Goal: Task Accomplishment & Management: Manage account settings

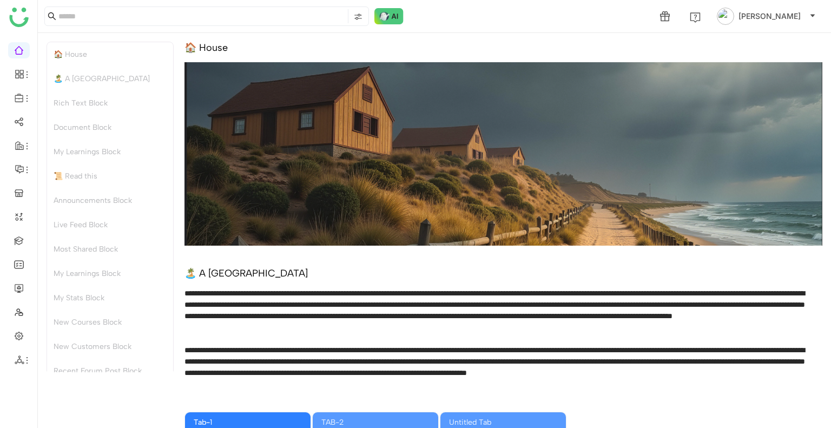
click at [370, 268] on div "🏝️ A [GEOGRAPHIC_DATA]" at bounding box center [504, 273] width 638 height 12
click at [14, 236] on link at bounding box center [19, 239] width 10 height 9
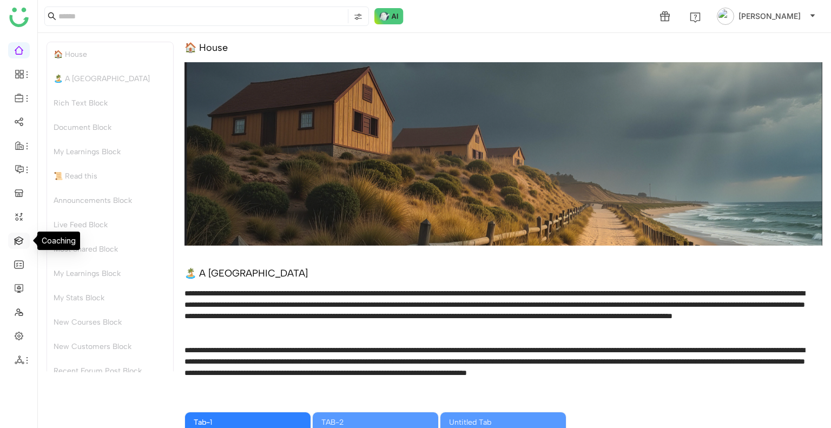
click at [14, 236] on link at bounding box center [19, 239] width 10 height 9
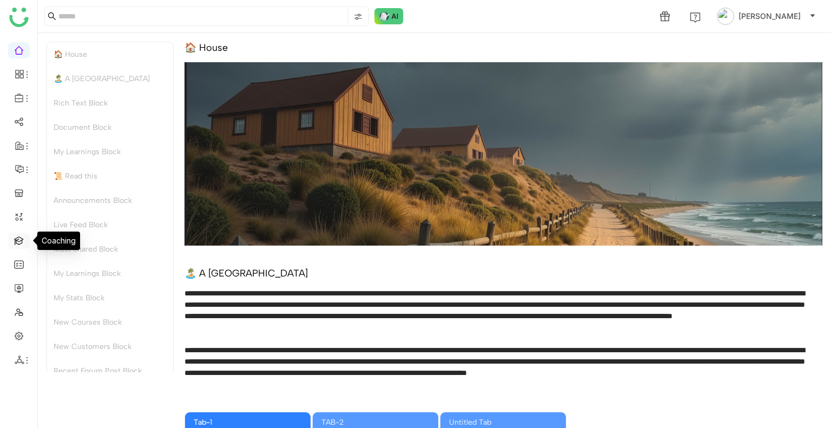
click at [14, 236] on link at bounding box center [19, 239] width 10 height 9
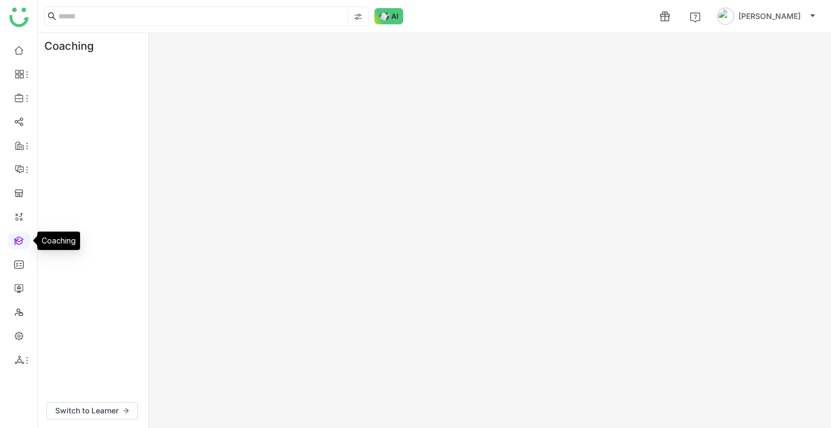
click at [24, 240] on link at bounding box center [19, 239] width 10 height 9
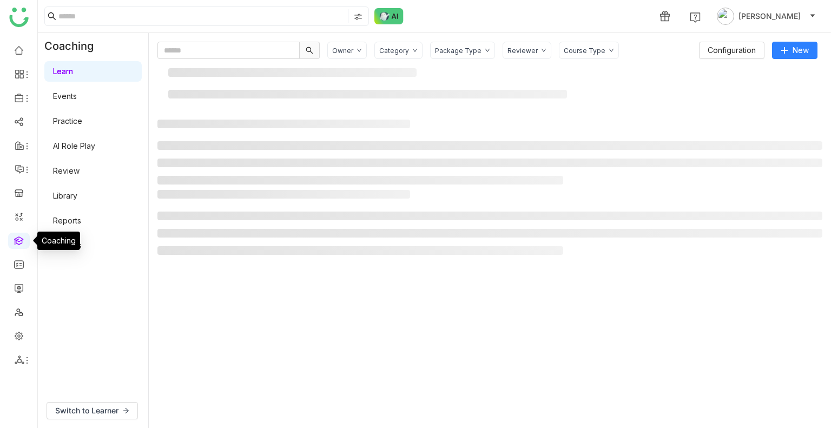
click at [24, 240] on link at bounding box center [19, 239] width 10 height 9
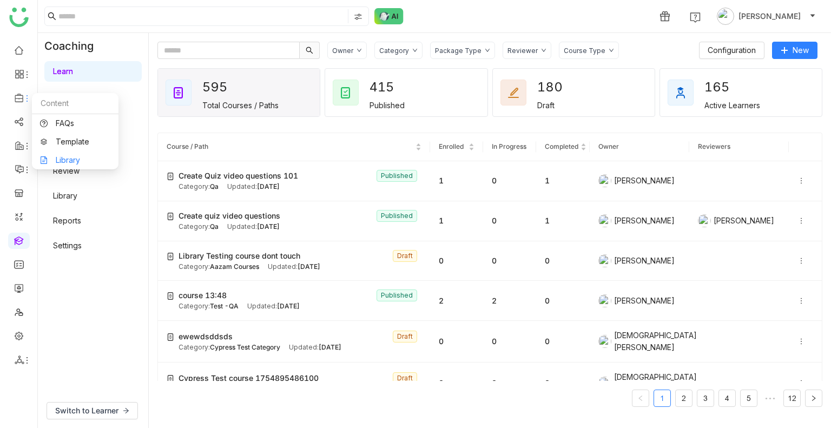
click at [73, 156] on link "Library" at bounding box center [75, 160] width 70 height 8
click at [73, 155] on body "1 [PERSON_NAME] Coaching Learn Events Practice AI Role Play Review Library Repo…" at bounding box center [415, 214] width 831 height 428
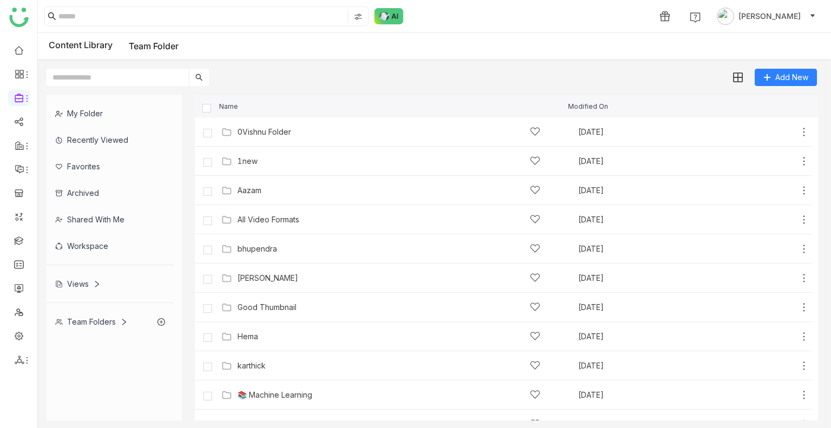
click at [786, 114] on div "Name Modified On" at bounding box center [506, 106] width 623 height 23
click at [781, 101] on span "Folder" at bounding box center [789, 100] width 23 height 12
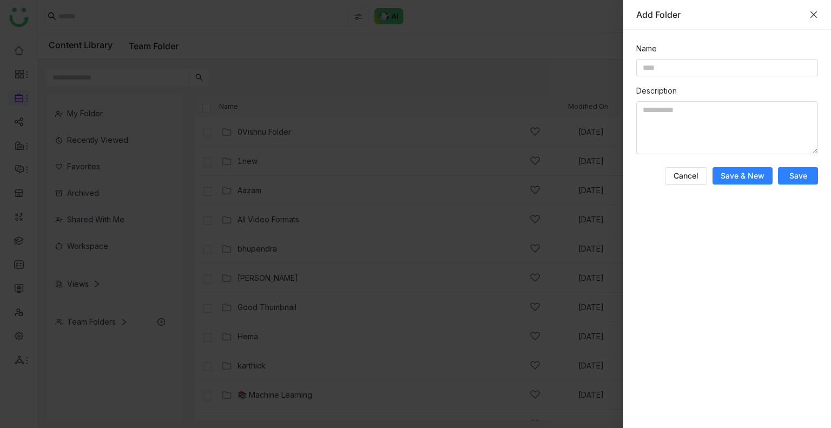
click at [814, 14] on icon "Close" at bounding box center [814, 14] width 6 height 6
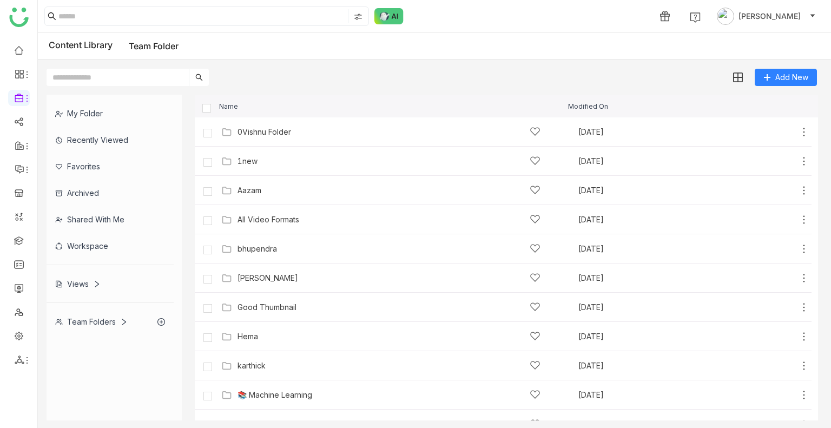
click at [238, 90] on div "My Folder Recently Viewed Favorites Archived Shared with me Workspace Views Tea…" at bounding box center [434, 257] width 793 height 343
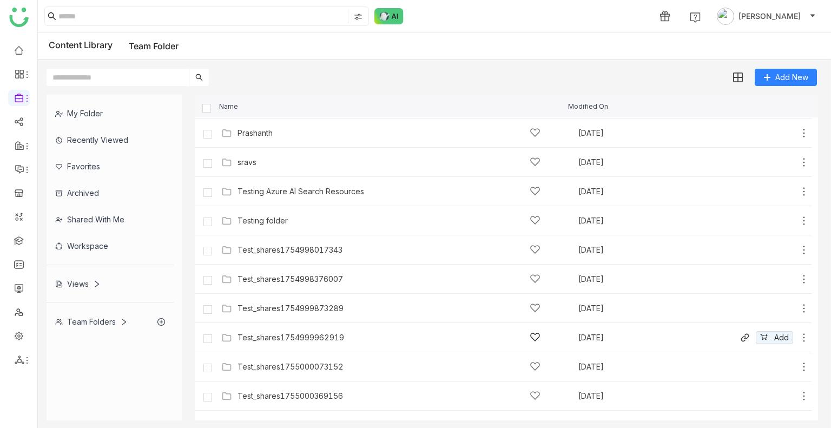
scroll to position [319, 0]
click at [136, 80] on input "text" at bounding box center [118, 77] width 142 height 17
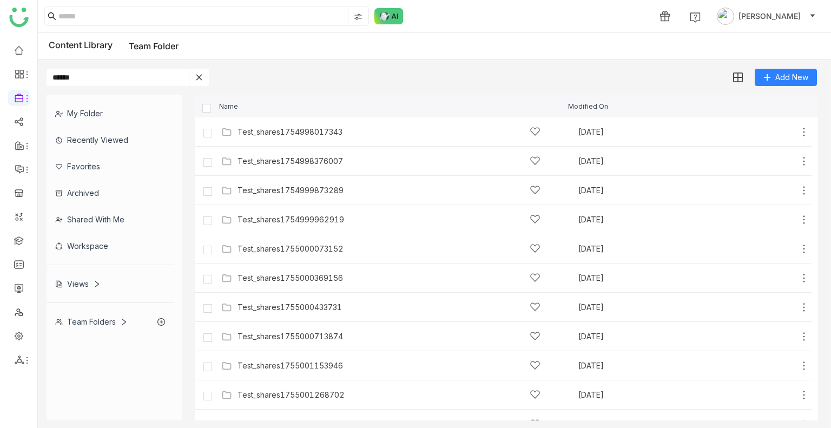
scroll to position [0, 0]
type input "**********"
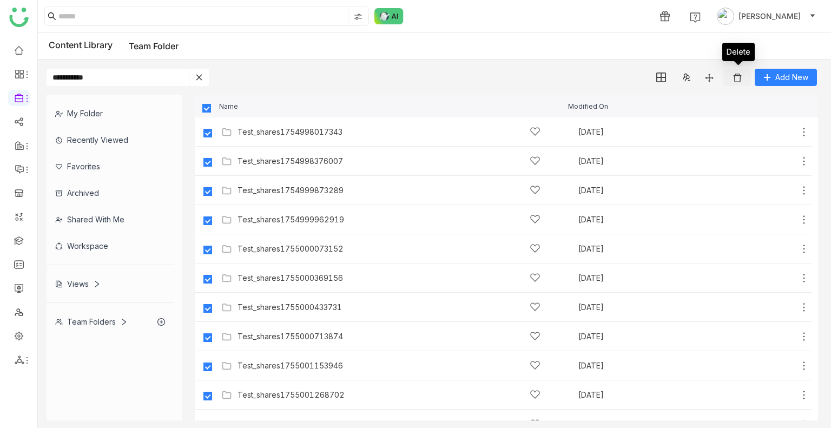
click at [730, 80] on button at bounding box center [737, 77] width 28 height 17
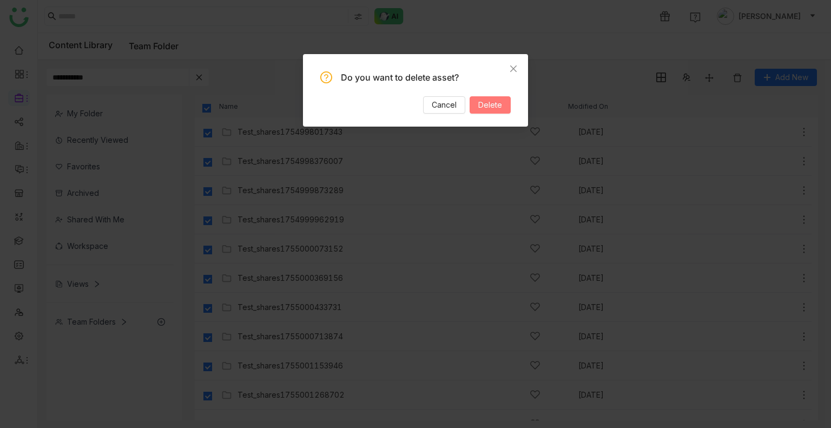
click at [500, 102] on span "Delete" at bounding box center [490, 105] width 24 height 12
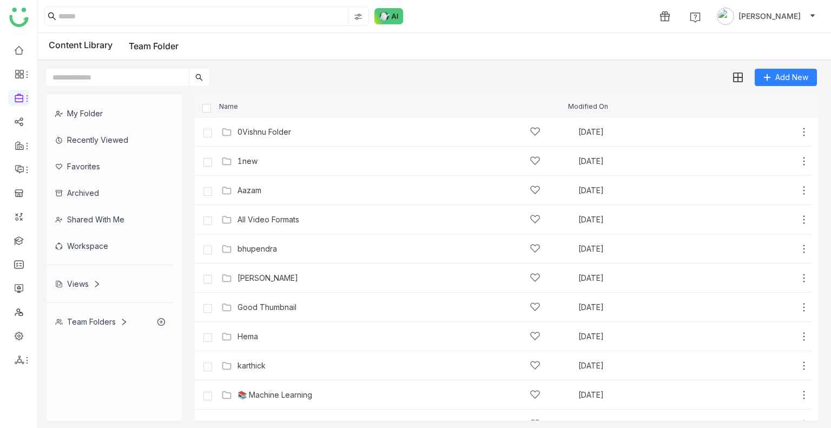
click at [147, 85] on input "text" at bounding box center [118, 77] width 142 height 17
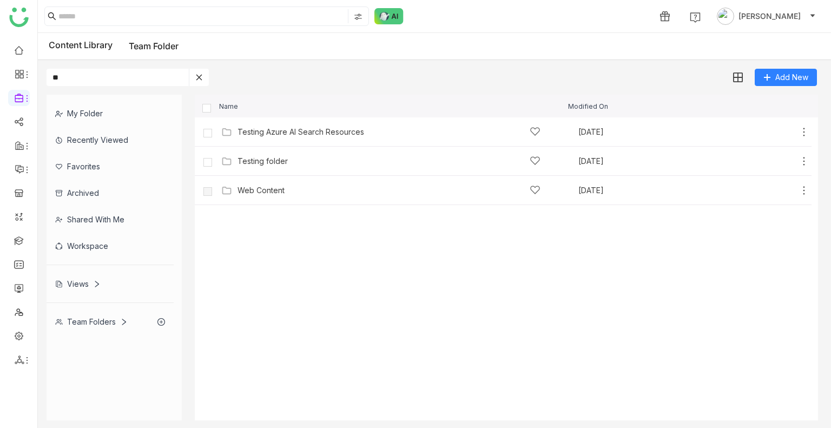
type input "*"
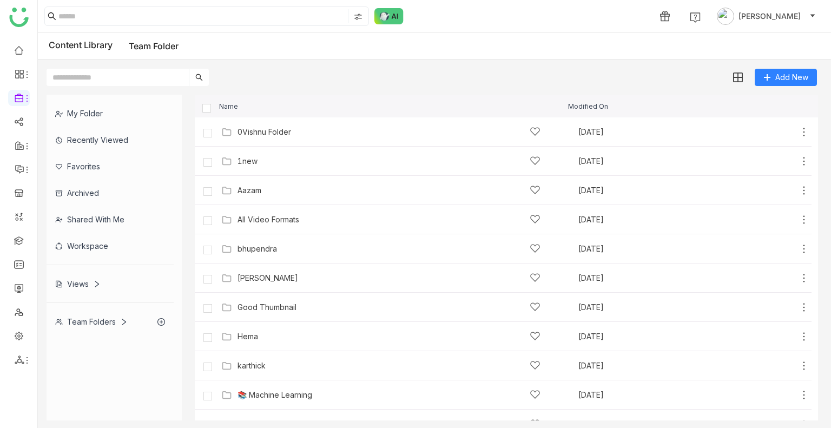
click at [277, 73] on div "Add New" at bounding box center [432, 73] width 788 height 26
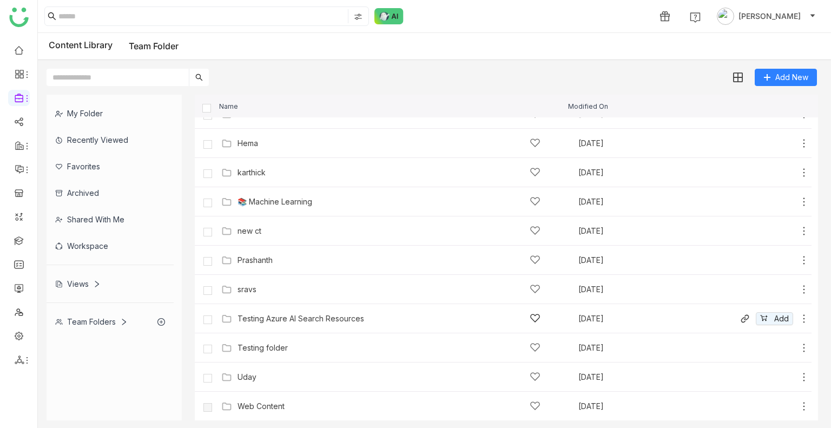
click at [334, 314] on div "Testing Azure AI Search Resources" at bounding box center [301, 318] width 127 height 9
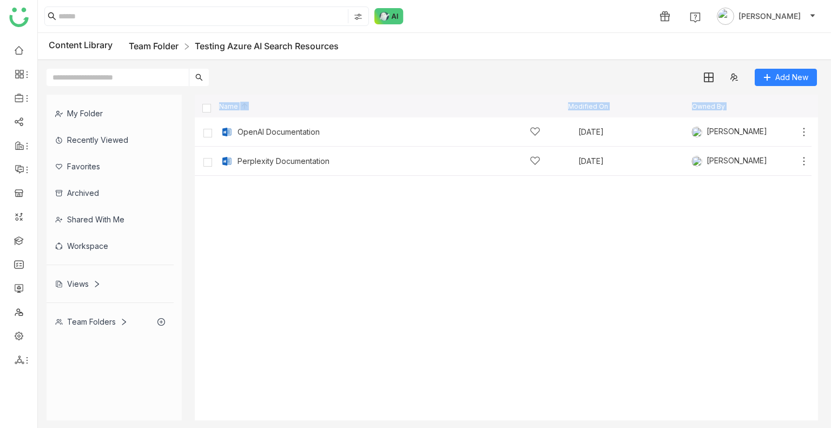
click at [162, 42] on link "Team Folder" at bounding box center [154, 46] width 50 height 11
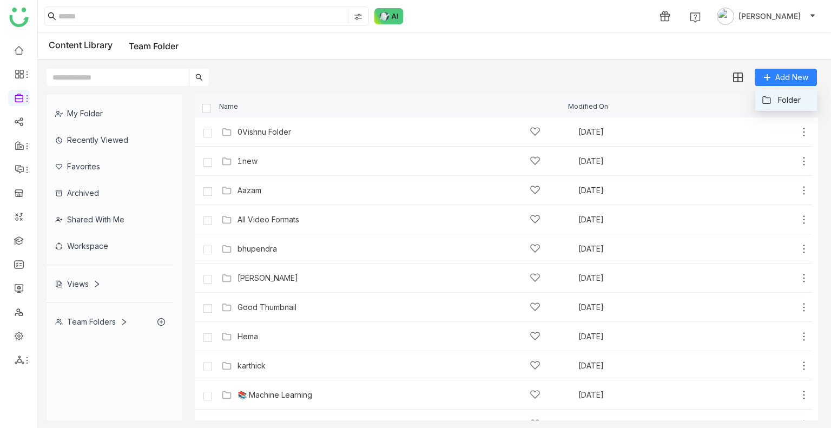
click at [786, 97] on span "Folder" at bounding box center [789, 100] width 23 height 12
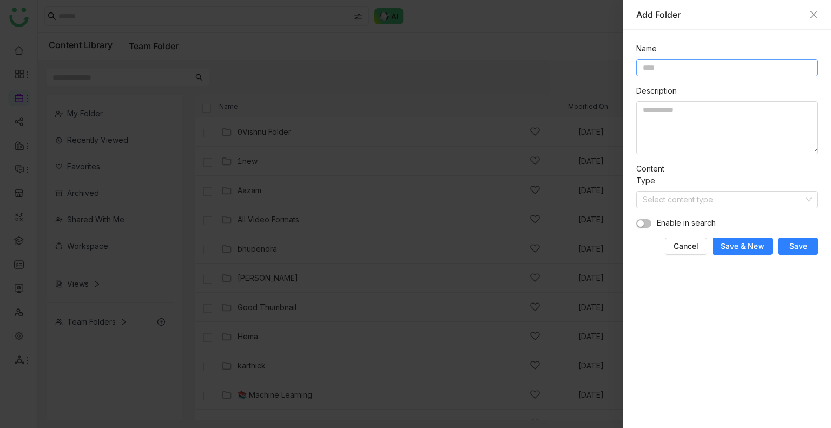
click at [665, 73] on input at bounding box center [727, 67] width 182 height 17
type input "*"
click at [663, 69] on input "**********" at bounding box center [727, 67] width 182 height 17
type input "**********"
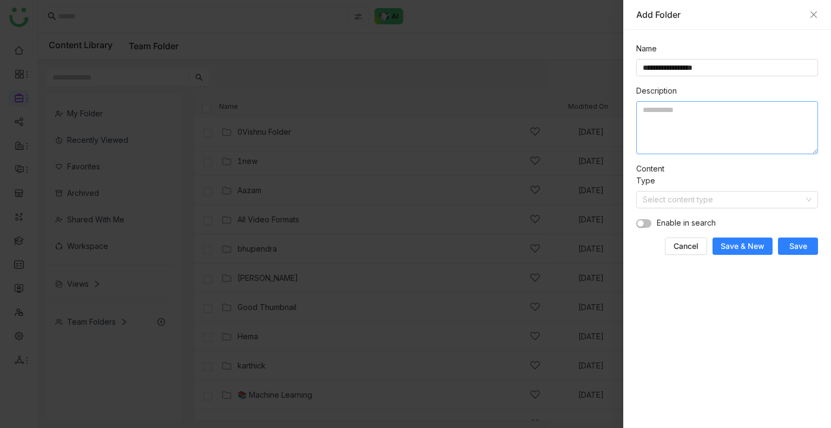
click at [663, 124] on textarea at bounding box center [727, 127] width 182 height 53
click at [695, 64] on input "**********" at bounding box center [727, 67] width 182 height 17
click at [694, 125] on textarea at bounding box center [727, 127] width 182 height 53
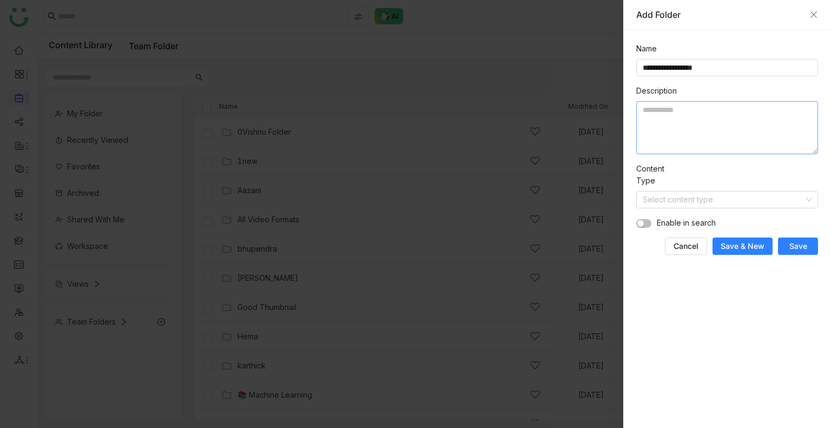
paste textarea "**********"
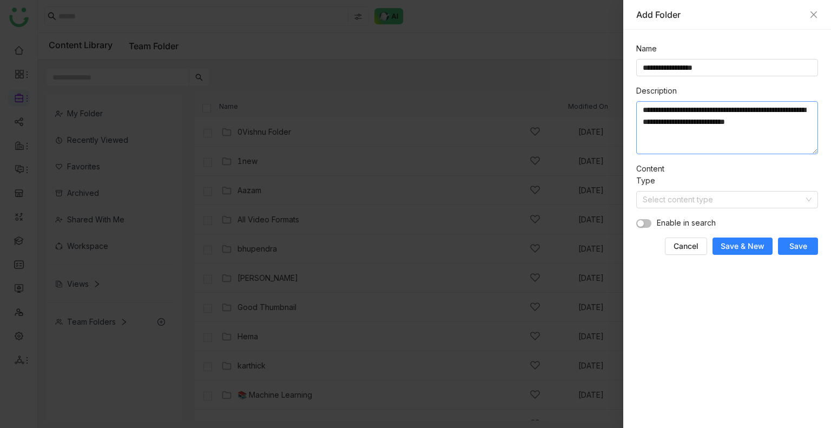
paste textarea "**********"
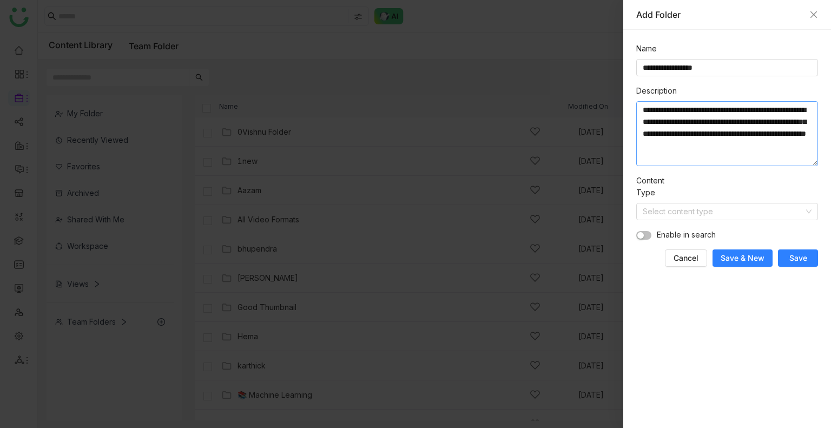
paste textarea "**********"
type textarea "**********"
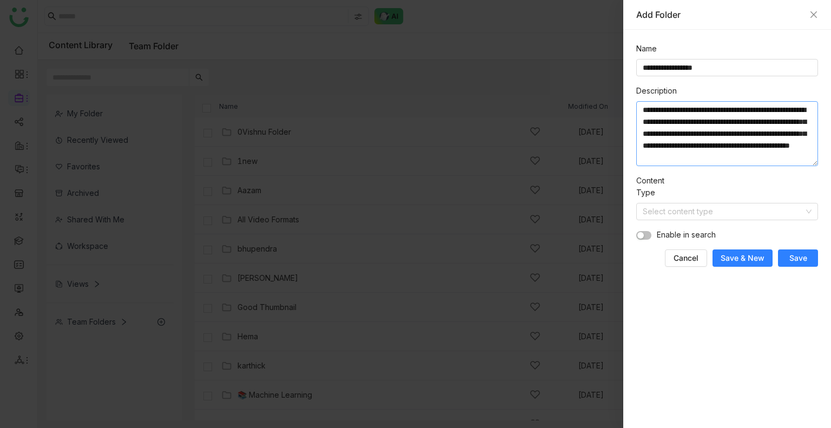
scroll to position [23, 0]
click at [687, 216] on input at bounding box center [723, 211] width 161 height 16
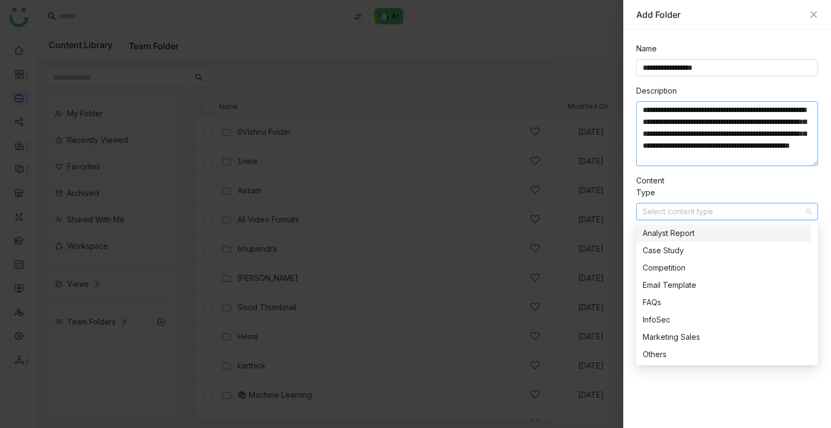
click at [741, 154] on textarea "**********" at bounding box center [727, 133] width 182 height 65
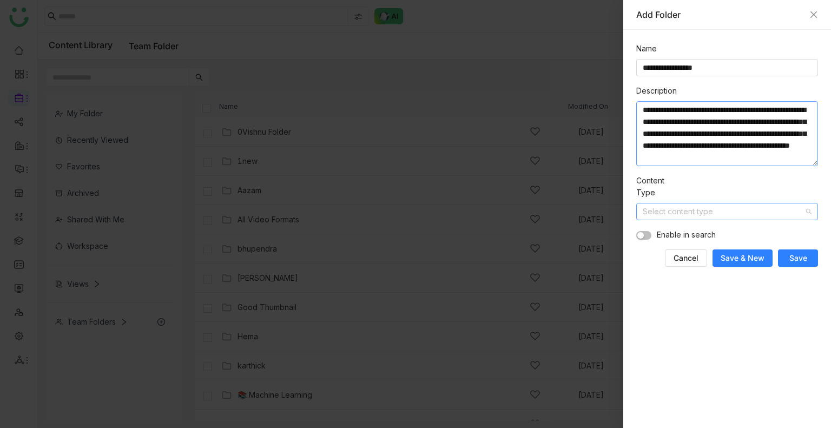
click at [741, 154] on textarea "**********" at bounding box center [727, 133] width 182 height 65
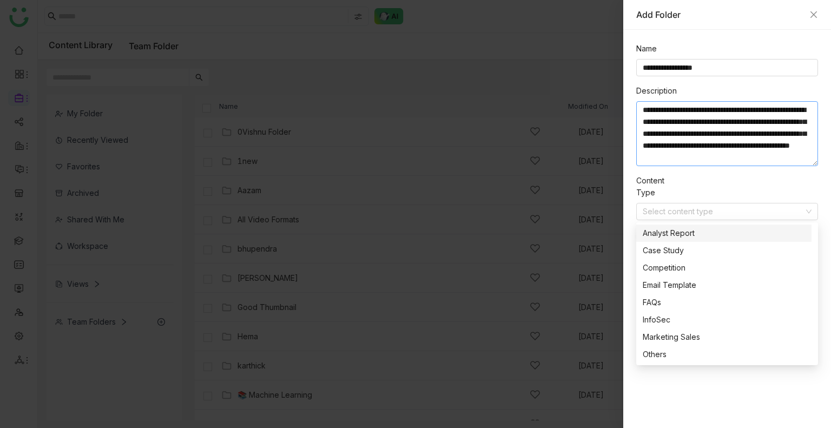
click at [741, 154] on textarea "**********" at bounding box center [727, 133] width 182 height 65
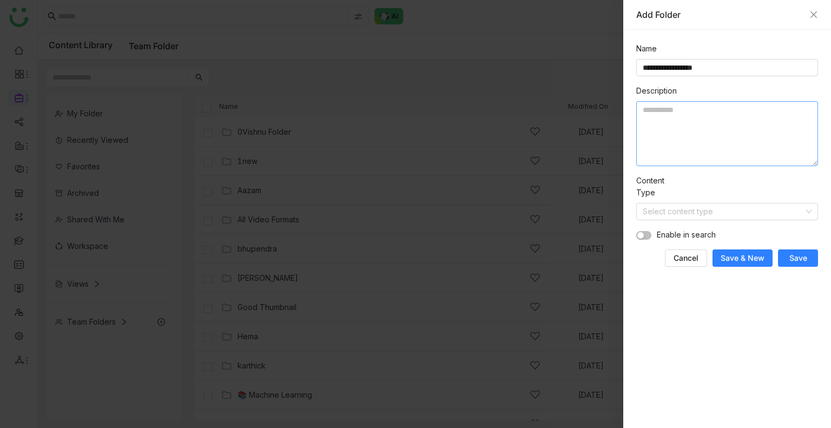
scroll to position [0, 0]
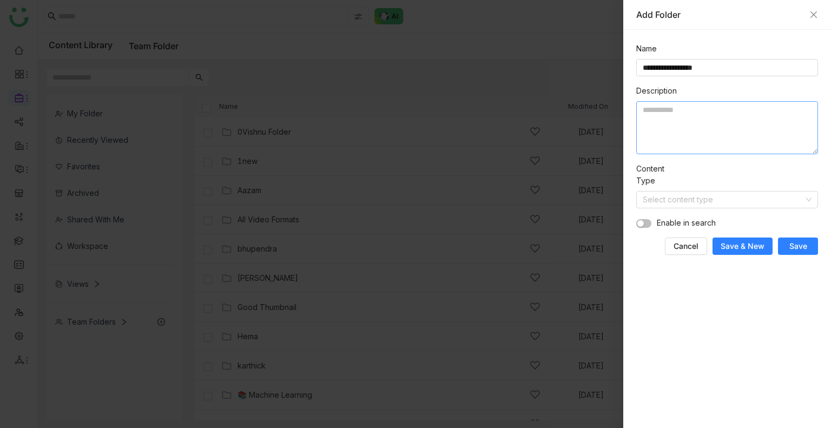
paste textarea "**********"
type textarea "**********"
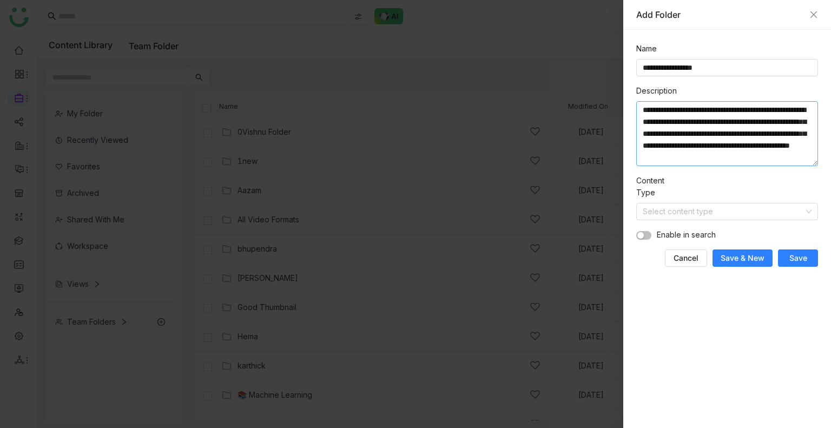
scroll to position [23, 0]
click at [675, 203] on input at bounding box center [723, 211] width 161 height 16
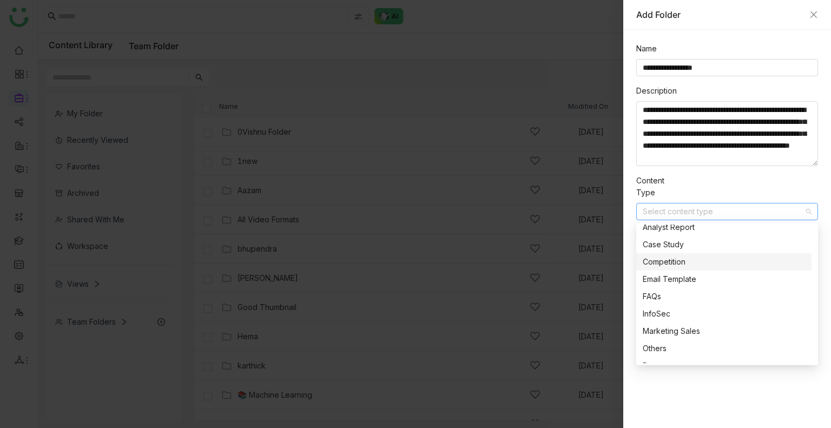
scroll to position [6, 0]
click at [661, 264] on div "Competition" at bounding box center [724, 261] width 162 height 12
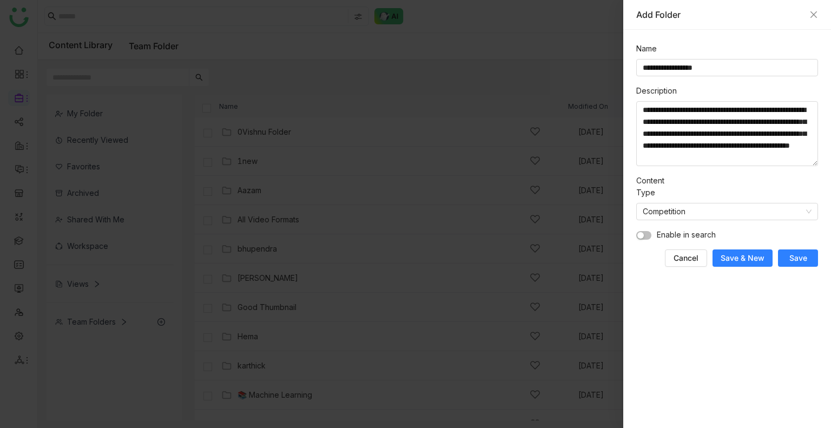
click at [647, 232] on button "button" at bounding box center [643, 235] width 15 height 9
click at [749, 261] on span "Save & New" at bounding box center [743, 258] width 44 height 11
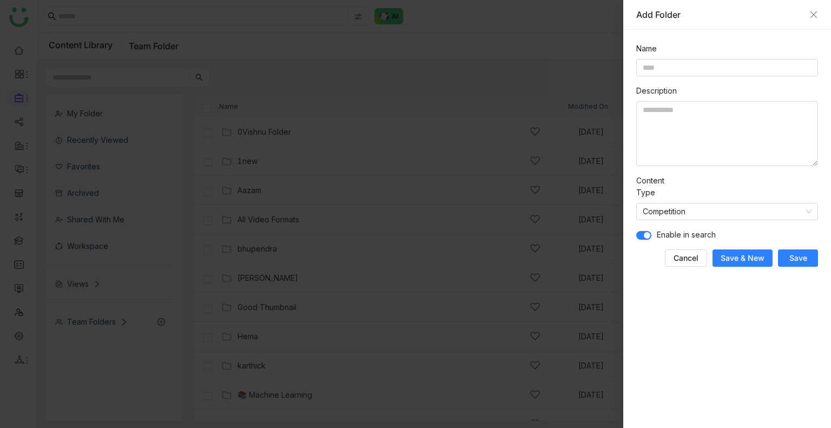
scroll to position [0, 0]
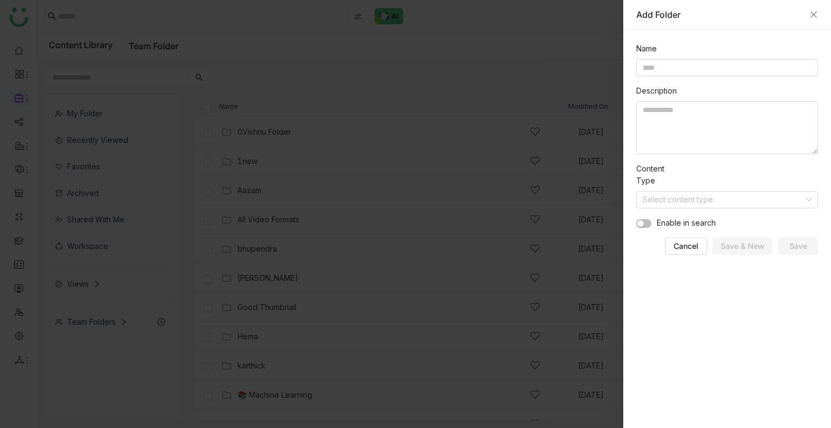
click at [808, 12] on div "Add Folder" at bounding box center [727, 15] width 182 height 12
click at [812, 15] on icon "Close" at bounding box center [813, 14] width 9 height 9
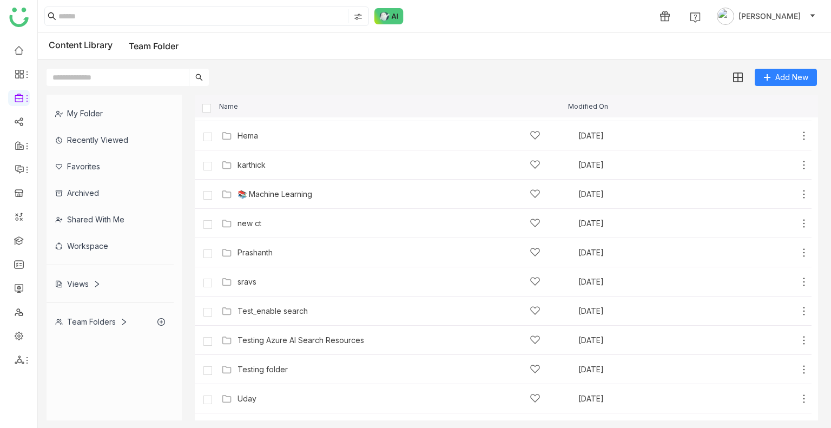
scroll to position [222, 0]
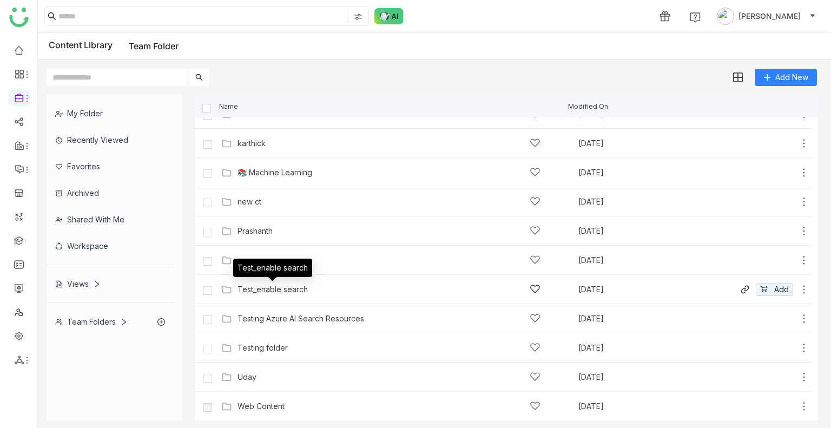
click at [298, 287] on div "Test_enable search" at bounding box center [273, 289] width 70 height 9
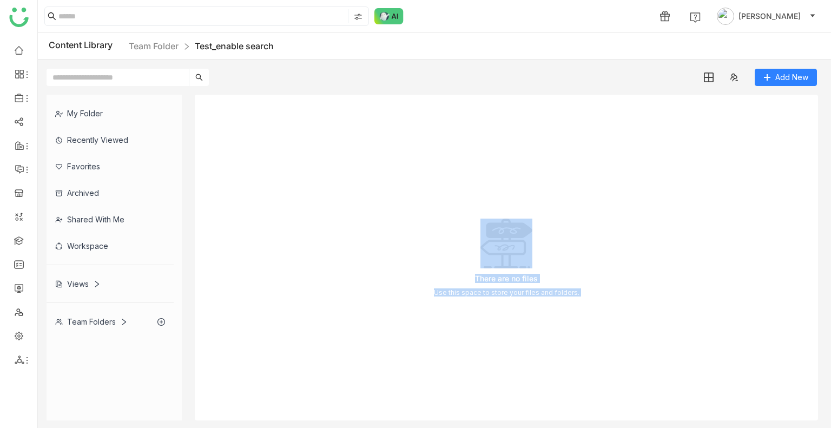
click at [531, 187] on div "There are no files Use this space to store your files and folders." at bounding box center [506, 258] width 623 height 326
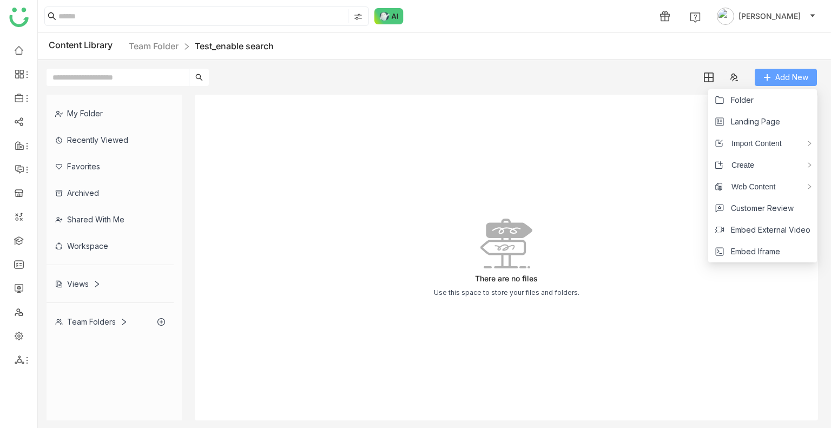
click at [767, 80] on icon at bounding box center [767, 78] width 8 height 8
click at [764, 97] on li "Folder" at bounding box center [762, 100] width 109 height 22
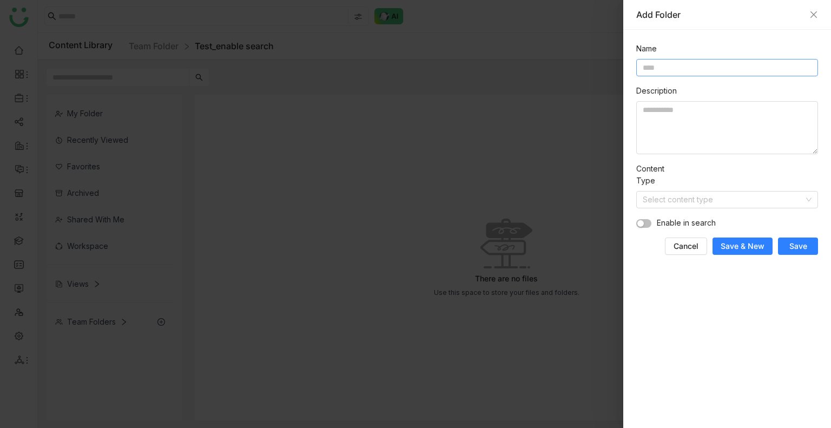
click at [682, 70] on input at bounding box center [727, 67] width 182 height 17
type input "**********"
type input "******"
click at [667, 203] on input at bounding box center [723, 200] width 161 height 16
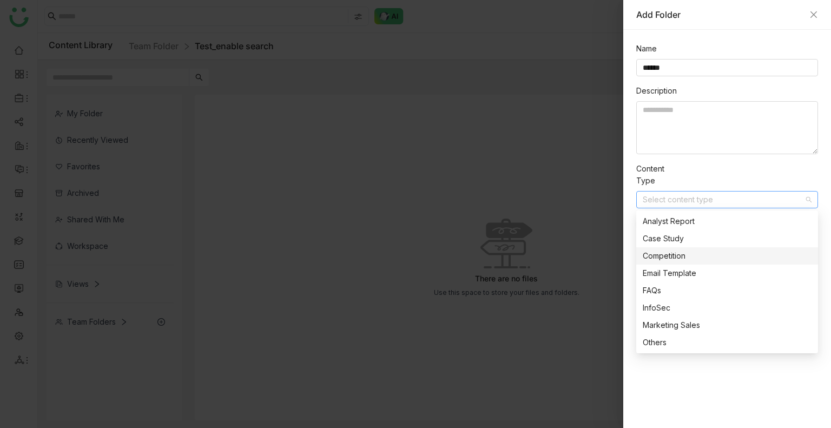
click at [674, 248] on nz-option-item "Competition" at bounding box center [727, 255] width 182 height 17
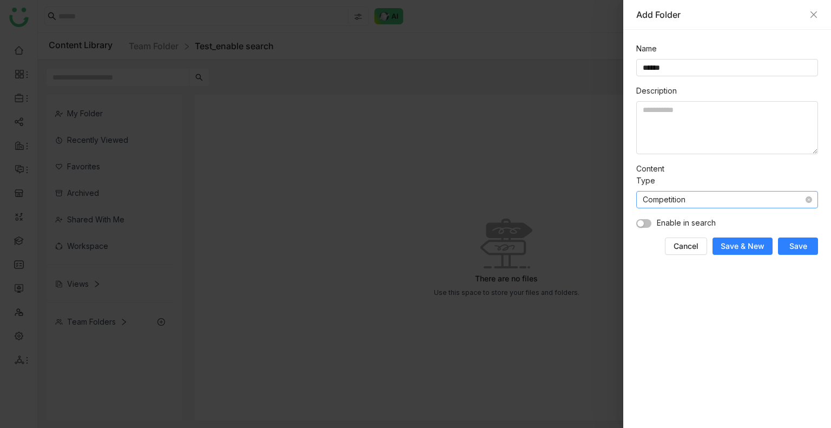
click at [809, 203] on nz-select-item "Competition" at bounding box center [727, 200] width 169 height 16
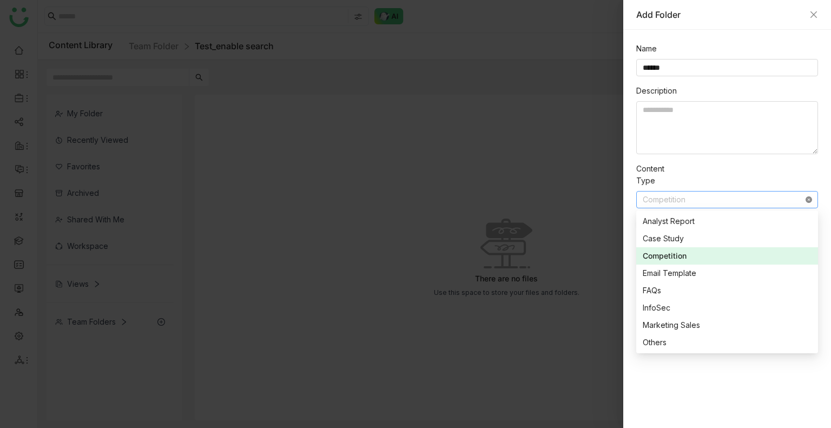
click at [809, 198] on icon at bounding box center [809, 199] width 6 height 6
click at [720, 175] on div "Content Type Select content type" at bounding box center [727, 185] width 182 height 45
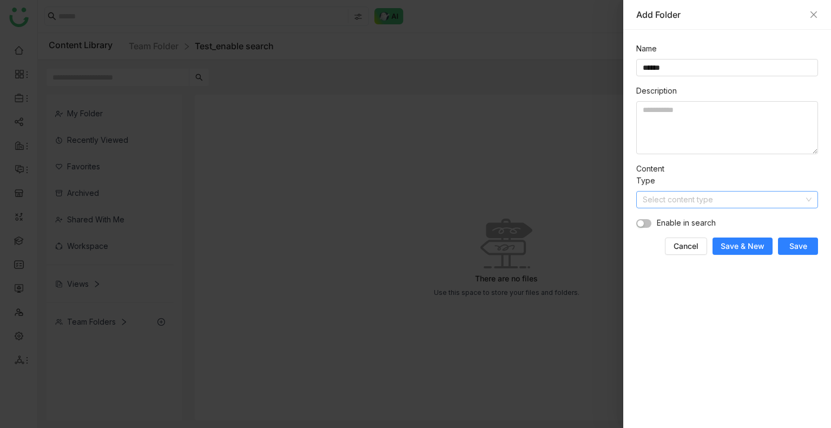
click at [803, 245] on span "Save" at bounding box center [798, 246] width 18 height 11
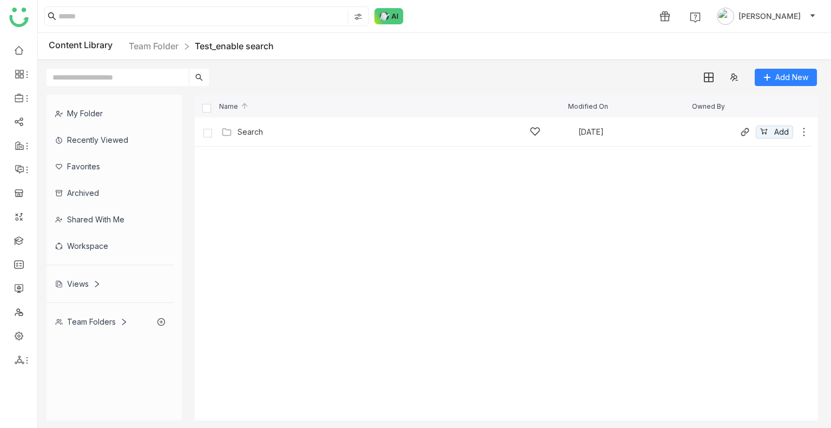
click at [804, 130] on icon at bounding box center [804, 132] width 11 height 11
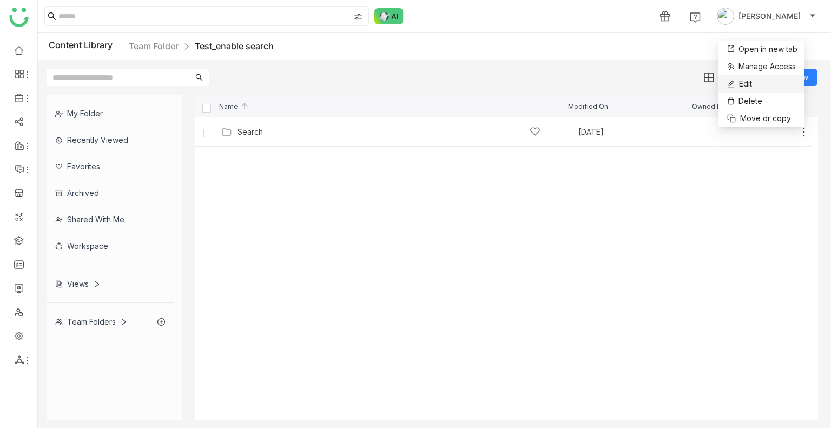
click at [742, 85] on span "Edit" at bounding box center [745, 84] width 13 height 12
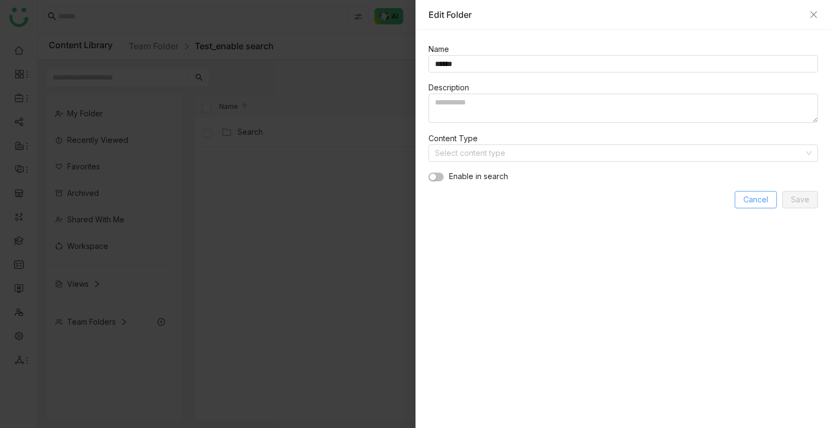
click at [750, 201] on span "Cancel" at bounding box center [755, 200] width 25 height 12
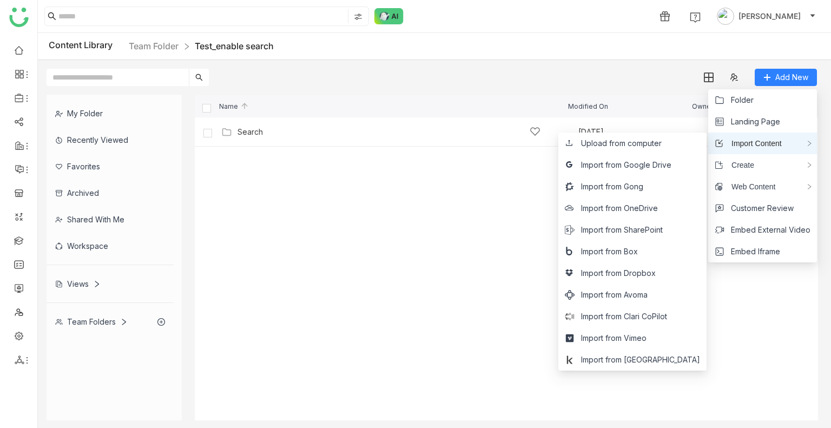
click at [768, 144] on span "Import Content" at bounding box center [752, 143] width 58 height 12
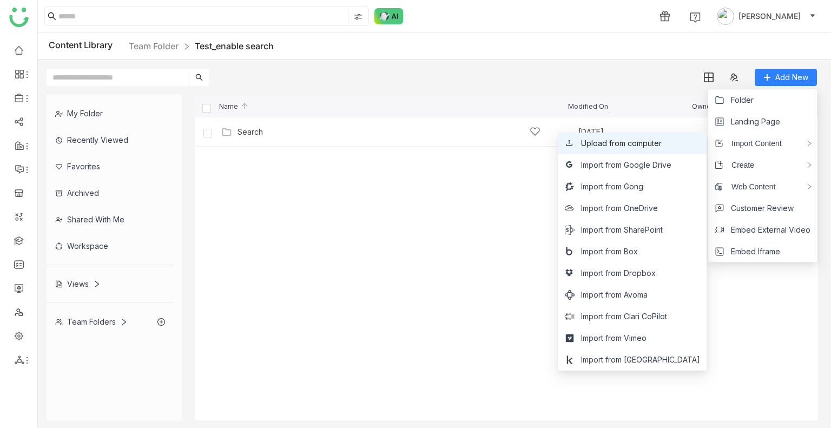
click at [662, 138] on span "Upload from computer" at bounding box center [621, 143] width 81 height 12
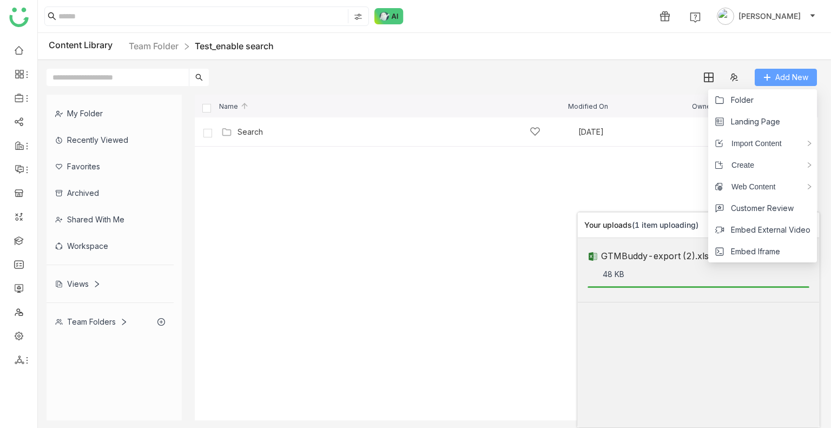
click at [790, 78] on span "Add New" at bounding box center [791, 77] width 33 height 12
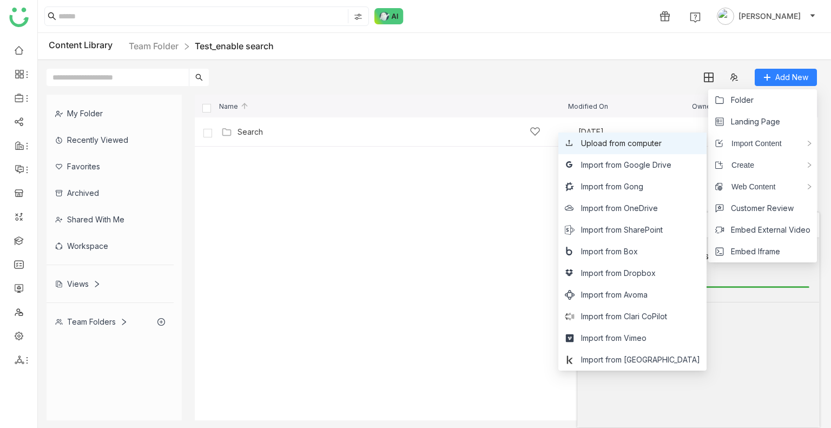
click at [655, 142] on span "Upload from computer" at bounding box center [621, 143] width 81 height 12
click at [647, 146] on span "Upload from computer" at bounding box center [621, 143] width 81 height 12
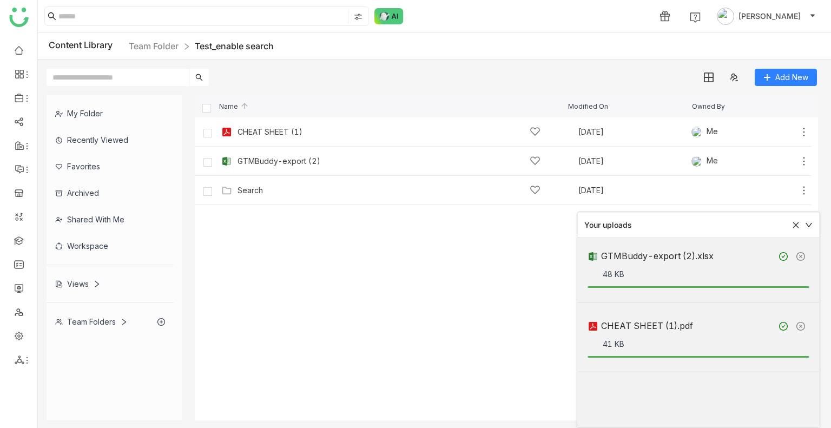
click at [798, 224] on icon at bounding box center [796, 225] width 8 height 8
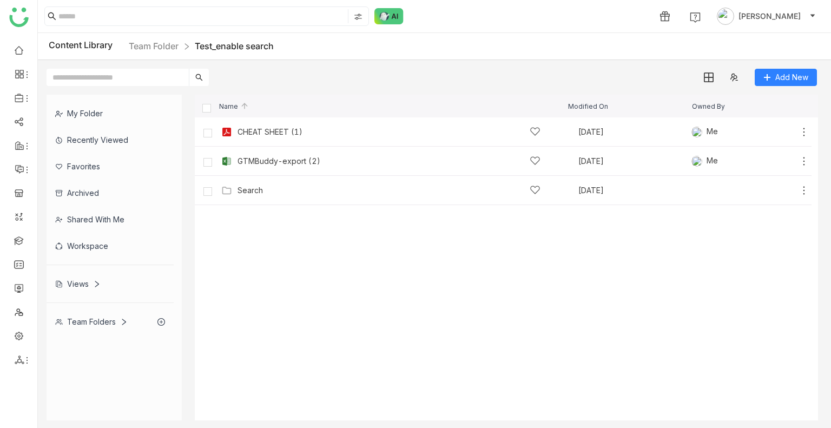
click at [478, 286] on cdk-virtual-scroll-viewport "CHEAT SHEET (1) Aug 13, 2025 Me Add GTMBuddy-export (2) Aug 13, 2025 Me Add Sea…" at bounding box center [506, 268] width 623 height 303
click at [784, 127] on span "Add" at bounding box center [781, 132] width 15 height 12
click at [773, 164] on button "Add" at bounding box center [774, 161] width 37 height 13
click at [621, 15] on div "Share" at bounding box center [610, 15] width 21 height 11
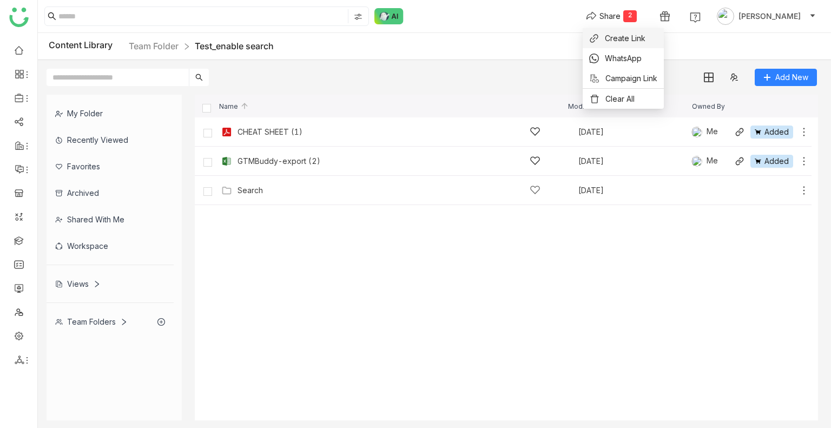
click at [633, 32] on span "Create Link" at bounding box center [625, 37] width 41 height 11
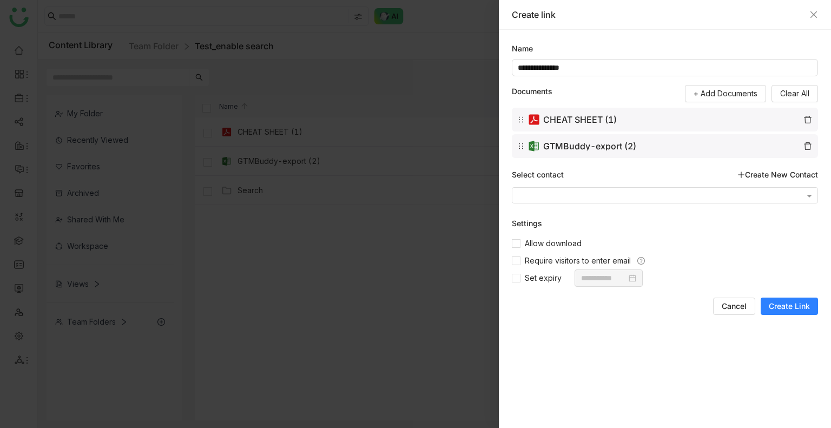
click at [820, 13] on div "Create link" at bounding box center [665, 15] width 332 height 30
click at [814, 14] on icon "Close" at bounding box center [814, 14] width 6 height 6
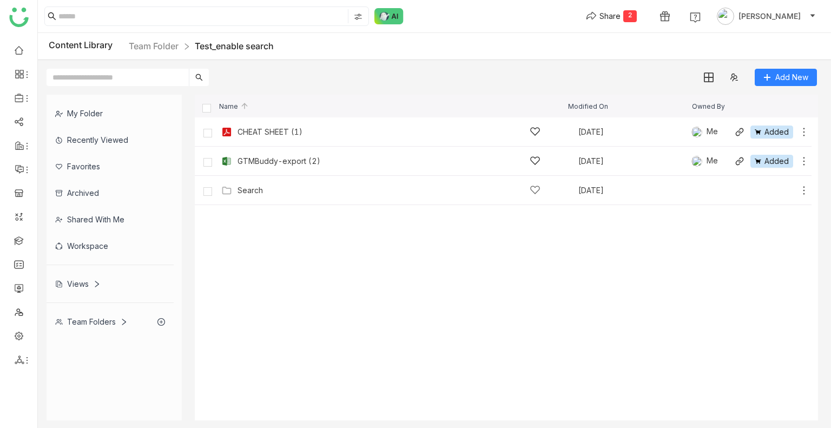
click at [802, 130] on icon at bounding box center [804, 132] width 11 height 11
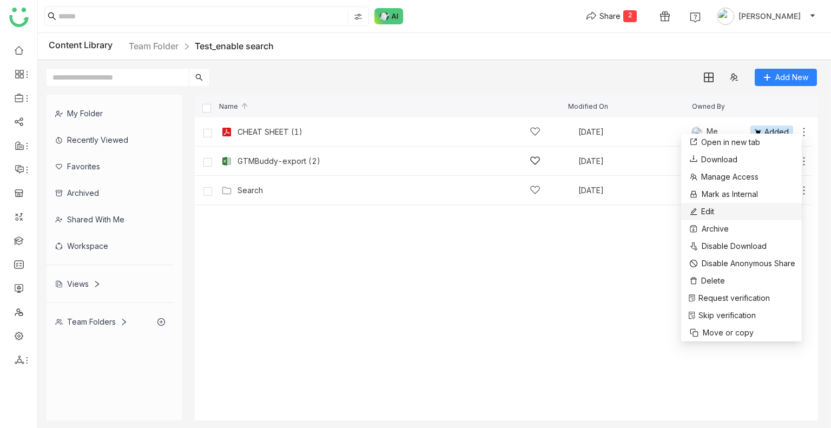
click at [717, 215] on li "Edit" at bounding box center [741, 211] width 121 height 17
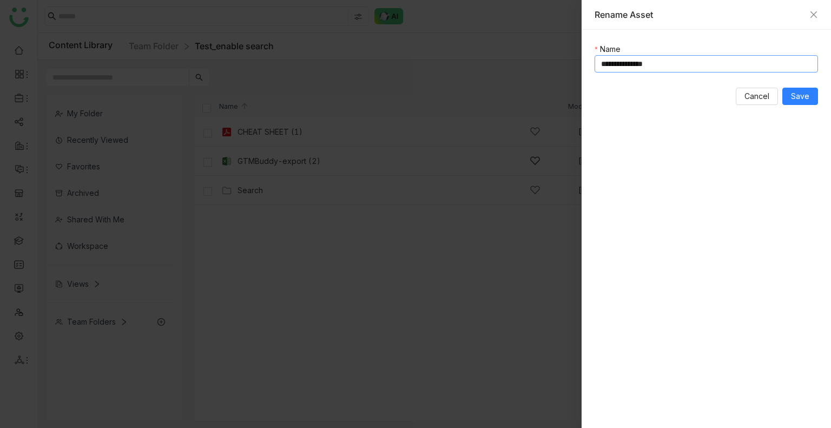
click at [668, 60] on input "**********" at bounding box center [706, 63] width 223 height 17
drag, startPoint x: 653, startPoint y: 67, endPoint x: 721, endPoint y: 65, distance: 68.2
click at [721, 65] on input "**********" at bounding box center [706, 63] width 223 height 17
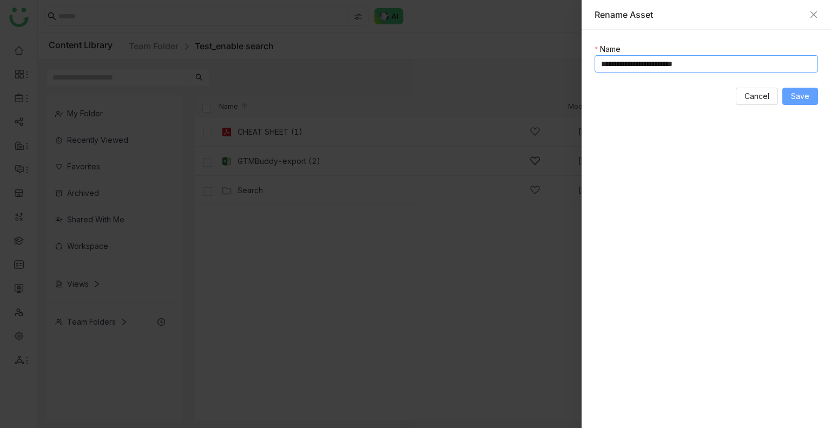
type input "**********"
click at [796, 91] on span "Save" at bounding box center [800, 96] width 18 height 12
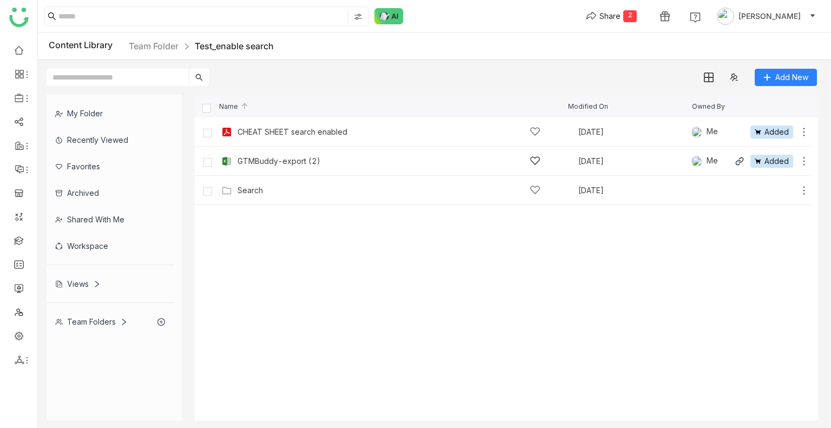
click at [804, 157] on icon at bounding box center [805, 161] width 2 height 8
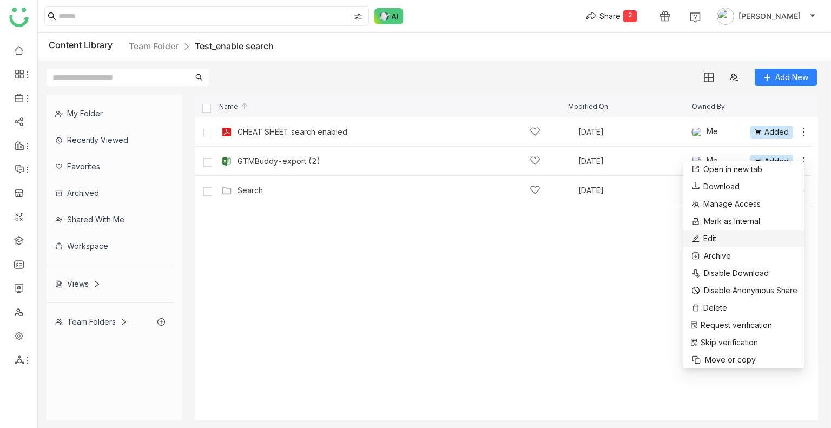
click at [725, 244] on li "Edit" at bounding box center [743, 238] width 121 height 17
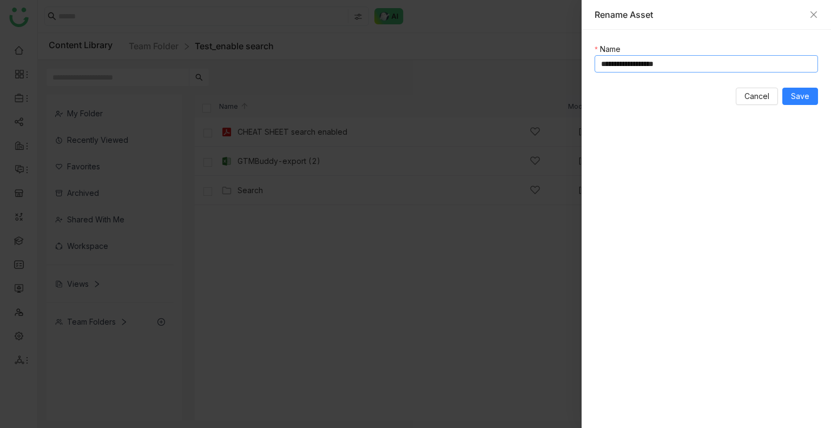
click at [701, 62] on input "**********" at bounding box center [706, 63] width 223 height 17
click at [600, 62] on input "**********" at bounding box center [706, 63] width 223 height 17
paste input "**********"
type input "**********"
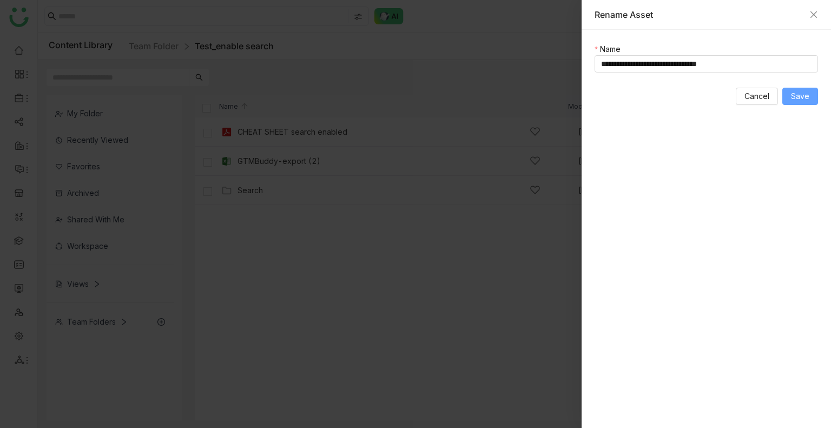
click at [796, 93] on span "Save" at bounding box center [800, 96] width 18 height 12
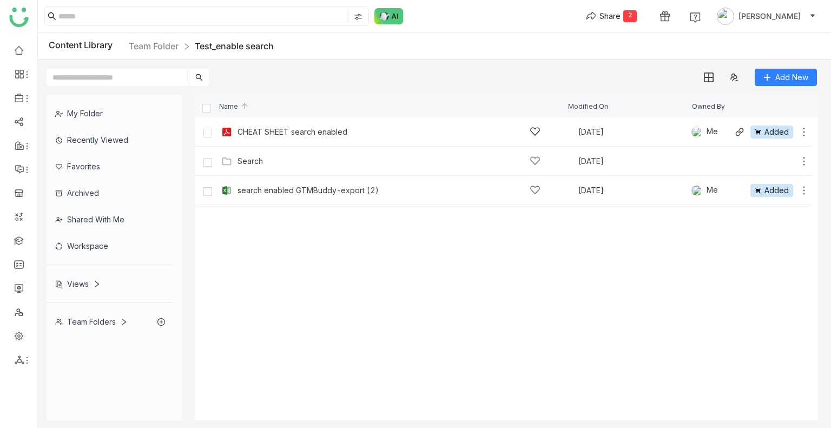
click at [804, 127] on icon at bounding box center [804, 132] width 11 height 11
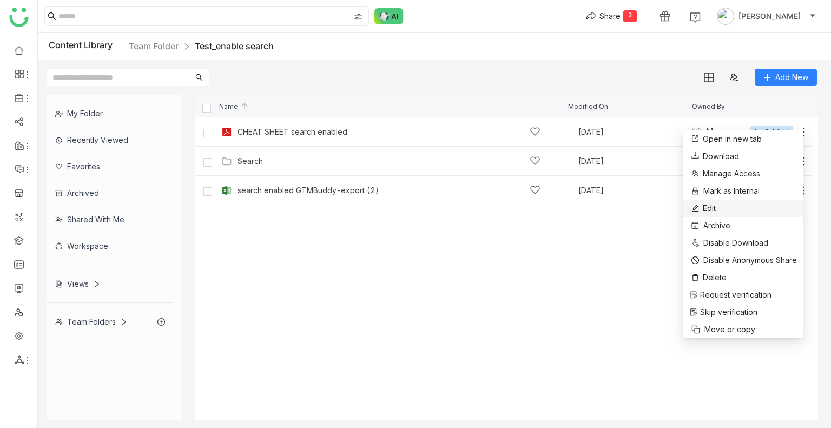
click at [723, 205] on li "Edit" at bounding box center [743, 208] width 121 height 17
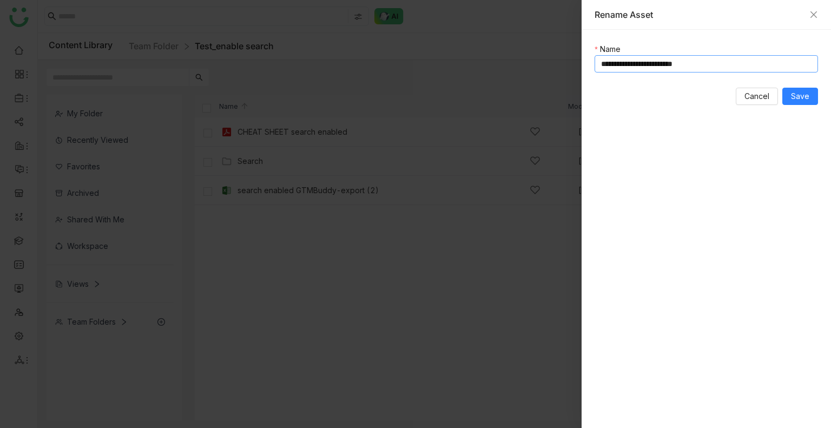
click at [601, 65] on input "**********" at bounding box center [706, 63] width 223 height 17
paste input "**********"
type input "**********"
click at [807, 99] on span "Save" at bounding box center [800, 96] width 18 height 12
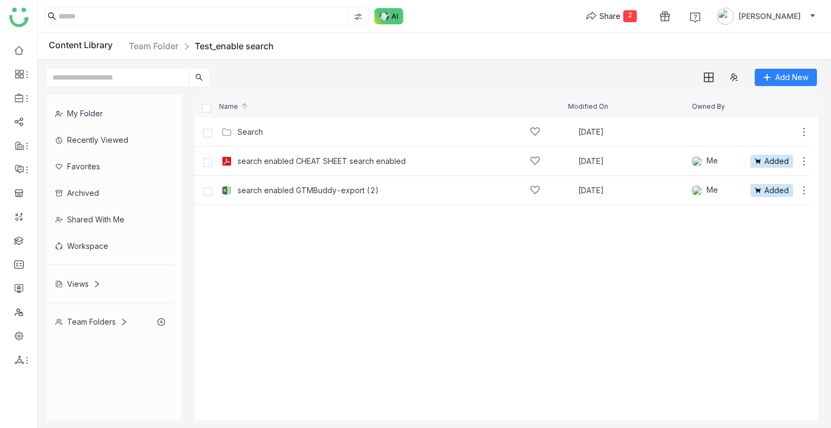
click at [506, 282] on cdk-virtual-scroll-viewport "Search Aug 13, 2025 Add search enabled CHEAT SHEET search enabled Aug 13, 2025 …" at bounding box center [506, 268] width 623 height 303
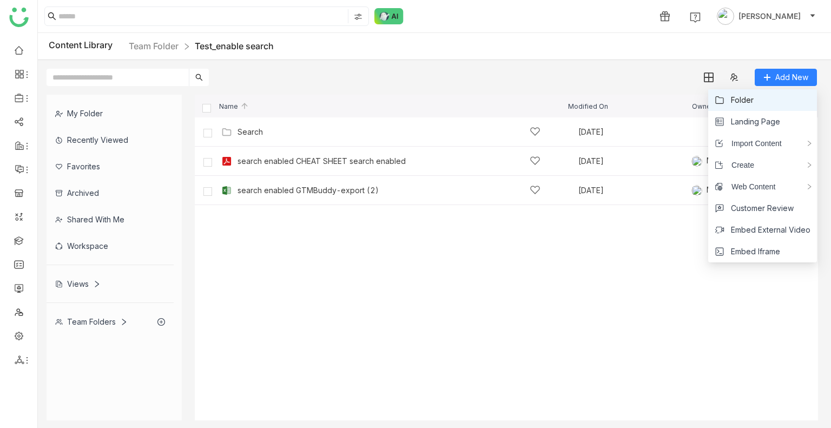
click at [758, 95] on li "Folder" at bounding box center [762, 100] width 109 height 22
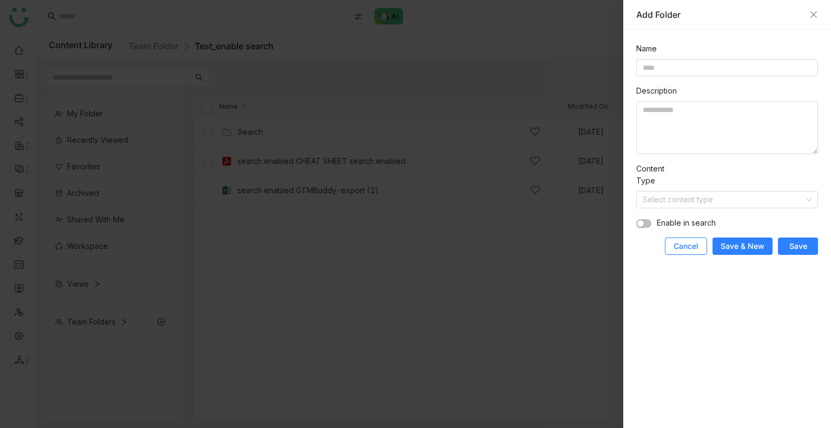
click at [671, 245] on button "Cancel" at bounding box center [686, 246] width 42 height 17
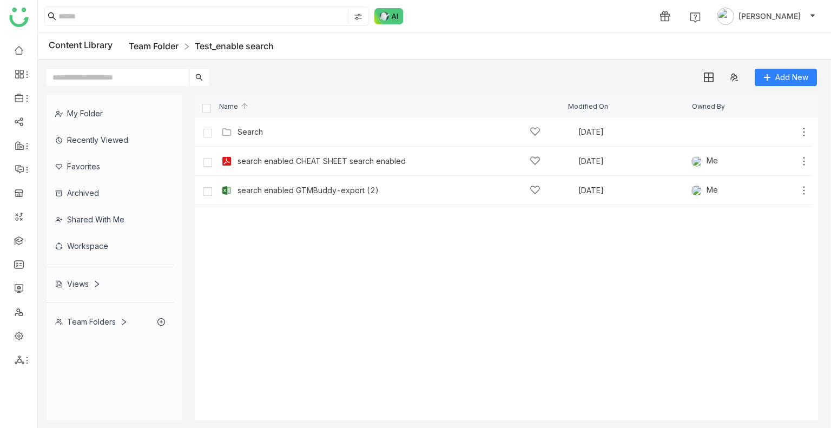
click at [148, 47] on link "Team Folder" at bounding box center [154, 46] width 50 height 11
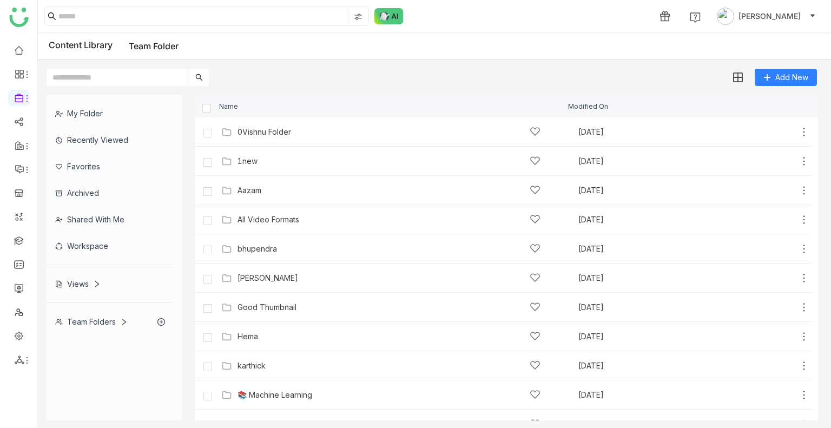
click at [85, 42] on div "Content Library Team Folder" at bounding box center [114, 46] width 130 height 14
click at [87, 14] on input at bounding box center [201, 16] width 287 height 14
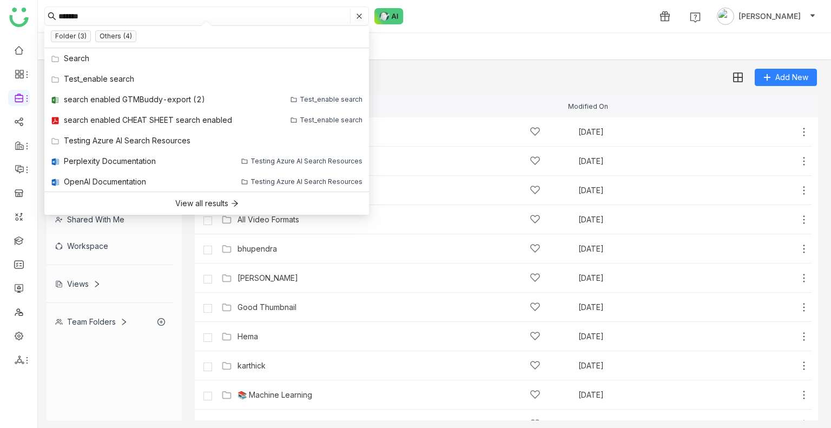
type input "******"
click at [565, 36] on div "Content Library Team Folder" at bounding box center [434, 46] width 793 height 27
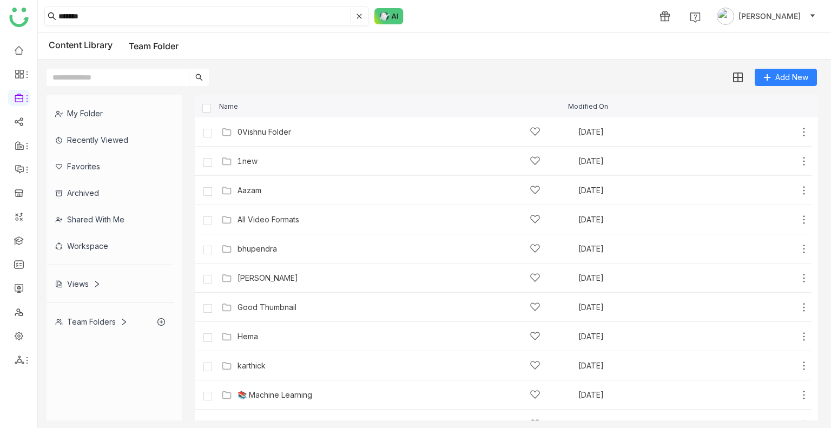
click at [99, 22] on input "******" at bounding box center [202, 16] width 289 height 14
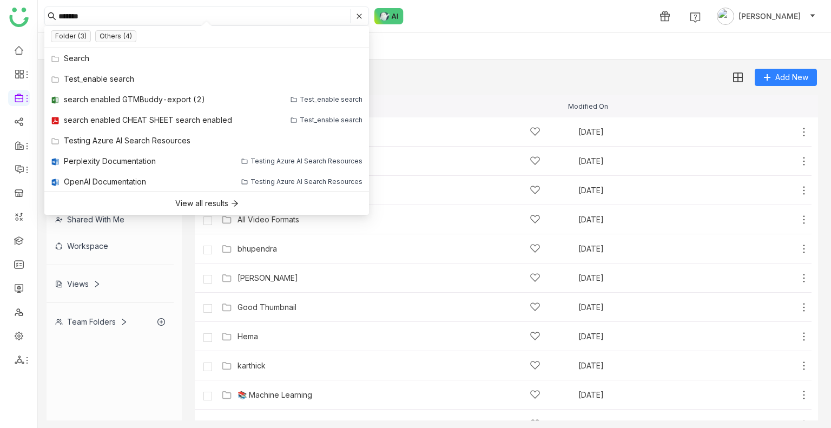
click at [99, 22] on input "******" at bounding box center [202, 16] width 289 height 14
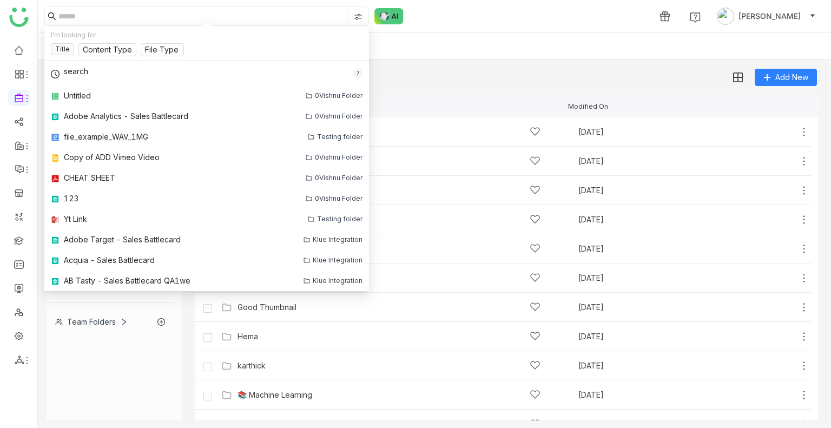
click at [528, 6] on div "1 Uday Bhanu" at bounding box center [434, 16] width 793 height 32
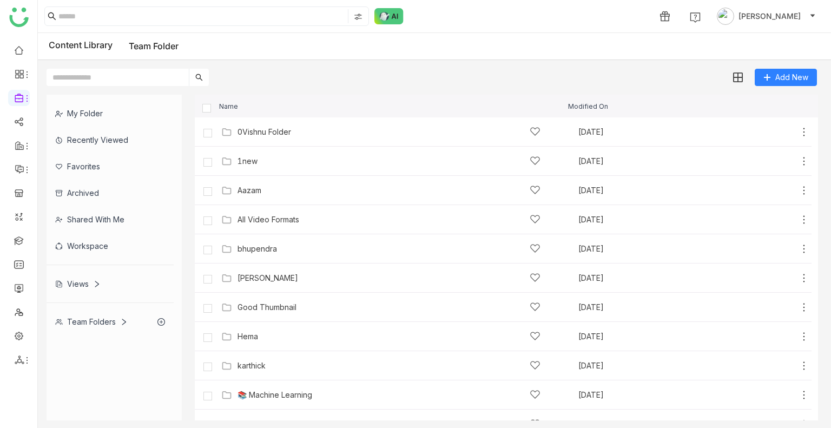
click at [152, 41] on link "Team Folder" at bounding box center [154, 46] width 50 height 11
click at [100, 43] on div "Content Library Team Folder" at bounding box center [114, 46] width 130 height 14
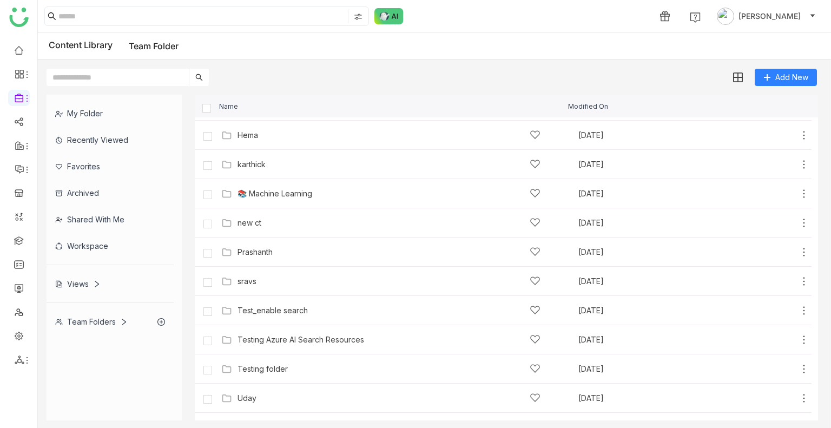
scroll to position [222, 0]
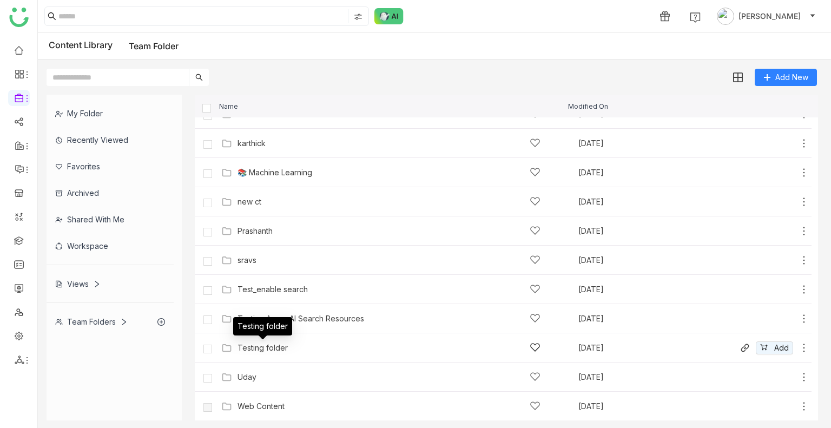
click at [276, 346] on div "Testing folder" at bounding box center [263, 348] width 50 height 9
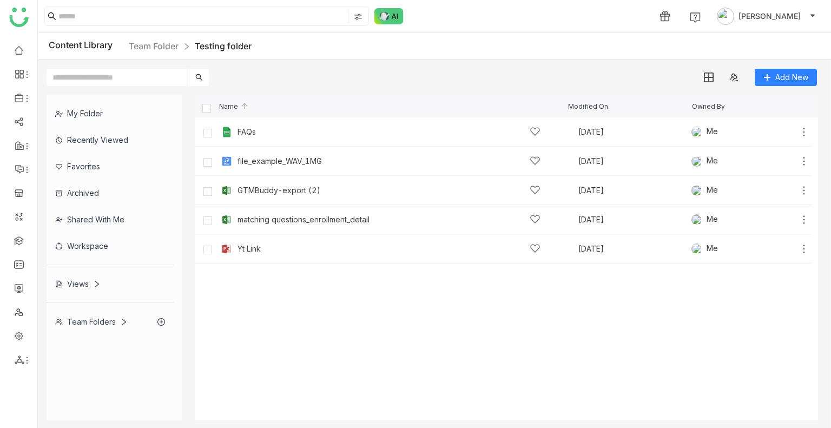
click at [153, 52] on nz-breadcrumb "Team Folder Testing folder" at bounding box center [190, 46] width 123 height 14
click at [154, 51] on link "Team Folder" at bounding box center [154, 46] width 50 height 11
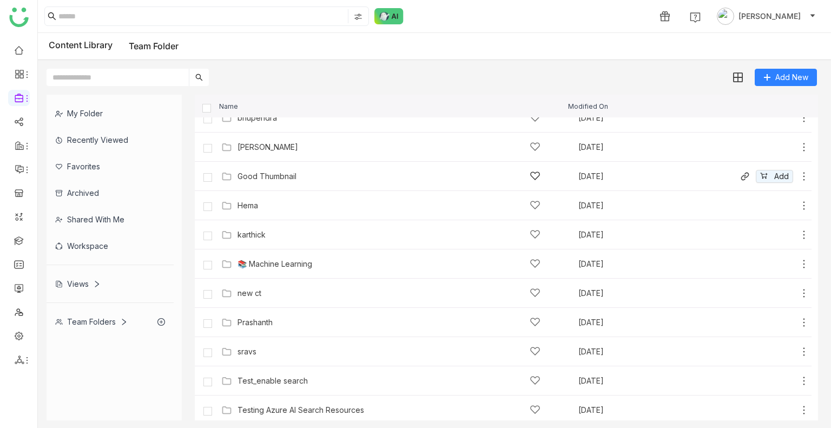
scroll to position [252, 0]
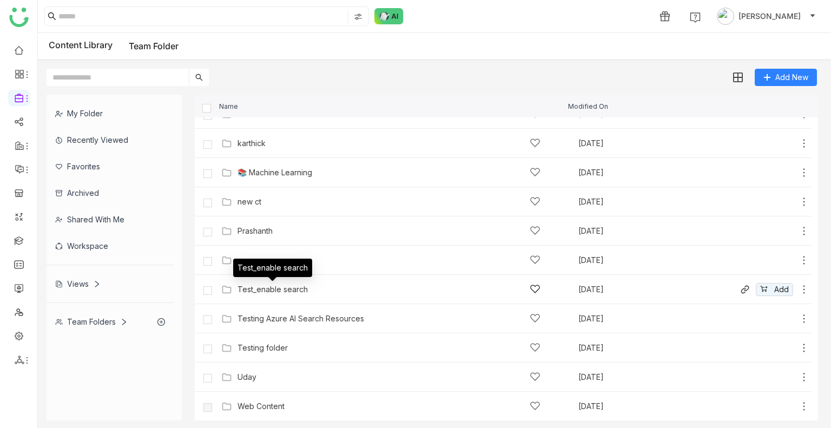
click at [293, 293] on div "Test_enable search" at bounding box center [273, 289] width 70 height 9
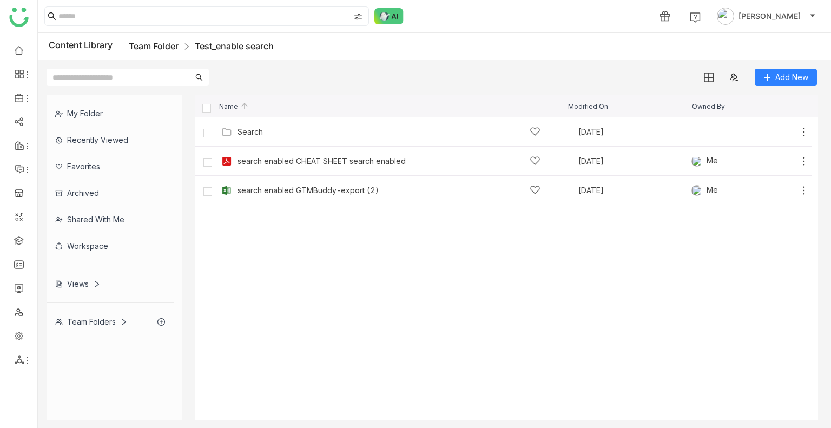
click at [152, 49] on link "Team Folder" at bounding box center [154, 46] width 50 height 11
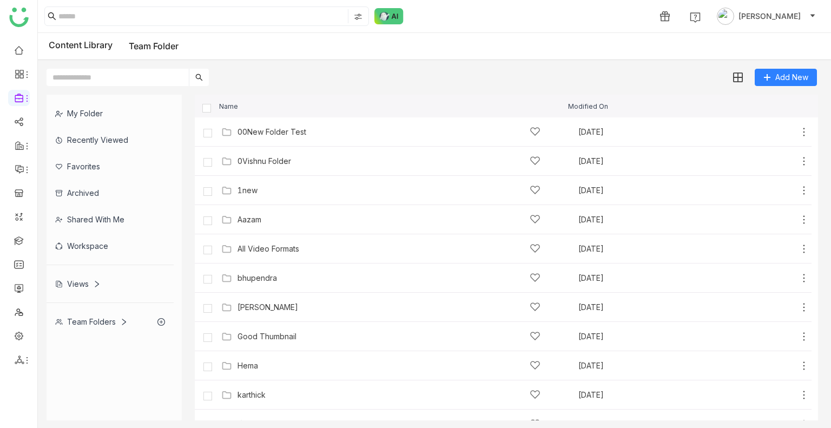
scroll to position [252, 0]
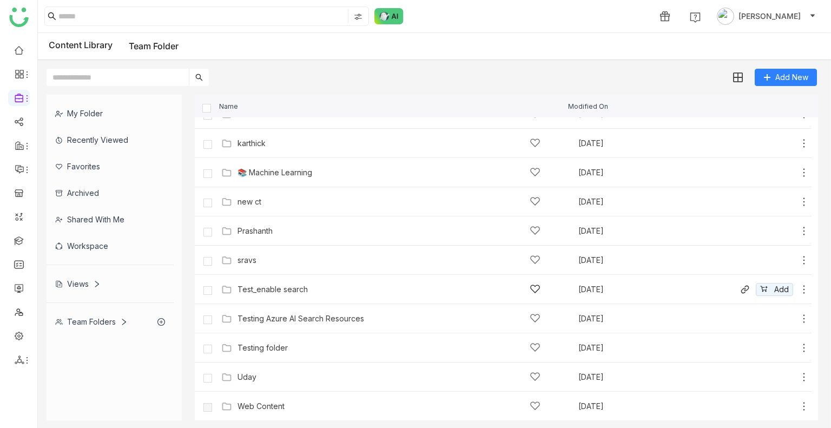
click at [799, 288] on icon at bounding box center [804, 289] width 11 height 11
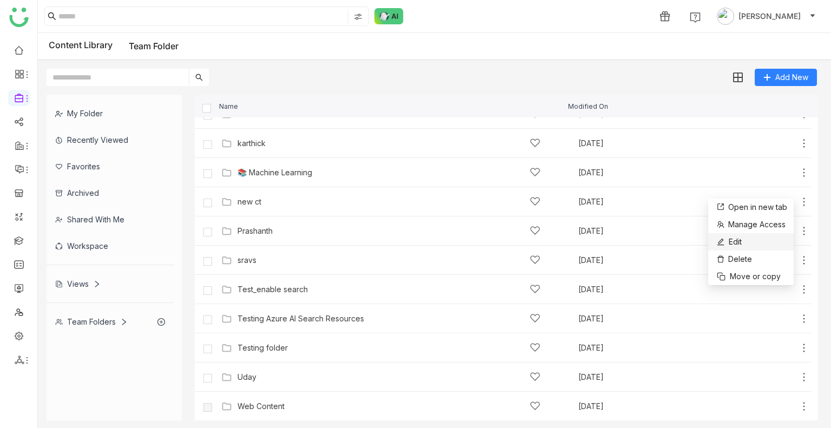
click at [743, 245] on li "Edit" at bounding box center [750, 241] width 85 height 17
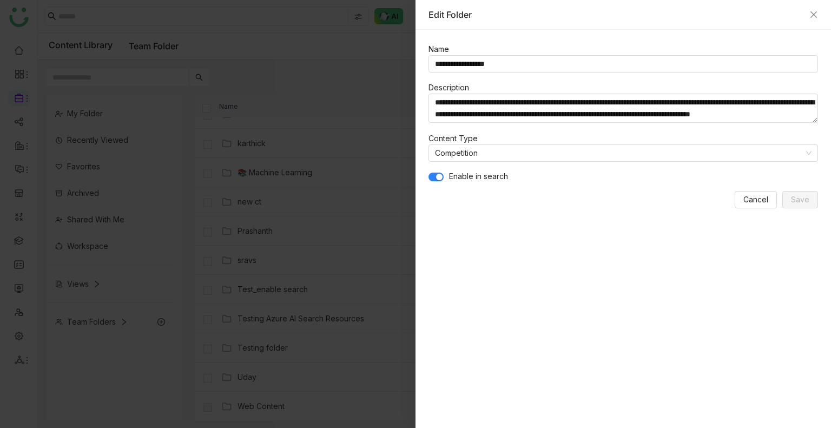
click at [437, 178] on span "button" at bounding box center [439, 177] width 6 height 6
click at [808, 197] on span "Save" at bounding box center [800, 200] width 18 height 12
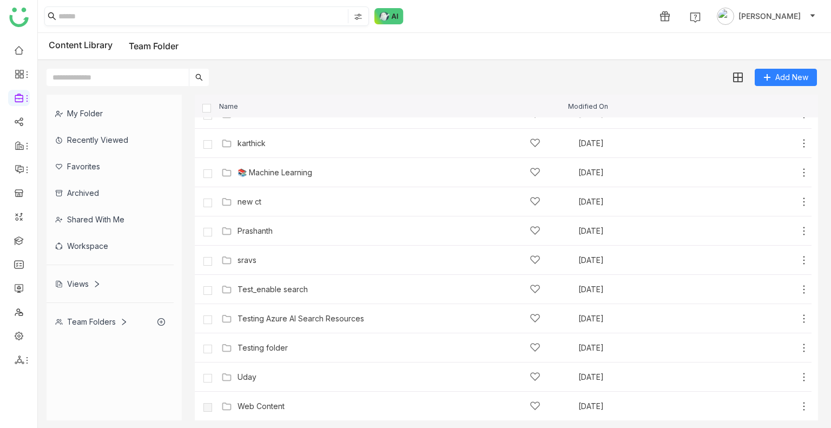
click at [88, 16] on input at bounding box center [201, 16] width 287 height 14
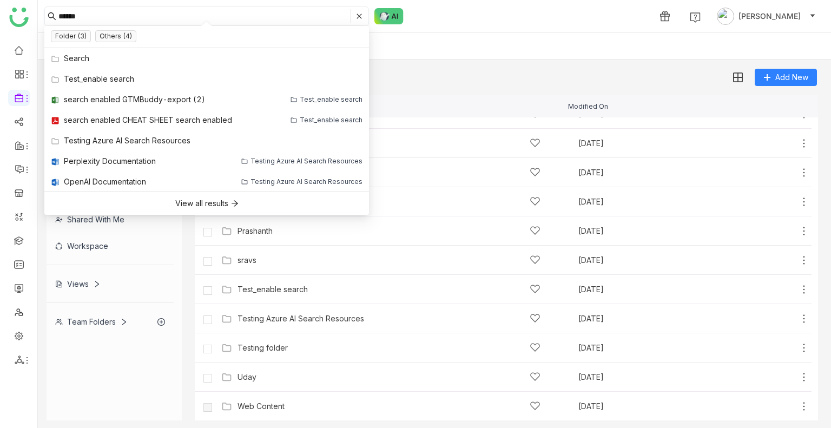
type input "******"
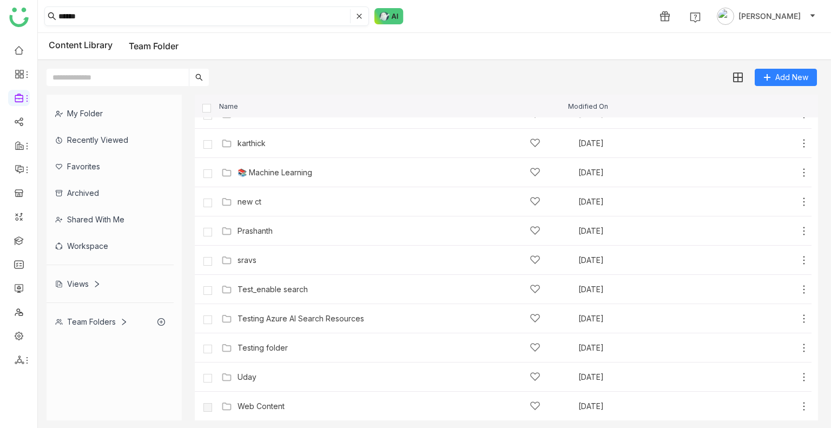
click at [88, 16] on input "******" at bounding box center [202, 16] width 289 height 14
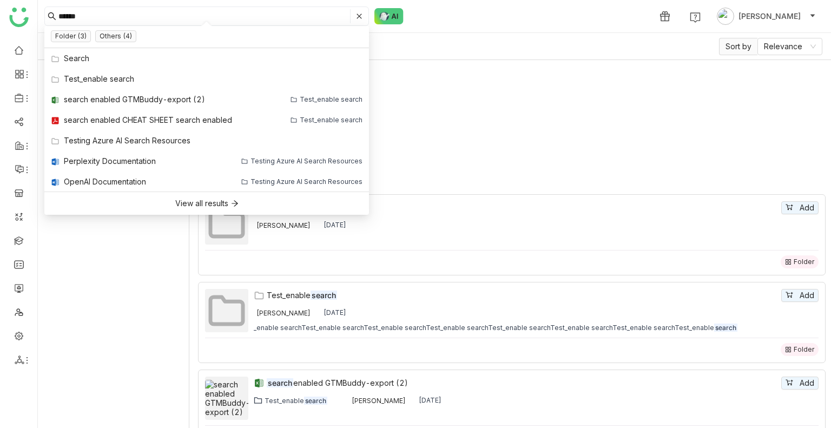
click at [138, 289] on div "File Type Folder 0 1 2 3 4 5 6 7 8 9 MS Word 0 1 2 3 4 5 6 7 8 9 Excel 0 1 2 3 …" at bounding box center [116, 252] width 144 height 339
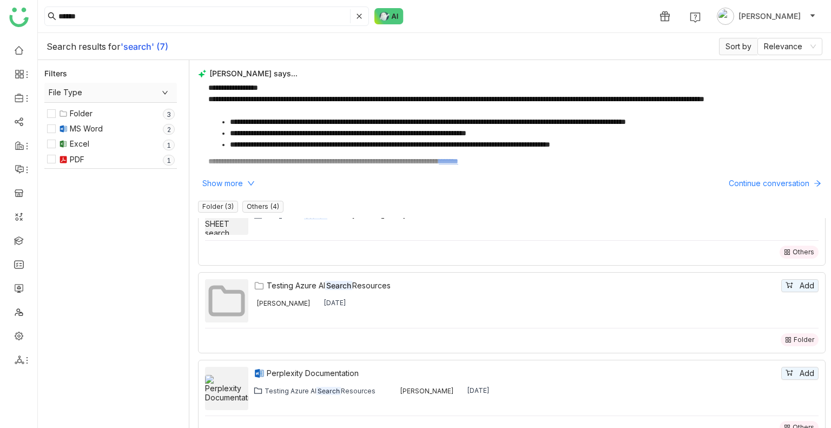
scroll to position [298, 0]
click at [101, 12] on input "******" at bounding box center [202, 16] width 289 height 14
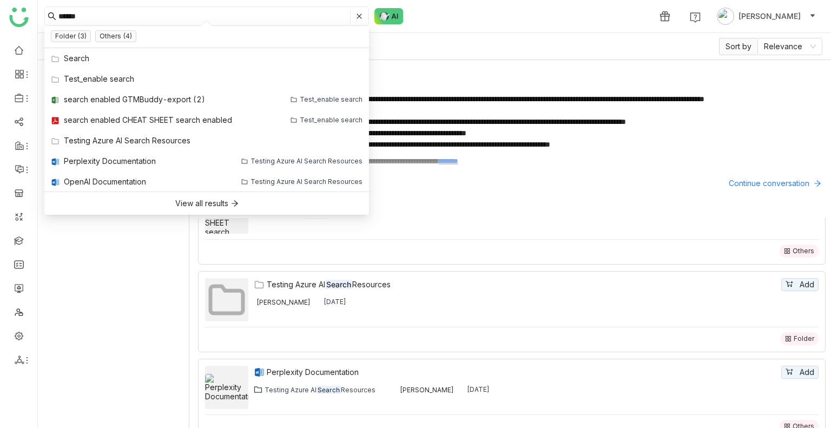
click at [110, 276] on div "File Type Folder 0 1 2 3 4 5 6 7 8 9 MS Word 0 1 2 3 4 5 6 7 8 9 Excel 0 1 2 3 …" at bounding box center [116, 252] width 144 height 339
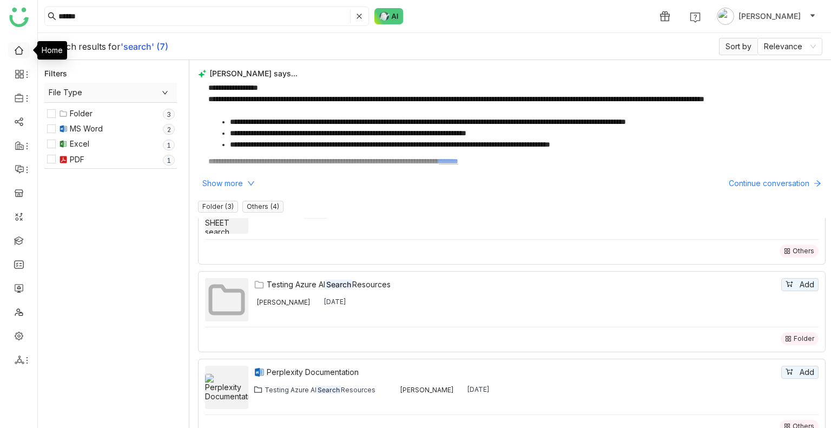
click at [19, 54] on link at bounding box center [19, 49] width 10 height 9
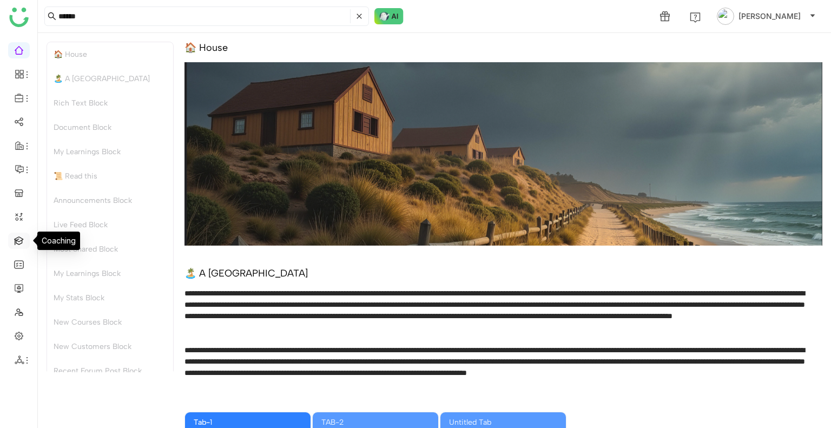
click at [17, 244] on link at bounding box center [19, 239] width 10 height 9
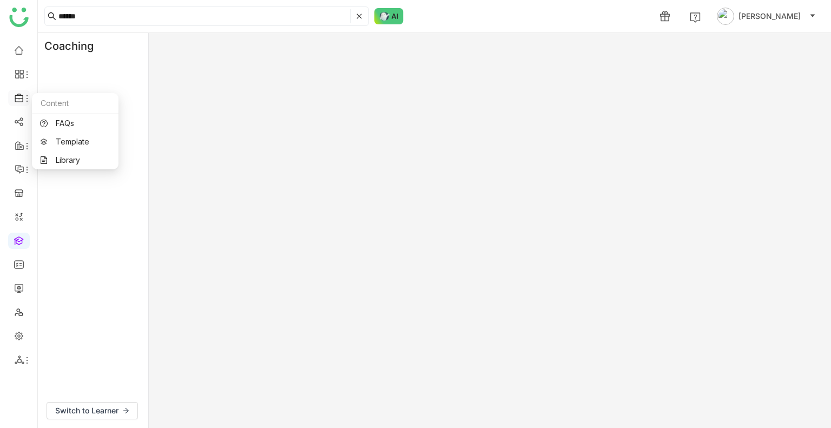
click at [21, 101] on icon at bounding box center [19, 98] width 8 height 9
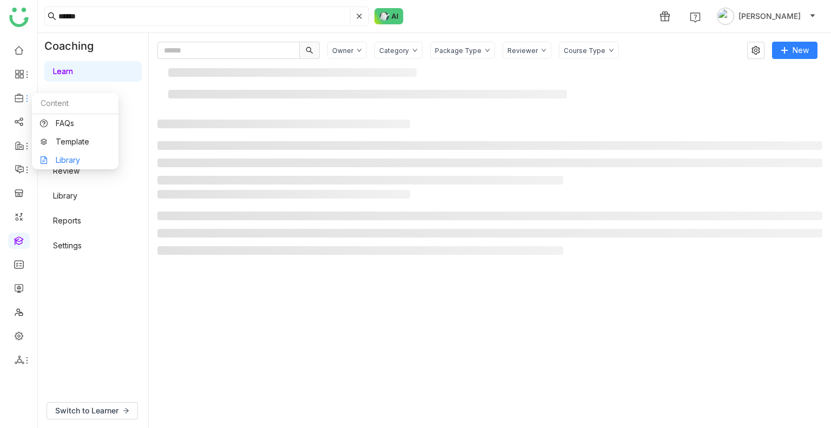
click at [81, 162] on link "Library" at bounding box center [75, 160] width 70 height 8
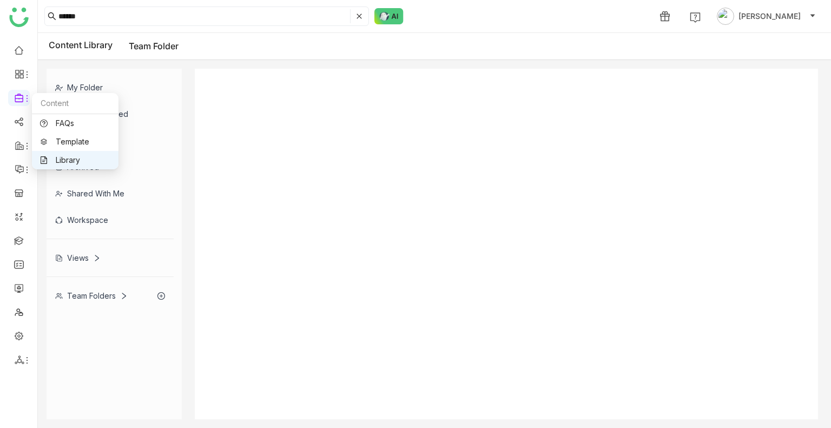
click at [81, 162] on link "Library" at bounding box center [75, 160] width 70 height 8
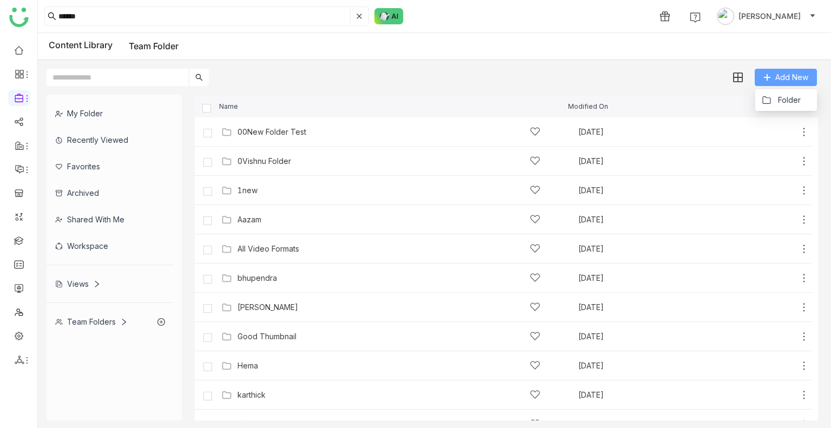
click at [796, 78] on span "Add New" at bounding box center [791, 77] width 33 height 12
click at [790, 97] on span "Folder" at bounding box center [789, 100] width 23 height 12
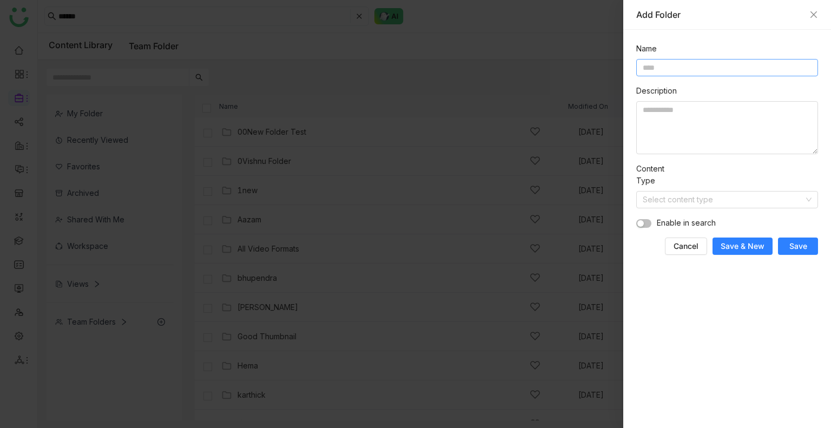
click at [693, 67] on input at bounding box center [727, 67] width 182 height 17
click at [677, 59] on input "**********" at bounding box center [727, 67] width 182 height 17
type input "**********"
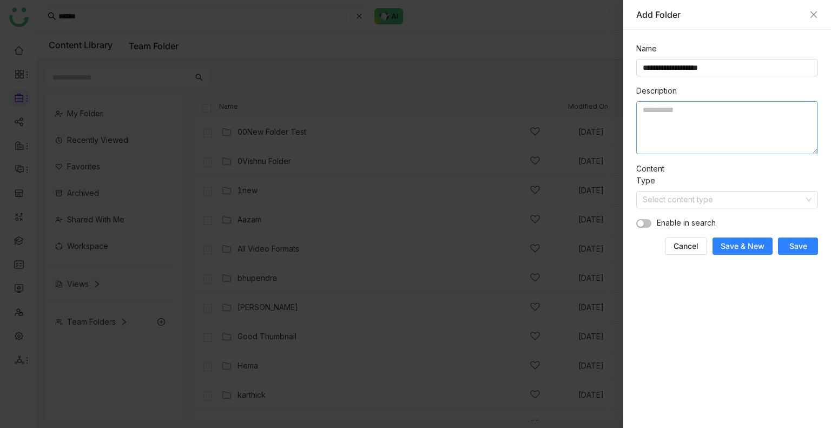
click at [695, 123] on textarea at bounding box center [727, 127] width 182 height 53
paste textarea "**********"
type textarea "**********"
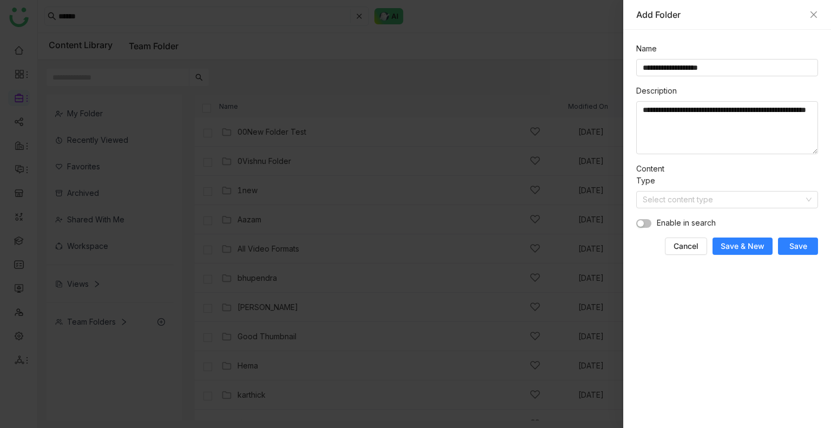
click at [797, 248] on span "Save" at bounding box center [798, 246] width 18 height 11
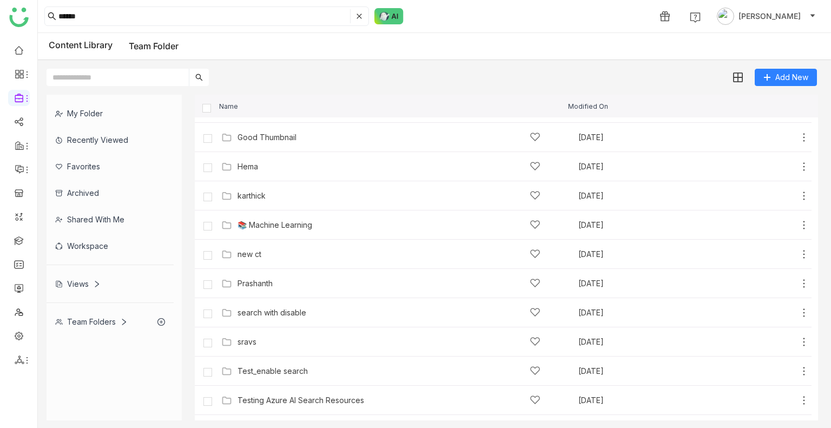
scroll to position [281, 0]
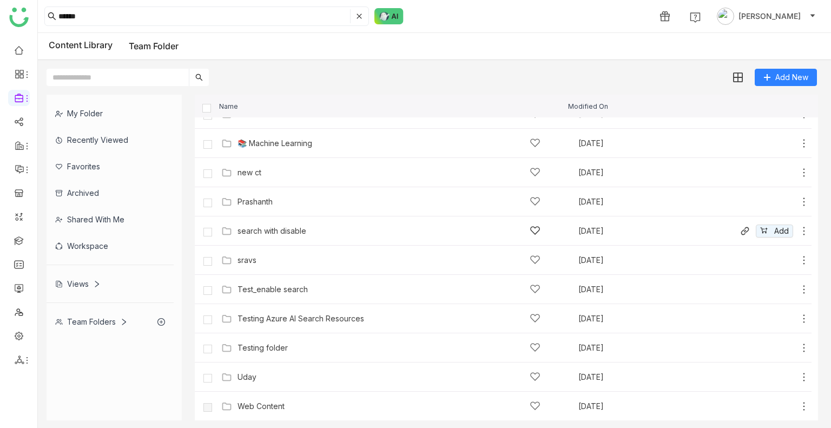
click at [289, 223] on div "search with disable Aug 13, 2025 Add" at bounding box center [514, 230] width 591 height 17
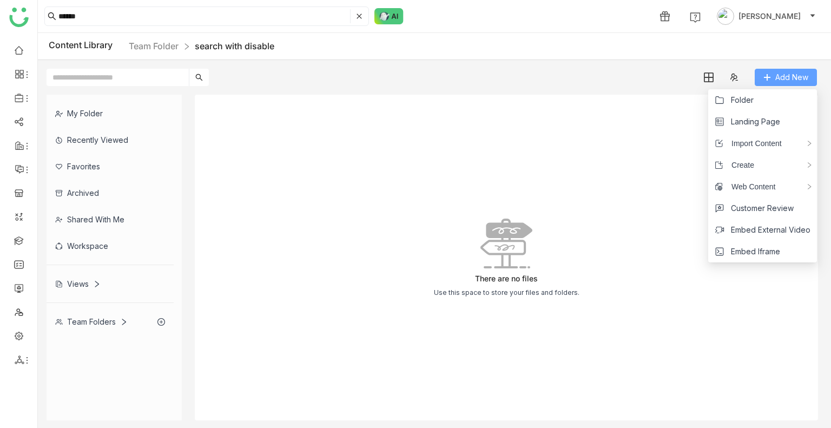
click at [781, 76] on span "Add New" at bounding box center [791, 77] width 33 height 12
click at [743, 96] on span "Folder" at bounding box center [742, 100] width 23 height 12
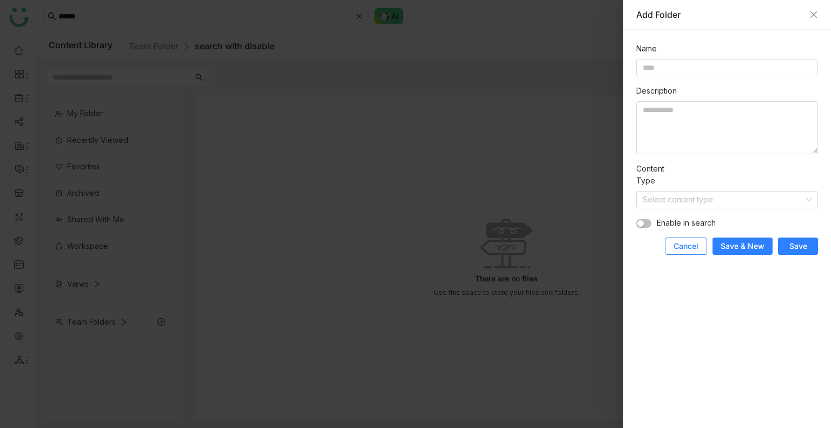
click at [689, 252] on button "Cancel" at bounding box center [686, 246] width 42 height 17
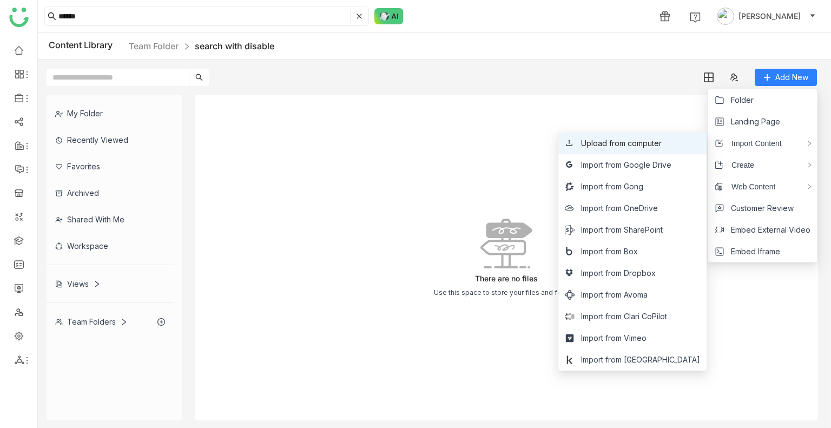
click at [662, 146] on span "Upload from computer" at bounding box center [621, 143] width 81 height 12
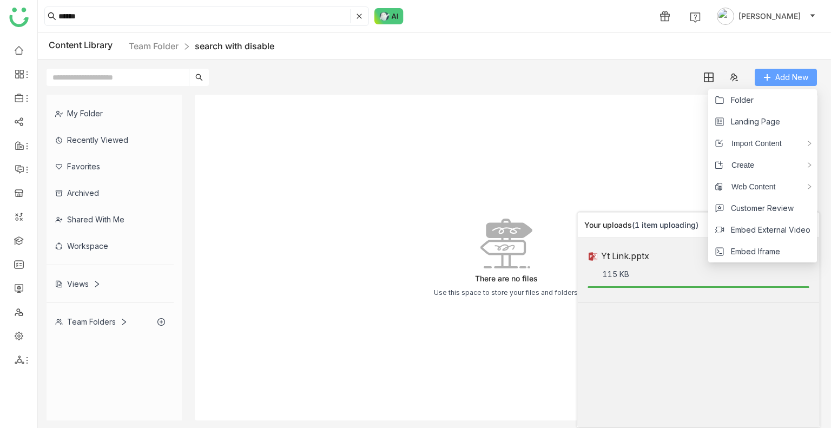
click at [779, 79] on span "Add New" at bounding box center [791, 77] width 33 height 12
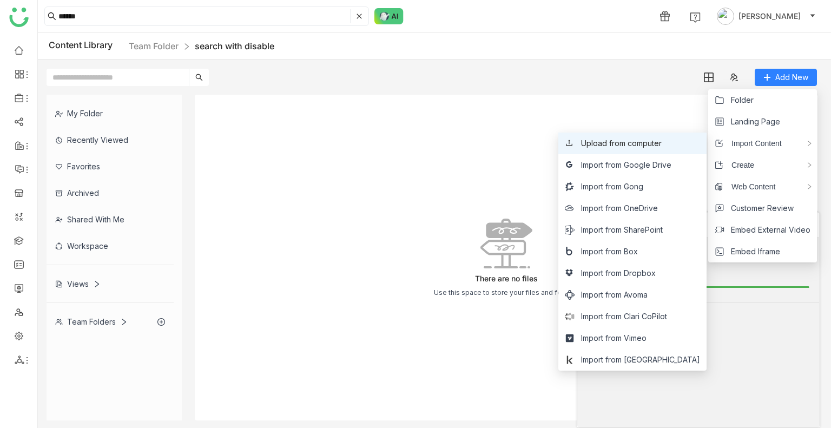
click at [661, 140] on span "Upload from computer" at bounding box center [621, 143] width 81 height 12
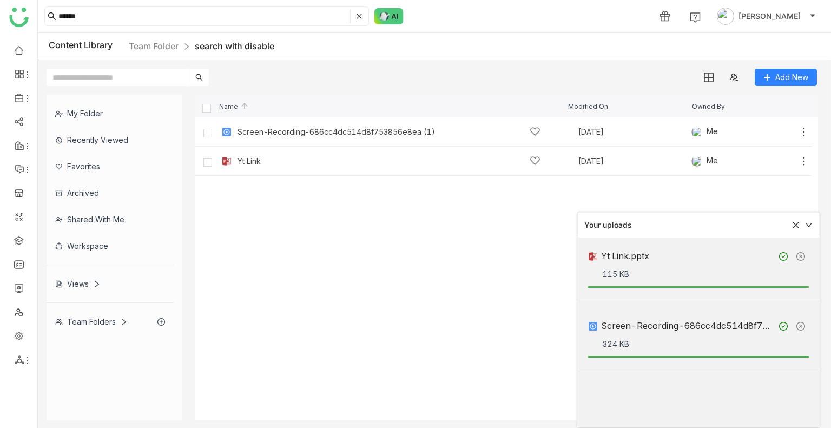
click at [485, 214] on cdk-virtual-scroll-viewport "Screen-Recording-686cc4dc514d8f753856e8ea (1) Aug 13, 2025 Me Add Yt Link Aug 1…" at bounding box center [506, 268] width 623 height 303
click at [805, 130] on icon at bounding box center [804, 132] width 11 height 11
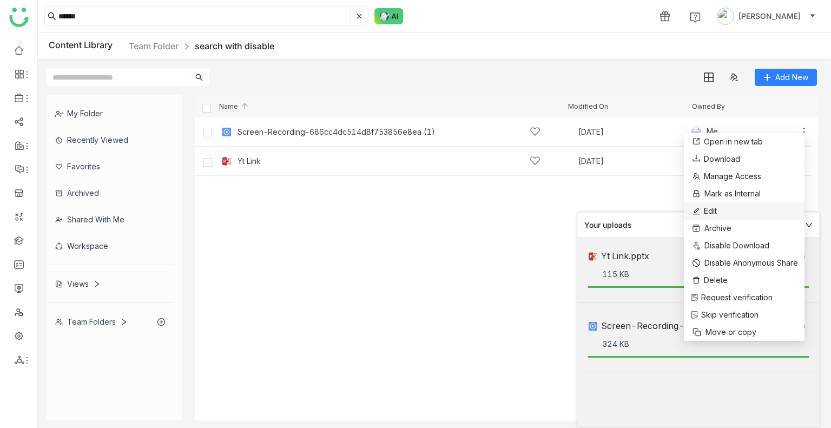
click at [719, 211] on li "Edit" at bounding box center [744, 210] width 121 height 17
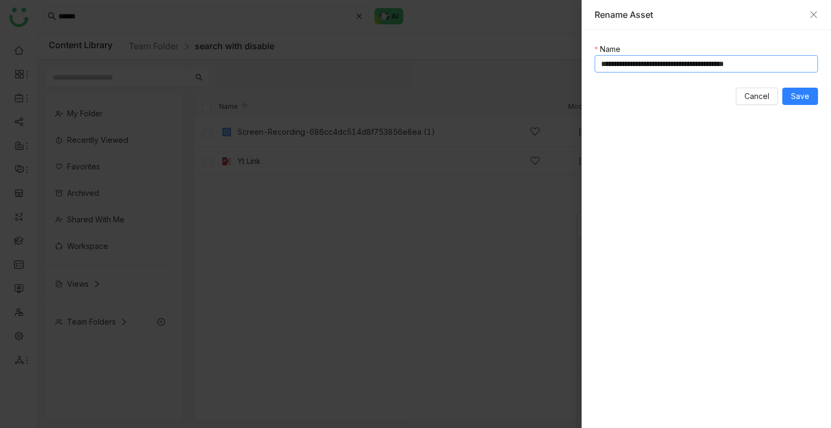
click at [603, 65] on input "**********" at bounding box center [706, 63] width 223 height 17
paste input "**********"
type input "**********"
click at [806, 95] on span "Save" at bounding box center [800, 96] width 18 height 12
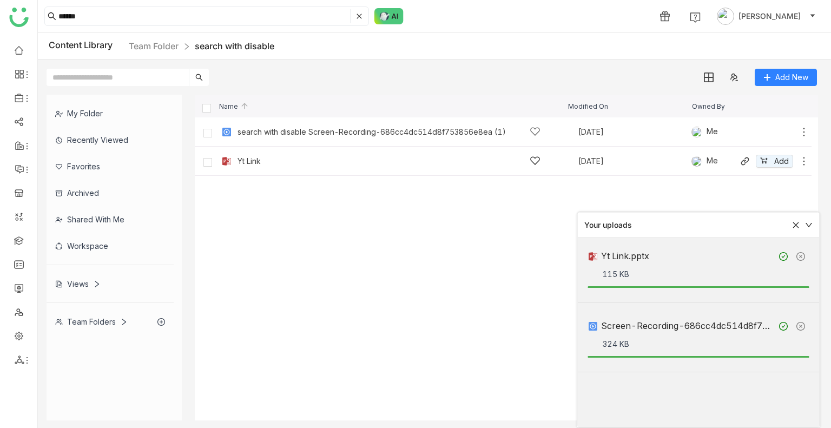
click at [806, 163] on icon at bounding box center [804, 161] width 11 height 11
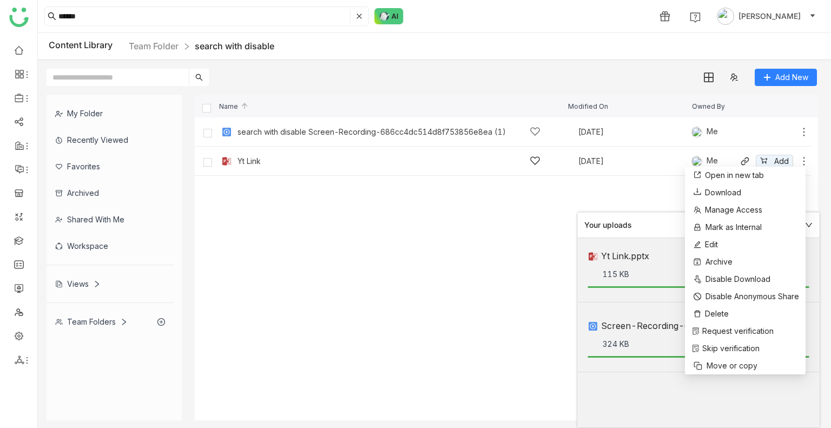
click at [806, 163] on icon at bounding box center [804, 161] width 11 height 11
click at [739, 251] on li "Edit" at bounding box center [745, 244] width 121 height 17
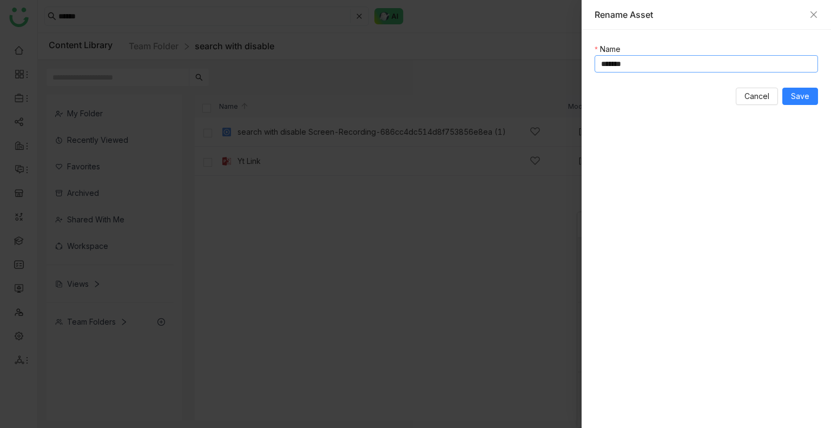
click at [600, 66] on input "*******" at bounding box center [706, 63] width 223 height 17
paste input "**********"
type input "**********"
click at [805, 96] on span "Save" at bounding box center [800, 96] width 18 height 12
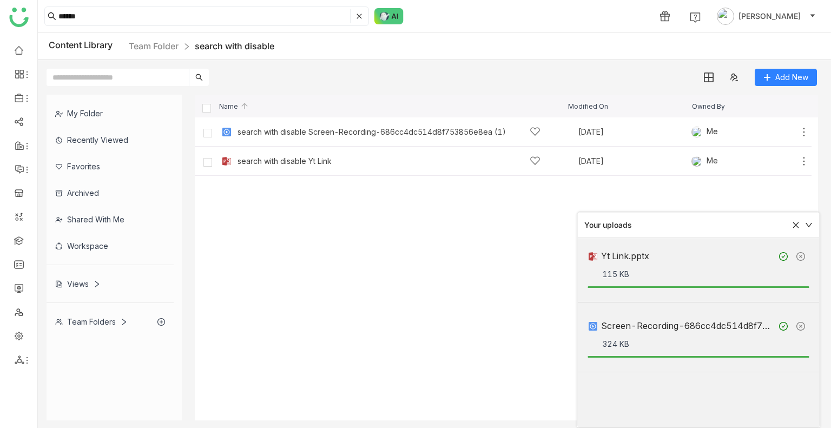
click at [798, 223] on icon at bounding box center [796, 225] width 6 height 6
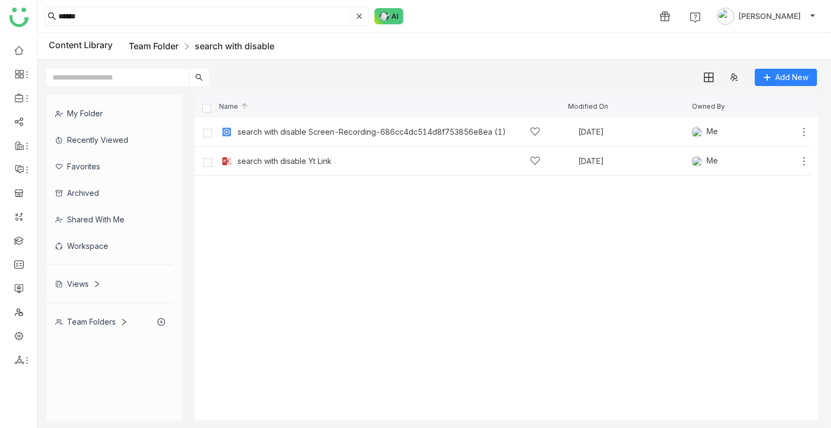
click at [147, 44] on link "Team Folder" at bounding box center [154, 46] width 50 height 11
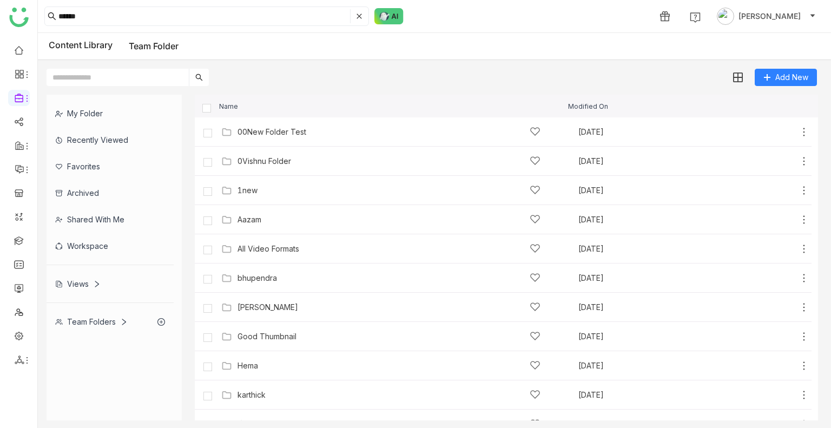
click at [103, 71] on input "text" at bounding box center [118, 77] width 142 height 17
click at [98, 27] on div "****** 1 Uday Bhanu" at bounding box center [434, 16] width 793 height 32
click at [94, 18] on input "******" at bounding box center [202, 16] width 289 height 14
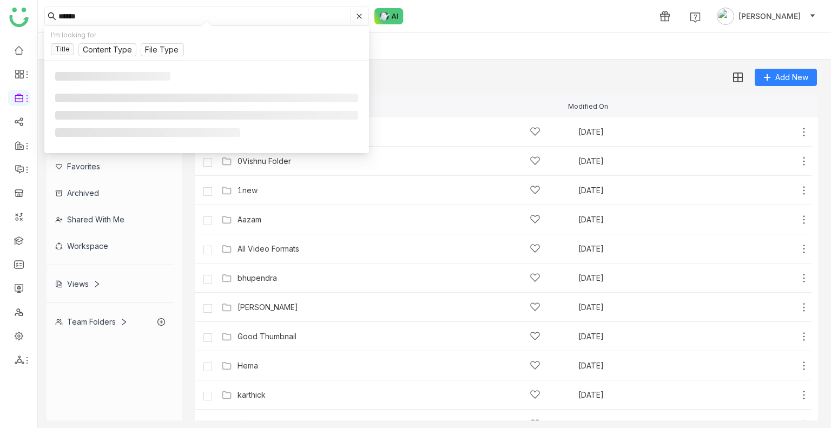
click at [94, 18] on input "******" at bounding box center [202, 16] width 289 height 14
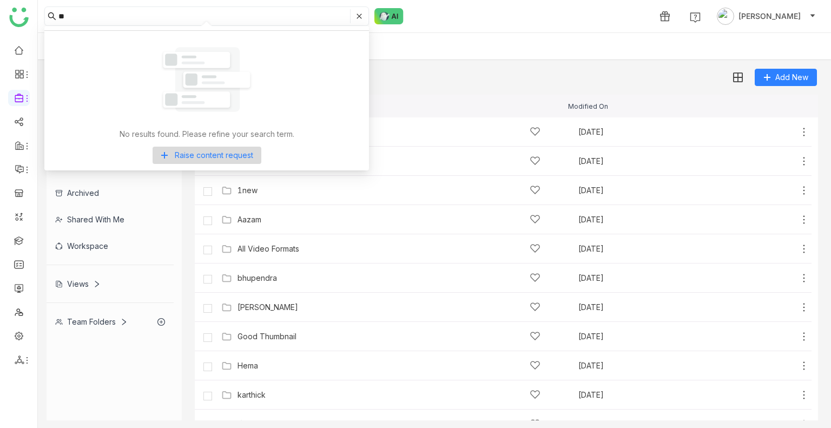
type input "*"
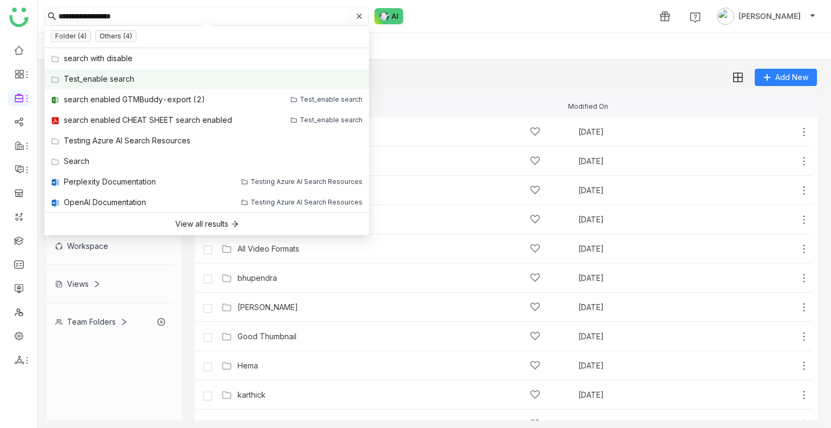
type input "**********"
click at [108, 81] on div "Test_enable search" at bounding box center [99, 79] width 70 height 12
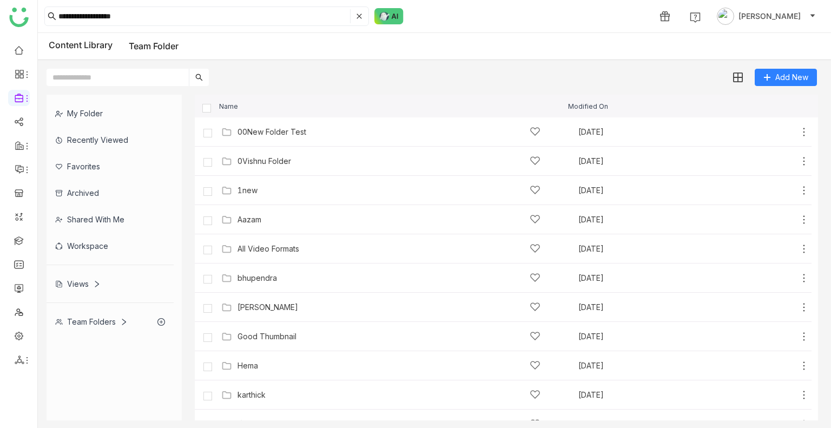
click at [108, 81] on input "text" at bounding box center [118, 77] width 142 height 17
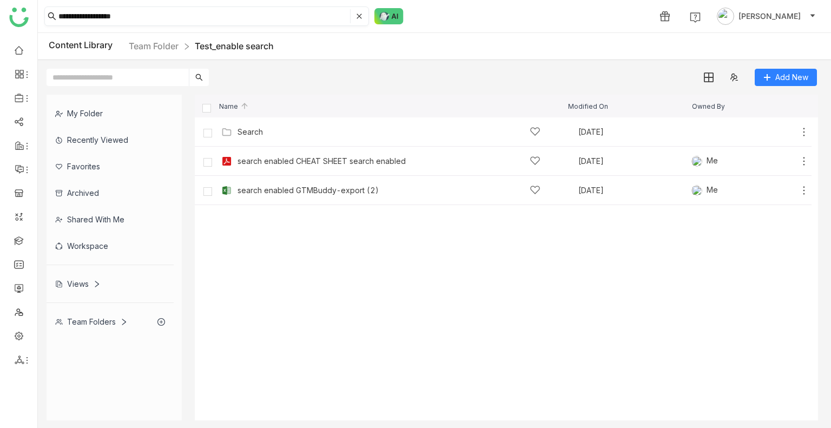
click at [124, 17] on input "**********" at bounding box center [202, 16] width 289 height 14
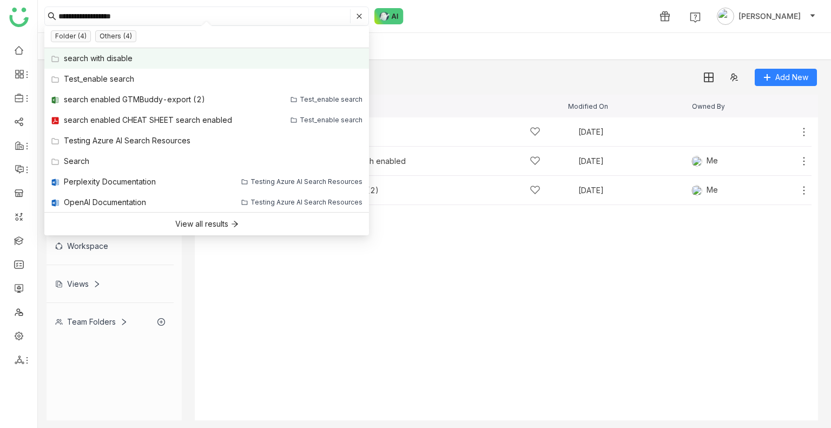
click at [111, 62] on div "search with disable" at bounding box center [98, 58] width 69 height 12
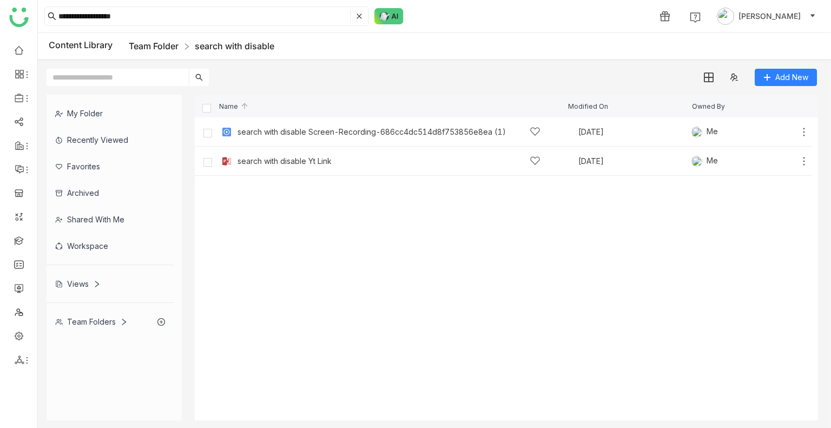
click at [139, 51] on link "Team Folder" at bounding box center [154, 46] width 50 height 11
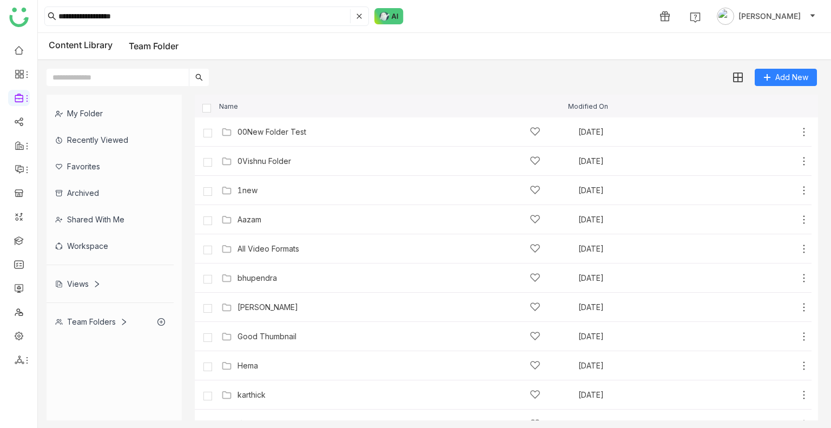
click at [69, 35] on div "Content Library Team Folder" at bounding box center [434, 46] width 793 height 27
click at [136, 16] on input "**********" at bounding box center [202, 16] width 289 height 14
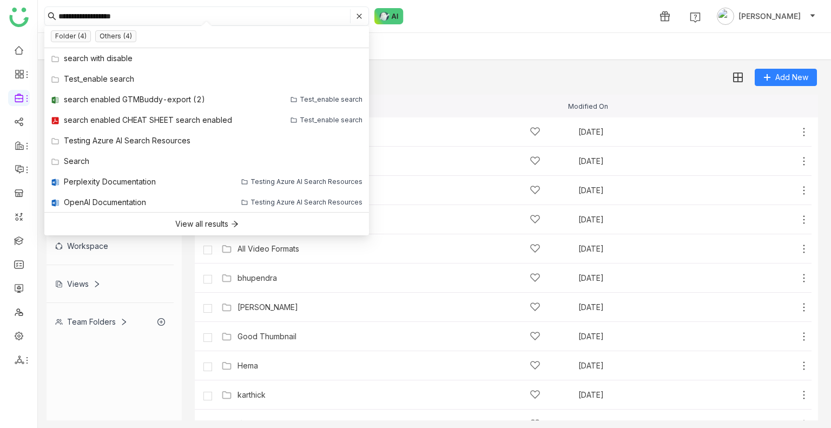
click at [136, 16] on input "**********" at bounding box center [202, 16] width 289 height 14
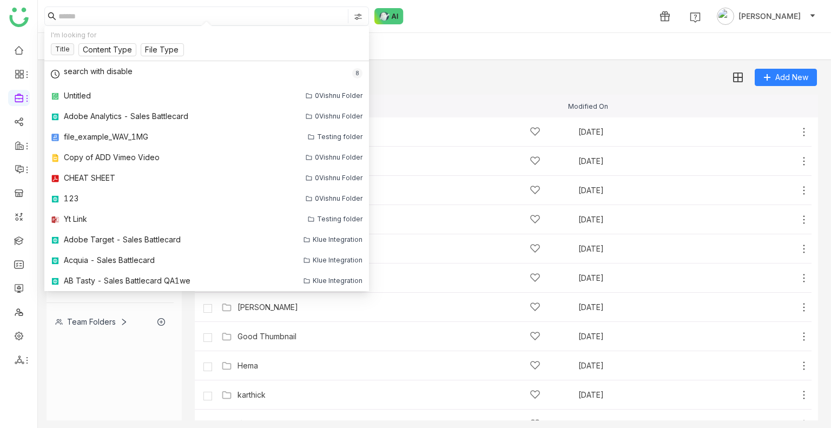
click at [477, 19] on div "1 Uday Bhanu" at bounding box center [434, 16] width 793 height 32
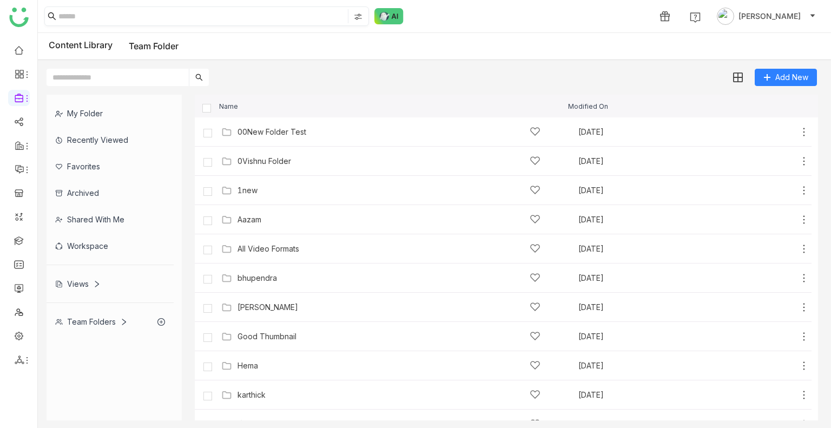
click at [78, 19] on input at bounding box center [201, 16] width 287 height 14
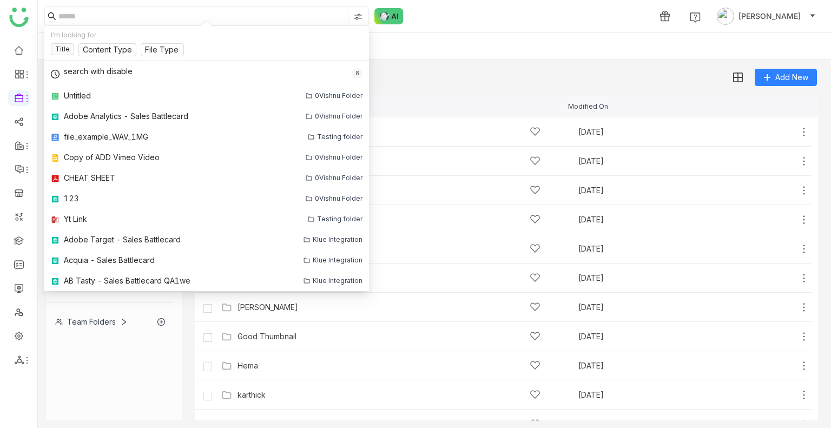
paste input "**********"
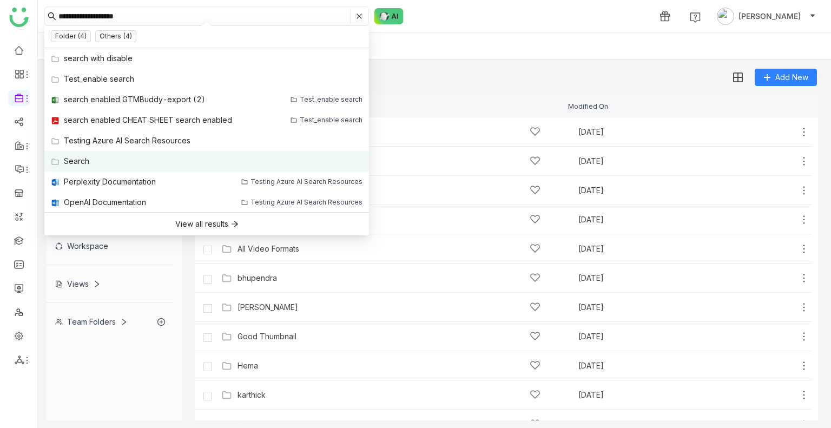
type input "**********"
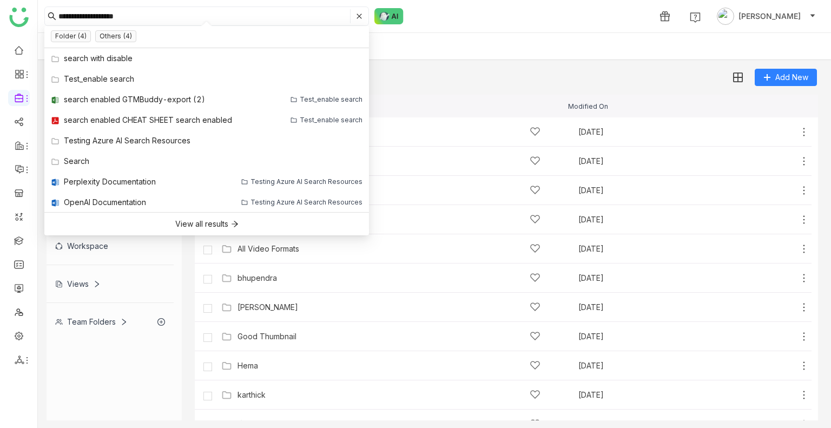
click at [519, 76] on div "Add New" at bounding box center [432, 73] width 788 height 26
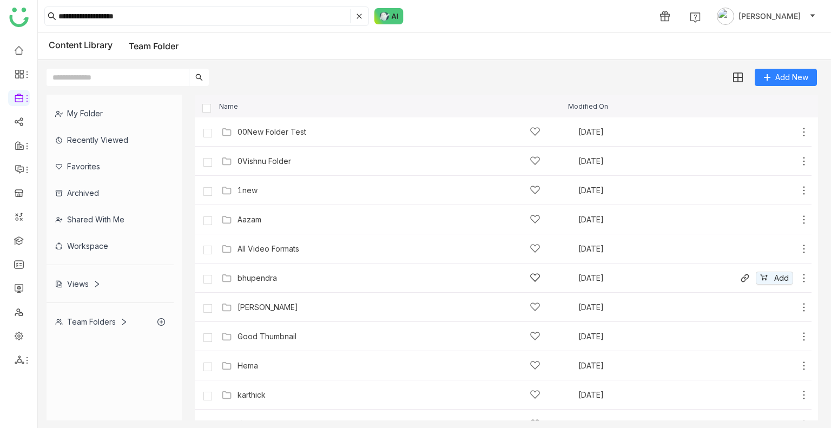
scroll to position [281, 0]
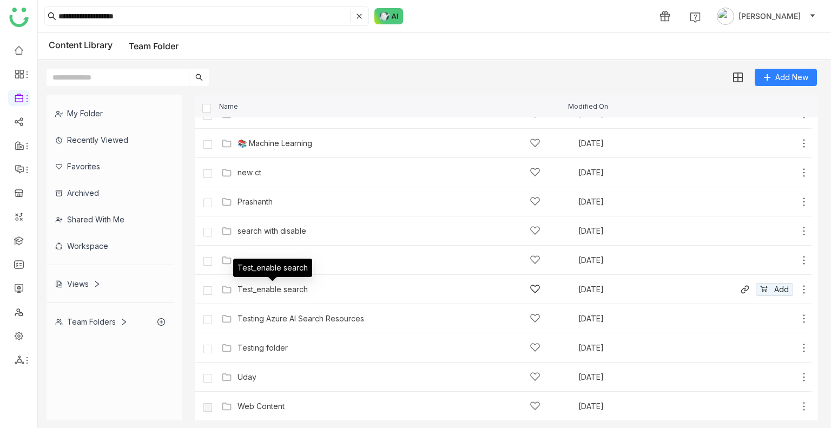
click at [296, 290] on div "Test_enable search" at bounding box center [273, 289] width 70 height 9
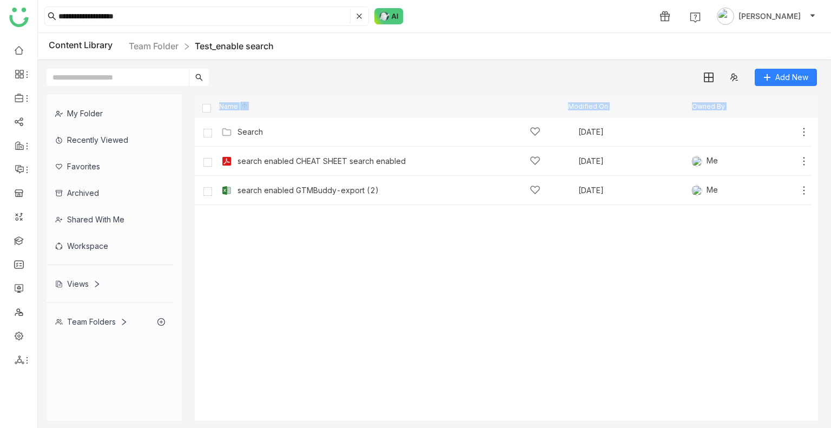
click at [456, 302] on cdk-virtual-scroll-viewport "Search Aug 13, 2025 Add search enabled CHEAT SHEET search enabled Aug 13, 2025 …" at bounding box center [506, 268] width 623 height 303
click at [63, 125] on link "FAQs" at bounding box center [75, 124] width 70 height 8
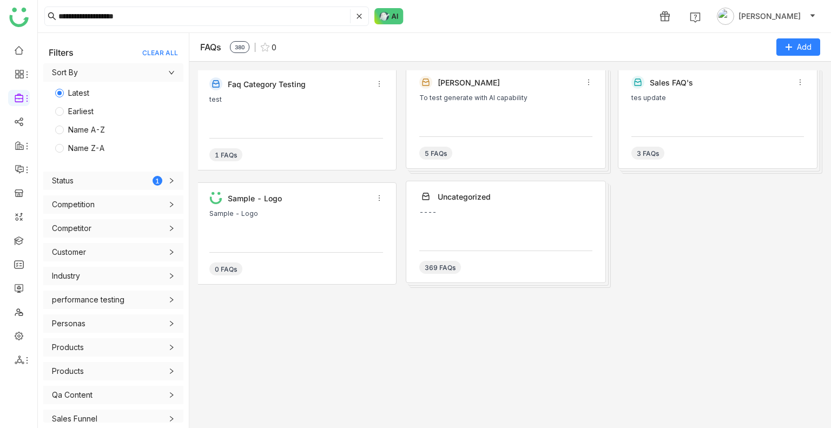
click at [305, 127] on div "test" at bounding box center [296, 112] width 174 height 32
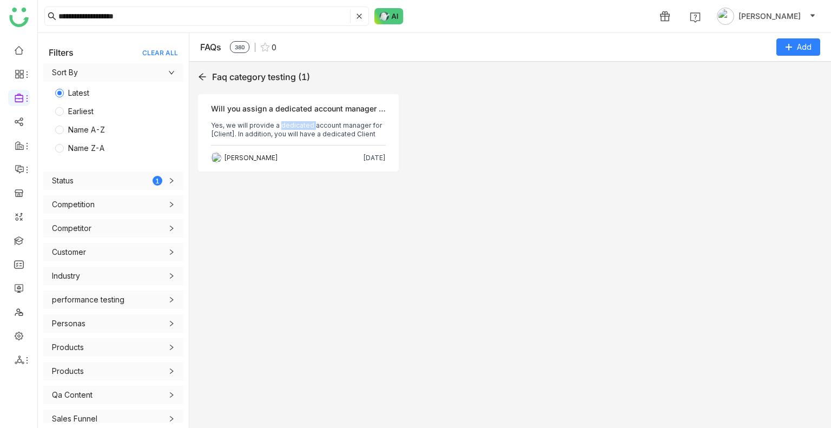
click at [305, 127] on p "Yes, we will provide a dedicated account manager for [Client]. In addition, you…" at bounding box center [298, 129] width 175 height 17
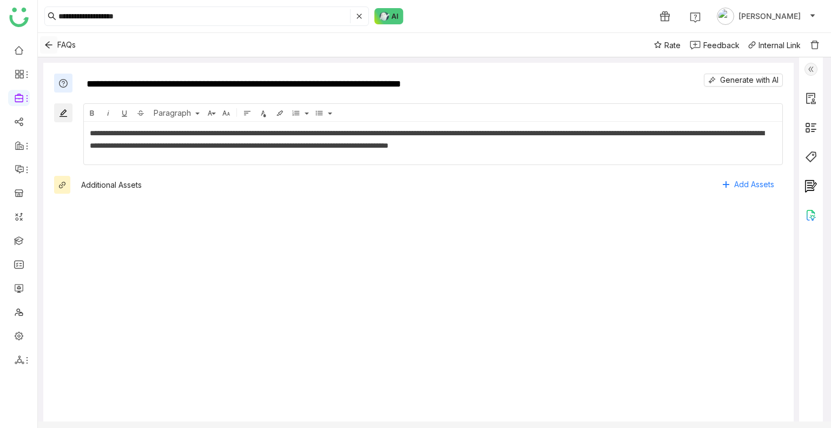
click at [51, 48] on icon "Back" at bounding box center [48, 45] width 9 height 9
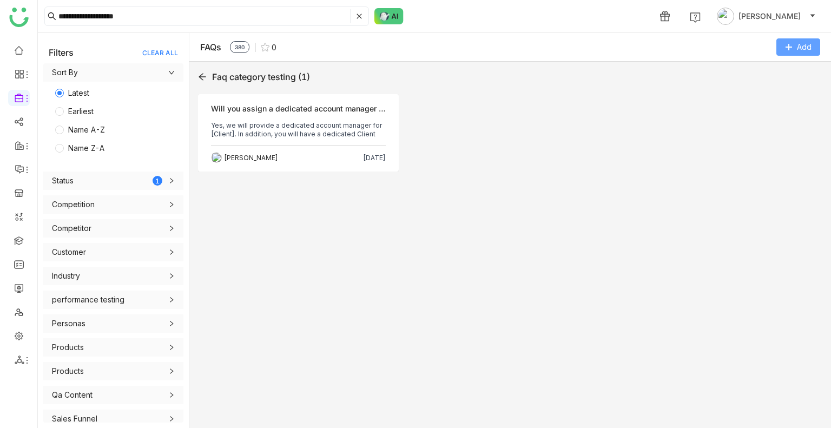
click at [799, 54] on button "Add" at bounding box center [798, 46] width 44 height 17
click at [766, 108] on Excel "Import from Excel" at bounding box center [783, 113] width 62 height 12
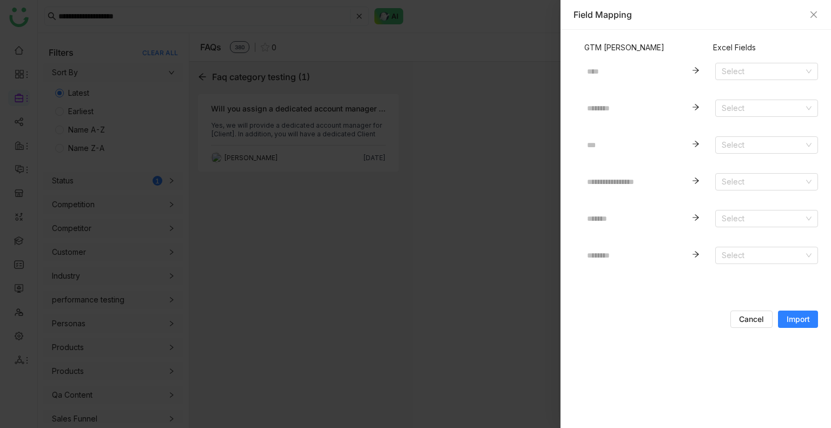
click at [807, 17] on div "Field Mapping" at bounding box center [696, 15] width 245 height 12
click at [812, 15] on icon "Close" at bounding box center [813, 14] width 9 height 9
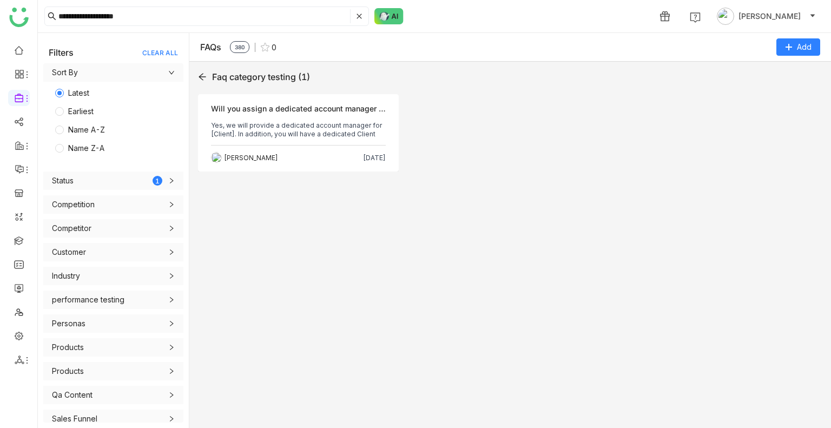
click at [203, 73] on icon at bounding box center [202, 77] width 9 height 9
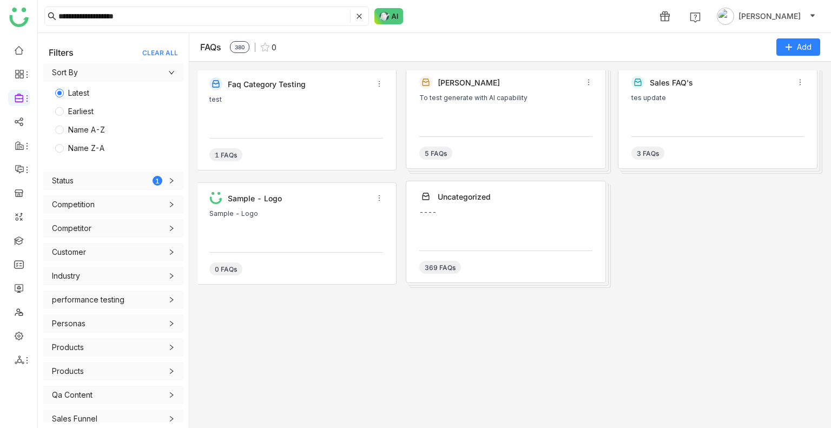
click at [258, 116] on div "test" at bounding box center [296, 112] width 174 height 32
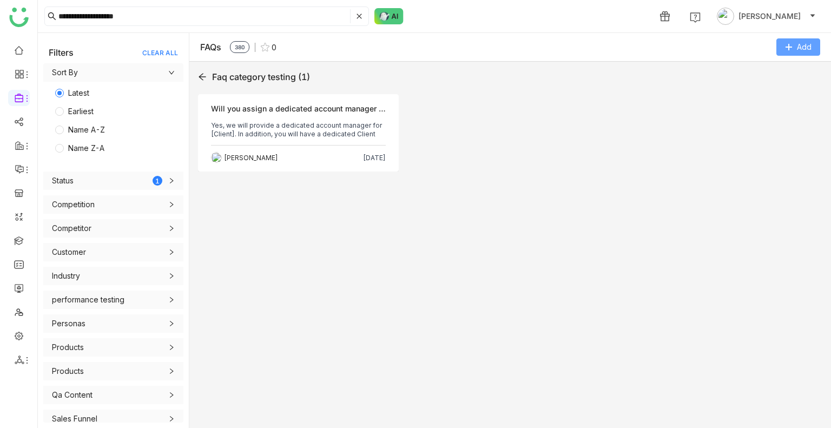
click at [793, 44] on button "Add" at bounding box center [798, 46] width 44 height 17
click at [772, 122] on li "Import from Excel" at bounding box center [777, 113] width 87 height 22
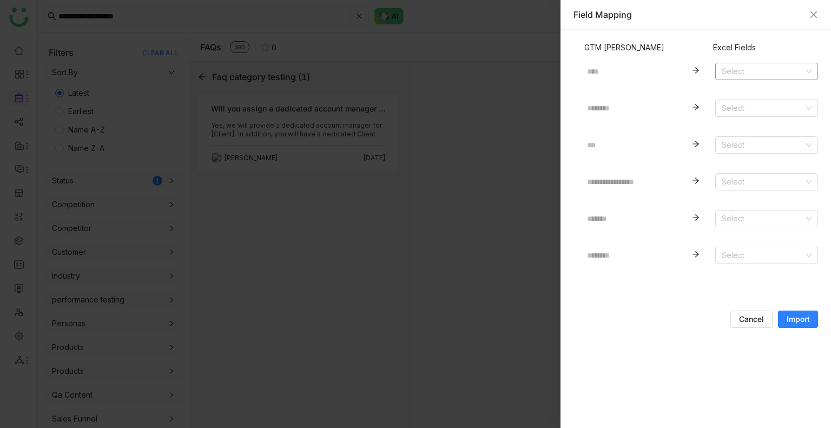
click at [732, 75] on input at bounding box center [763, 71] width 82 height 16
click at [741, 128] on div "Source RFP" at bounding box center [767, 128] width 90 height 12
click at [739, 107] on input at bounding box center [763, 108] width 82 height 16
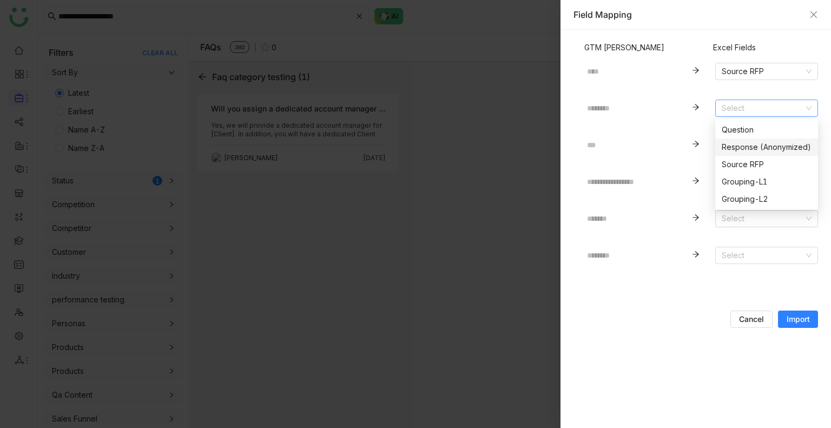
click at [746, 149] on div "Response (Anonymized)" at bounding box center [767, 147] width 90 height 12
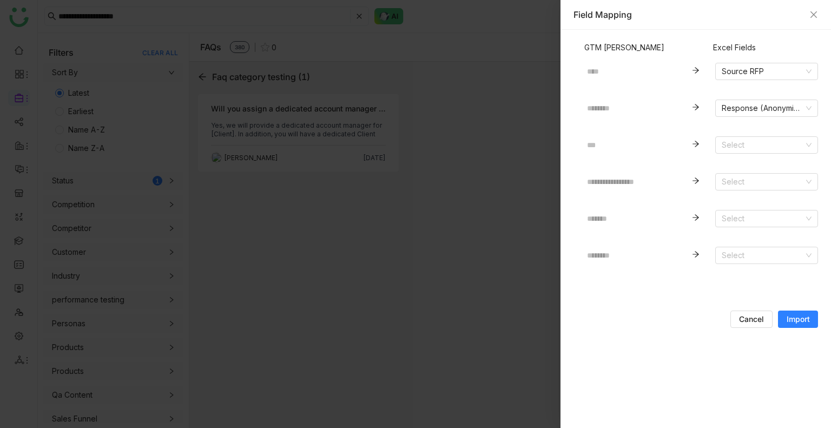
click at [746, 149] on input at bounding box center [763, 145] width 82 height 16
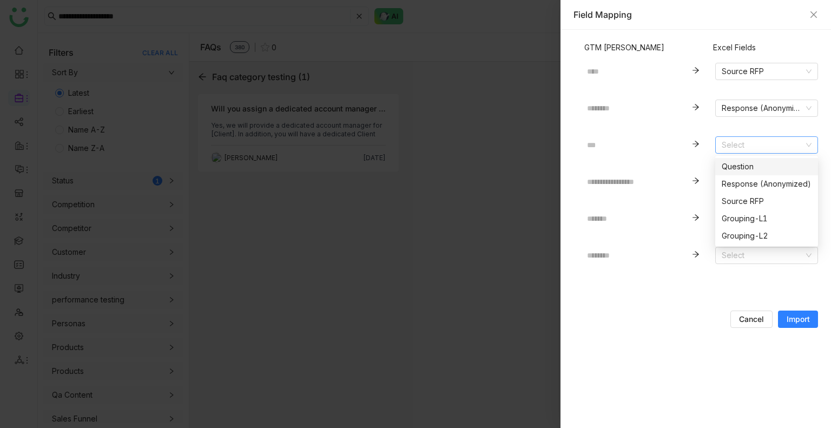
click at [745, 165] on div "Question" at bounding box center [767, 167] width 90 height 12
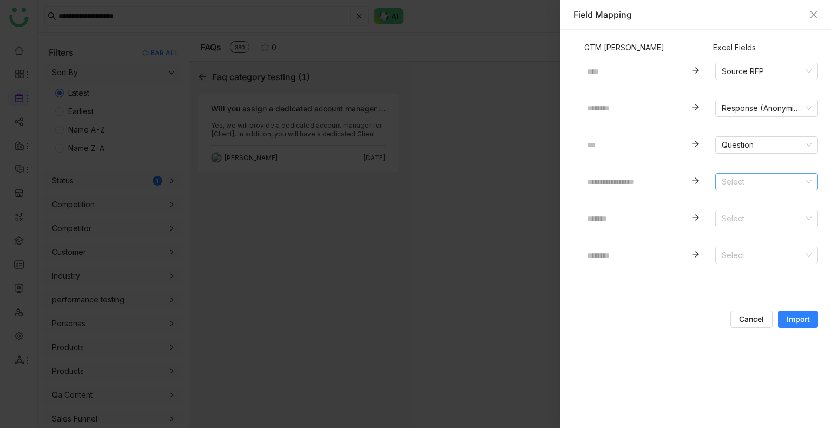
click at [746, 183] on input at bounding box center [763, 182] width 82 height 16
click at [747, 200] on div "Question" at bounding box center [767, 203] width 90 height 12
click at [747, 218] on input at bounding box center [763, 218] width 82 height 16
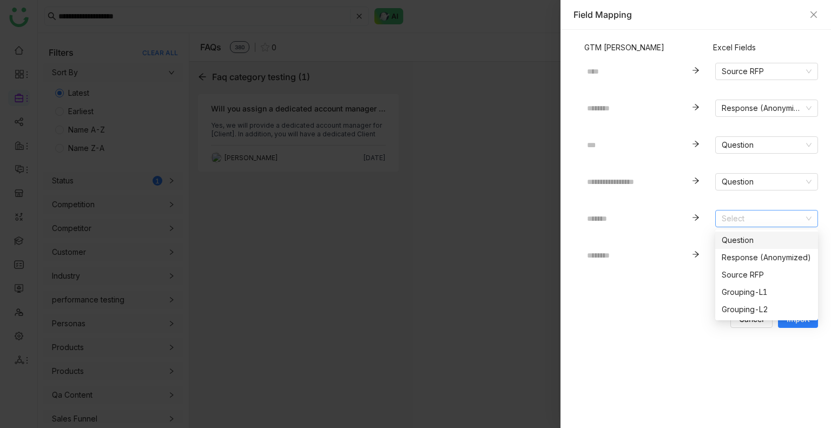
click at [747, 236] on div "Question" at bounding box center [767, 240] width 90 height 12
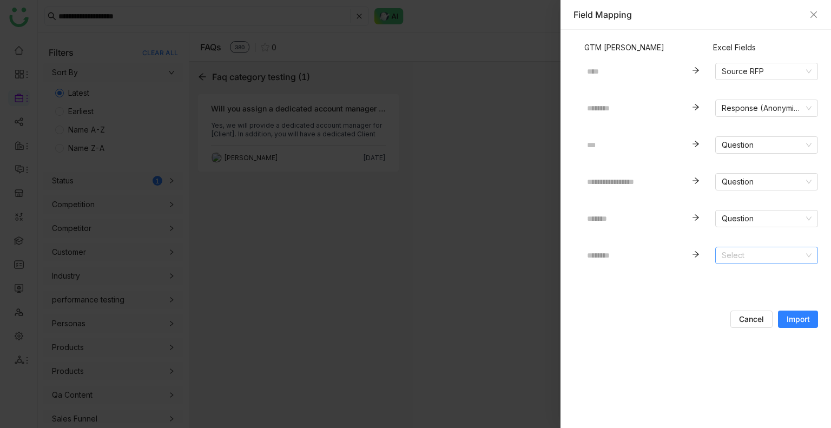
click at [752, 259] on input at bounding box center [763, 255] width 82 height 16
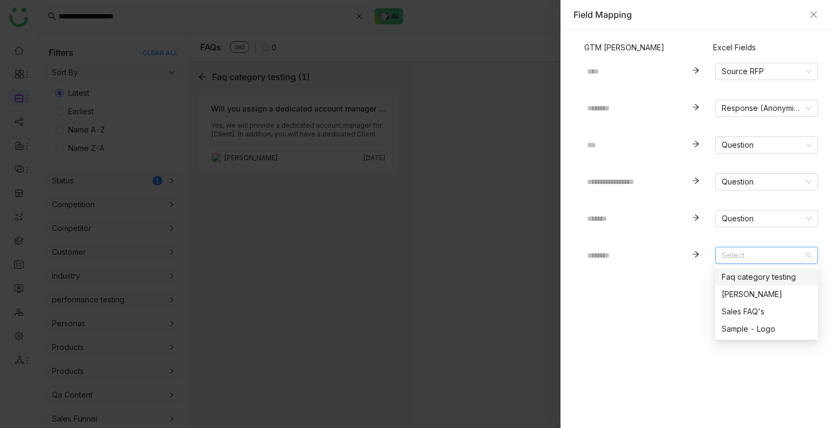
click at [745, 273] on div "Faq category testing" at bounding box center [767, 277] width 90 height 12
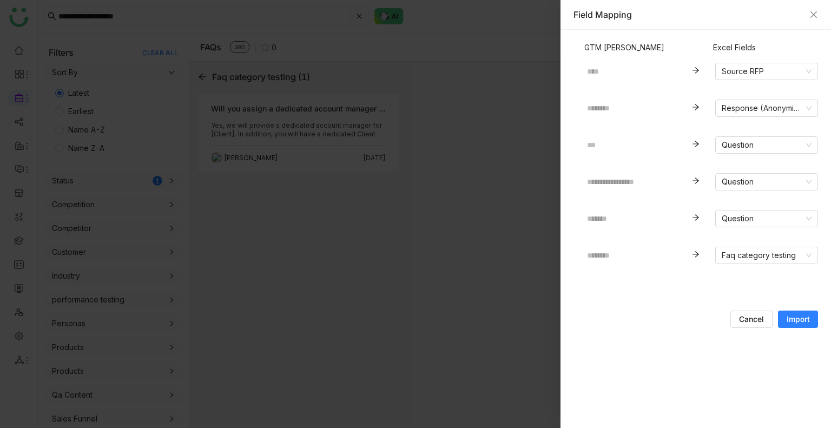
click at [794, 319] on span "Import" at bounding box center [798, 319] width 23 height 11
click at [766, 113] on nz-select-item "Response (Anonymized)" at bounding box center [767, 108] width 90 height 16
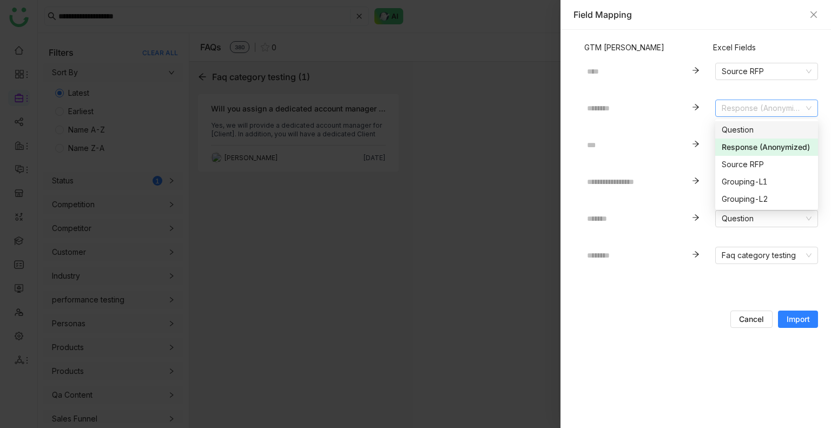
click at [747, 135] on div "Question" at bounding box center [767, 130] width 90 height 12
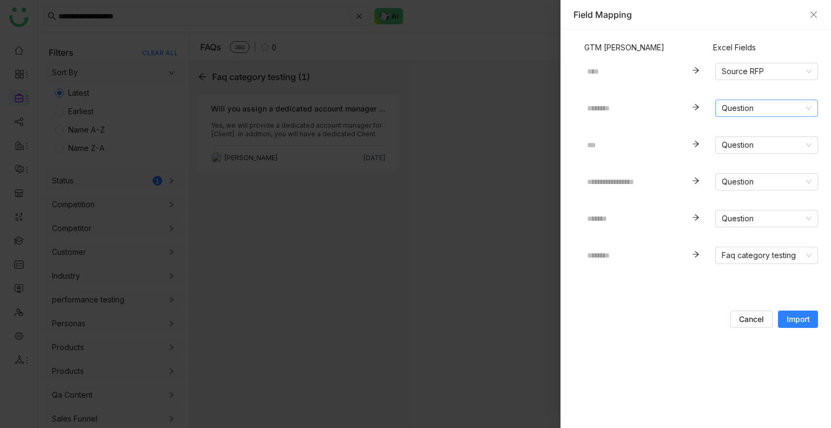
click at [752, 109] on nz-select-item "Question" at bounding box center [767, 108] width 90 height 16
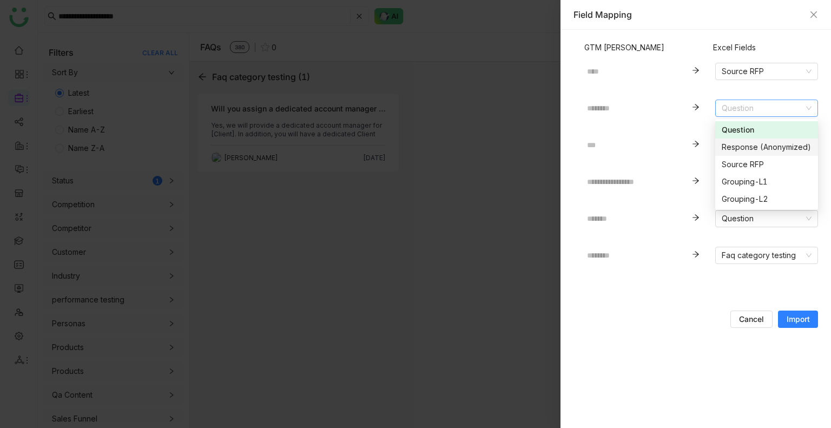
click at [749, 148] on div "Response (Anonymized)" at bounding box center [767, 147] width 90 height 12
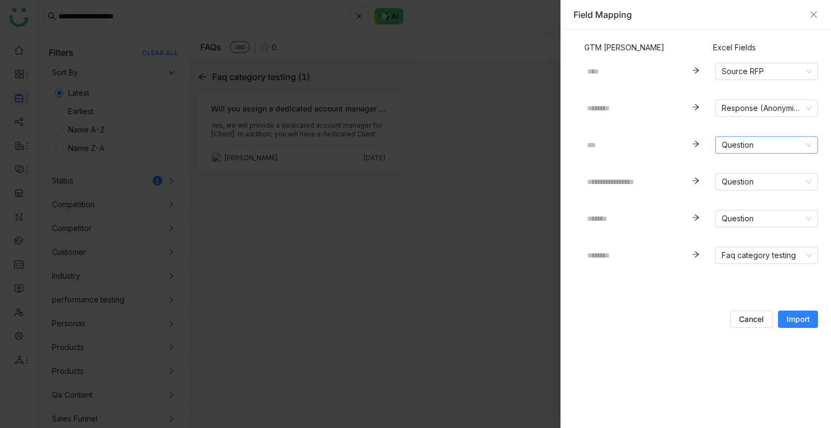
drag, startPoint x: 750, startPoint y: 161, endPoint x: 747, endPoint y: 147, distance: 14.4
click at [747, 147] on div "Question" at bounding box center [766, 144] width 103 height 37
click at [747, 147] on nz-select-item "Question" at bounding box center [767, 145] width 90 height 16
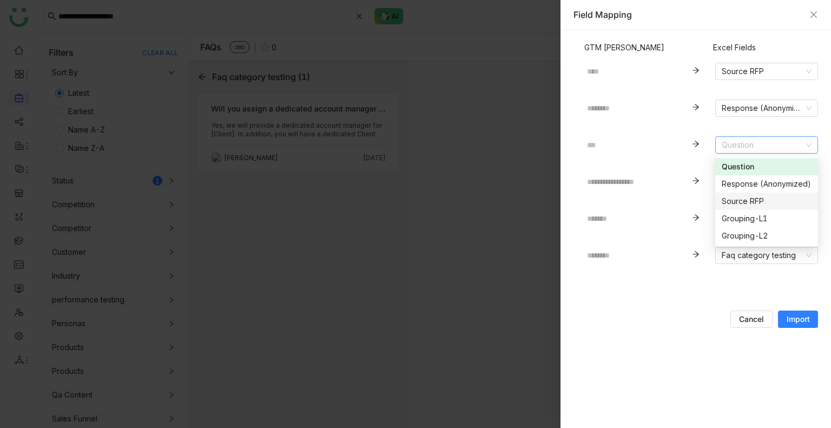
click at [747, 199] on div "Source RFP" at bounding box center [767, 201] width 90 height 12
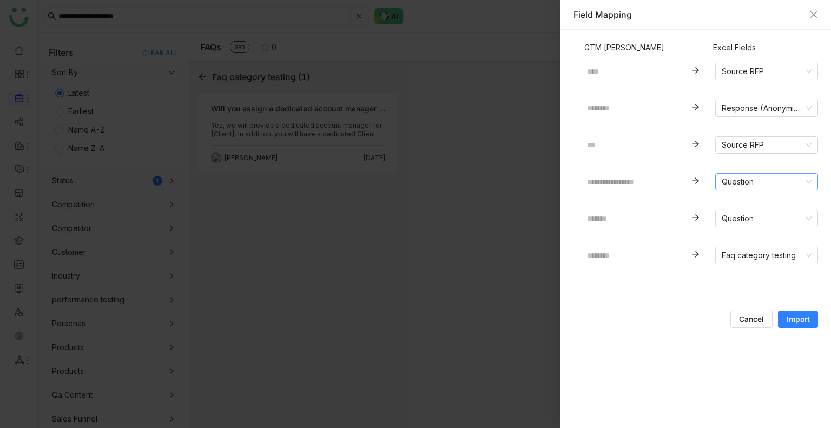
click at [747, 186] on nz-select-item "Question" at bounding box center [767, 182] width 90 height 16
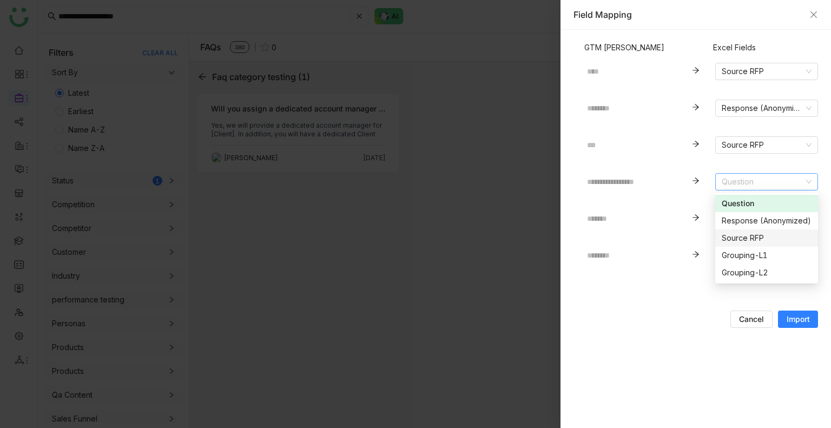
click at [749, 238] on div "Source RFP" at bounding box center [767, 238] width 90 height 12
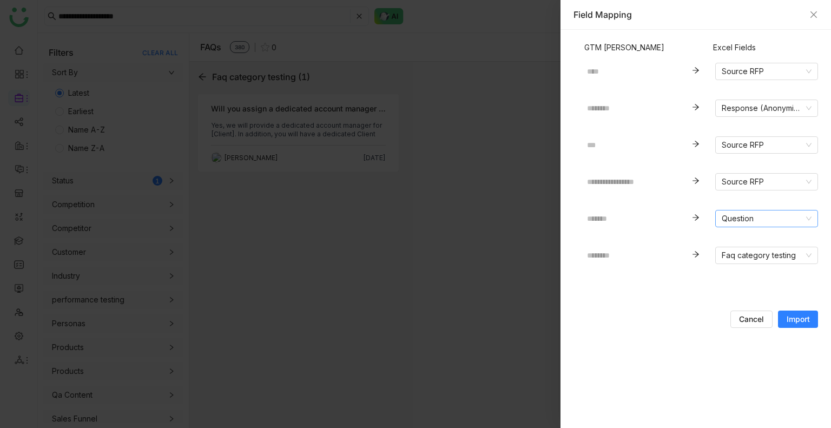
click at [747, 222] on nz-select-item "Question" at bounding box center [767, 218] width 90 height 16
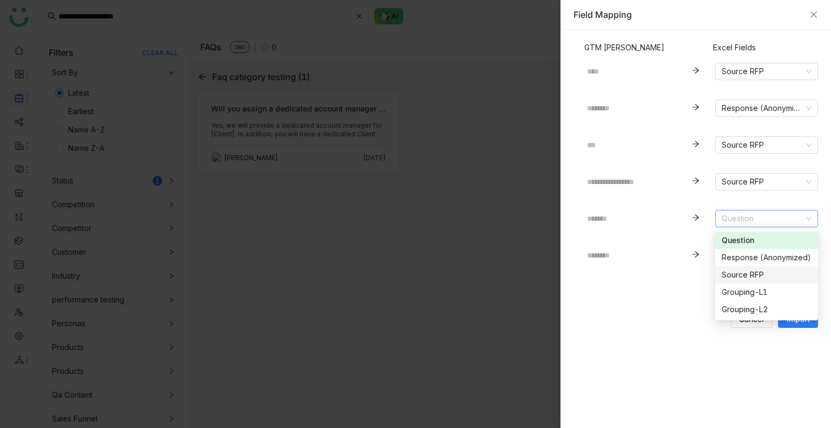
click at [746, 273] on div "Source RFP" at bounding box center [767, 275] width 90 height 12
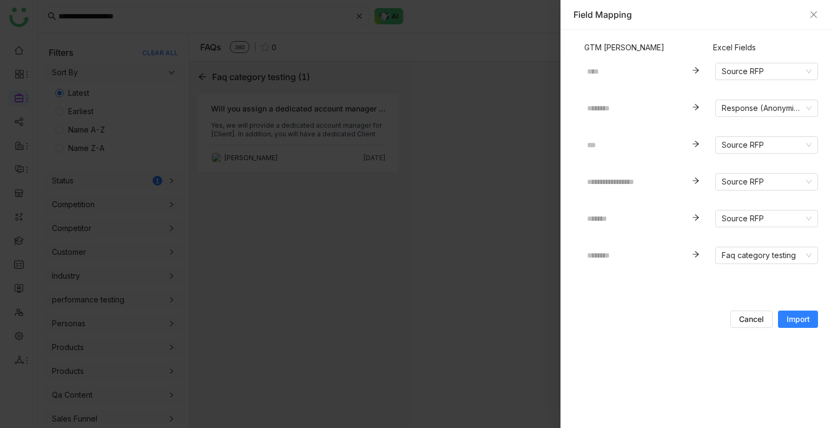
click at [788, 319] on span "Import" at bounding box center [798, 319] width 23 height 11
click at [796, 321] on span "Import" at bounding box center [798, 319] width 23 height 11
click at [725, 256] on nz-select-item "Faq category testing" at bounding box center [767, 255] width 90 height 16
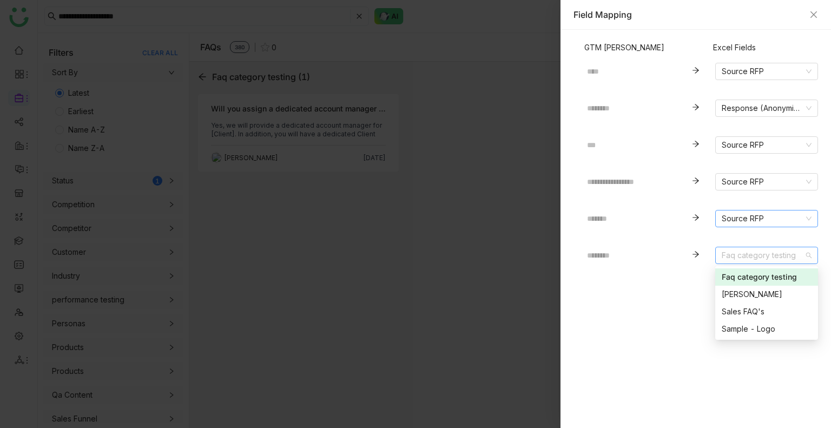
click at [745, 217] on nz-select-item "Source RFP" at bounding box center [767, 218] width 90 height 16
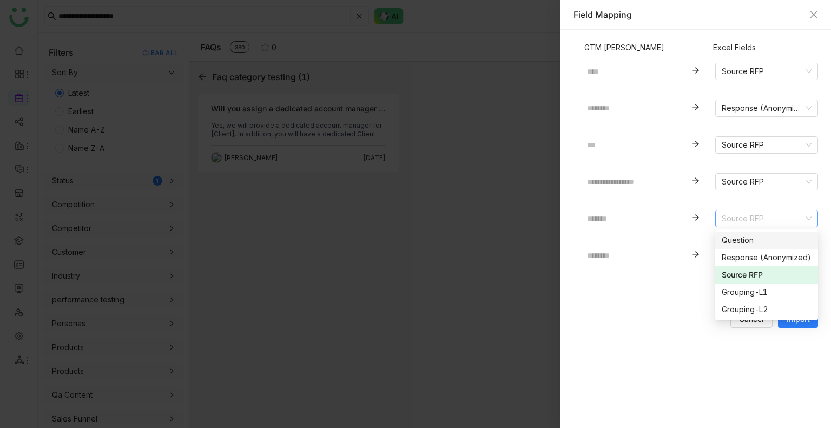
click at [739, 244] on div "Question" at bounding box center [767, 240] width 90 height 12
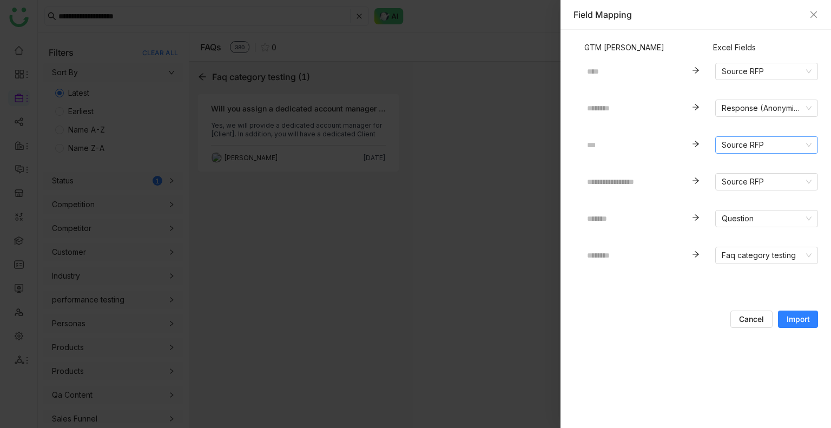
click at [790, 144] on nz-select-item "Source RFP" at bounding box center [767, 145] width 90 height 16
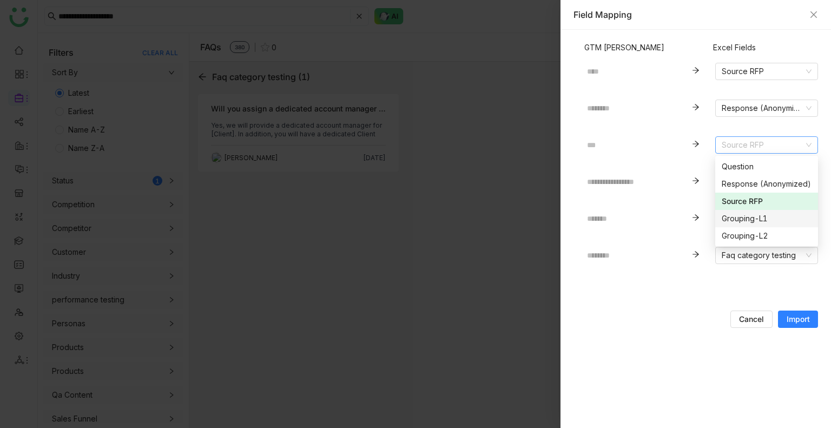
click at [739, 214] on div "Grouping-L1" at bounding box center [767, 219] width 90 height 12
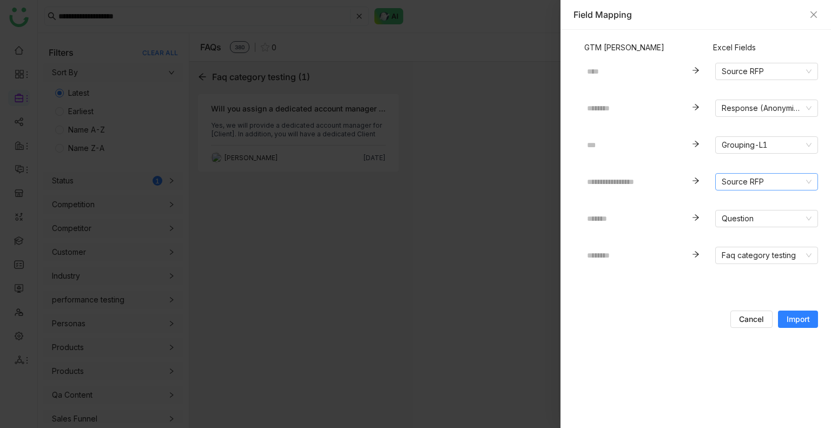
click at [758, 181] on nz-select-item "Source RFP" at bounding box center [767, 182] width 90 height 16
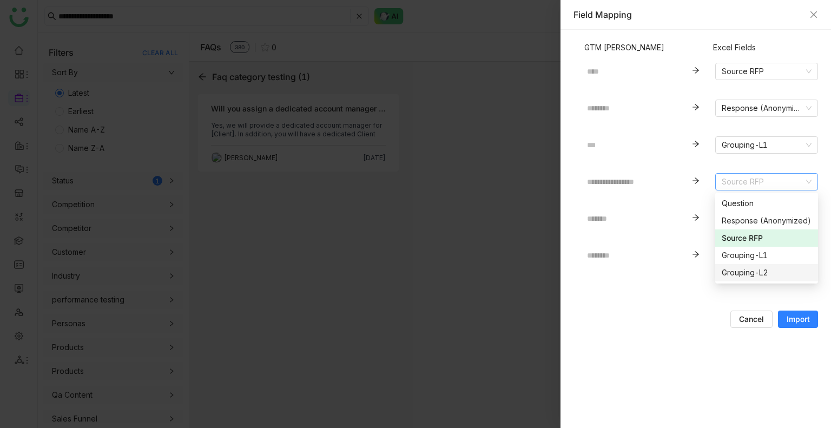
click at [737, 272] on div "Grouping-L2" at bounding box center [767, 273] width 90 height 12
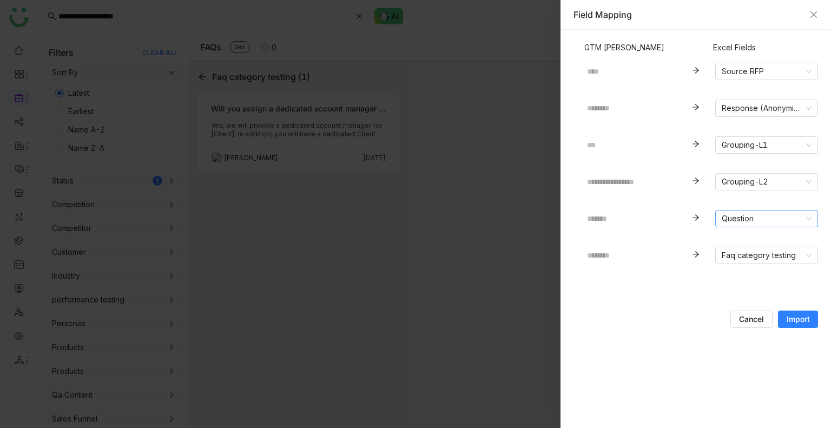
click at [756, 225] on nz-select-item "Question" at bounding box center [767, 218] width 90 height 16
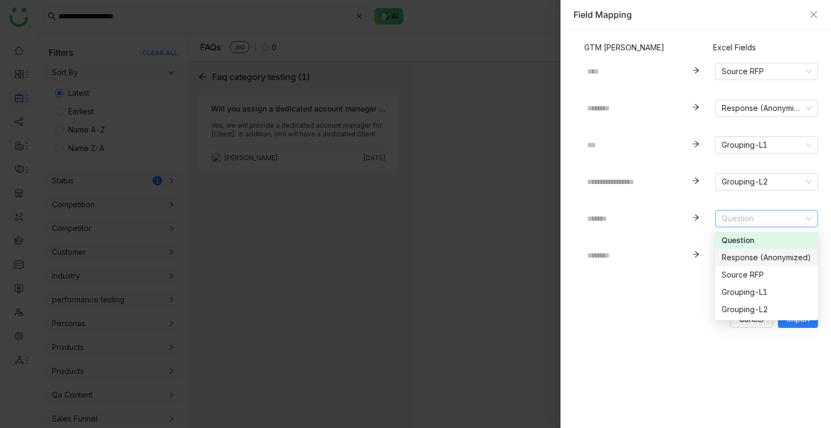
click at [674, 318] on div "Cancel Import" at bounding box center [696, 319] width 245 height 17
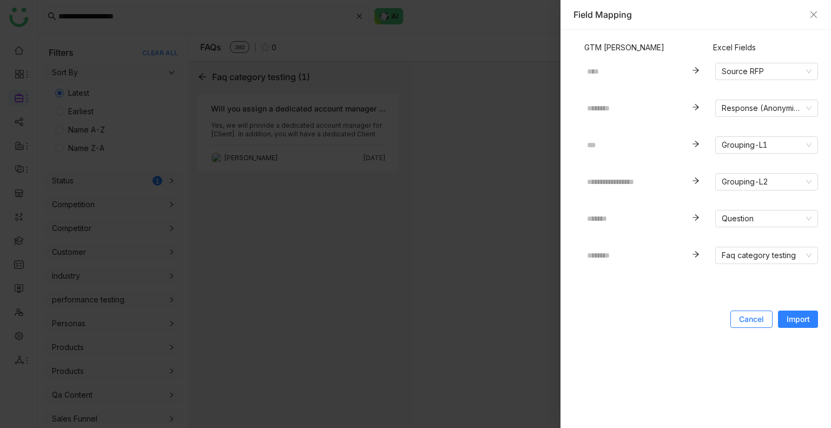
click at [747, 321] on span "Cancel" at bounding box center [751, 319] width 25 height 11
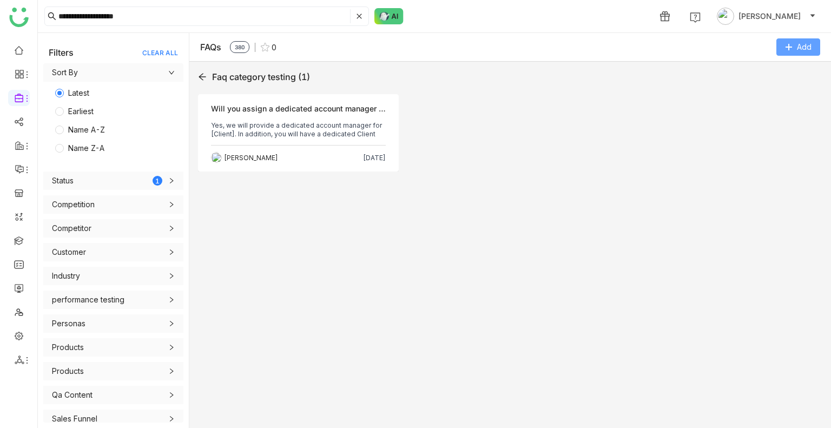
click at [794, 51] on button "Add" at bounding box center [798, 46] width 44 height 17
click at [768, 115] on Excel "Import from Excel" at bounding box center [783, 113] width 62 height 12
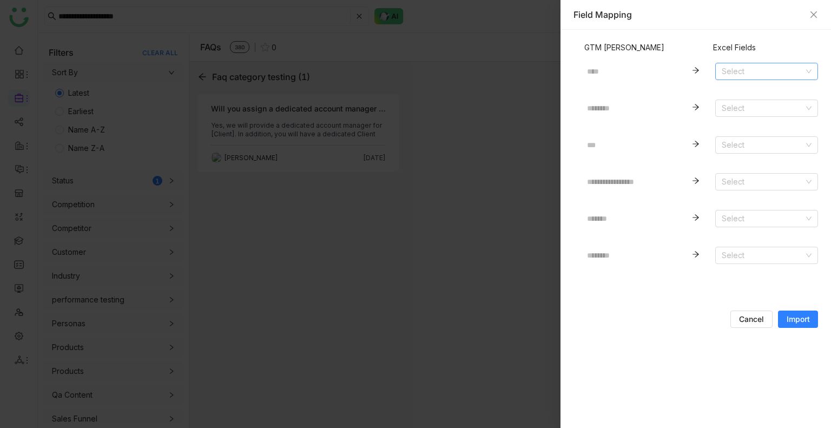
click at [759, 65] on input at bounding box center [763, 71] width 82 height 16
click at [740, 96] on div "Question" at bounding box center [767, 93] width 90 height 12
click at [746, 110] on input at bounding box center [763, 108] width 82 height 16
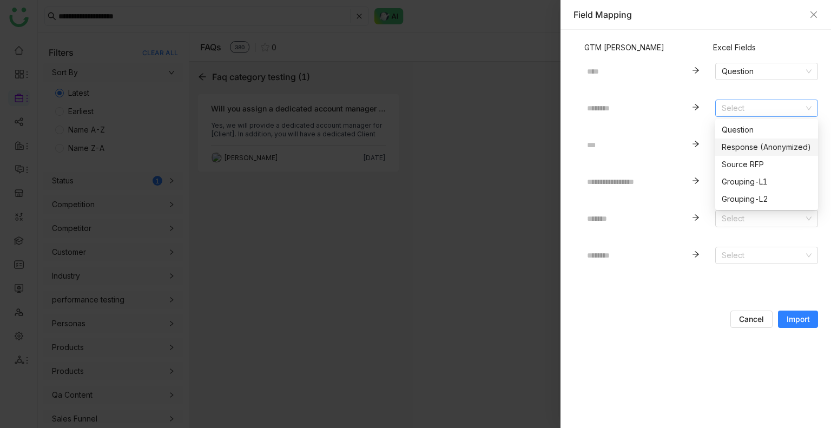
click at [732, 146] on div "Response (Anonymized)" at bounding box center [767, 147] width 90 height 12
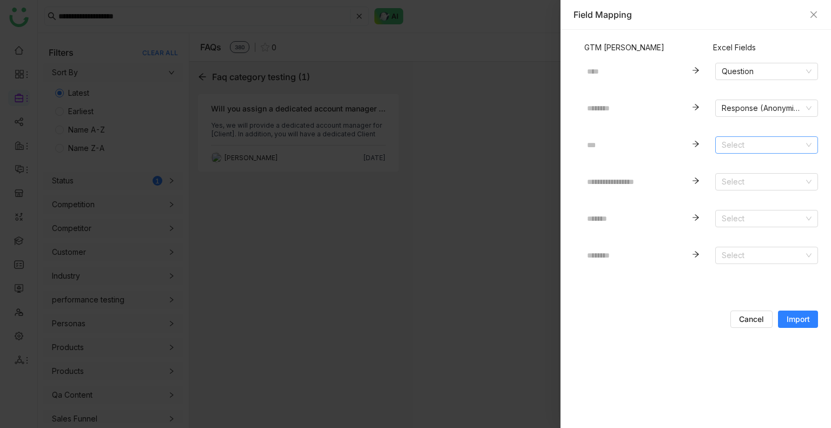
click at [739, 144] on input at bounding box center [763, 145] width 82 height 16
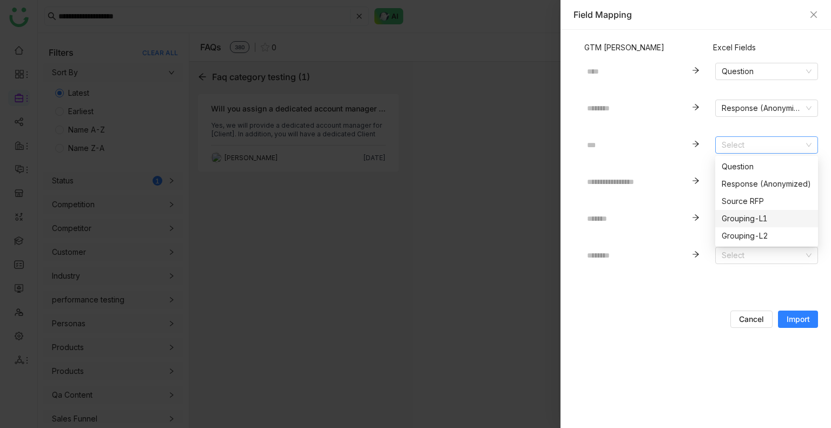
click at [738, 215] on div "Grouping-L1" at bounding box center [767, 219] width 90 height 12
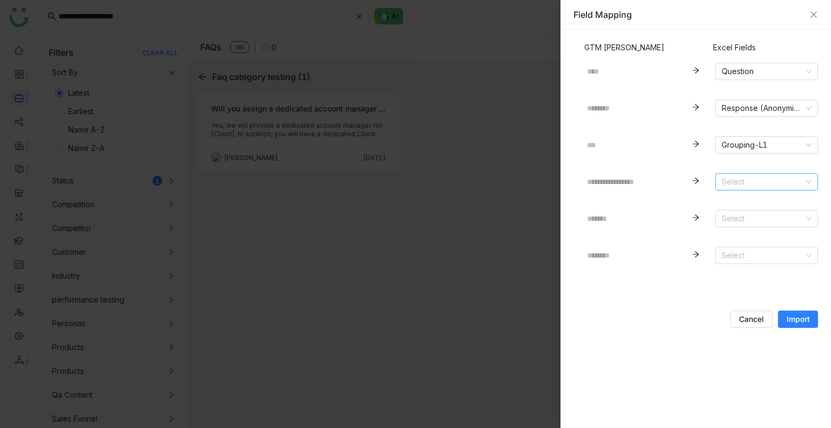
click at [751, 183] on input at bounding box center [763, 182] width 82 height 16
click at [687, 306] on form "**********" at bounding box center [696, 190] width 245 height 276
click at [760, 223] on input at bounding box center [763, 218] width 82 height 16
click at [682, 319] on div "Cancel Import" at bounding box center [696, 319] width 245 height 17
click at [741, 260] on input at bounding box center [763, 255] width 82 height 16
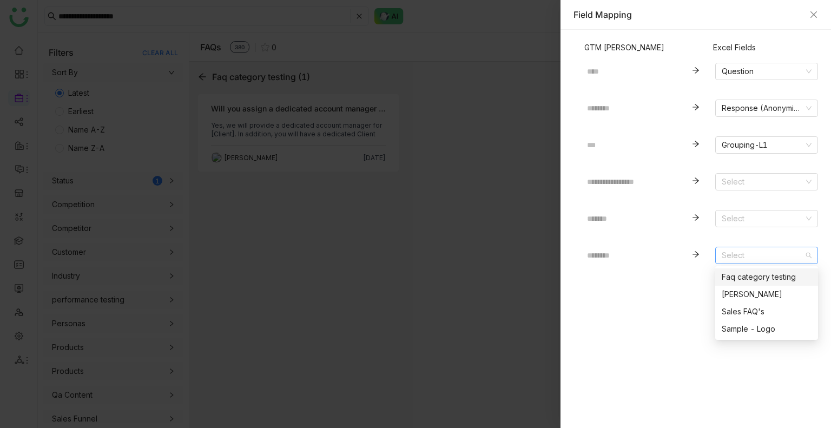
click at [739, 276] on div "Faq category testing" at bounding box center [767, 277] width 90 height 12
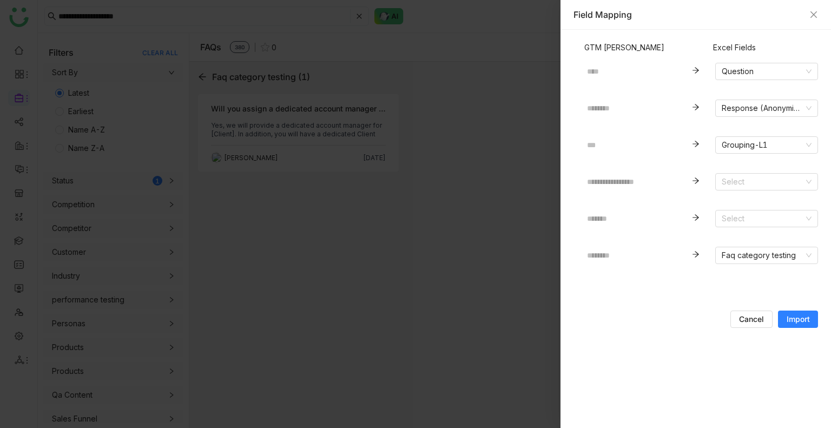
click at [669, 300] on form "**********" at bounding box center [696, 190] width 245 height 276
click at [809, 320] on span "Import" at bounding box center [798, 319] width 23 height 11
click at [796, 323] on span "Import" at bounding box center [798, 319] width 23 height 11
click at [816, 15] on icon "Close" at bounding box center [813, 14] width 9 height 9
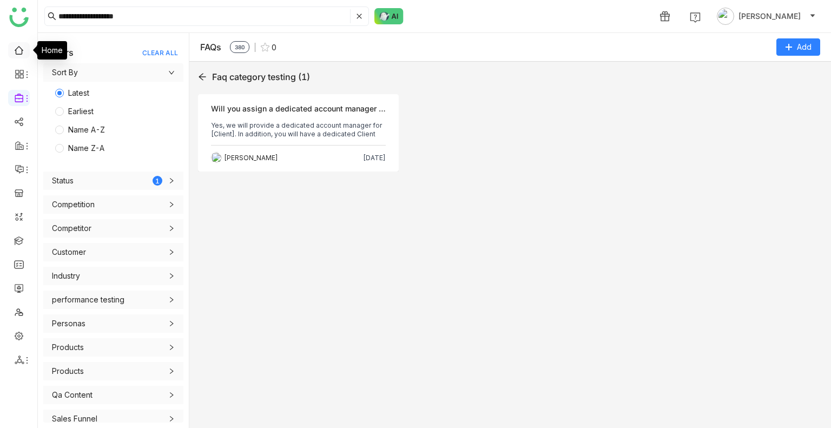
click at [22, 48] on link at bounding box center [19, 49] width 10 height 9
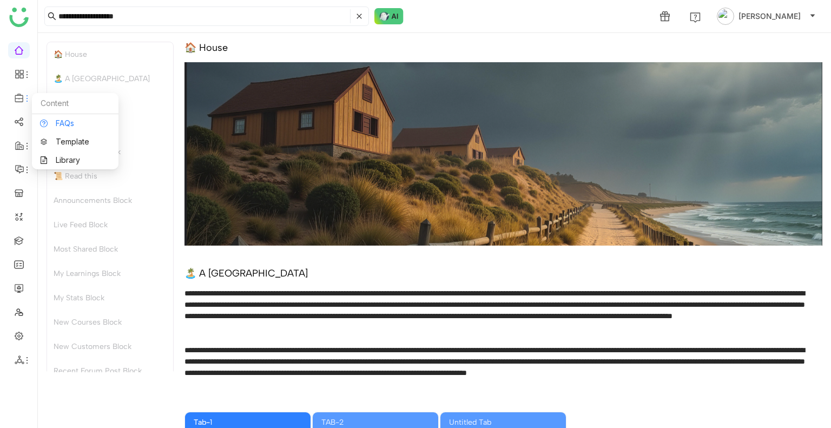
click at [69, 122] on link "FAQs" at bounding box center [75, 124] width 70 height 8
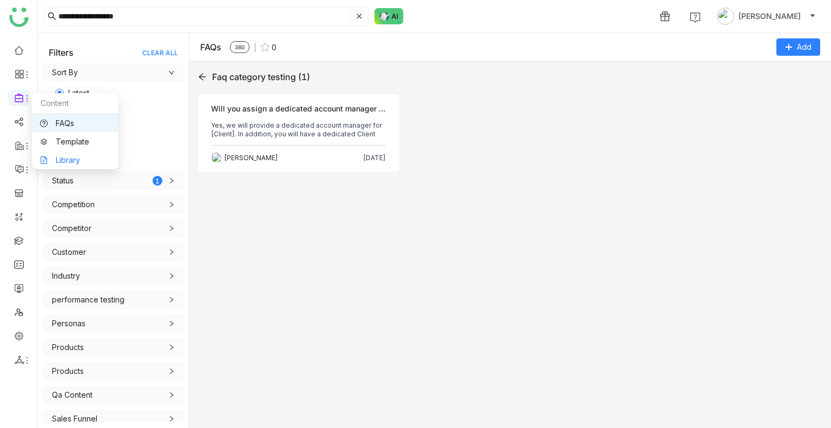
click at [83, 164] on link "Library" at bounding box center [75, 160] width 70 height 8
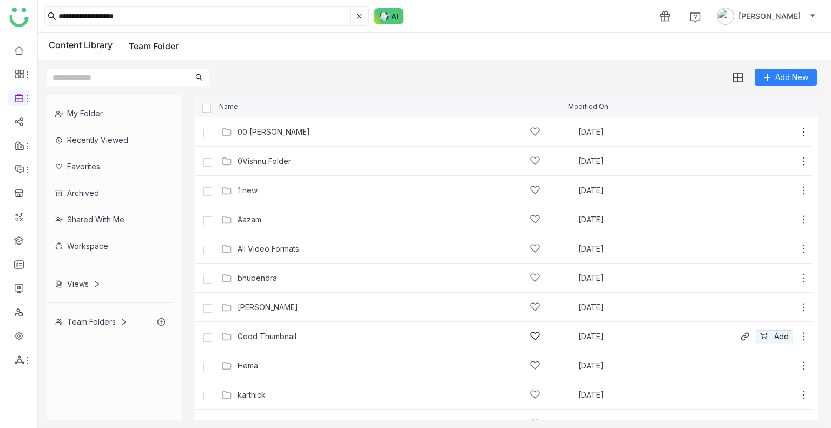
scroll to position [281, 0]
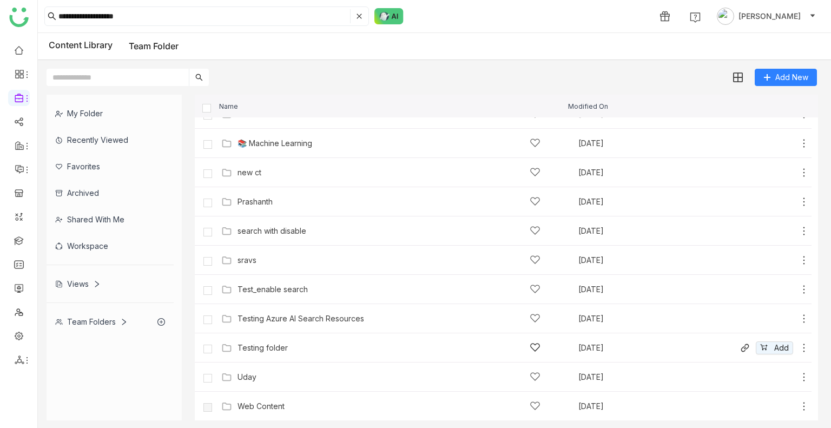
click at [304, 346] on div "Testing folder" at bounding box center [389, 347] width 303 height 11
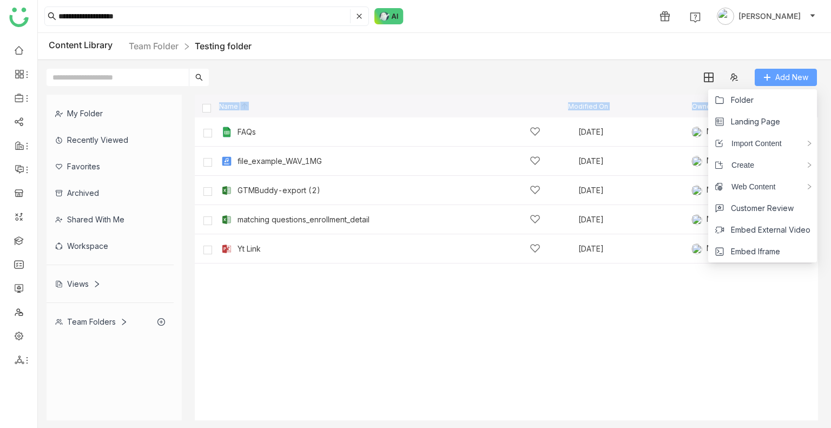
click at [786, 74] on span "Add New" at bounding box center [791, 77] width 33 height 12
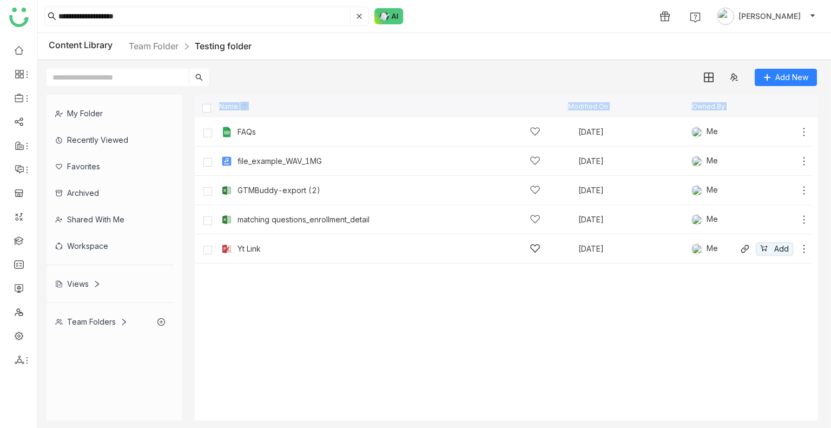
click at [296, 255] on div "Yt Link Aug 7, 2025 Me Add" at bounding box center [514, 248] width 591 height 17
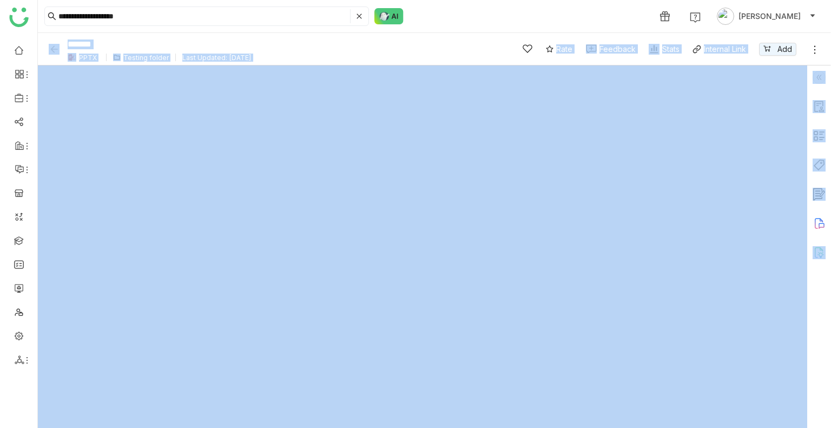
click at [819, 80] on img at bounding box center [819, 77] width 13 height 13
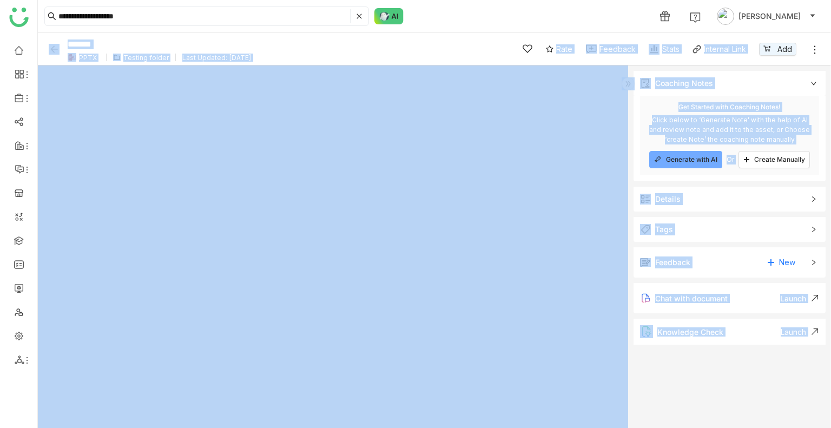
click at [691, 182] on form "Coaching Notes remove Get Started with Coaching Notes! Click below to ‘Generate…" at bounding box center [729, 207] width 203 height 285
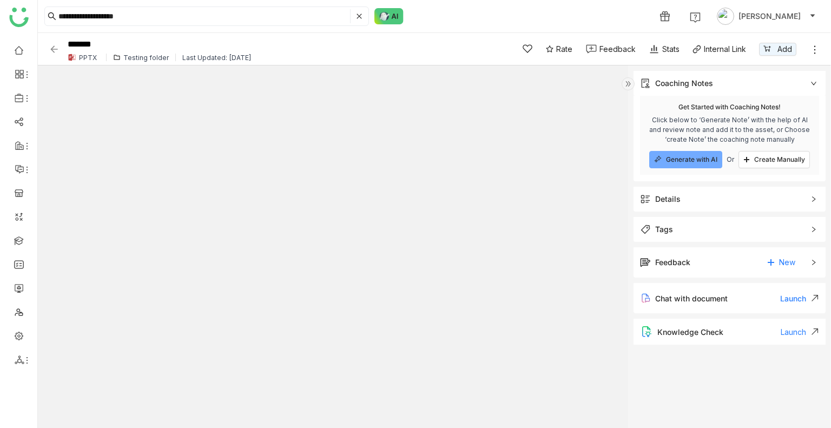
click at [683, 196] on span "Details" at bounding box center [722, 199] width 164 height 12
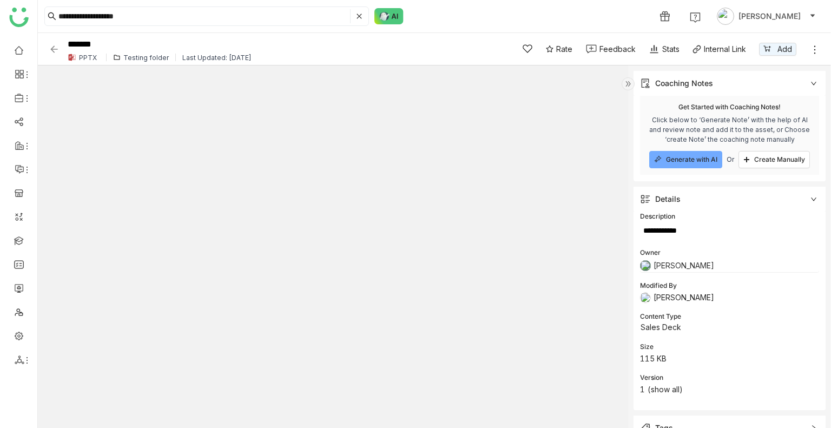
scroll to position [120, 0]
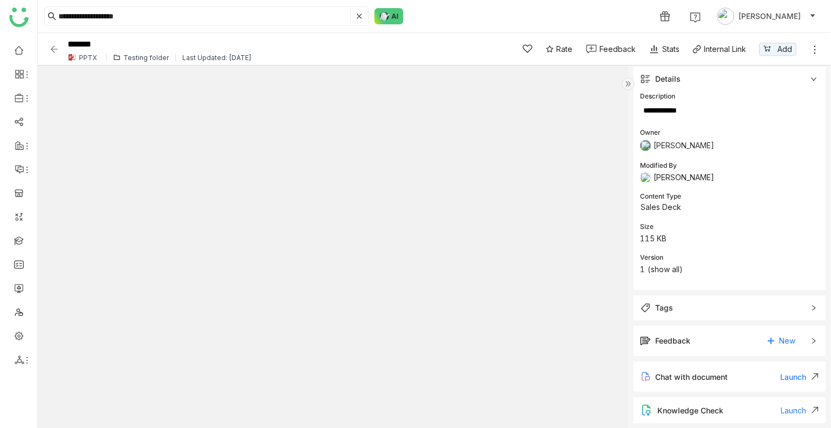
click at [682, 304] on span "Tags" at bounding box center [722, 308] width 164 height 12
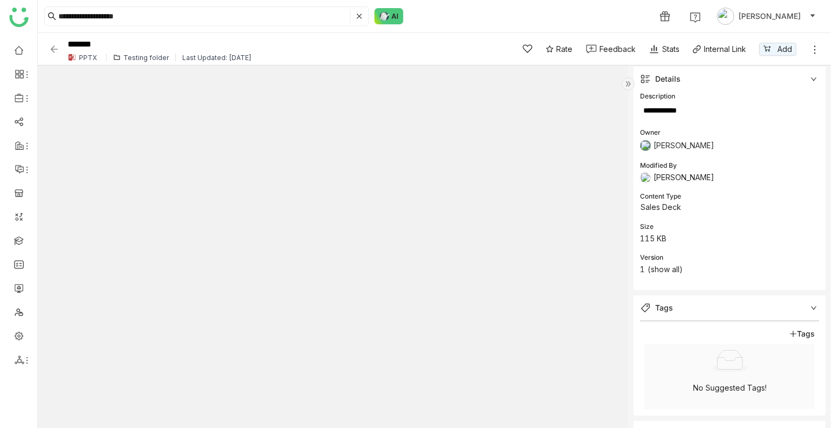
scroll to position [215, 0]
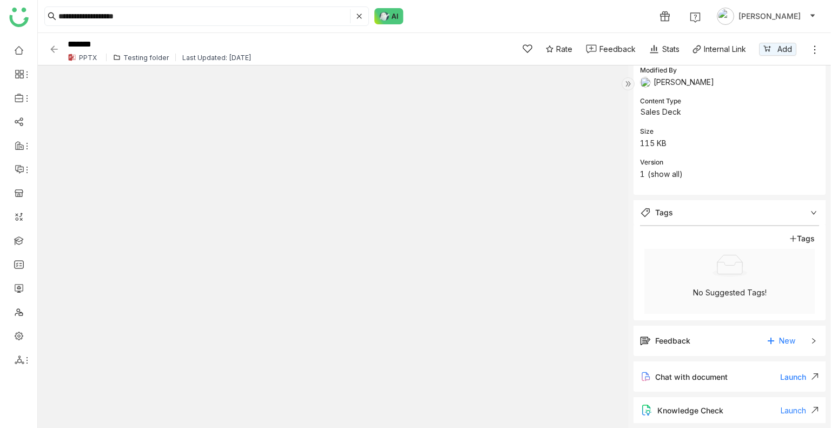
click at [55, 48] on img at bounding box center [54, 49] width 11 height 11
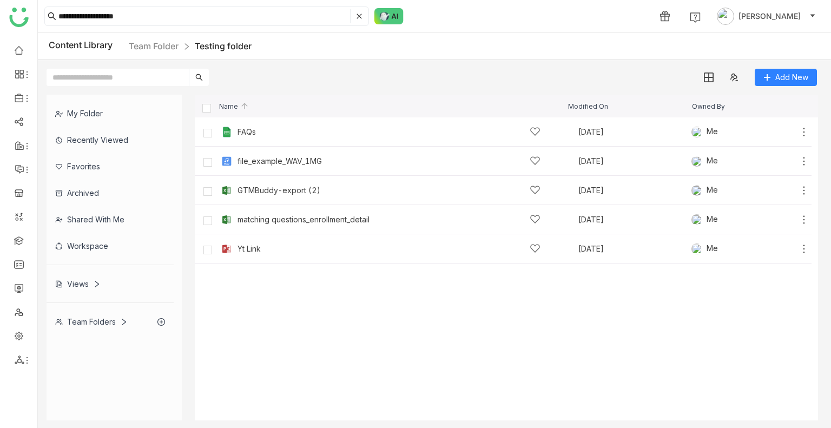
click at [84, 279] on div "Views" at bounding box center [77, 283] width 45 height 9
click at [84, 279] on div "Views" at bounding box center [110, 284] width 127 height 27
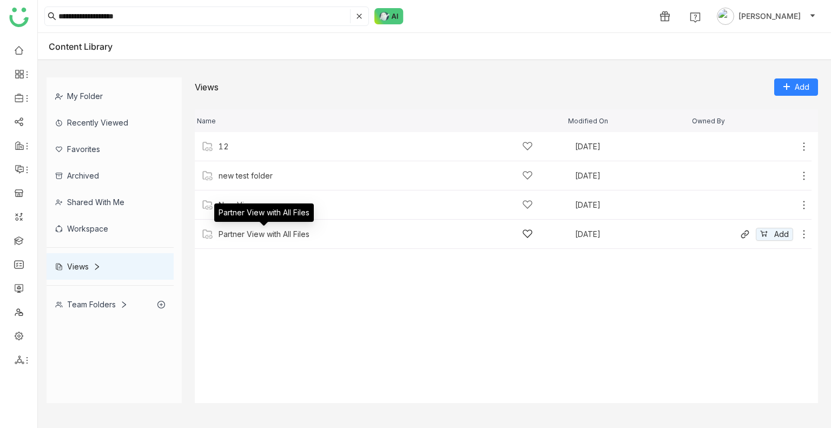
click at [287, 231] on div "Partner View with All Files" at bounding box center [264, 234] width 91 height 9
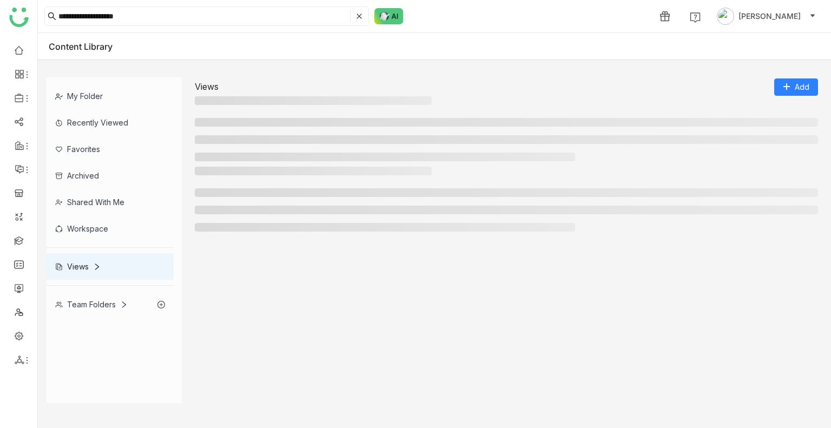
click at [287, 231] on div at bounding box center [506, 202] width 623 height 70
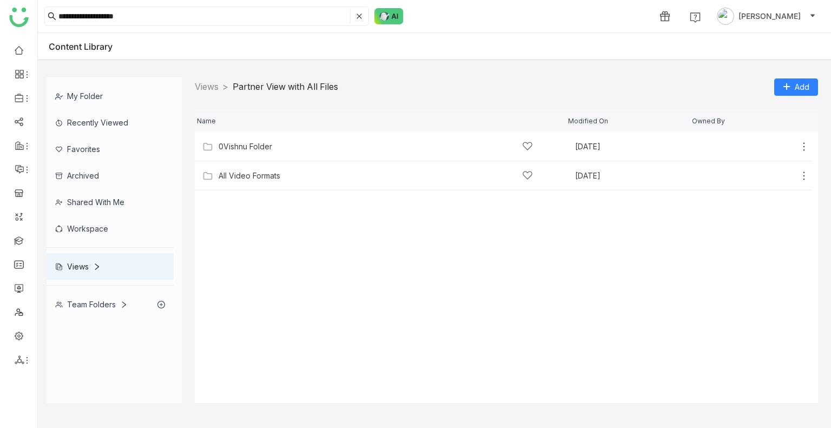
click at [207, 80] on nz-breadcrumb "Views > Partner View with All Files >" at bounding box center [266, 87] width 143 height 14
click at [208, 84] on link "Views" at bounding box center [207, 86] width 24 height 11
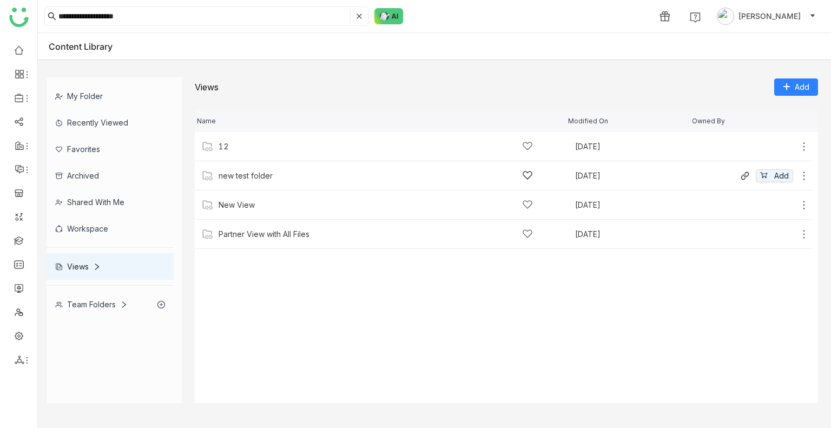
click at [245, 166] on div "new test folder Jun 24, 2025 Add" at bounding box center [503, 175] width 617 height 29
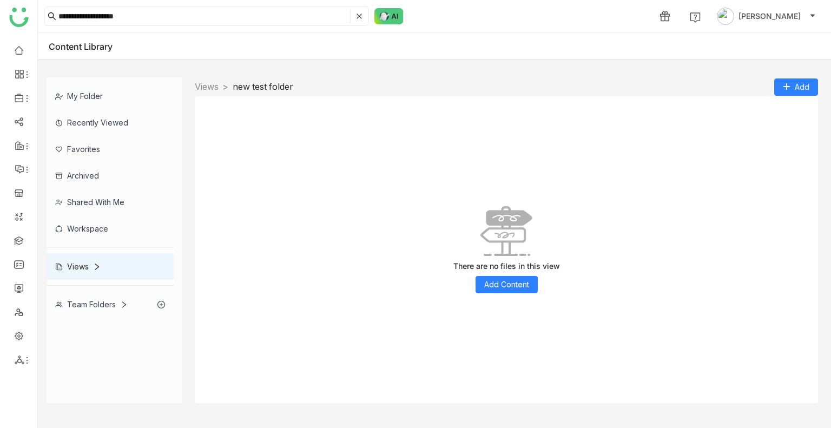
click at [215, 96] on div "There are no files in this view Add Content" at bounding box center [506, 249] width 623 height 307
click at [212, 90] on link "Views" at bounding box center [207, 86] width 24 height 11
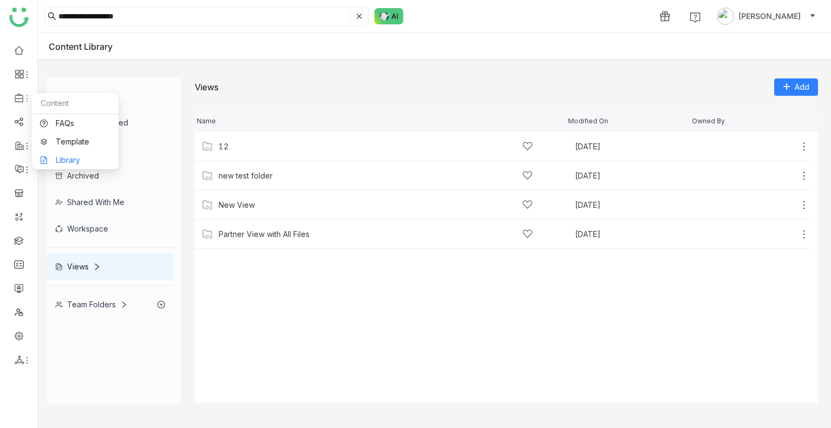
click at [71, 156] on link "Library" at bounding box center [75, 160] width 70 height 8
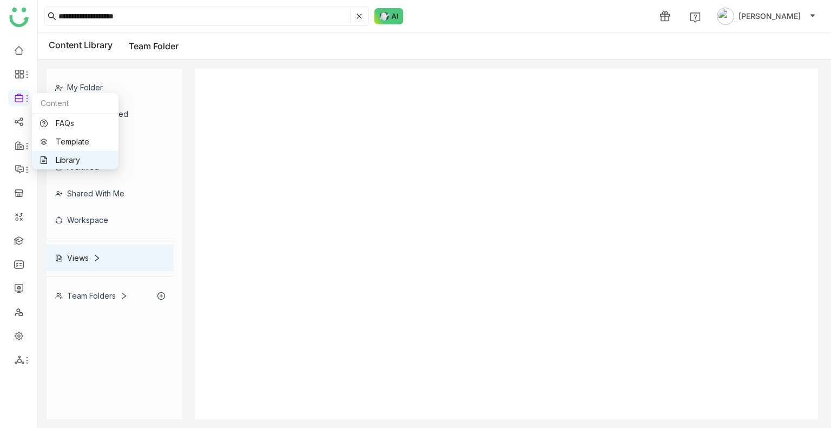
click at [71, 156] on link "Library" at bounding box center [75, 160] width 70 height 8
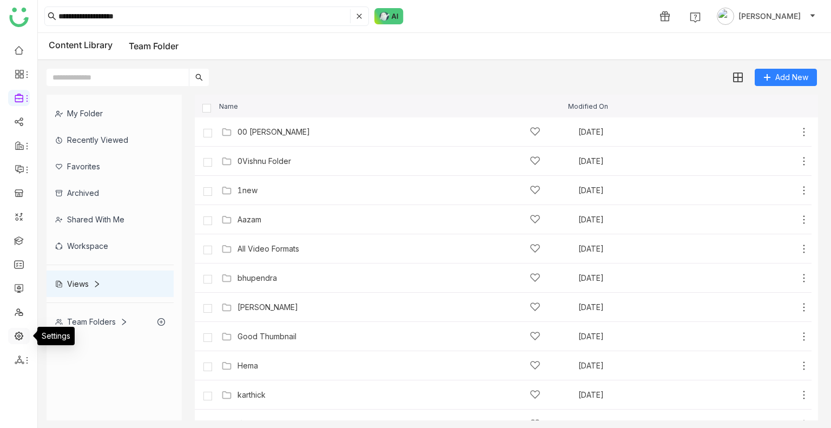
click at [23, 338] on link at bounding box center [19, 335] width 10 height 9
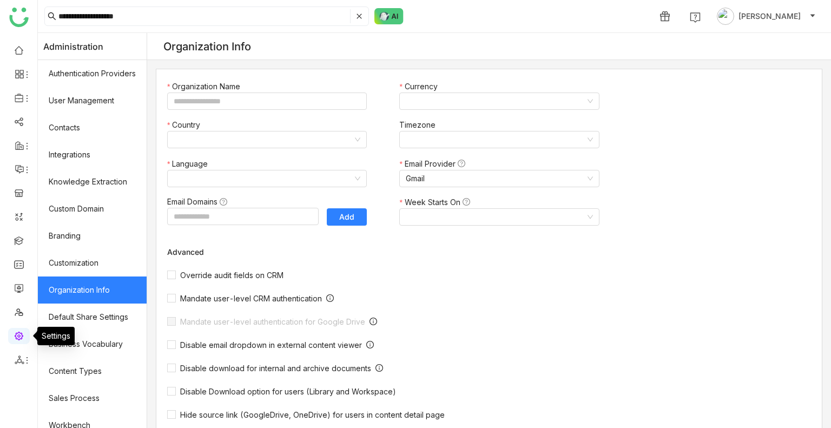
type input "*******"
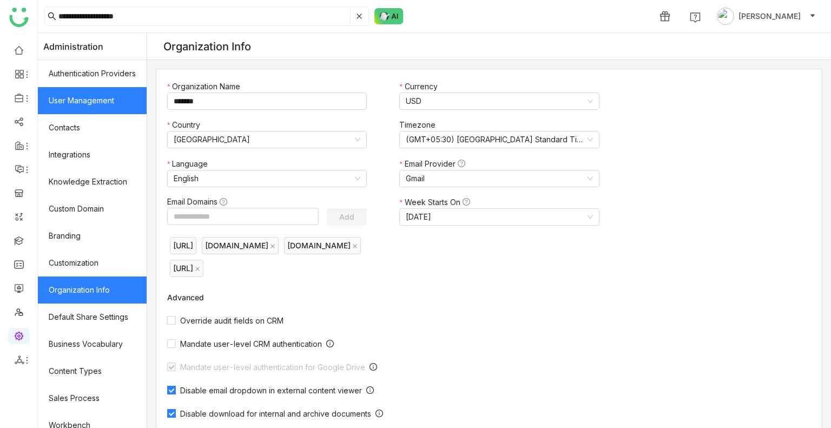
click at [71, 103] on link "User Management" at bounding box center [92, 100] width 109 height 27
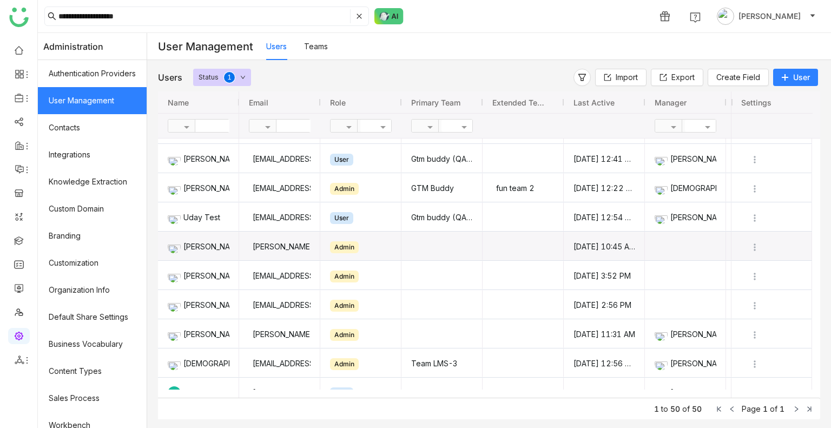
scroll to position [961, 0]
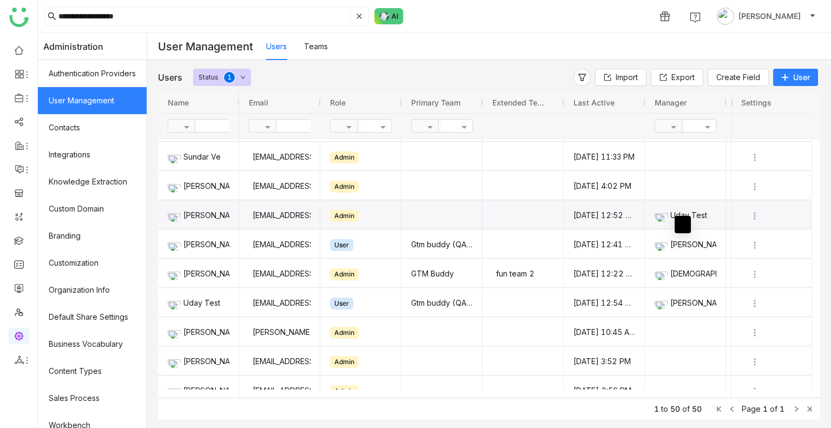
click at [683, 214] on div "Uday Test" at bounding box center [686, 215] width 62 height 29
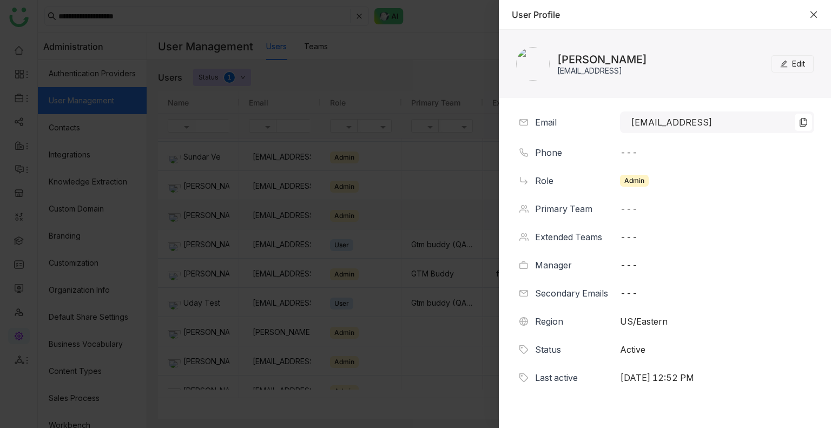
click at [816, 10] on icon "Close" at bounding box center [813, 14] width 9 height 9
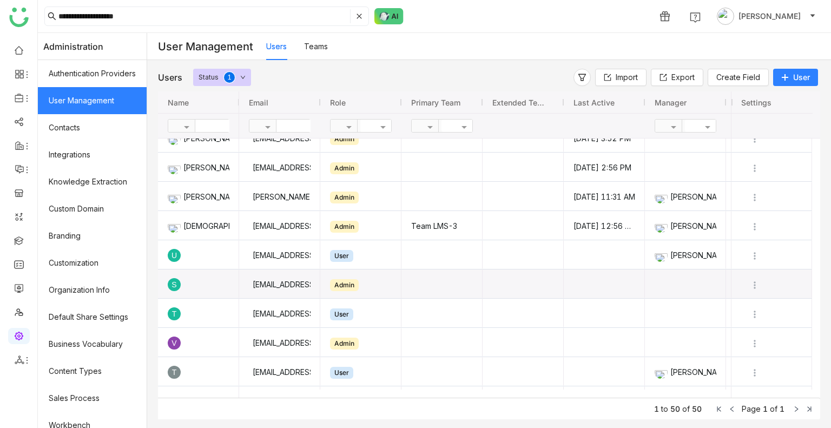
scroll to position [0, 0]
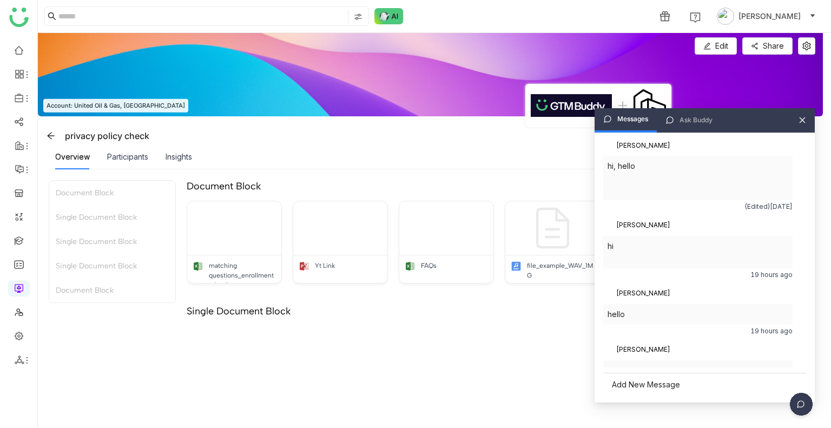
scroll to position [92, 0]
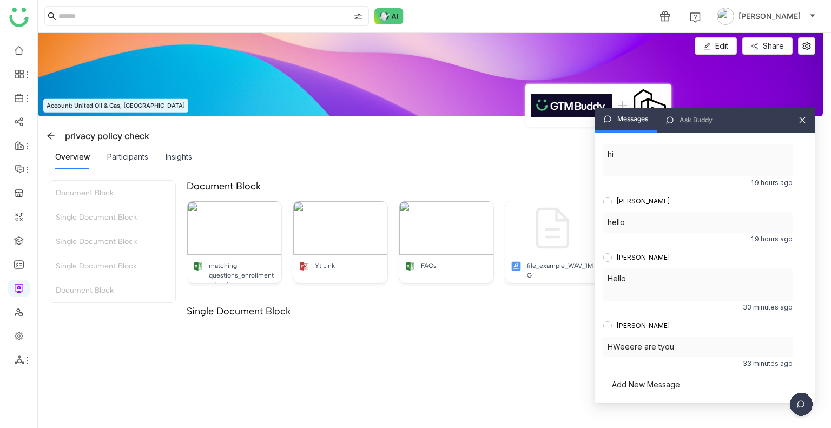
click at [800, 121] on icon at bounding box center [803, 120] width 8 height 8
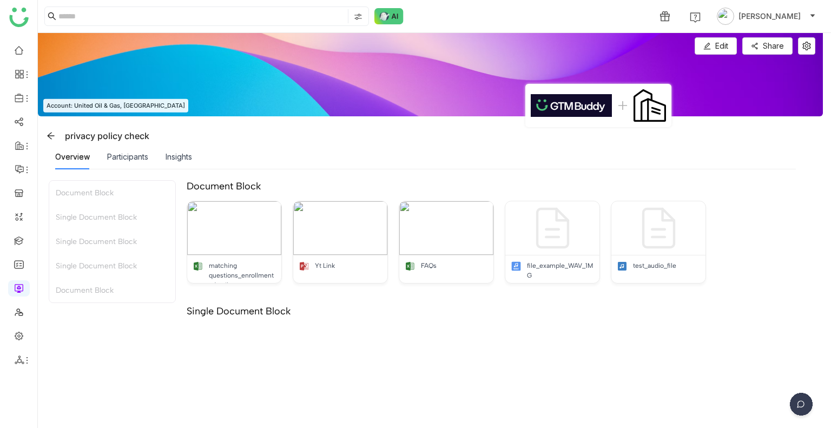
click at [799, 400] on img at bounding box center [801, 406] width 27 height 27
click at [766, 337] on img at bounding box center [759, 328] width 97 height 32
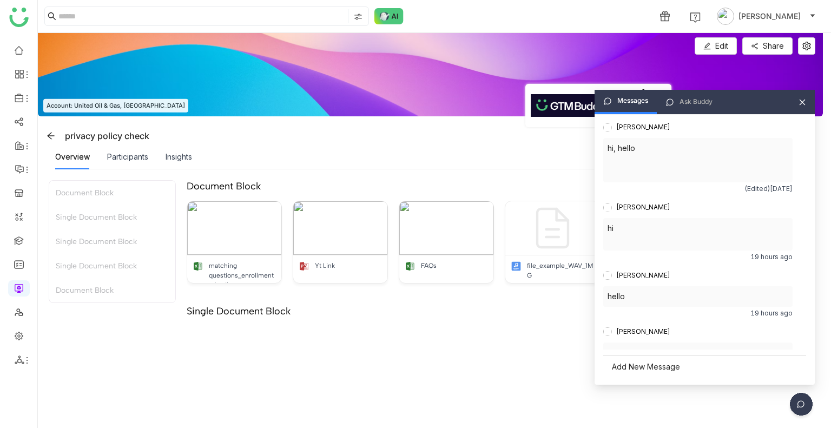
scroll to position [92, 0]
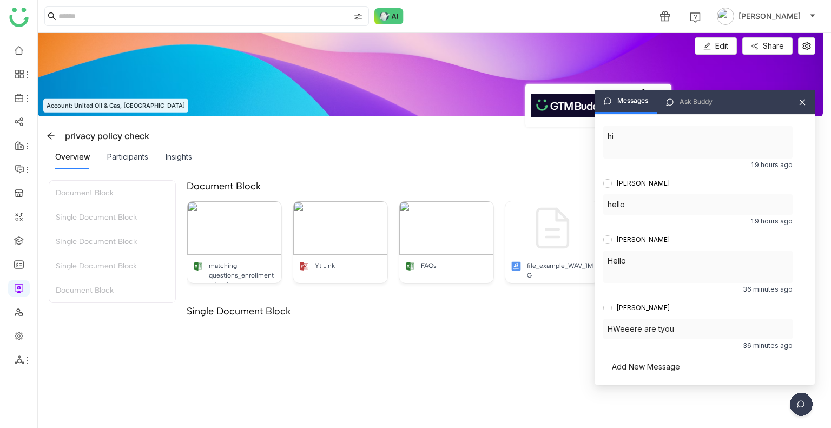
click at [803, 99] on icon at bounding box center [803, 102] width 8 height 8
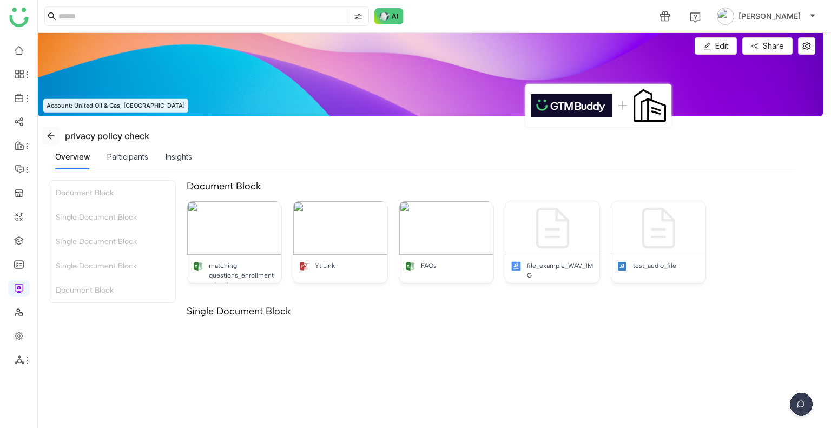
click at [55, 131] on icon at bounding box center [51, 135] width 9 height 9
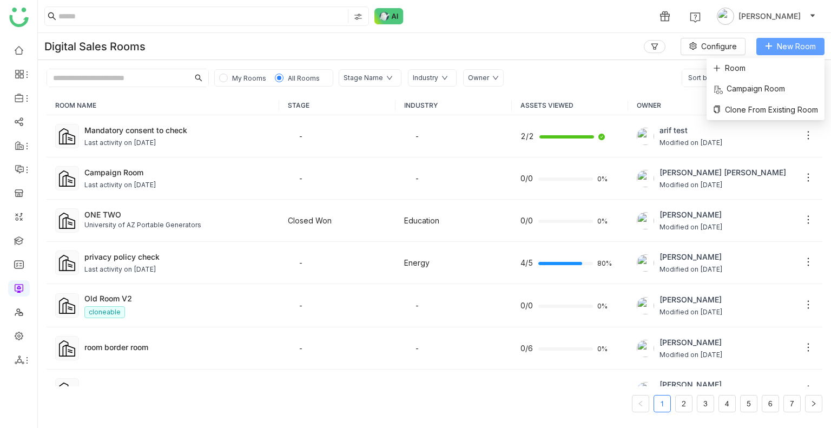
click at [787, 39] on button "New Room" at bounding box center [790, 46] width 68 height 17
click at [753, 70] on li "Room" at bounding box center [766, 68] width 118 height 21
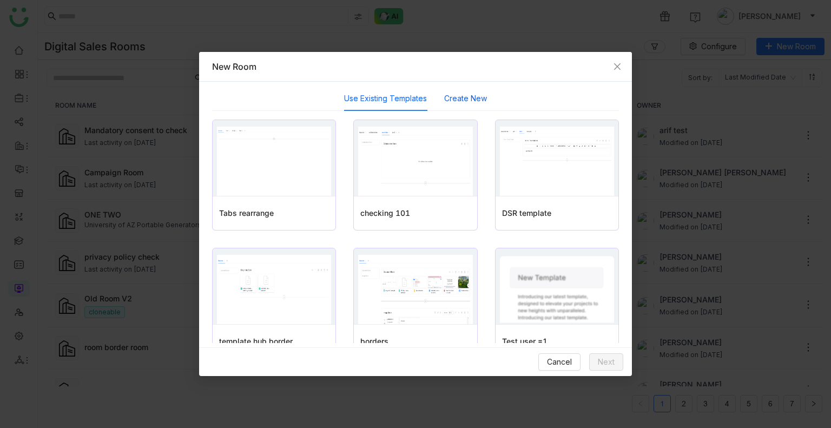
click at [466, 97] on button "Create New" at bounding box center [465, 99] width 43 height 12
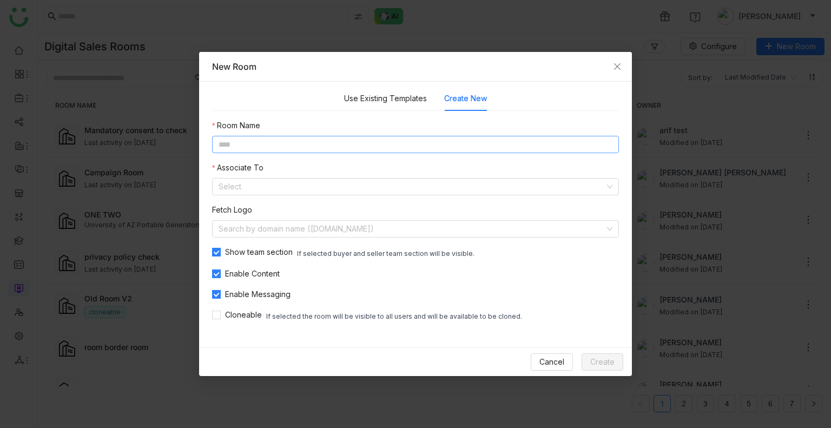
click at [318, 148] on input at bounding box center [415, 144] width 407 height 17
type input "**********"
click at [247, 184] on input at bounding box center [412, 187] width 386 height 16
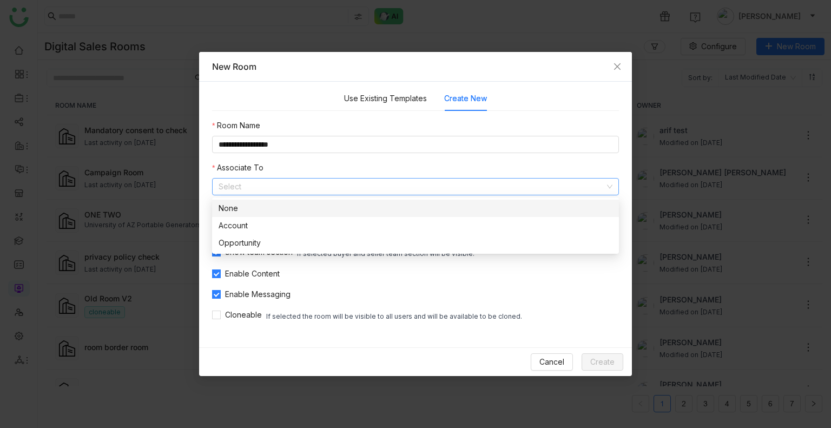
click at [242, 209] on div "None" at bounding box center [416, 208] width 394 height 12
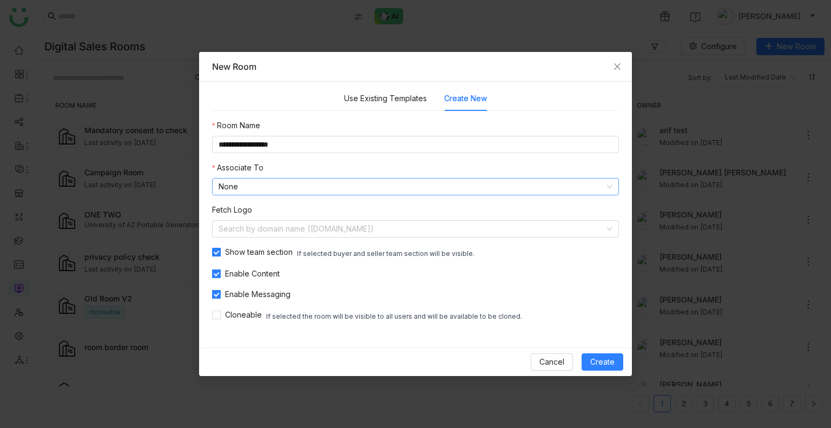
click at [262, 187] on nz-select-item "None" at bounding box center [416, 187] width 394 height 16
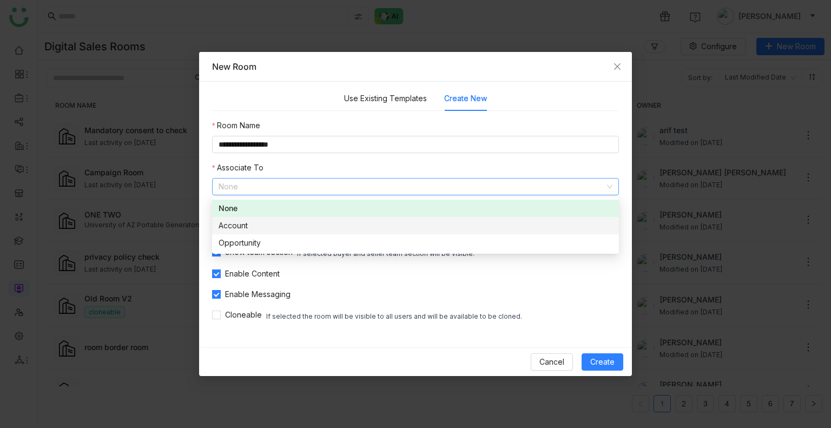
click at [249, 234] on nz-option-item "Account" at bounding box center [415, 225] width 407 height 17
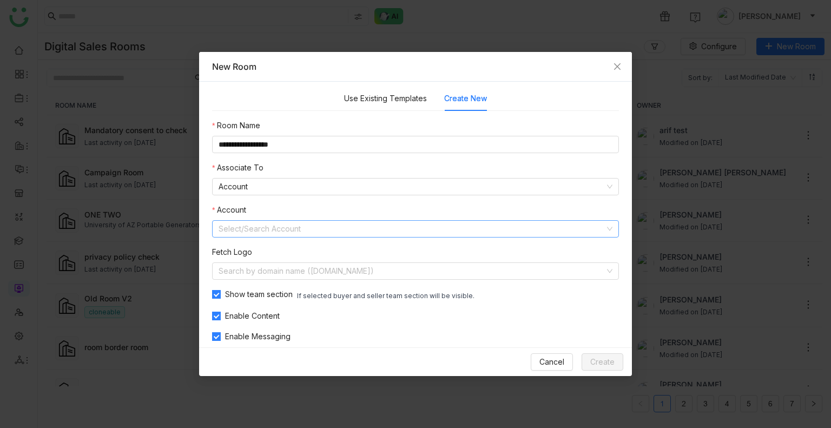
click at [249, 234] on input at bounding box center [412, 229] width 386 height 16
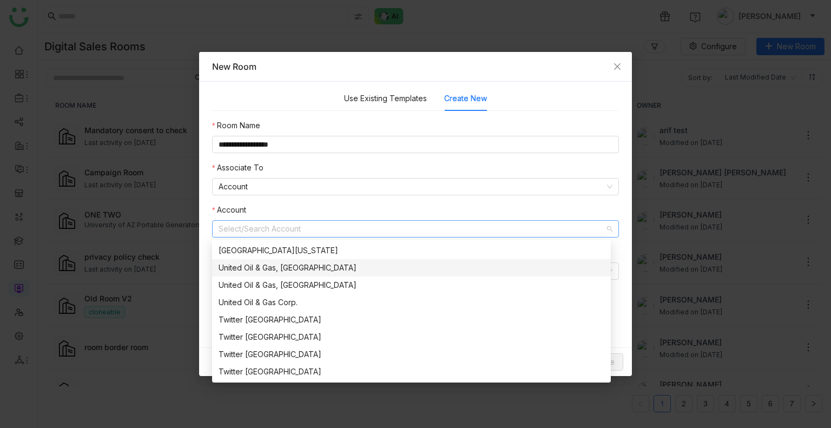
click at [262, 269] on div "United Oil & Gas, UK" at bounding box center [412, 268] width 386 height 12
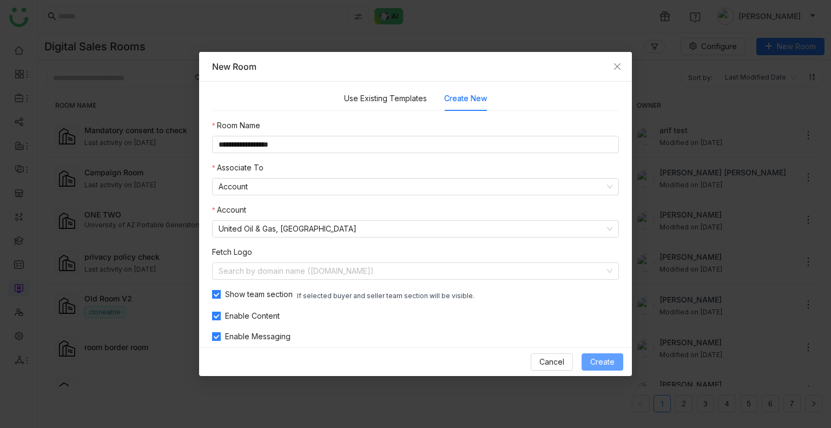
click at [586, 353] on button "Create" at bounding box center [603, 361] width 42 height 17
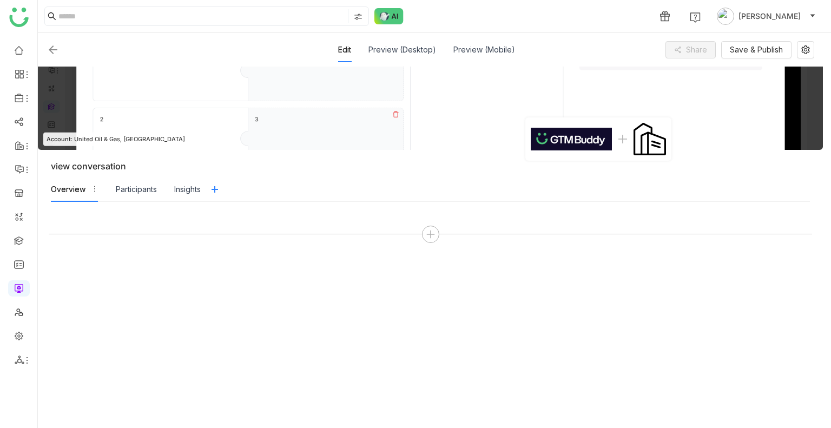
click at [741, 130] on img at bounding box center [430, 108] width 785 height 83
click at [635, 148] on img at bounding box center [650, 139] width 32 height 32
click at [806, 47] on icon at bounding box center [805, 49] width 9 height 9
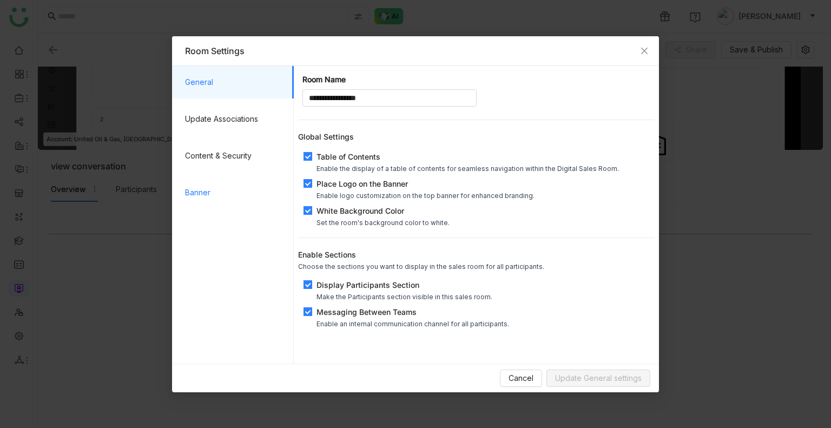
click at [228, 183] on span "Banner" at bounding box center [235, 192] width 100 height 32
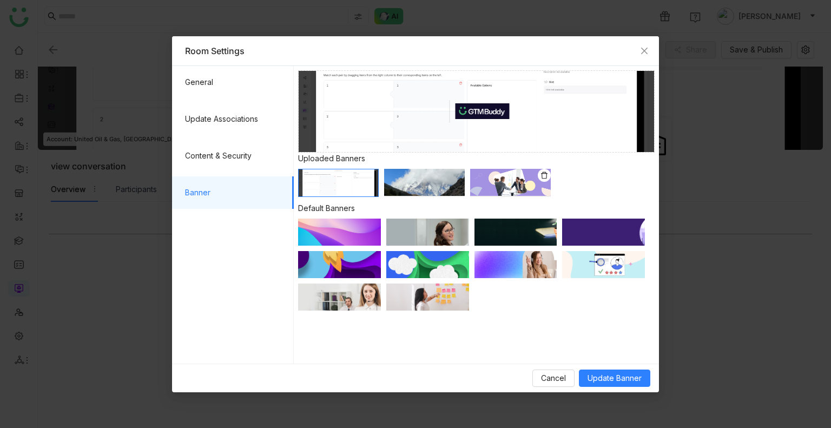
click at [480, 186] on img at bounding box center [510, 182] width 81 height 27
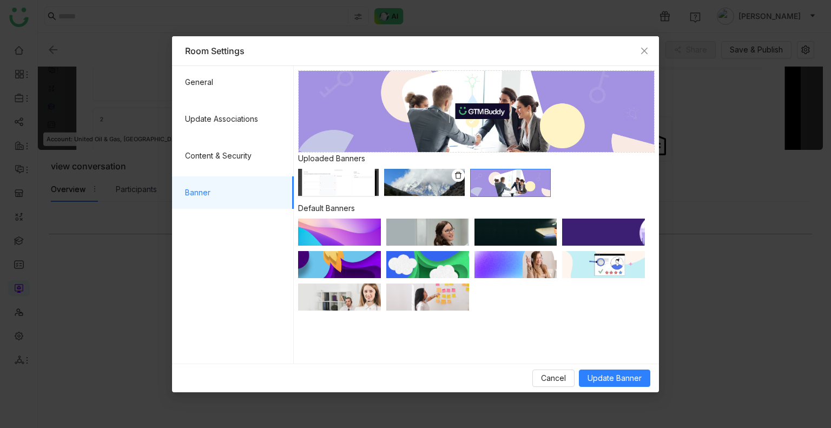
click at [413, 183] on img at bounding box center [424, 182] width 81 height 27
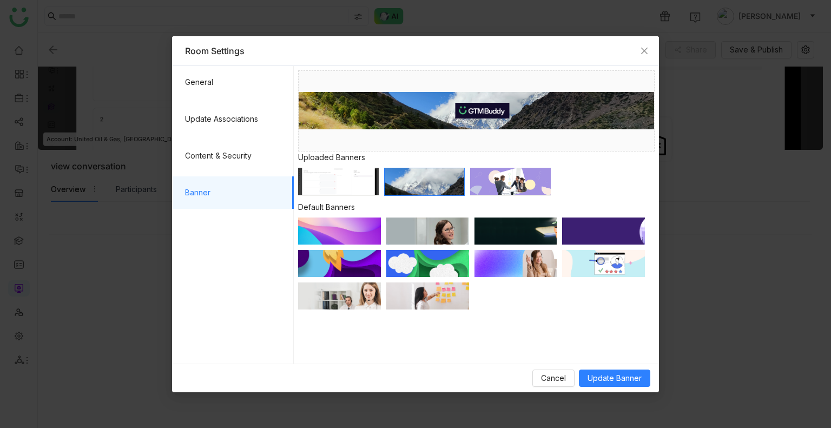
click at [404, 260] on img at bounding box center [427, 263] width 83 height 27
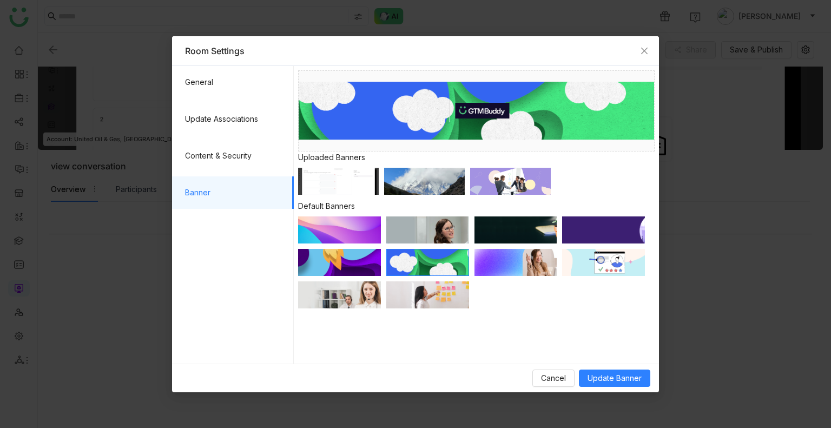
click at [353, 260] on img at bounding box center [339, 262] width 83 height 27
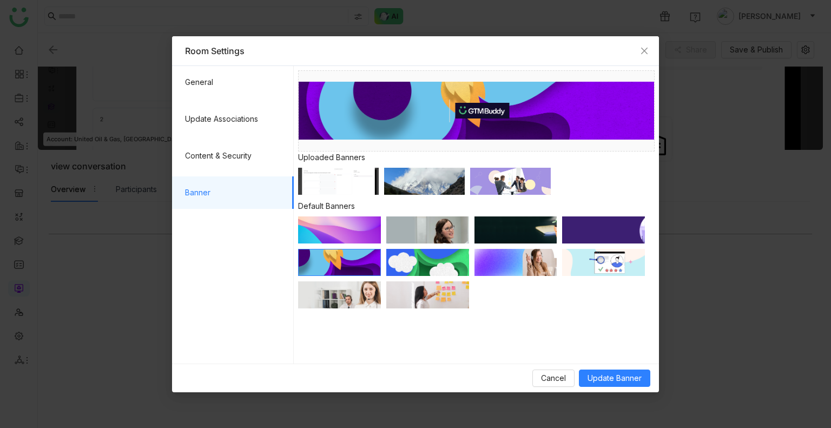
click at [339, 232] on img at bounding box center [339, 229] width 83 height 27
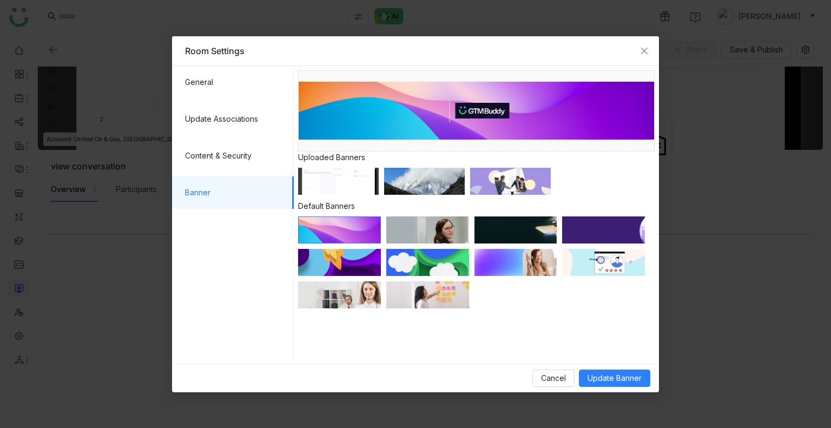
click at [610, 223] on img at bounding box center [603, 229] width 83 height 27
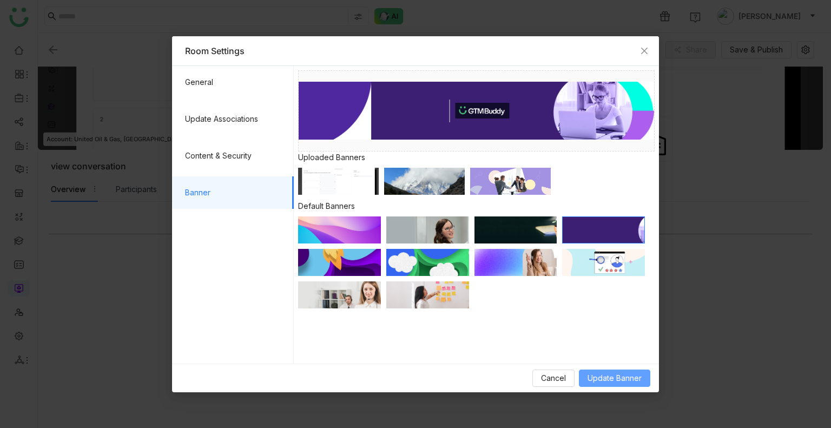
click at [606, 386] on button "Update Banner" at bounding box center [614, 378] width 71 height 17
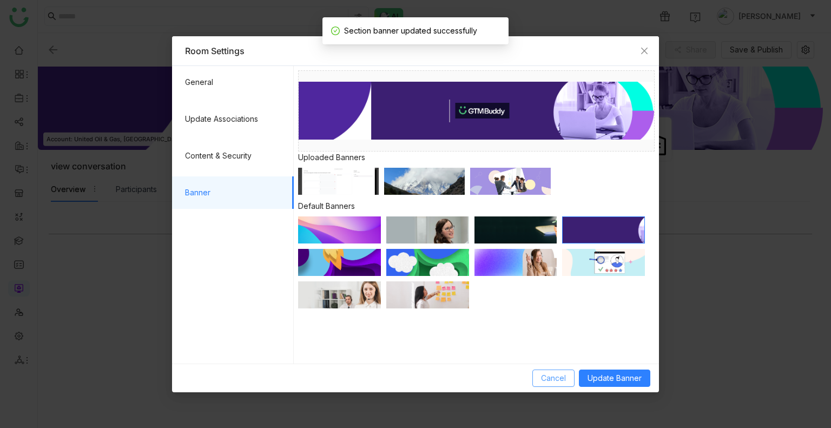
click at [569, 378] on button "Cancel" at bounding box center [553, 378] width 42 height 17
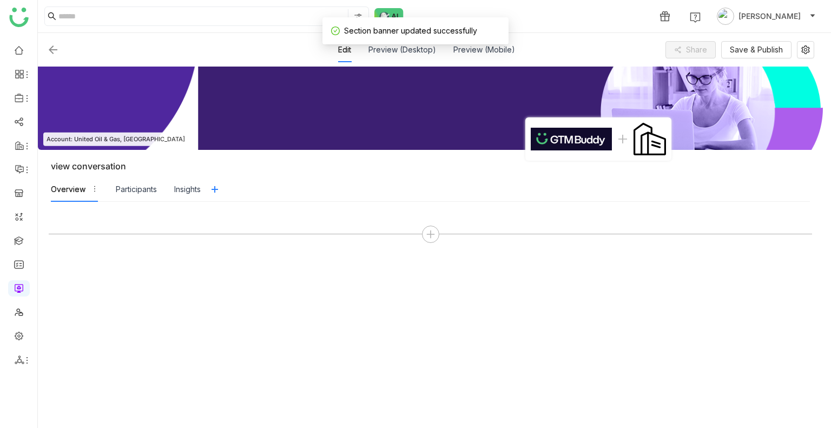
click at [401, 318] on div at bounding box center [430, 315] width 763 height 205
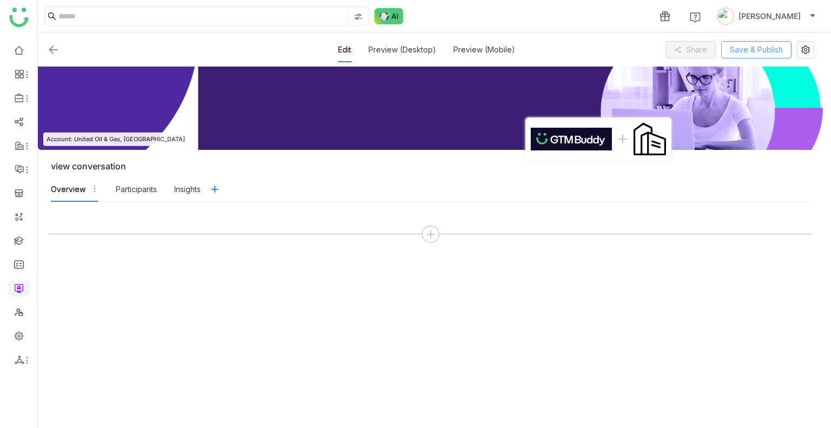
click at [753, 48] on span "Save & Publish" at bounding box center [756, 50] width 53 height 12
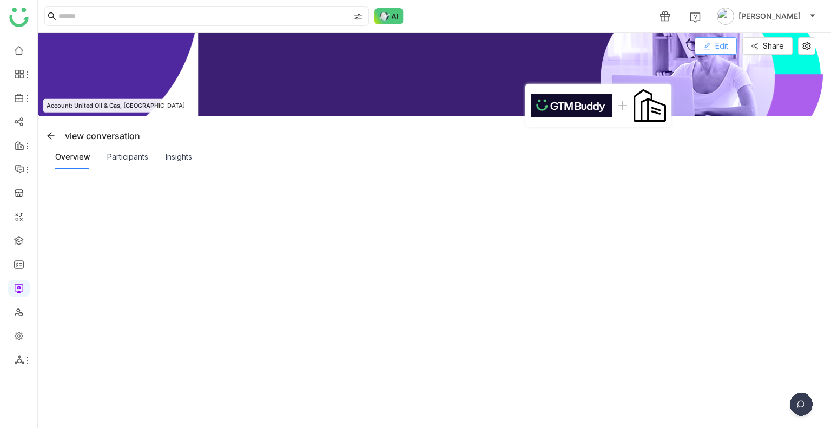
click at [707, 51] on button "Edit" at bounding box center [716, 45] width 42 height 17
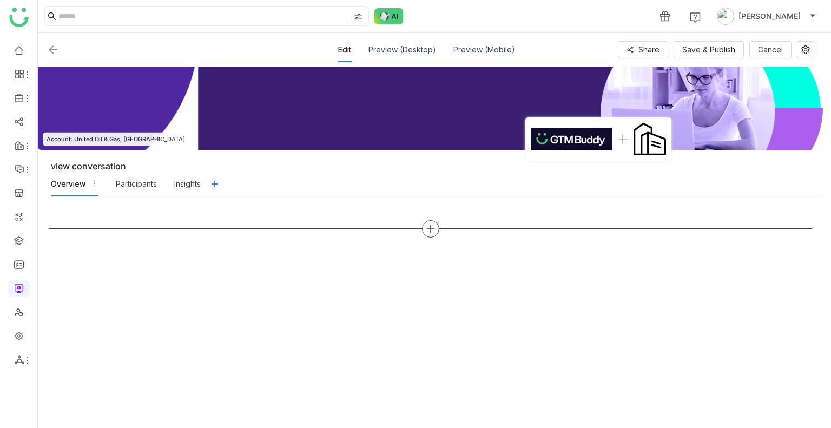
click at [427, 225] on icon at bounding box center [431, 229] width 10 height 10
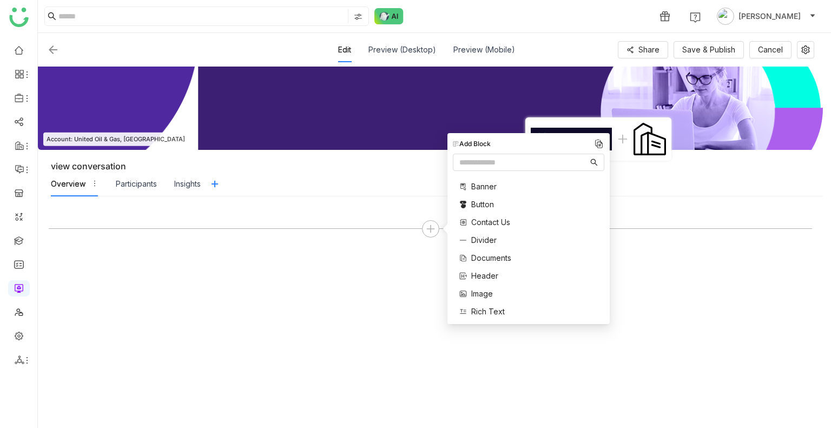
click at [491, 253] on span "Documents" at bounding box center [491, 257] width 40 height 11
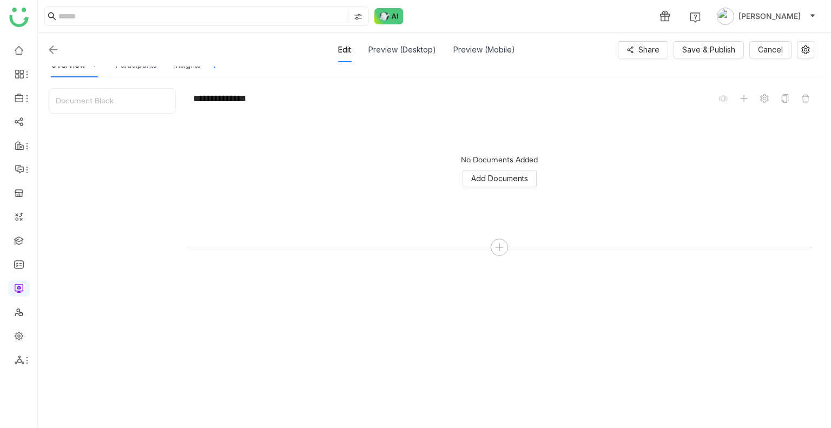
scroll to position [128, 0]
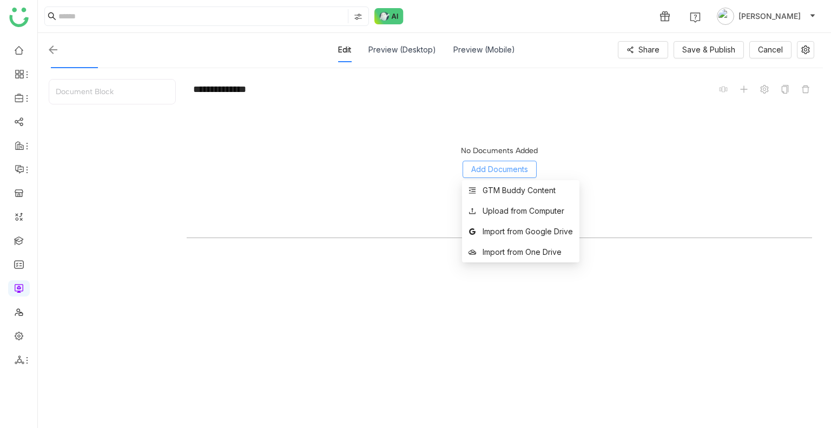
click at [506, 170] on span "Add Documents" at bounding box center [499, 169] width 57 height 12
click at [517, 190] on div "GTM Buddy Content" at bounding box center [519, 191] width 73 height 12
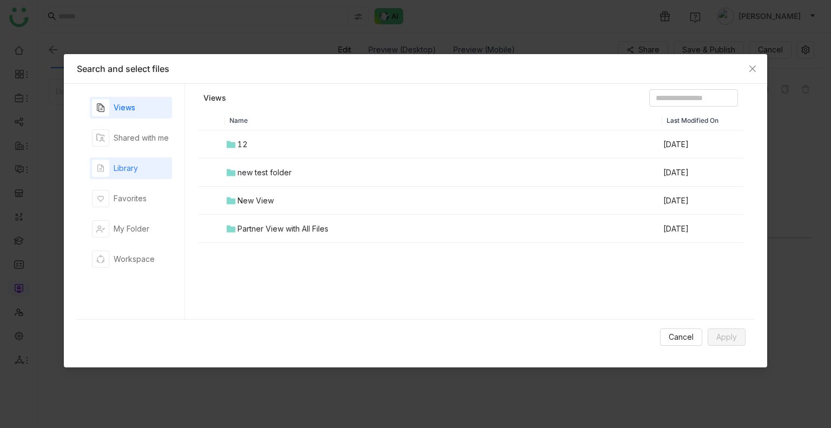
click at [133, 159] on div "Library" at bounding box center [131, 168] width 82 height 22
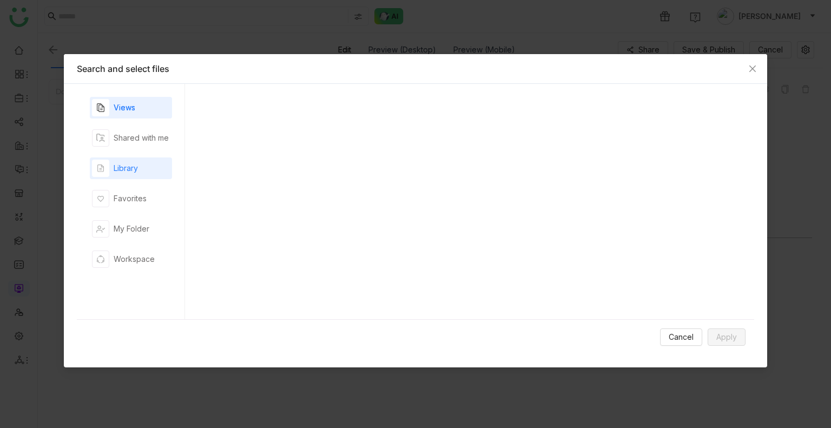
click at [133, 159] on div "Library" at bounding box center [131, 168] width 82 height 22
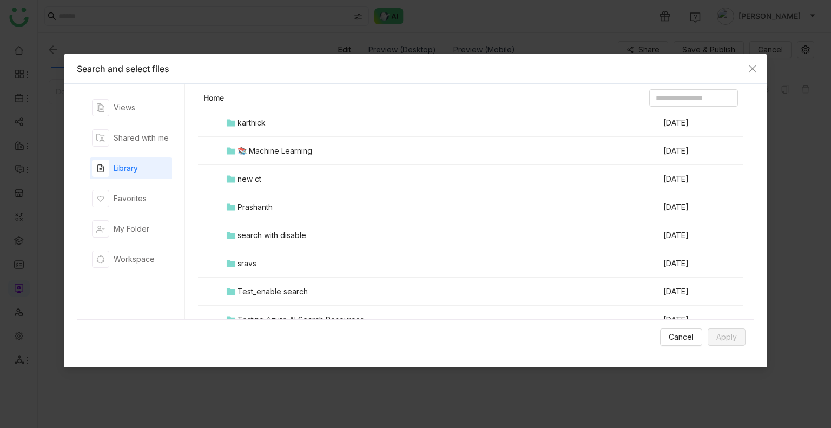
scroll to position [368, 0]
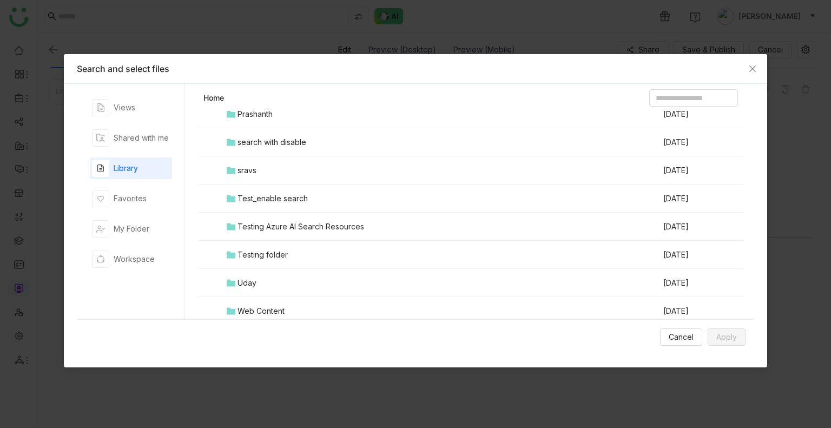
click at [276, 249] on div "Testing folder" at bounding box center [263, 255] width 50 height 12
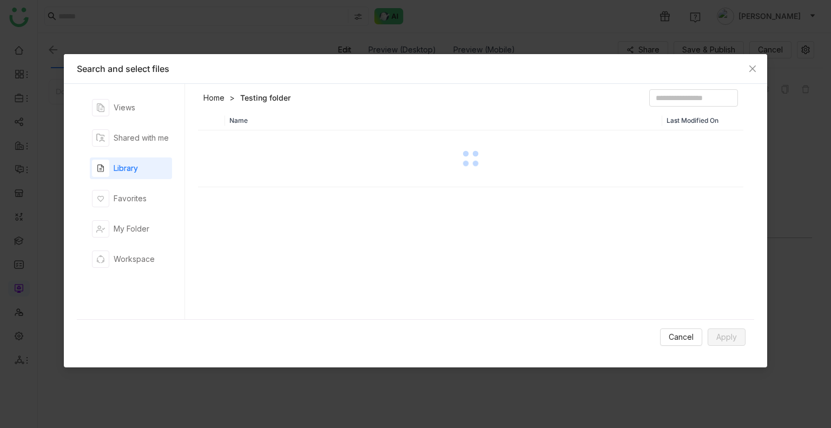
scroll to position [0, 0]
click at [276, 249] on div "Name Last Modified On" at bounding box center [470, 218] width 545 height 214
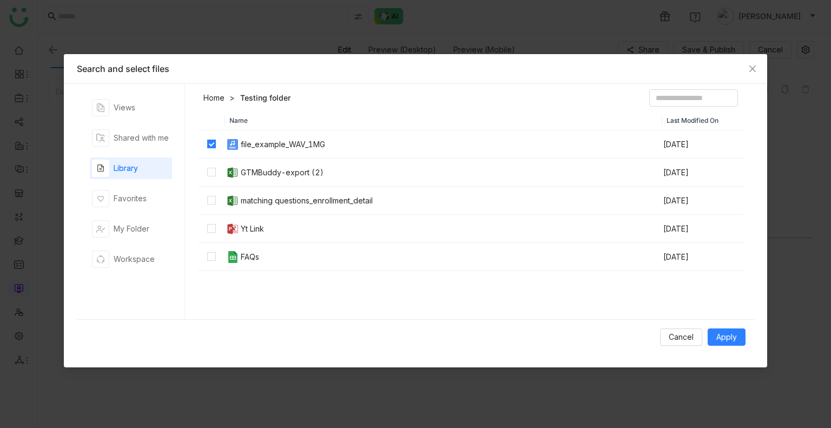
click at [208, 164] on td at bounding box center [211, 173] width 27 height 28
click at [209, 212] on td at bounding box center [211, 201] width 27 height 28
click at [722, 331] on span "Apply" at bounding box center [726, 337] width 21 height 12
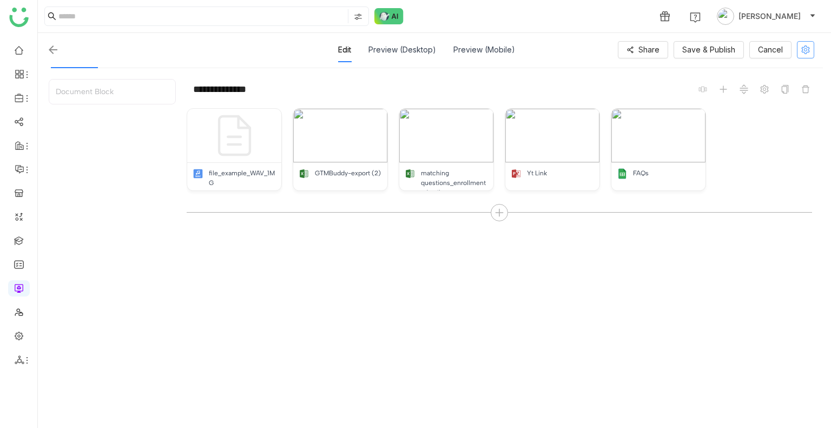
click at [805, 49] on icon at bounding box center [805, 49] width 8 height 9
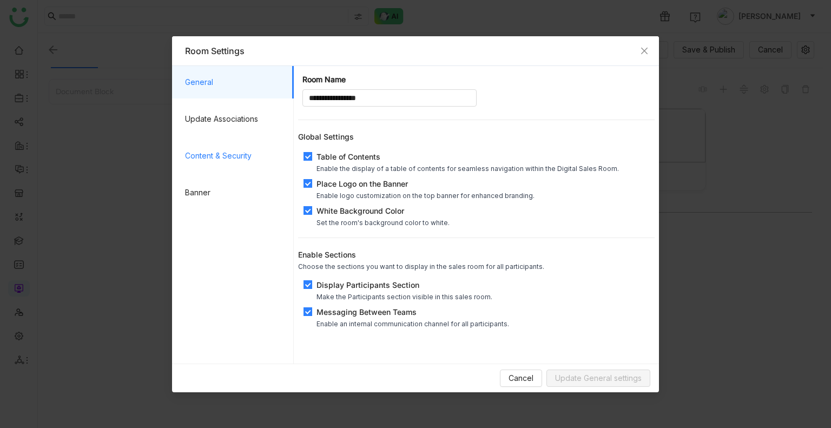
click at [245, 142] on span "Content & Security" at bounding box center [235, 156] width 100 height 32
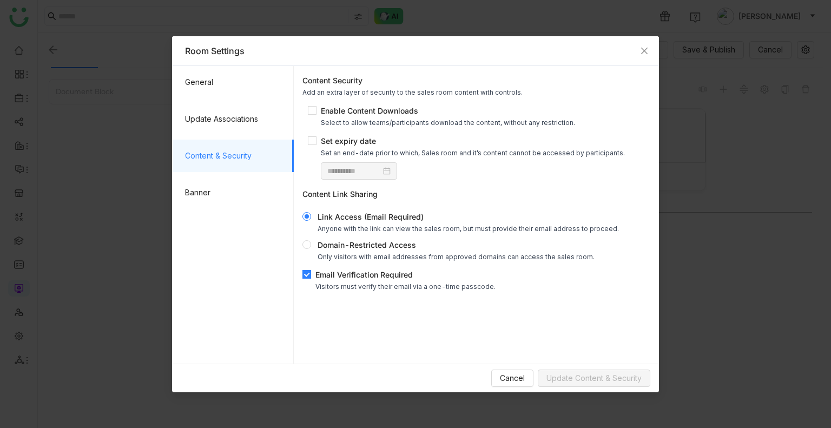
click at [346, 103] on div "**********" at bounding box center [476, 182] width 357 height 225
click at [344, 118] on div "Select to allow teams/participants download the content, without any restrictio…" at bounding box center [448, 122] width 254 height 8
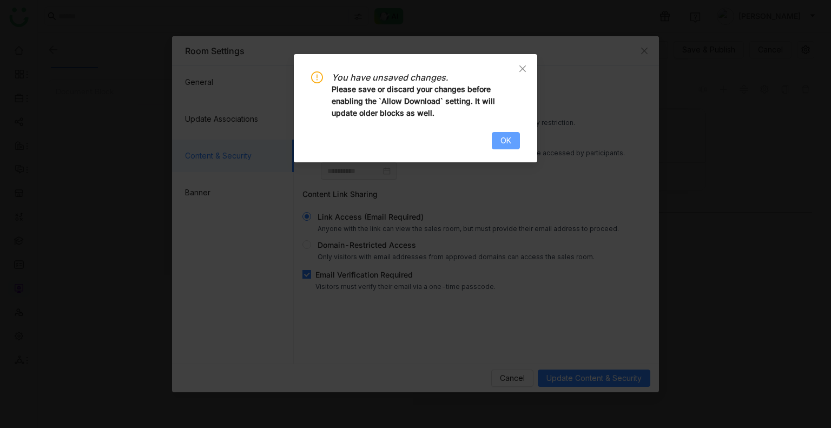
click at [504, 142] on span "OK" at bounding box center [505, 141] width 11 height 12
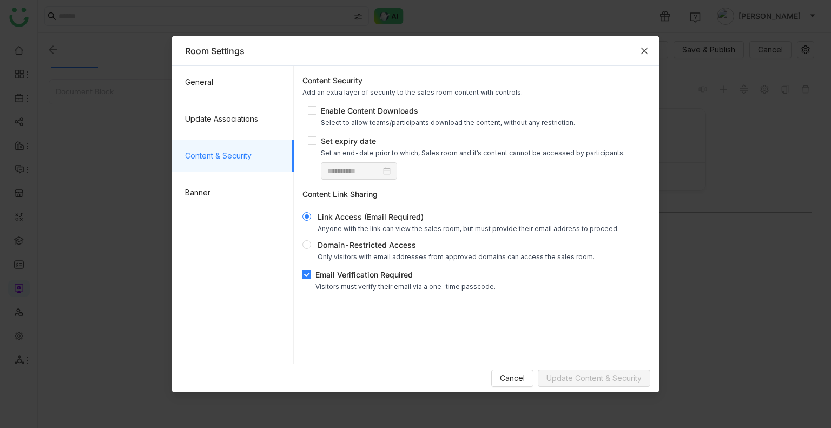
click at [649, 56] on span "Close" at bounding box center [644, 50] width 29 height 29
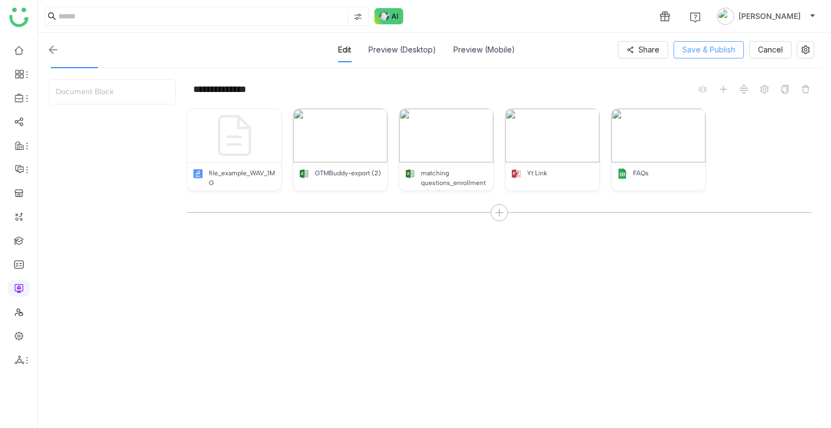
click at [708, 51] on span "Save & Publish" at bounding box center [708, 50] width 53 height 12
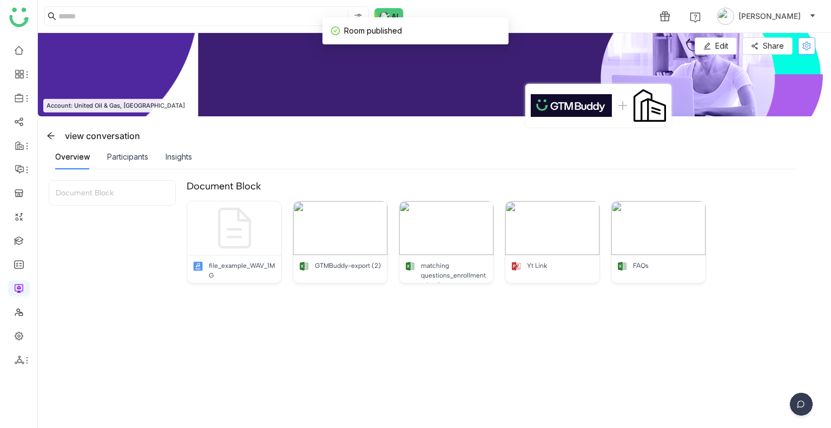
click at [801, 43] on icon at bounding box center [807, 46] width 16 height 9
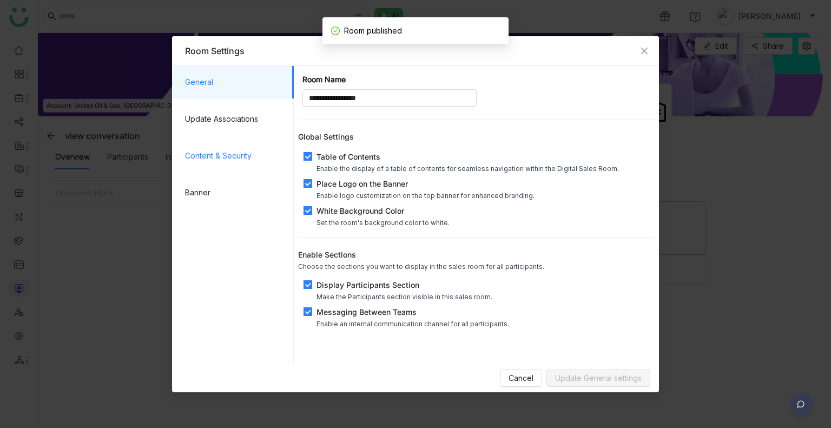
click at [234, 149] on span "Content & Security" at bounding box center [235, 156] width 100 height 32
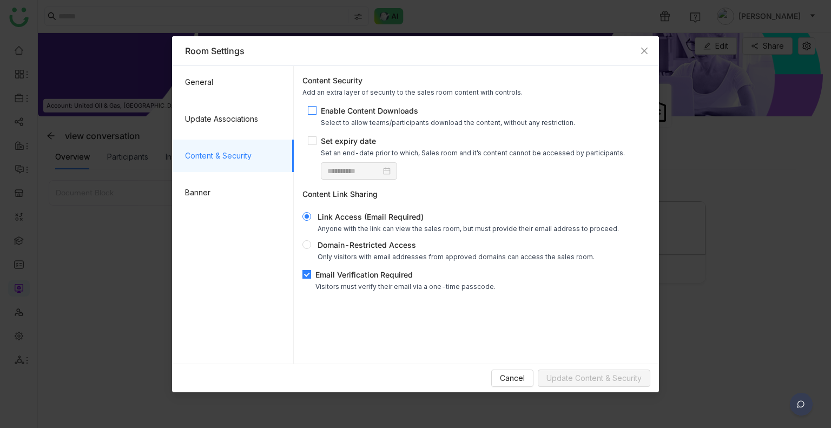
click at [368, 122] on div "Select to allow teams/participants download the content, without any restrictio…" at bounding box center [448, 122] width 254 height 8
click at [322, 268] on div "**********" at bounding box center [476, 182] width 357 height 225
click at [327, 278] on div "Email Verification Required" at bounding box center [405, 274] width 180 height 11
click at [616, 385] on button "Update Content & Security" at bounding box center [594, 378] width 113 height 17
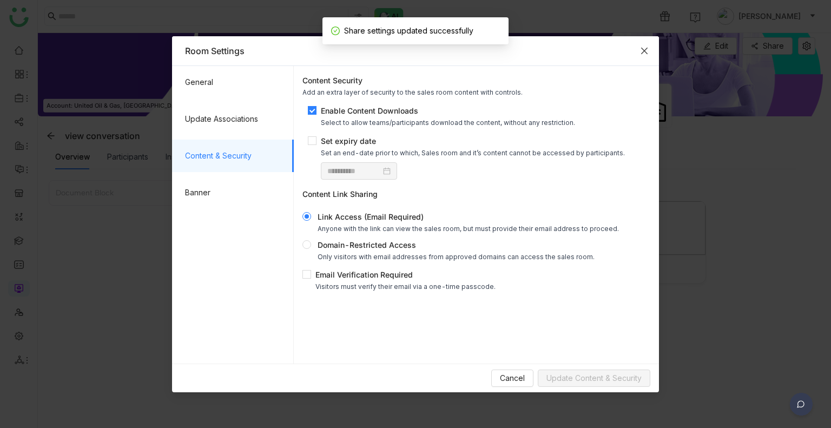
click at [637, 52] on span "Close" at bounding box center [644, 50] width 29 height 29
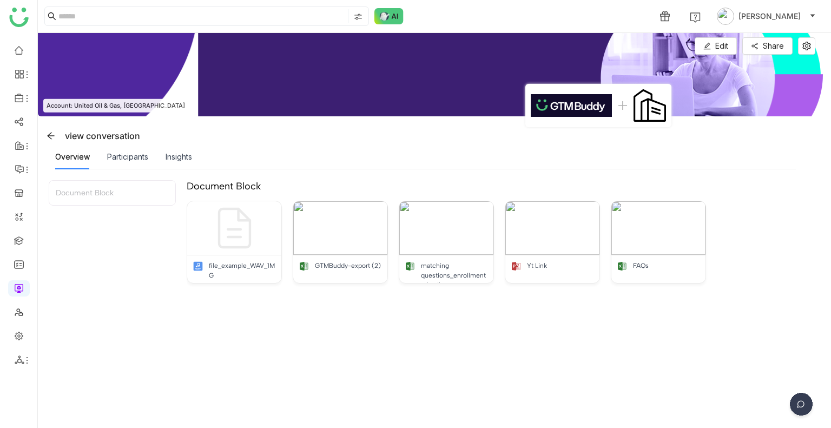
click at [798, 406] on img at bounding box center [801, 406] width 27 height 27
click at [745, 322] on img at bounding box center [759, 328] width 97 height 32
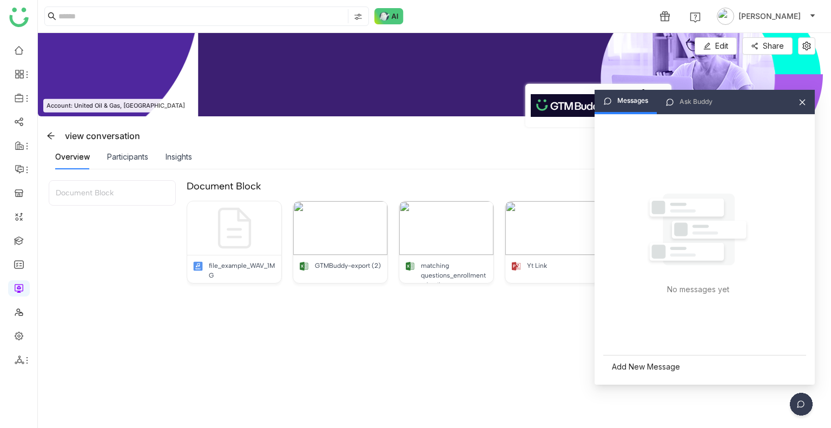
click at [685, 104] on div "Ask Buddy" at bounding box center [696, 102] width 33 height 10
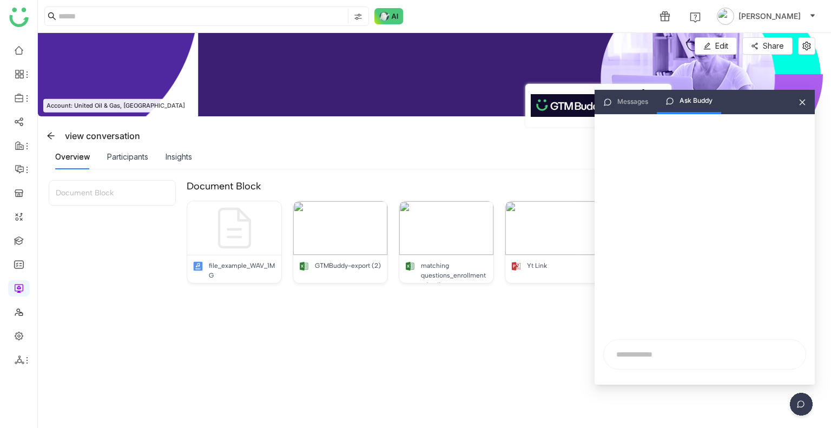
click at [632, 106] on div "Messages" at bounding box center [632, 102] width 31 height 10
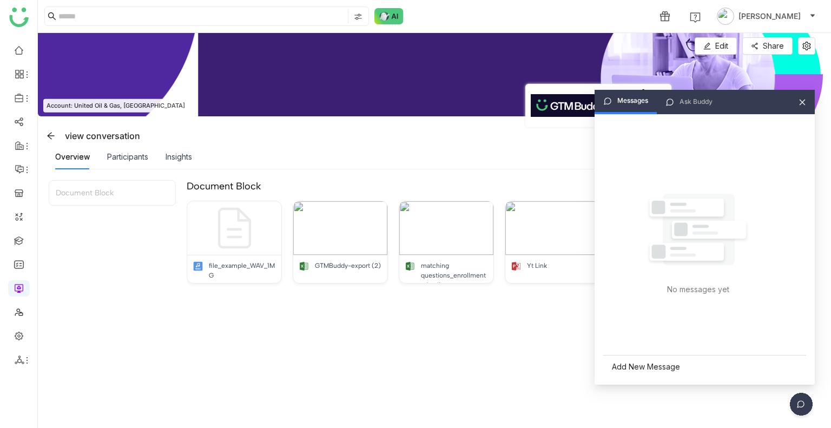
click at [641, 370] on div "Add New Message" at bounding box center [704, 366] width 203 height 23
click at [630, 333] on div at bounding box center [705, 330] width 182 height 12
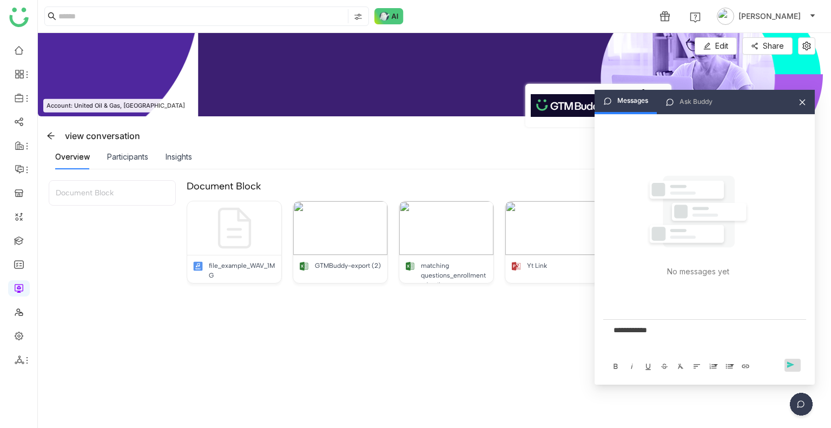
click at [788, 365] on span "send" at bounding box center [793, 364] width 16 height 9
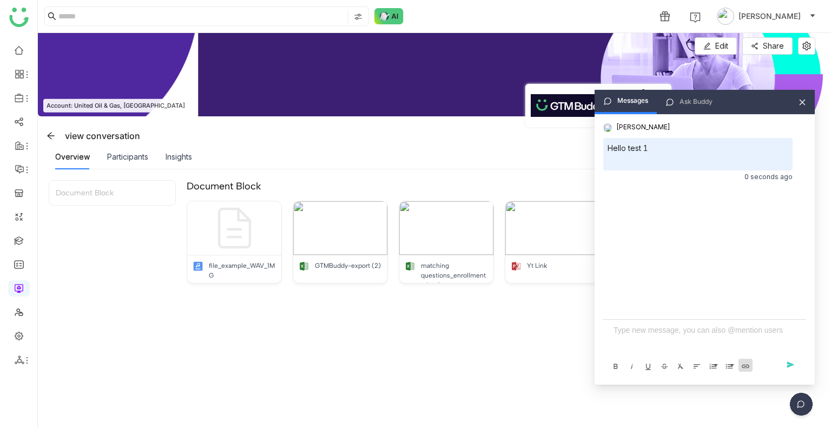
click at [741, 367] on icon "button" at bounding box center [745, 366] width 9 height 10
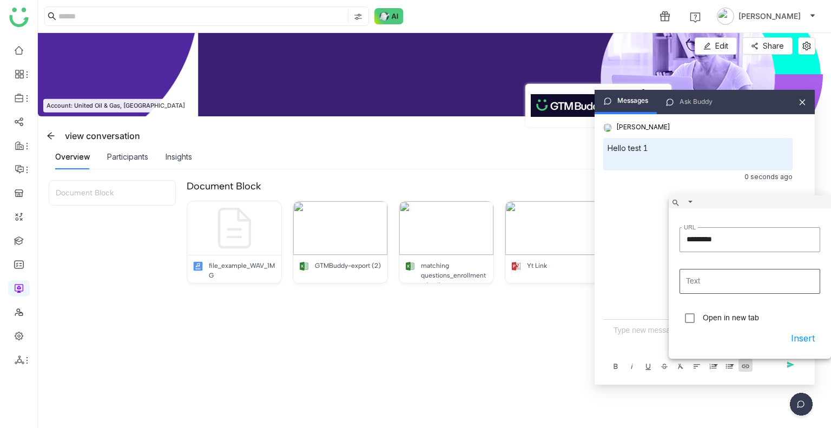
type input "********"
click at [713, 278] on input "Text" at bounding box center [750, 281] width 141 height 25
click at [16, 240] on link at bounding box center [19, 239] width 10 height 9
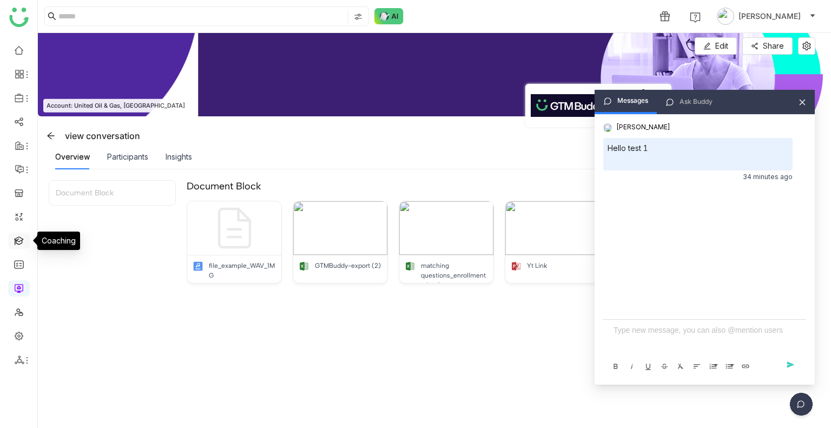
click at [16, 240] on link at bounding box center [19, 239] width 10 height 9
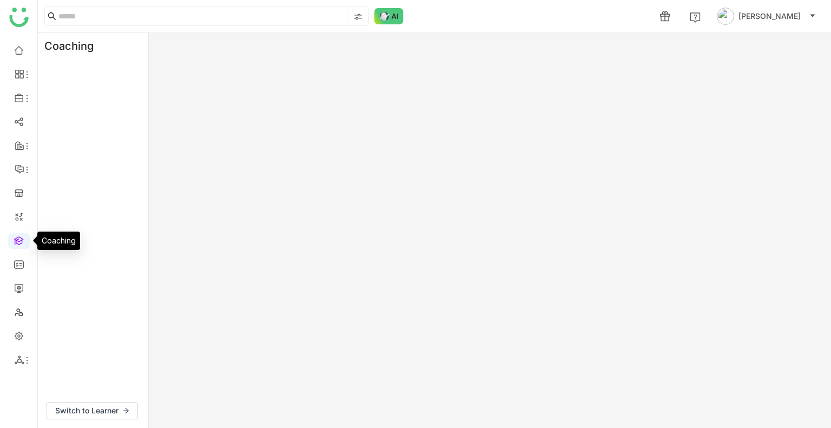
click at [16, 240] on link at bounding box center [19, 239] width 10 height 9
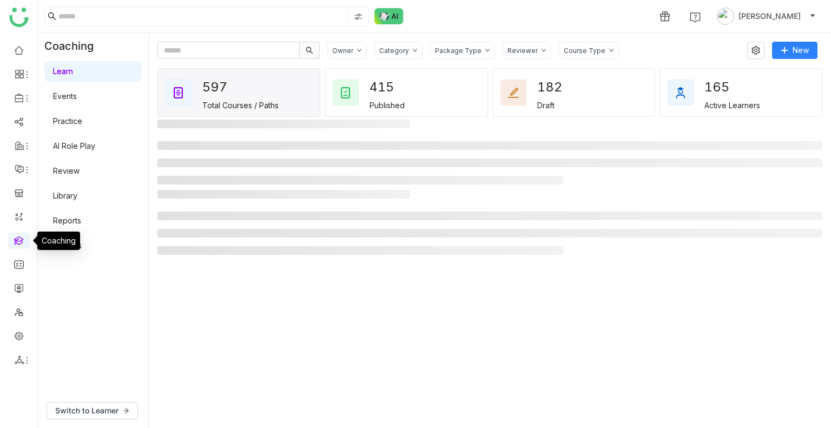
click at [16, 240] on link at bounding box center [19, 239] width 10 height 9
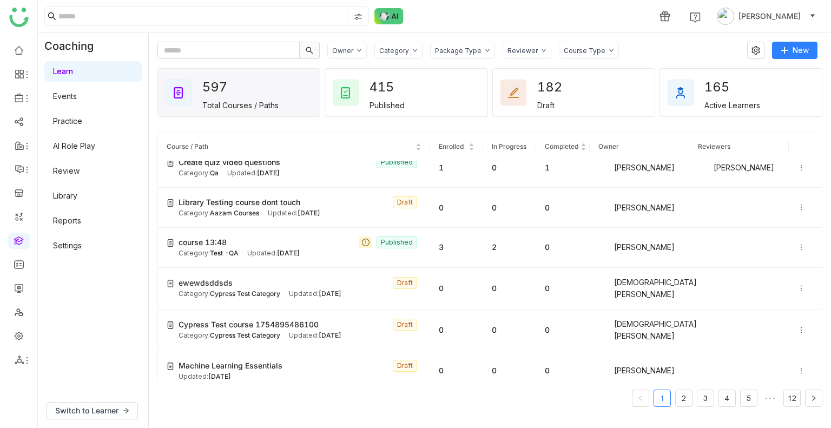
scroll to position [143, 0]
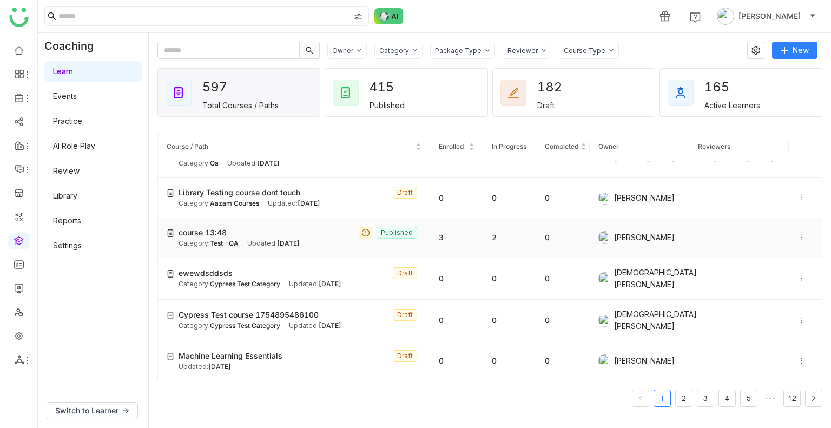
click at [221, 244] on span "Test -QA" at bounding box center [224, 243] width 29 height 8
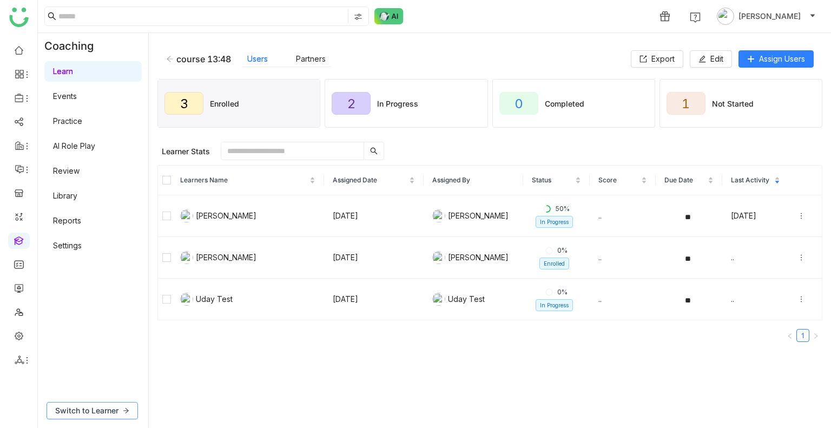
click at [103, 407] on span "Switch to Learner" at bounding box center [86, 411] width 63 height 12
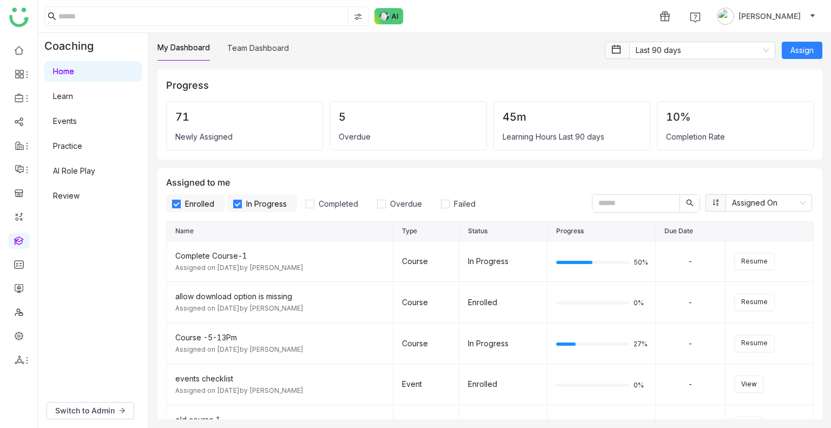
click at [73, 93] on link "Learn" at bounding box center [63, 95] width 20 height 9
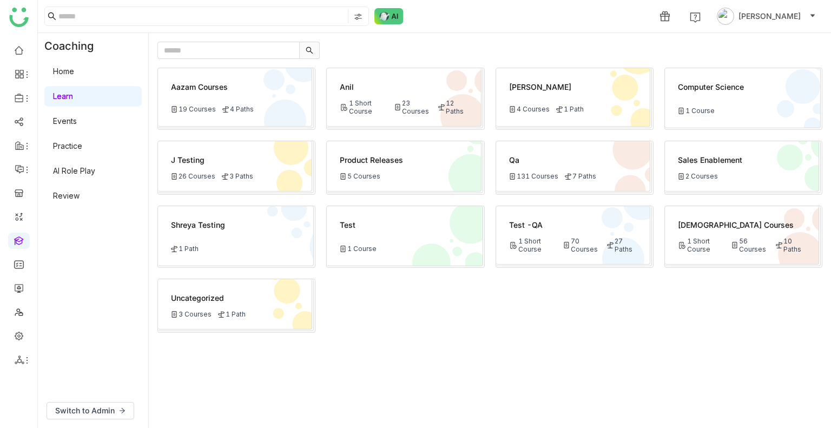
click at [561, 255] on div "Test -QA 1 Short Course 70 Courses 27 Paths" at bounding box center [573, 235] width 154 height 58
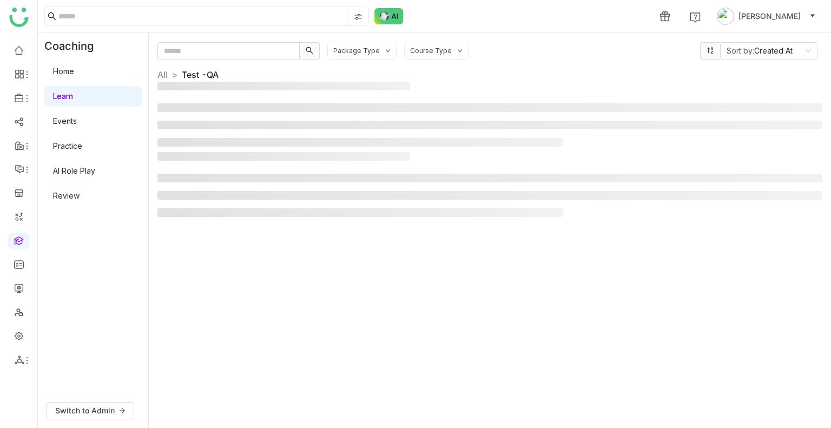
click at [561, 255] on div "Package Type Course Type Sort by: Created At All > Test -QA >" at bounding box center [489, 231] width 665 height 378
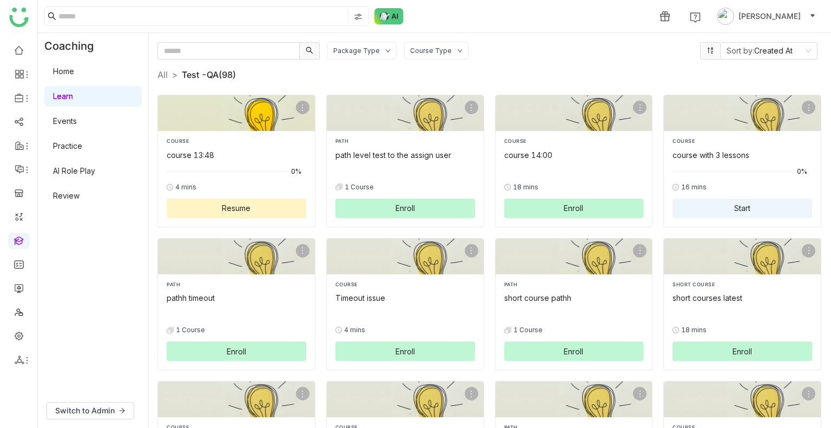
click at [247, 213] on span "Resume" at bounding box center [236, 207] width 29 height 11
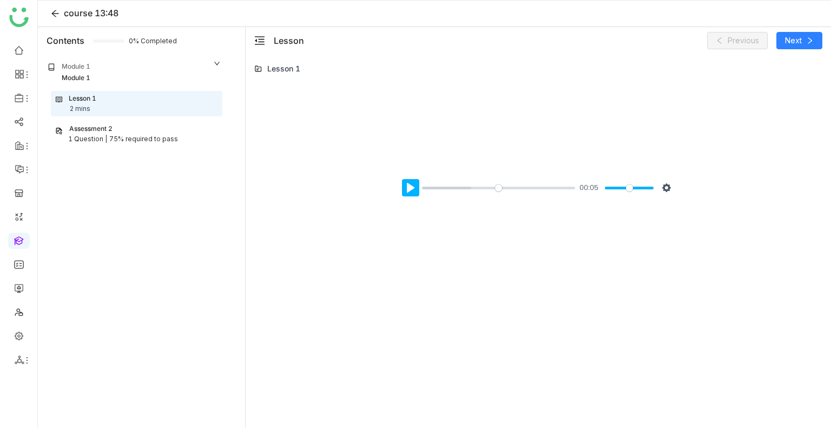
click at [407, 189] on button "Pause Play" at bounding box center [410, 187] width 17 height 17
type input "***"
click at [805, 51] on div "Lesson Previous Next" at bounding box center [538, 40] width 585 height 27
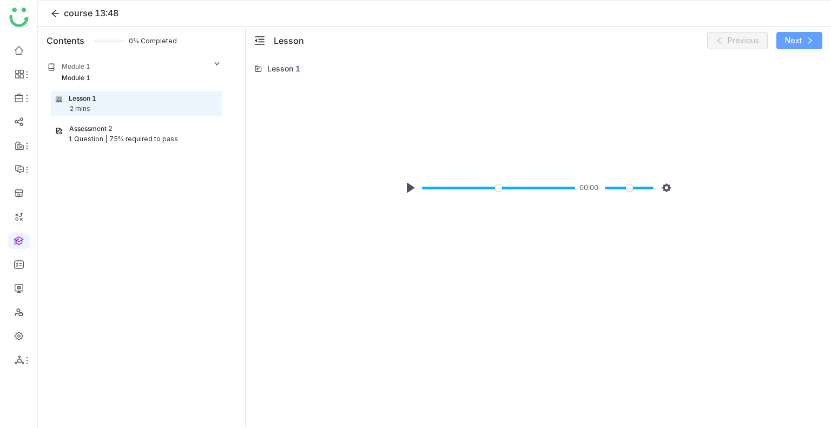
click at [792, 45] on span "Next" at bounding box center [793, 41] width 17 height 12
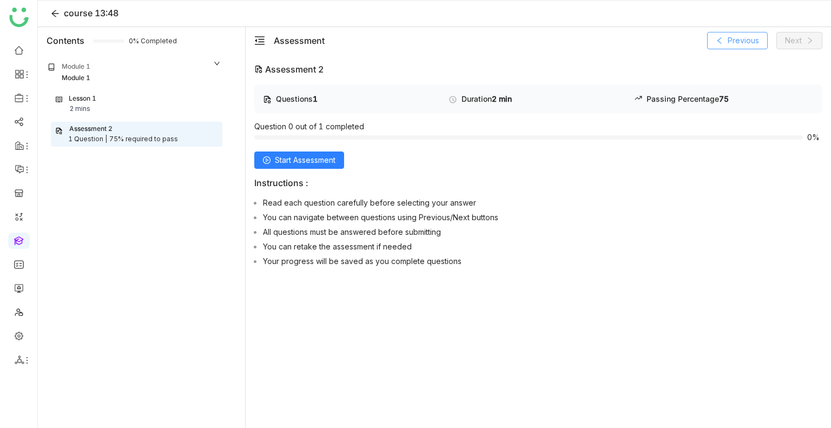
click at [732, 44] on span "Previous" at bounding box center [743, 41] width 31 height 12
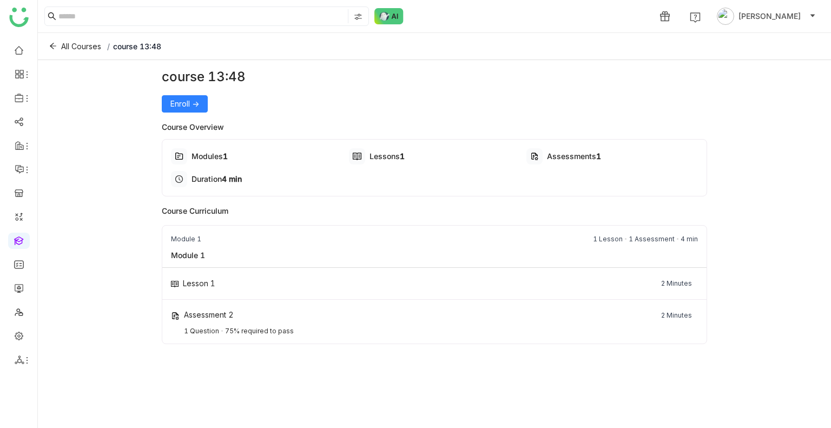
click at [175, 112] on div "course 13:48 Enroll -> Course Overview Modules 1 Lessons 1 Assessments 1 Durati…" at bounding box center [435, 241] width 546 height 349
click at [182, 106] on span "Enroll ->" at bounding box center [184, 104] width 29 height 12
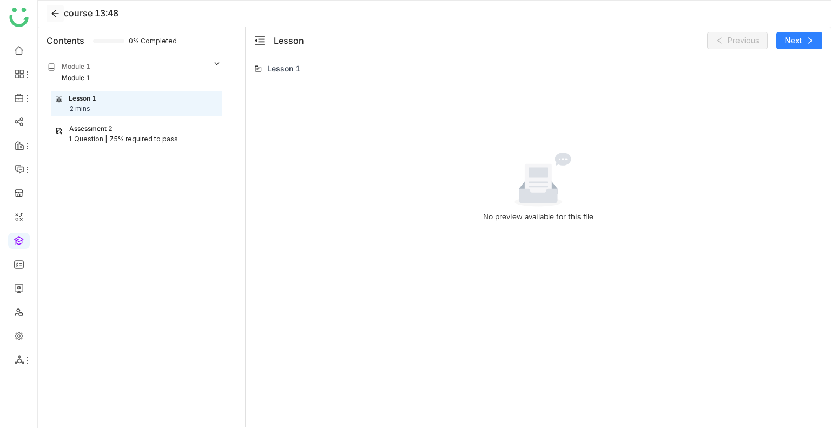
click at [54, 14] on icon at bounding box center [54, 13] width 7 height 7
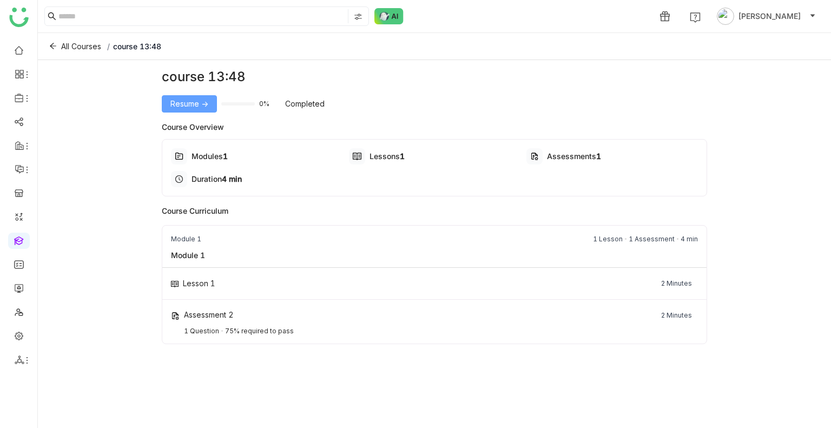
click at [186, 103] on span "Resume ->" at bounding box center [189, 104] width 38 height 12
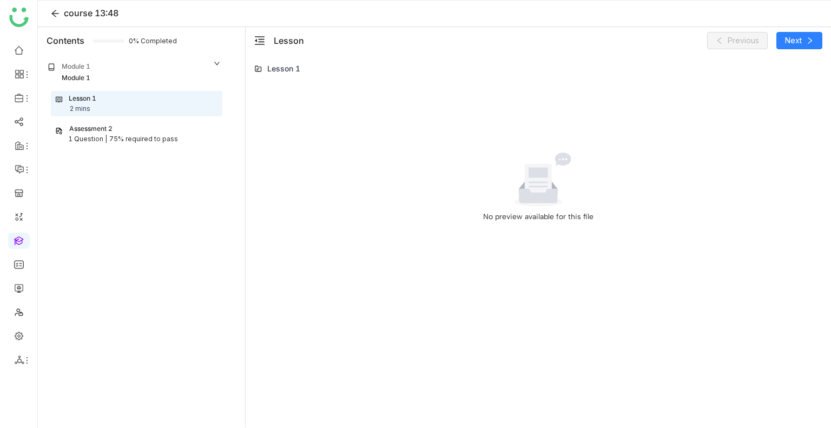
click at [167, 11] on div "course 13:48" at bounding box center [434, 14] width 793 height 27
copy div "course 13:48"
click at [15, 240] on link at bounding box center [19, 239] width 10 height 9
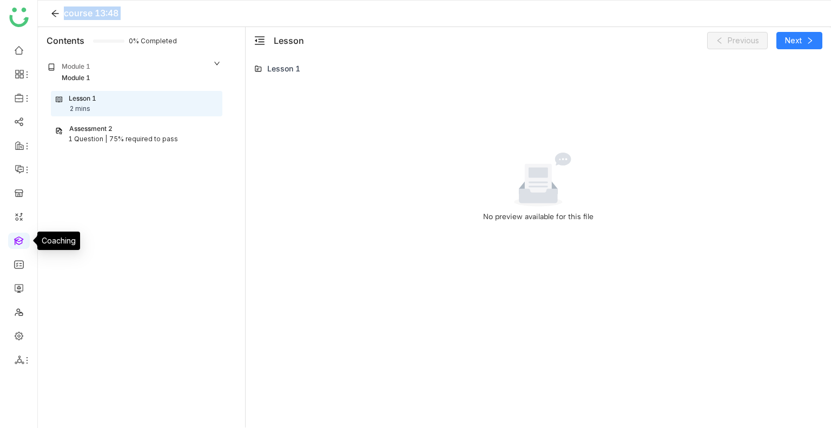
click at [15, 240] on link at bounding box center [19, 239] width 10 height 9
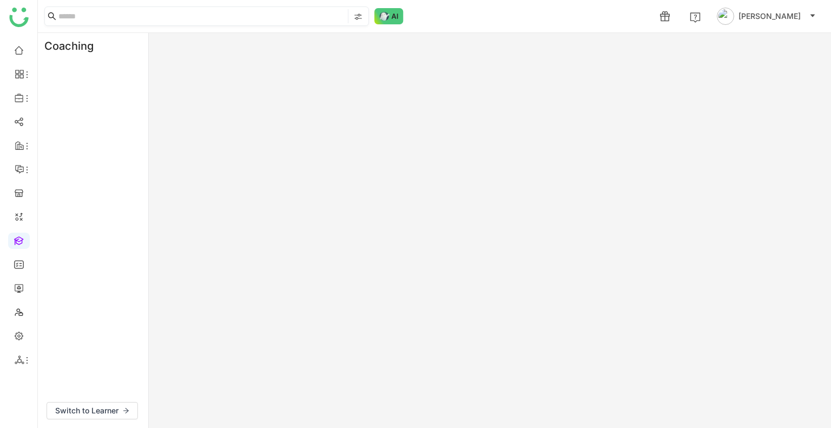
click at [56, 15] on nz-input-group at bounding box center [206, 15] width 325 height 19
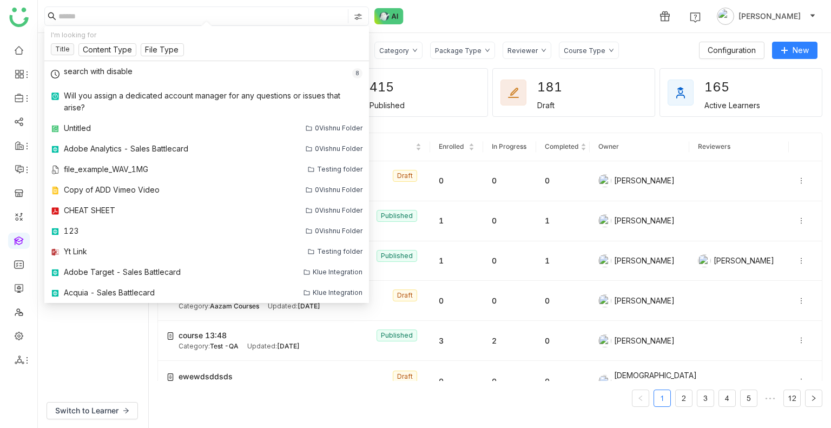
click at [530, 21] on div "1 Uday Bhanu" at bounding box center [434, 16] width 793 height 32
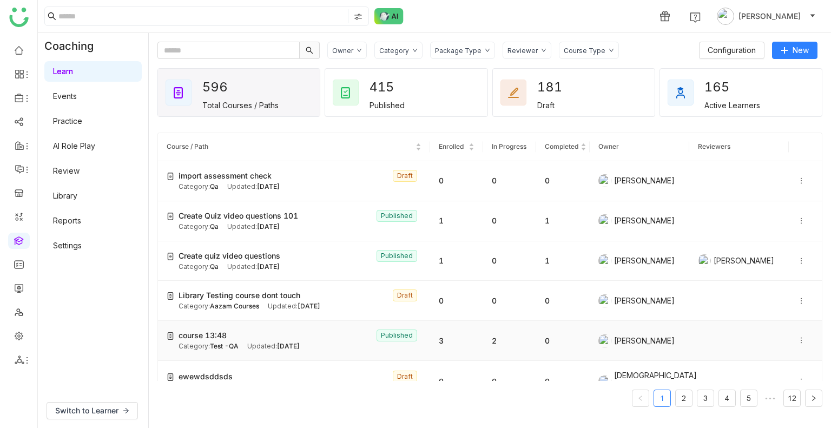
click at [228, 349] on span "Test -QA" at bounding box center [224, 346] width 29 height 8
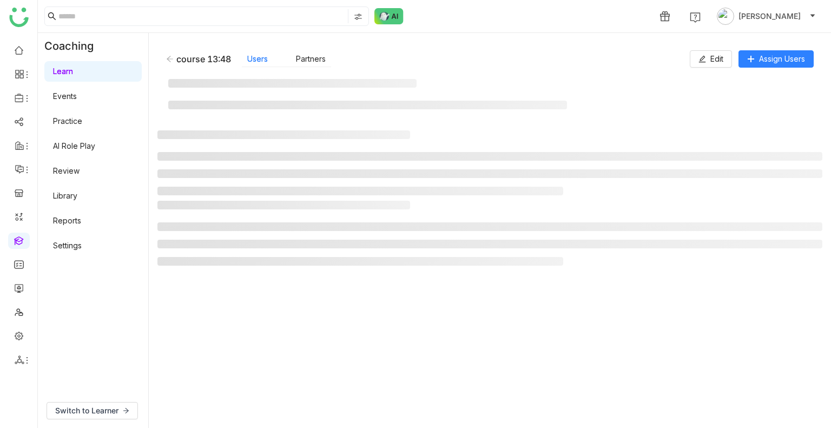
click at [255, 337] on gtmb-manage-detail-wrapper "course 13:48 Users Partners Edit Assign Users" at bounding box center [489, 231] width 665 height 378
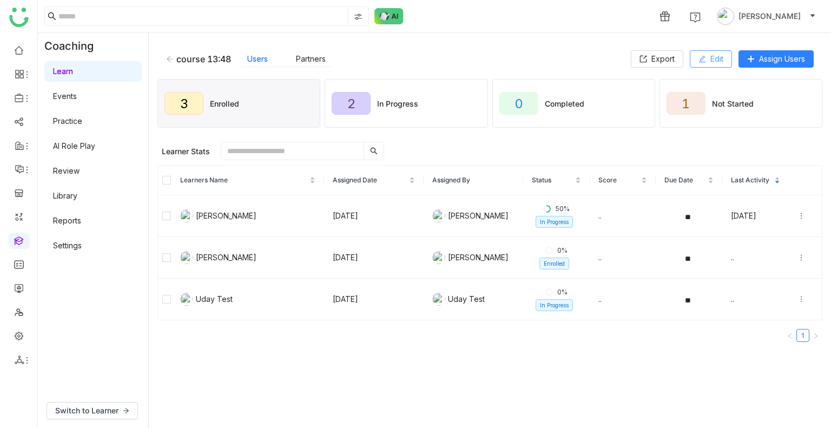
click at [711, 59] on span "Edit" at bounding box center [716, 59] width 13 height 12
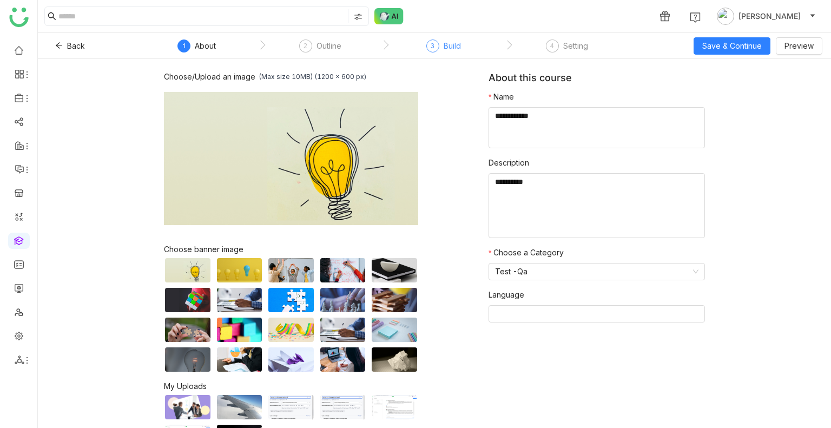
click at [440, 51] on div "3 Build" at bounding box center [443, 48] width 35 height 19
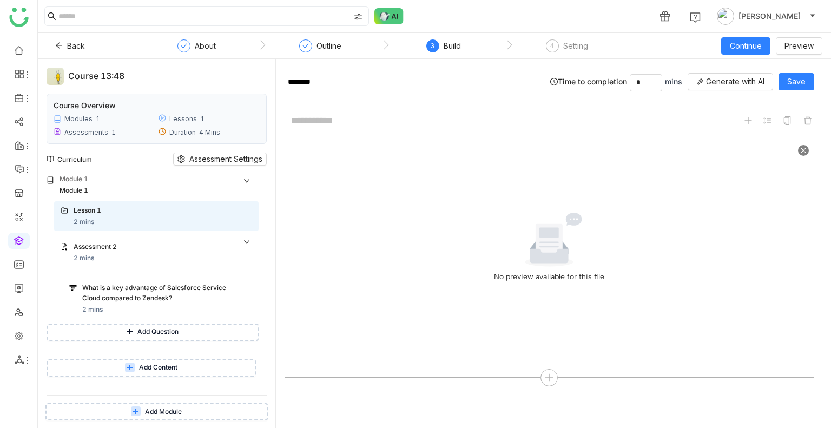
click at [585, 220] on icon at bounding box center [549, 240] width 100 height 54
click at [570, 220] on icon at bounding box center [574, 219] width 16 height 13
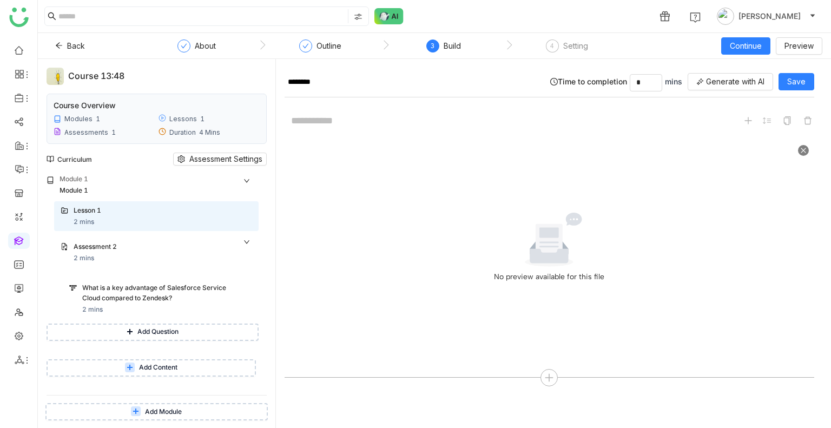
click at [804, 152] on icon at bounding box center [803, 150] width 6 height 6
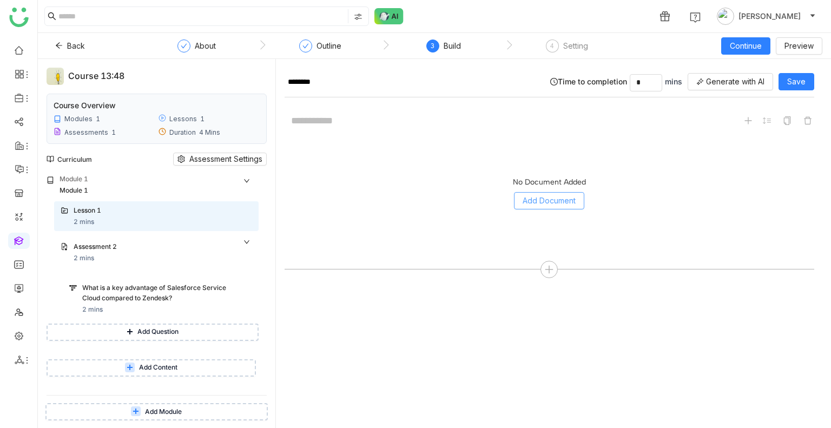
click at [528, 203] on span "Add Document" at bounding box center [549, 201] width 53 height 12
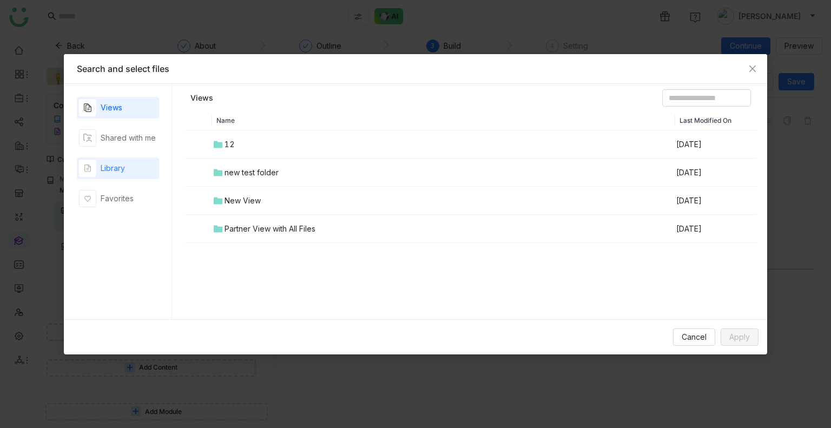
click at [125, 170] on div "Library" at bounding box center [113, 168] width 24 height 12
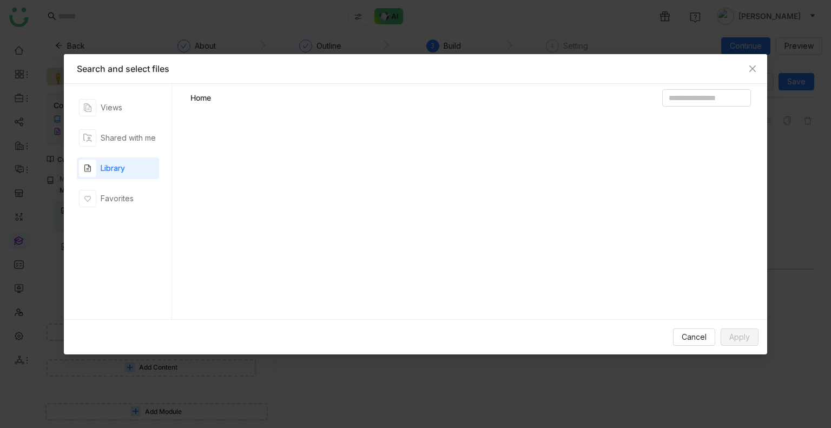
click at [125, 170] on div "Library" at bounding box center [113, 168] width 24 height 12
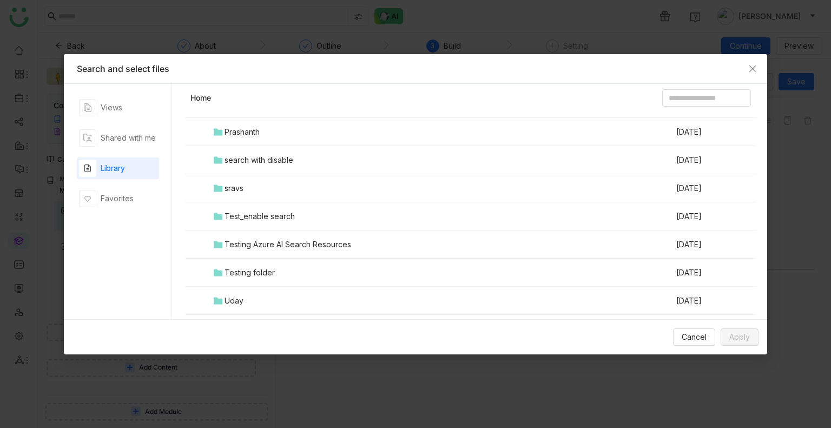
scroll to position [368, 0]
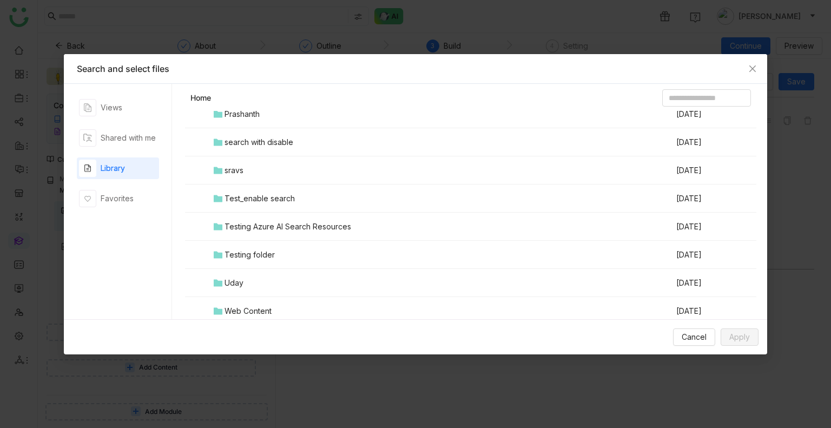
click at [253, 251] on div "Testing folder" at bounding box center [250, 255] width 50 height 12
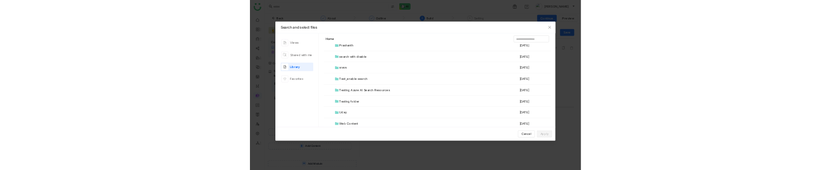
scroll to position [0, 0]
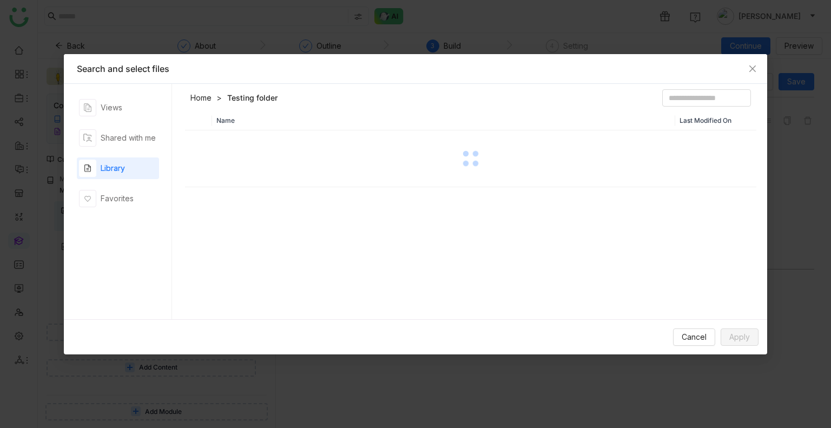
click at [253, 251] on div "Name Last Modified On" at bounding box center [470, 218] width 571 height 214
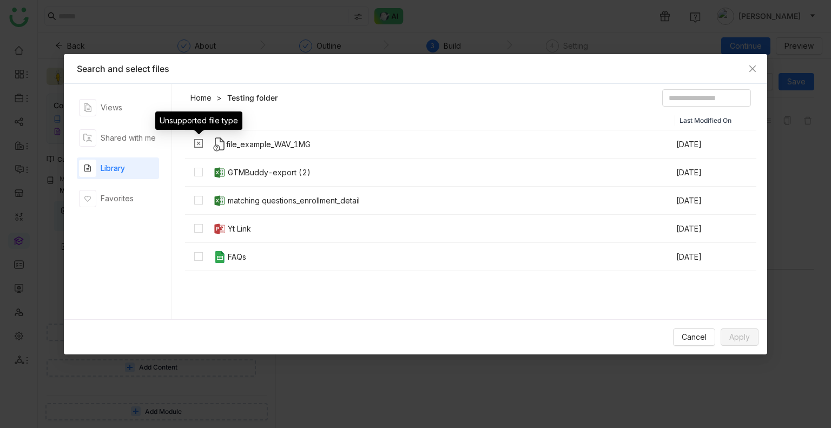
click at [198, 142] on icon at bounding box center [199, 144] width 10 height 10
click at [750, 70] on icon "Close" at bounding box center [752, 68] width 6 height 6
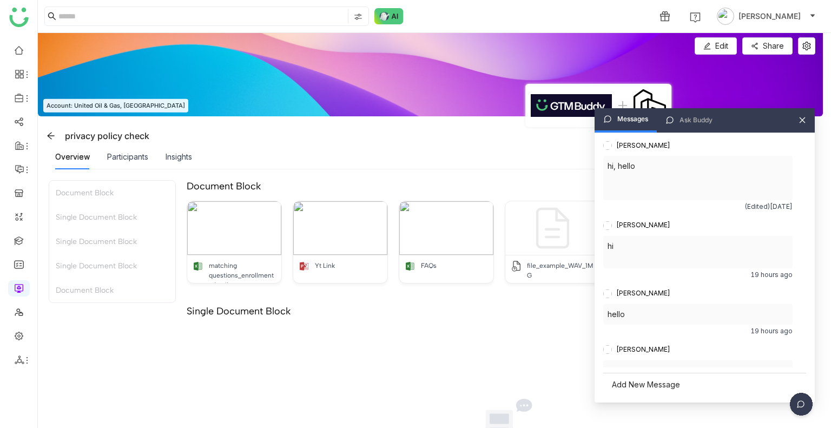
scroll to position [92, 0]
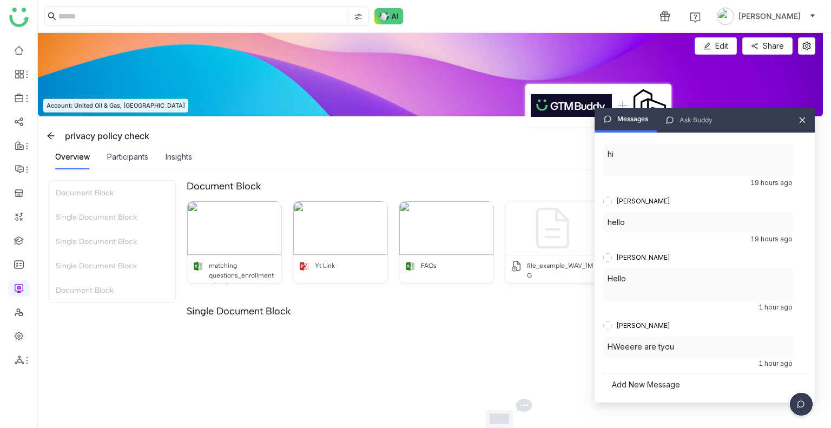
click at [641, 379] on div "Add New Message" at bounding box center [704, 384] width 203 height 23
click at [628, 352] on div at bounding box center [705, 348] width 182 height 12
click at [780, 384] on div "Bold Italic Underline Strikethrough Clear Formatting Align Align Left Align Cen…" at bounding box center [705, 382] width 194 height 17
click at [786, 383] on span "send" at bounding box center [793, 383] width 16 height 9
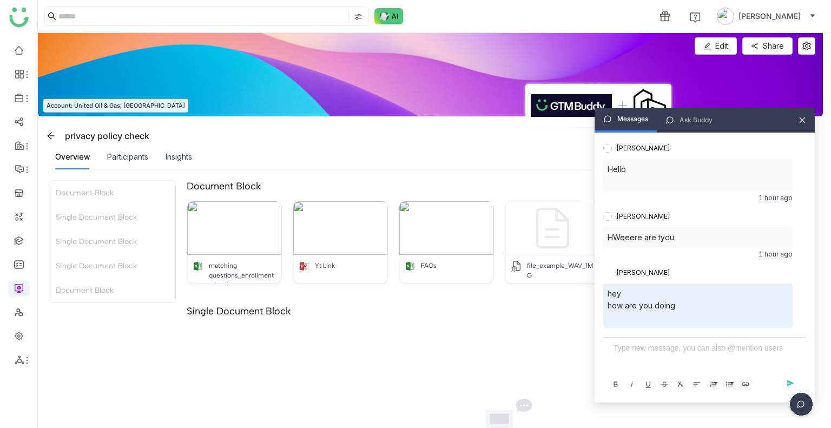
scroll to position [208, 0]
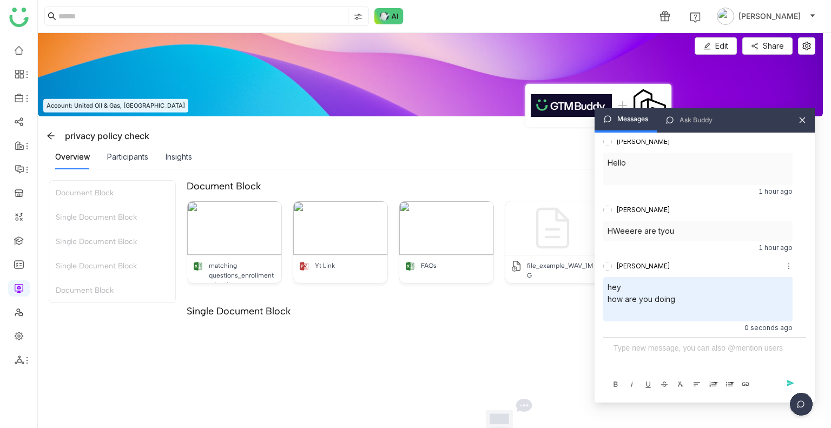
click at [779, 314] on div at bounding box center [698, 311] width 181 height 12
click at [54, 131] on icon at bounding box center [51, 135] width 9 height 9
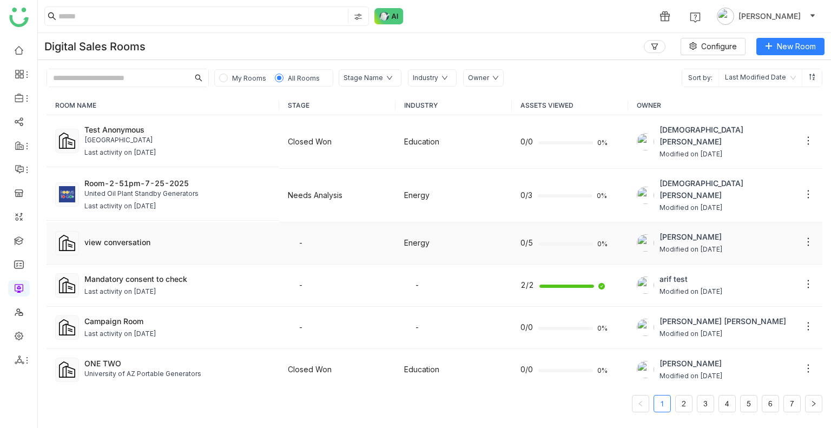
click at [180, 236] on div "view conversation" at bounding box center [177, 241] width 186 height 11
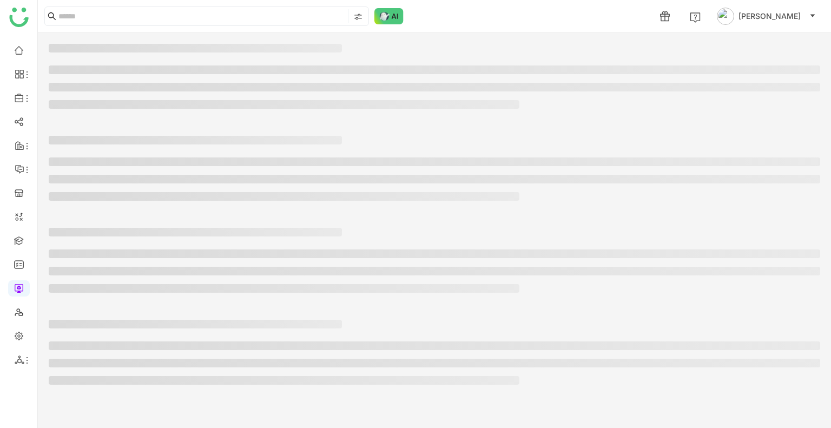
click at [180, 235] on h3 at bounding box center [195, 232] width 293 height 9
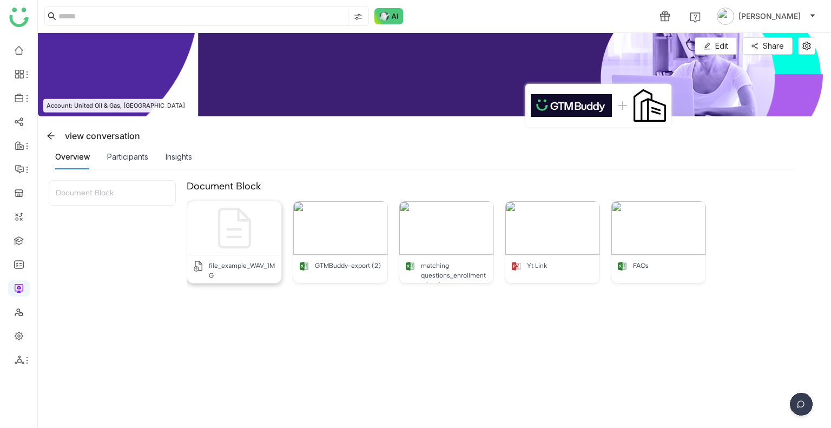
click at [232, 255] on div "file_example_WAV_1MG" at bounding box center [234, 268] width 94 height 27
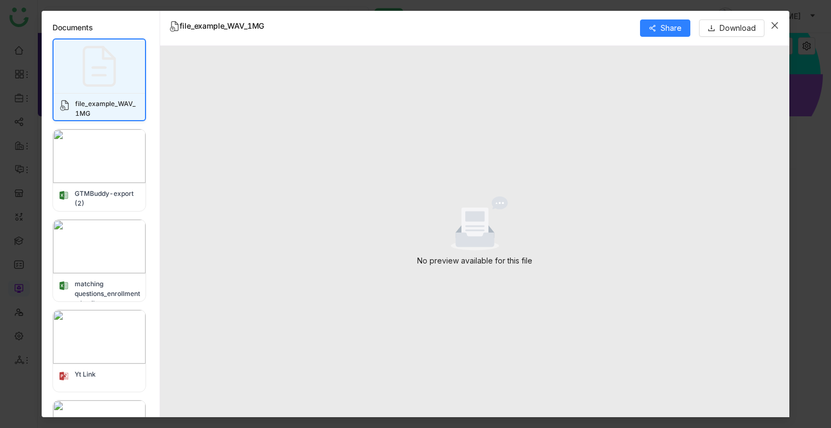
click at [76, 155] on img at bounding box center [99, 156] width 93 height 54
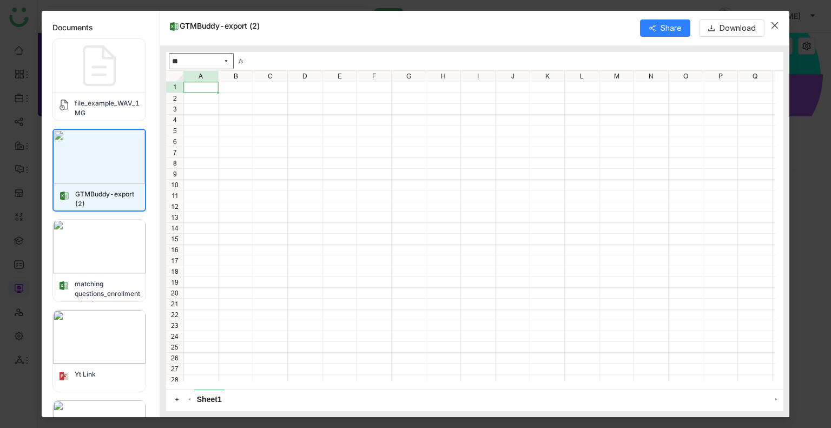
click at [110, 67] on img at bounding box center [100, 66] width 54 height 54
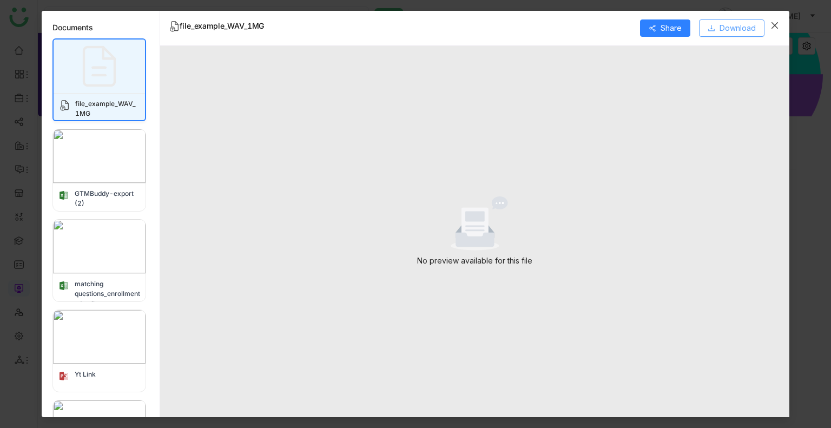
click at [715, 32] on span at bounding box center [712, 28] width 8 height 9
click at [776, 30] on span "Close" at bounding box center [774, 25] width 29 height 29
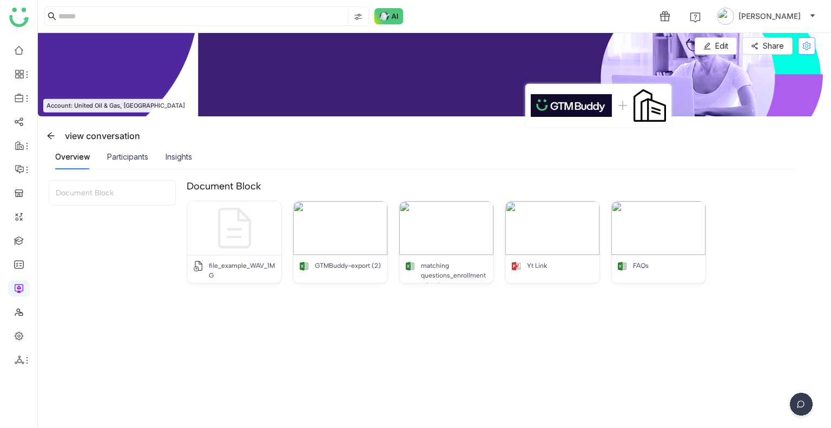
click at [805, 49] on icon at bounding box center [806, 46] width 8 height 9
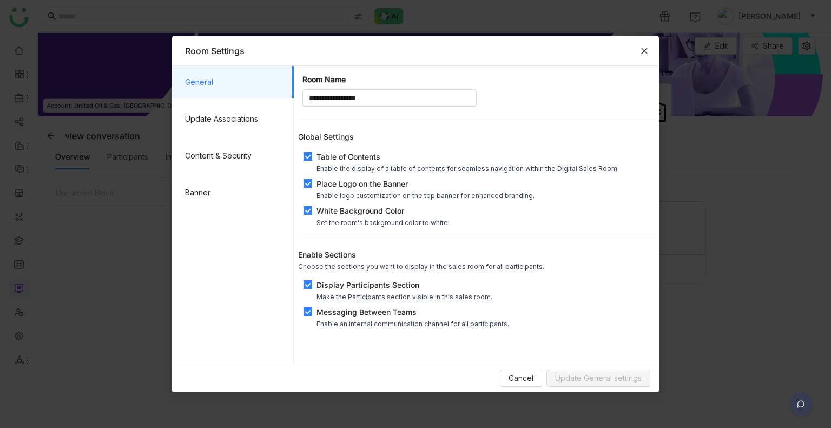
click at [645, 57] on span "Close" at bounding box center [644, 50] width 29 height 29
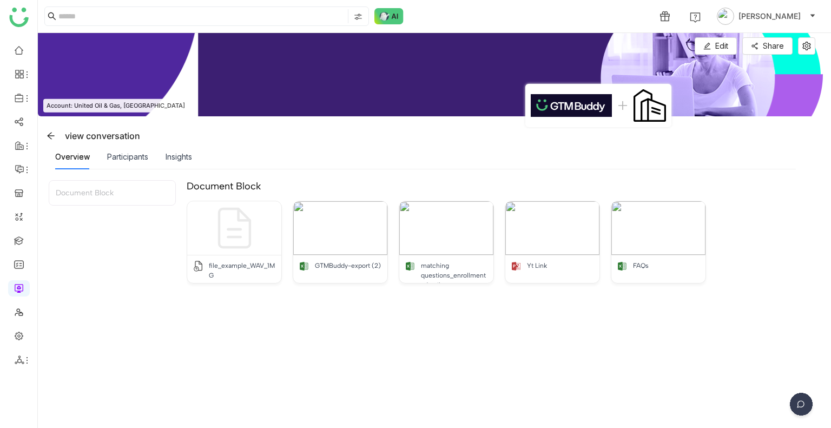
click at [113, 164] on div "Participants" at bounding box center [127, 156] width 41 height 25
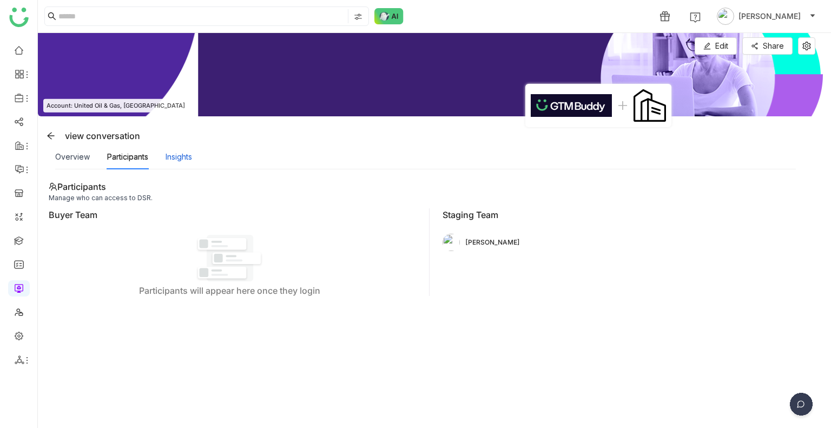
click at [180, 159] on div "Insights" at bounding box center [179, 157] width 27 height 12
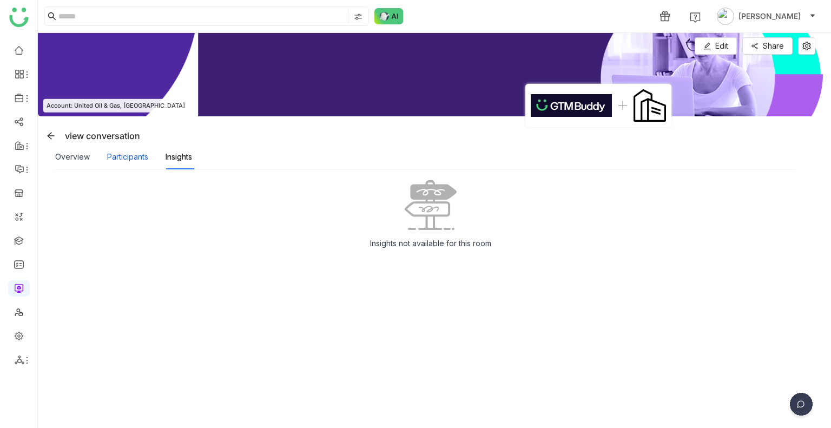
click at [117, 157] on div "Participants" at bounding box center [127, 157] width 41 height 12
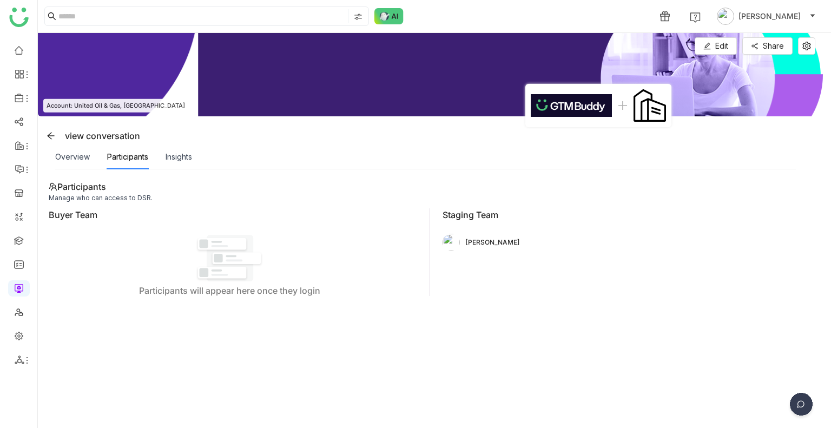
click at [45, 153] on div "Overview Participants Insights" at bounding box center [430, 156] width 785 height 25
click at [57, 154] on div "Overview" at bounding box center [72, 157] width 35 height 12
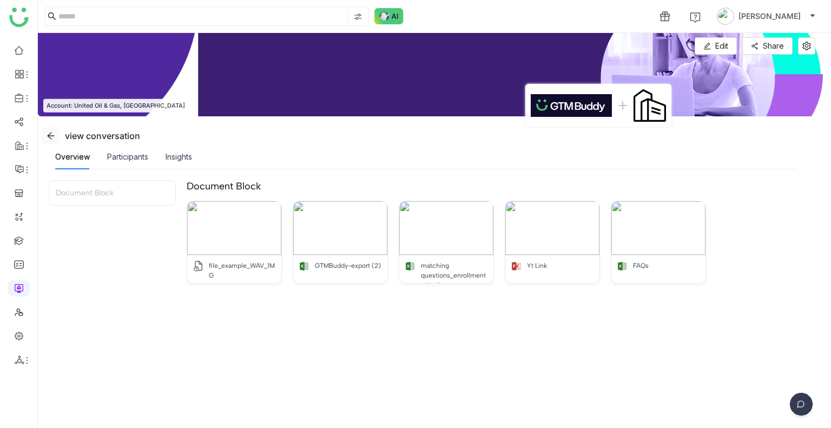
click at [51, 134] on icon at bounding box center [51, 135] width 9 height 9
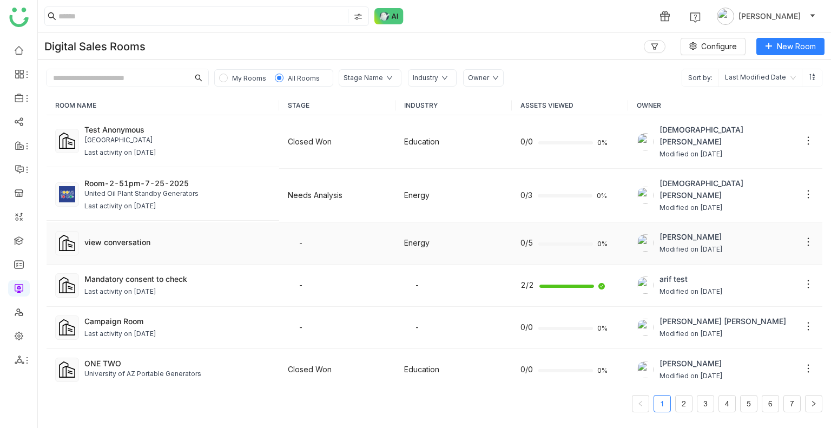
click at [374, 242] on td "-" at bounding box center [337, 243] width 116 height 42
click at [443, 242] on td "Energy" at bounding box center [454, 243] width 116 height 42
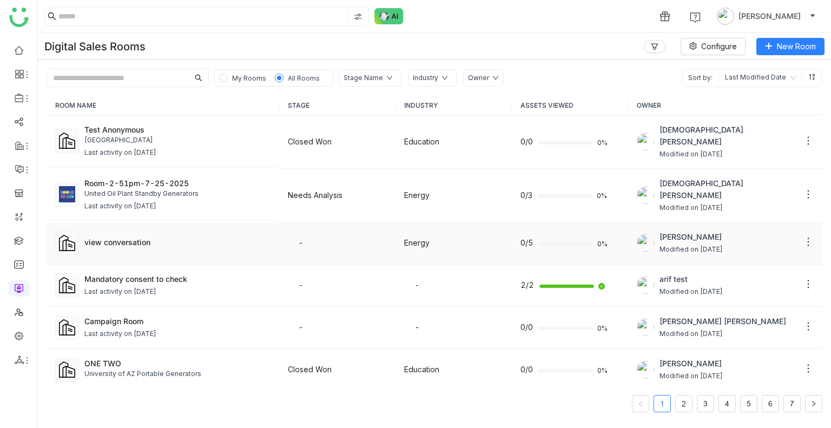
click at [443, 242] on td "Energy" at bounding box center [454, 243] width 116 height 42
click at [752, 239] on div "[PERSON_NAME] Modified on [DATE]" at bounding box center [725, 243] width 177 height 24
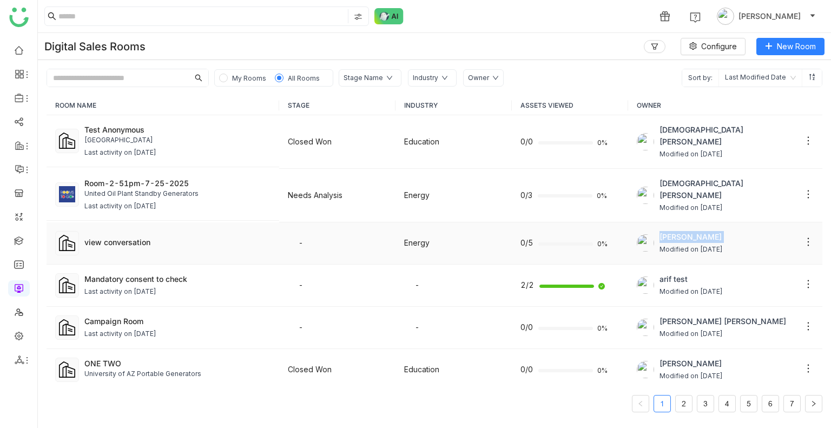
click at [752, 239] on div "[PERSON_NAME] Modified on [DATE]" at bounding box center [725, 243] width 177 height 24
click at [803, 238] on icon at bounding box center [808, 241] width 11 height 11
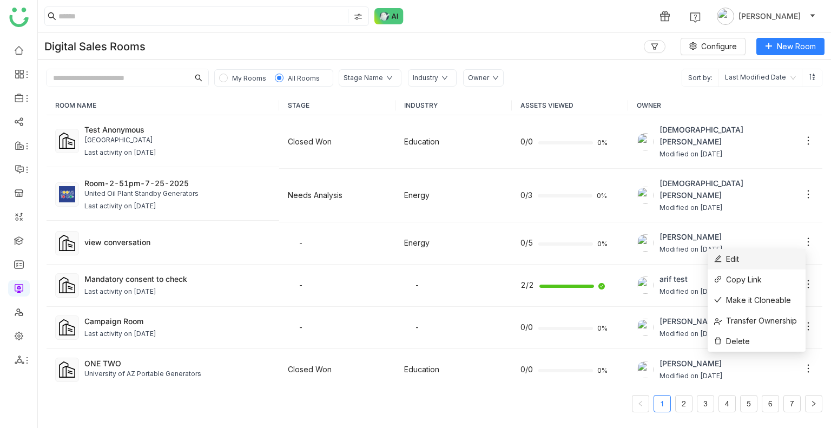
click at [757, 260] on li "Edit" at bounding box center [757, 259] width 98 height 21
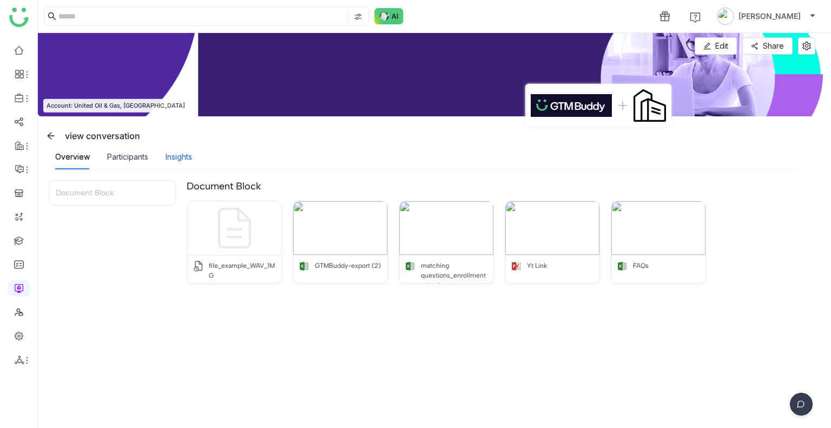
click at [177, 160] on div "Insights" at bounding box center [179, 157] width 27 height 12
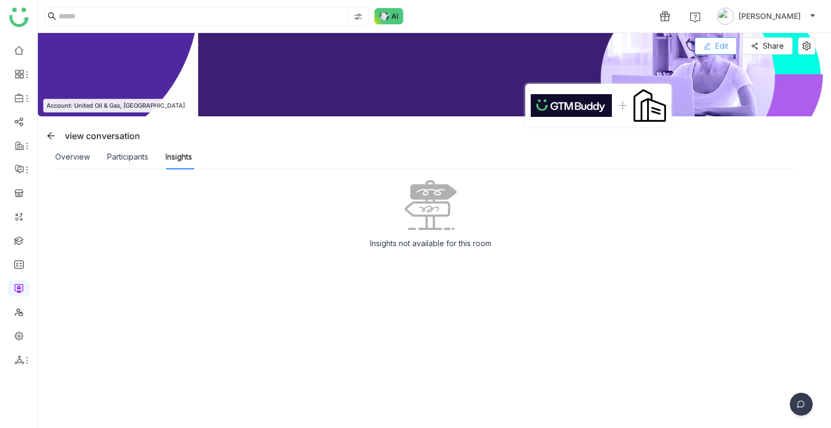
click at [714, 52] on button "Edit" at bounding box center [716, 45] width 42 height 17
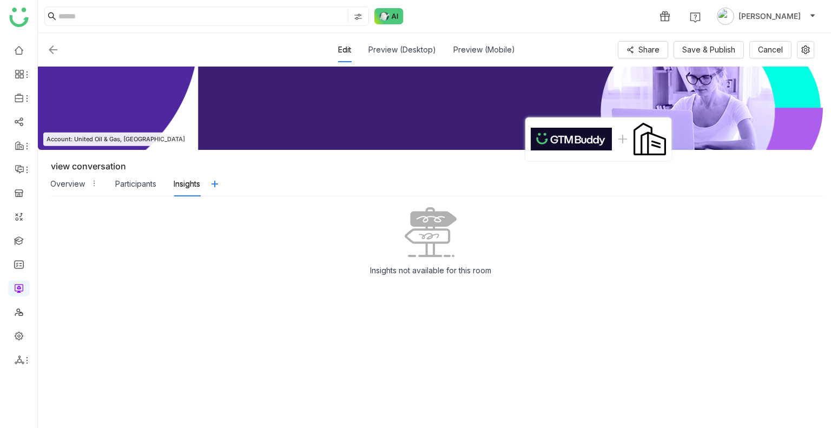
click at [158, 179] on div "Overview Participants Insights" at bounding box center [125, 184] width 150 height 25
click at [125, 189] on div "Participants" at bounding box center [135, 184] width 41 height 25
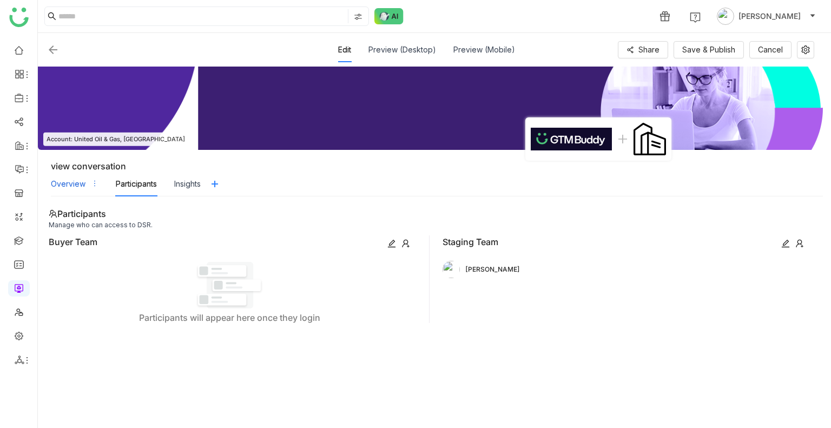
click at [85, 187] on div "Overview" at bounding box center [75, 184] width 48 height 25
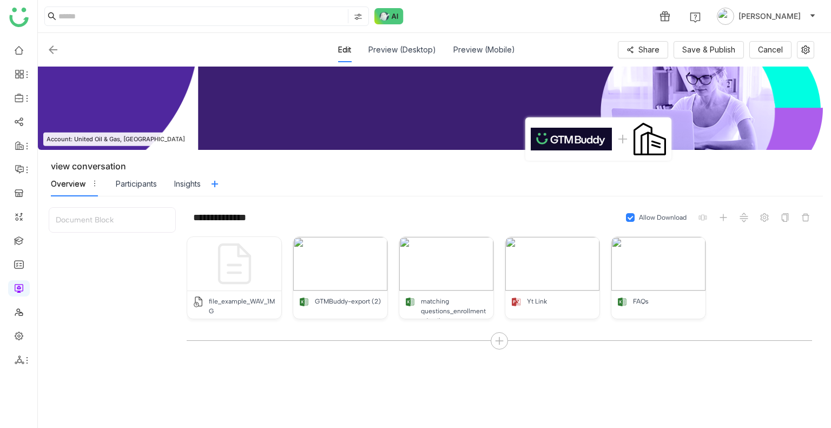
click at [53, 49] on img at bounding box center [53, 49] width 13 height 13
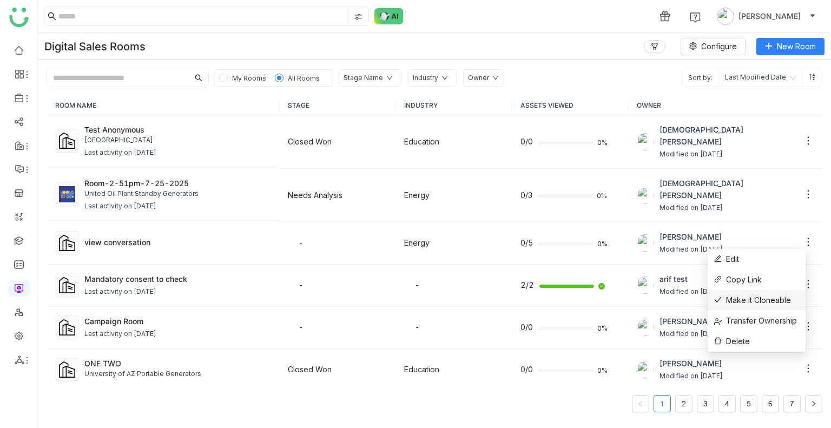
click at [737, 298] on span "Make it Cloneable" at bounding box center [752, 300] width 77 height 12
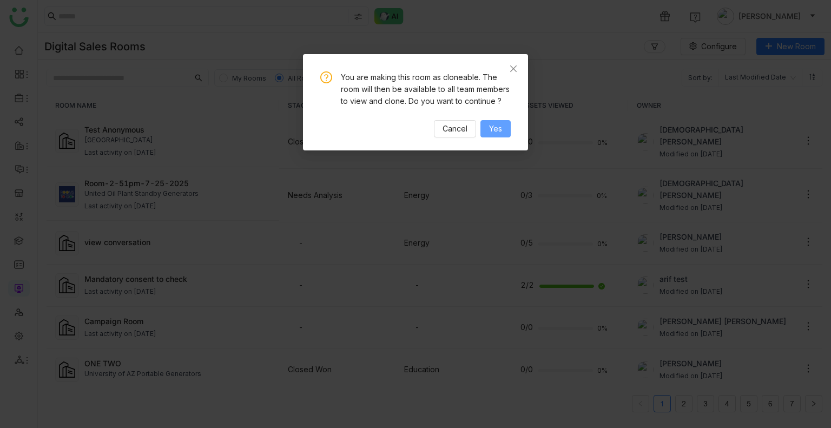
click at [510, 137] on button "Yes" at bounding box center [495, 128] width 30 height 17
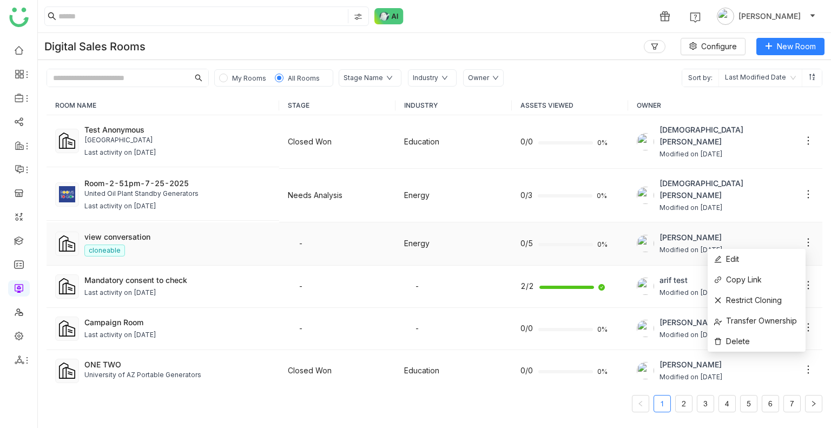
click at [804, 241] on icon at bounding box center [808, 242] width 11 height 11
click at [742, 299] on span "Restrict Cloning" at bounding box center [748, 300] width 68 height 12
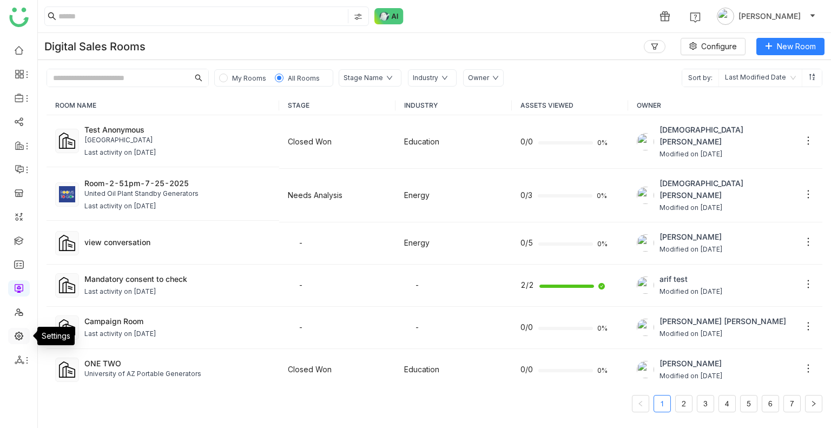
click at [15, 332] on link at bounding box center [19, 335] width 10 height 9
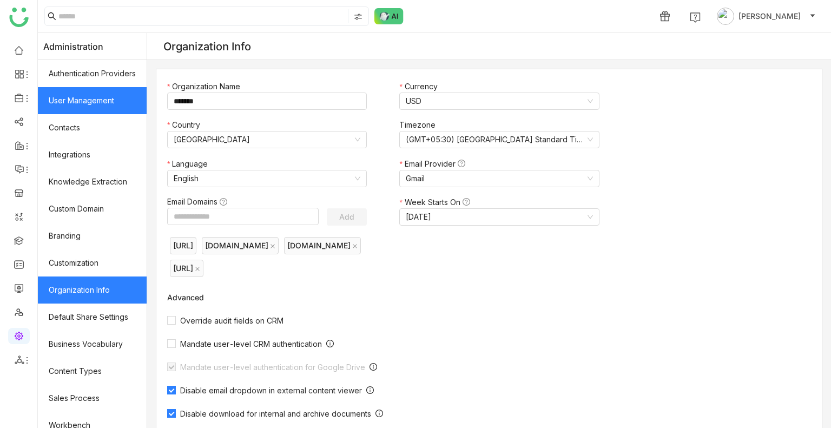
click at [61, 106] on link "User Management" at bounding box center [92, 100] width 109 height 27
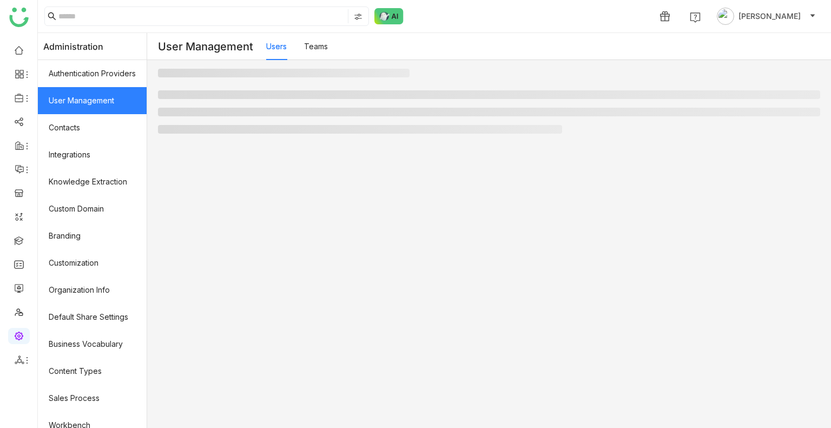
click at [61, 106] on link "User Management" at bounding box center [92, 100] width 109 height 27
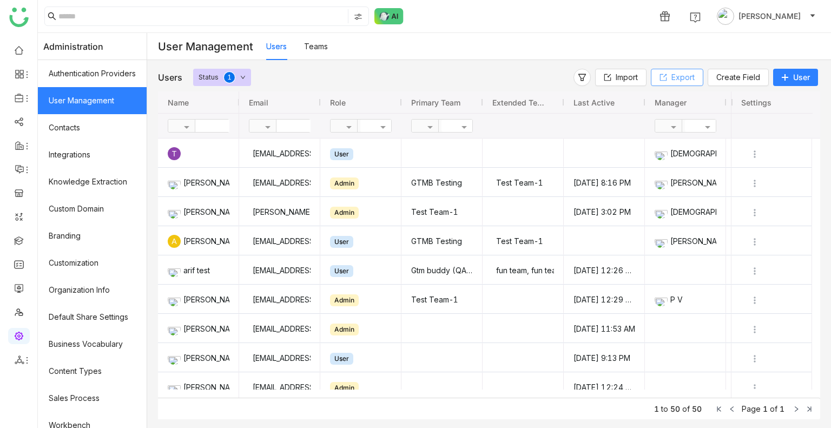
click at [669, 74] on button "Export" at bounding box center [677, 77] width 52 height 17
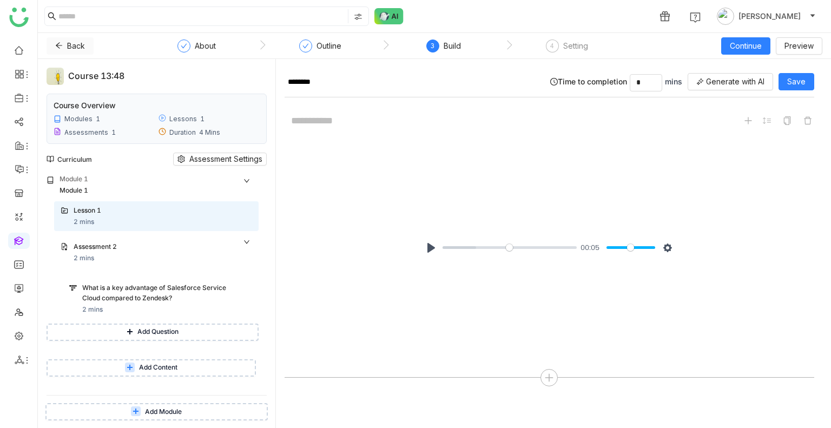
click at [63, 48] on button "Back" at bounding box center [70, 45] width 47 height 17
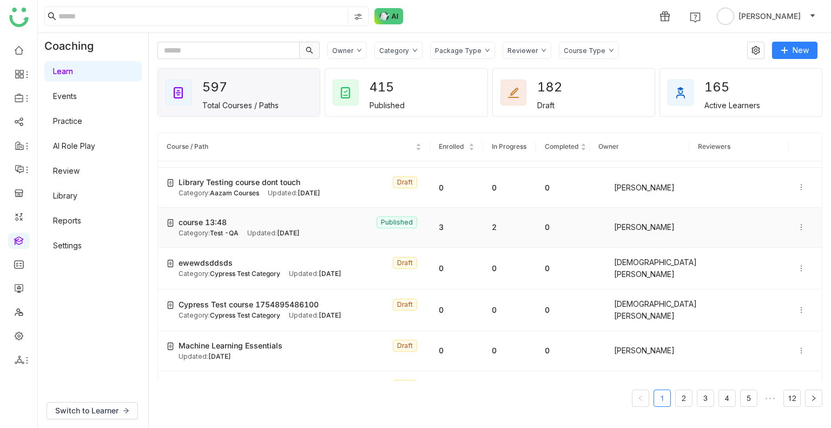
scroll to position [154, 0]
click at [214, 230] on span "Test -QA" at bounding box center [224, 232] width 29 height 8
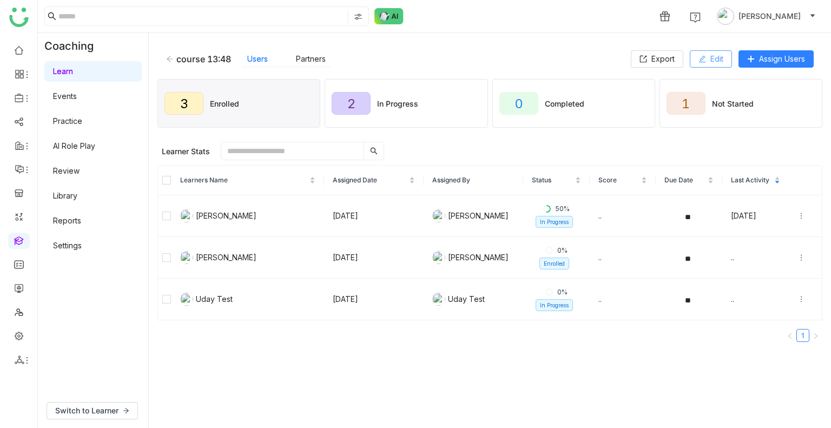
click at [703, 58] on icon at bounding box center [703, 59] width 8 height 8
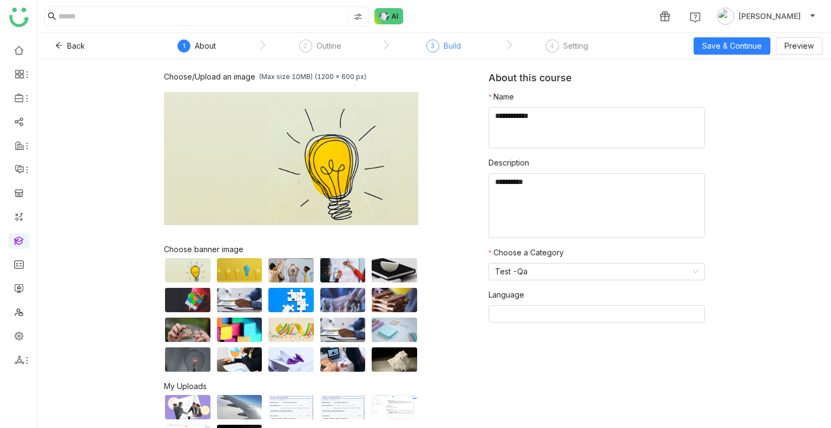
click at [450, 52] on div "3 Build" at bounding box center [443, 48] width 35 height 19
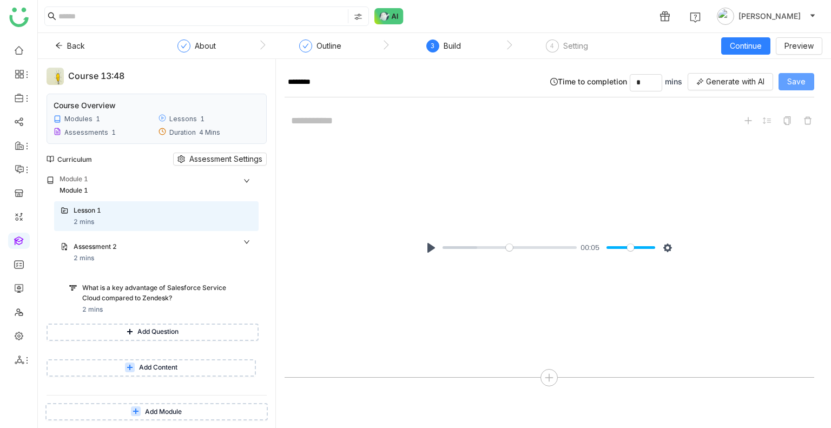
click at [804, 78] on span "Save" at bounding box center [796, 82] width 18 height 12
click at [552, 384] on div at bounding box center [549, 377] width 17 height 17
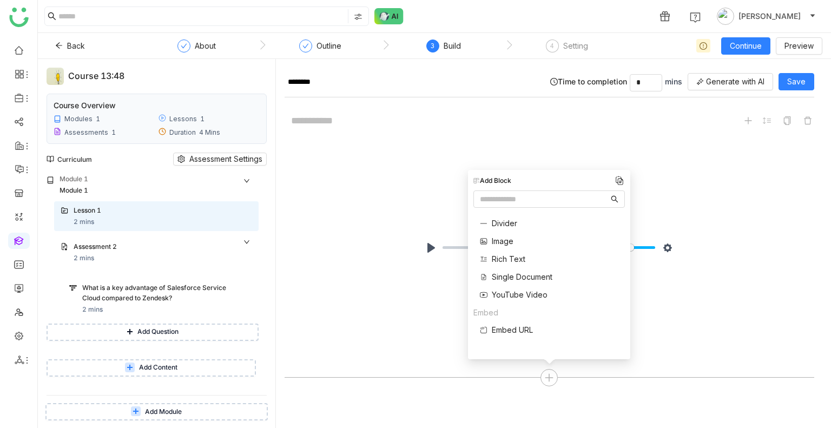
click at [509, 274] on span "Single Document" at bounding box center [522, 276] width 61 height 11
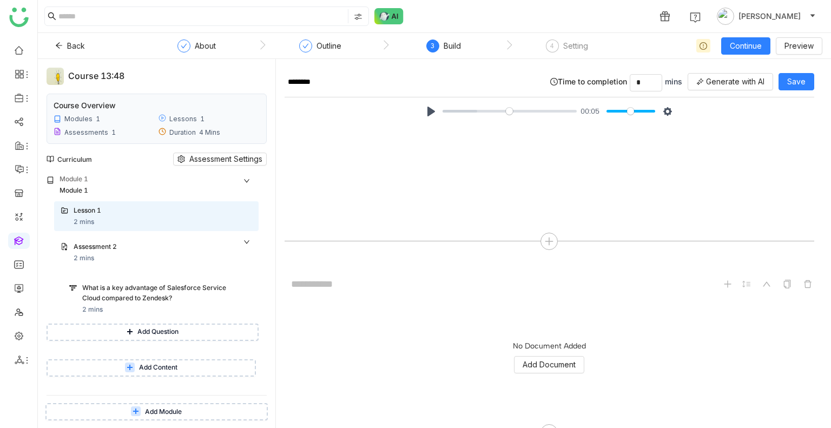
scroll to position [163, 0]
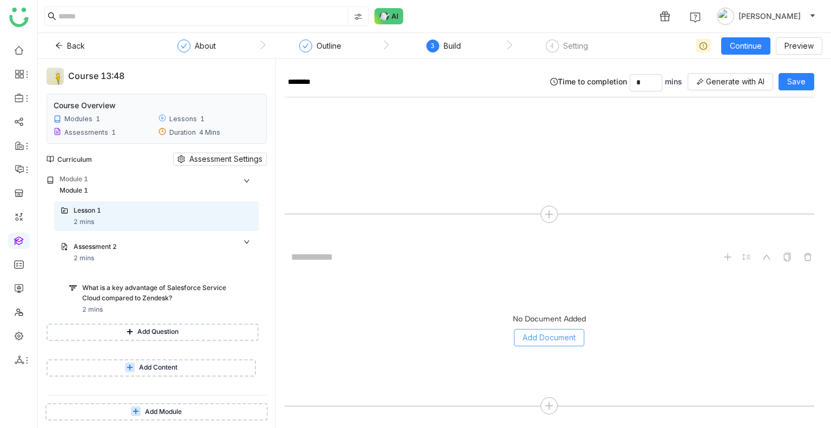
click at [542, 338] on span "Add Document" at bounding box center [549, 338] width 53 height 12
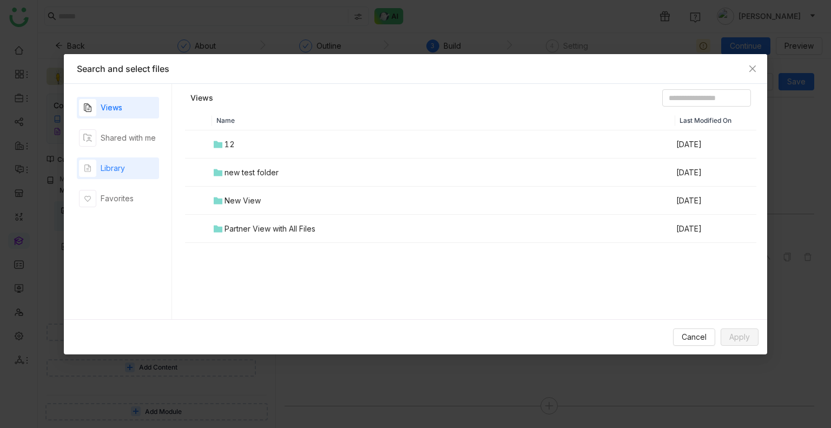
click at [139, 172] on div "Library" at bounding box center [118, 168] width 82 height 22
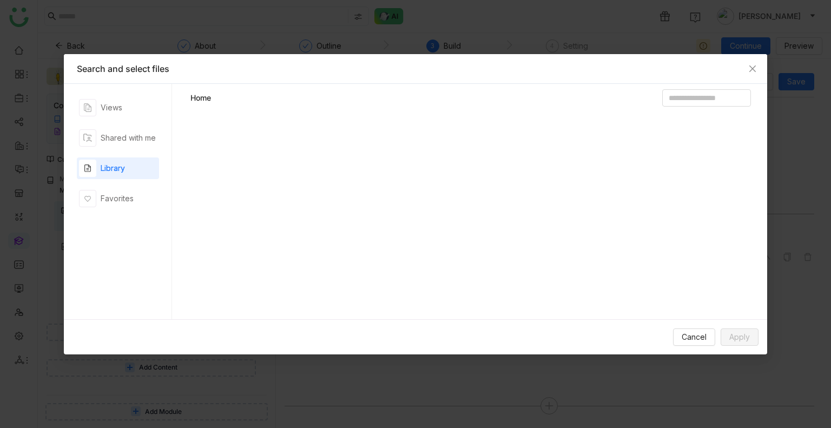
click at [139, 172] on div "Library" at bounding box center [118, 168] width 82 height 22
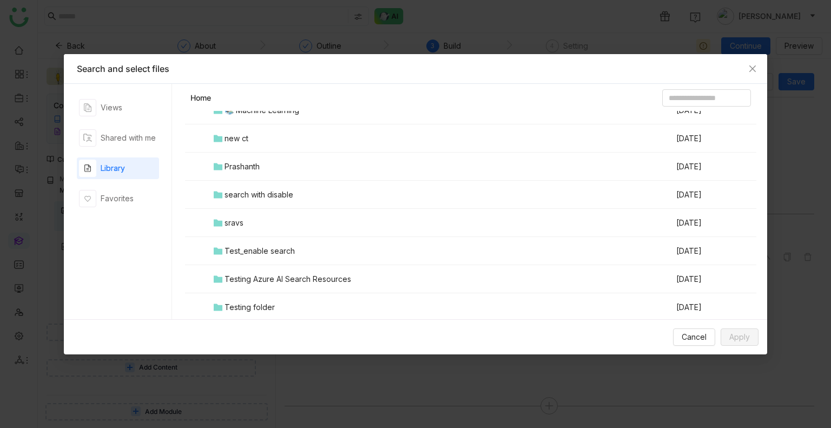
scroll to position [368, 0]
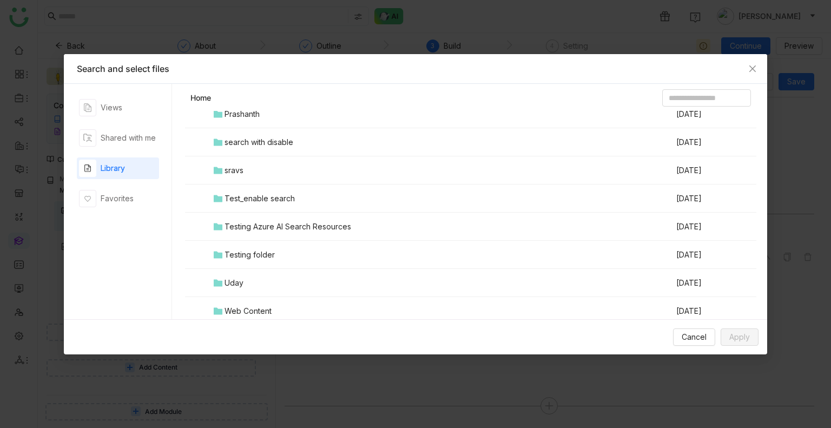
click at [242, 255] on div "Testing folder" at bounding box center [250, 255] width 50 height 12
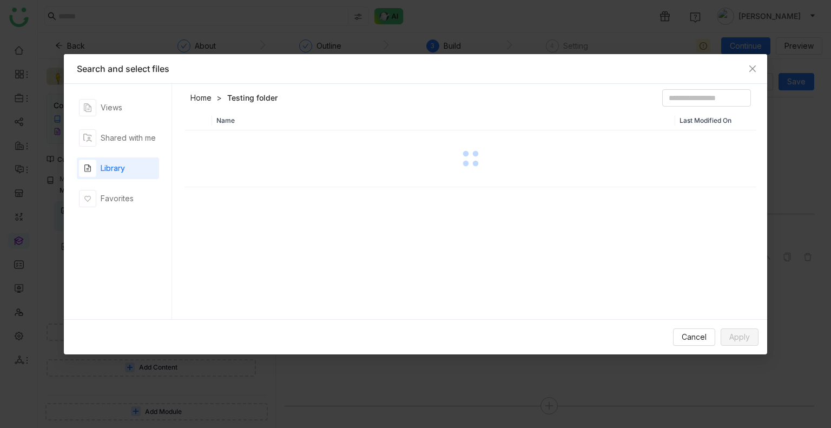
scroll to position [0, 0]
click at [242, 255] on div "Name Last Modified On" at bounding box center [470, 218] width 571 height 214
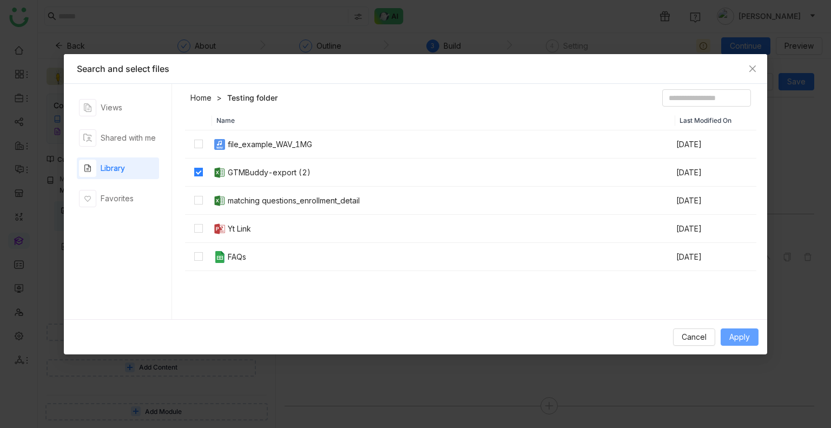
click at [745, 339] on span "Apply" at bounding box center [739, 337] width 21 height 12
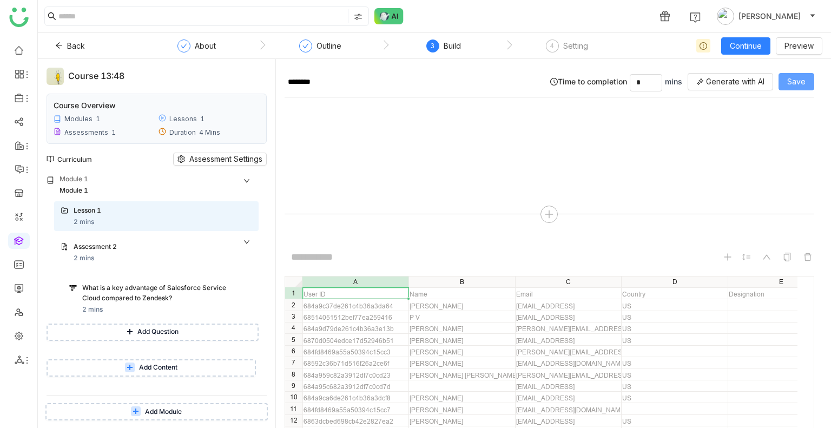
click at [794, 73] on button "Save" at bounding box center [797, 81] width 36 height 17
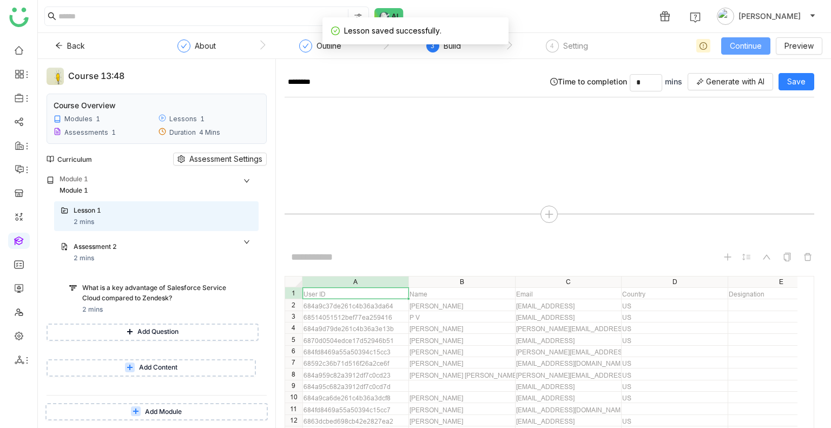
click at [759, 48] on span "Continue" at bounding box center [746, 46] width 32 height 12
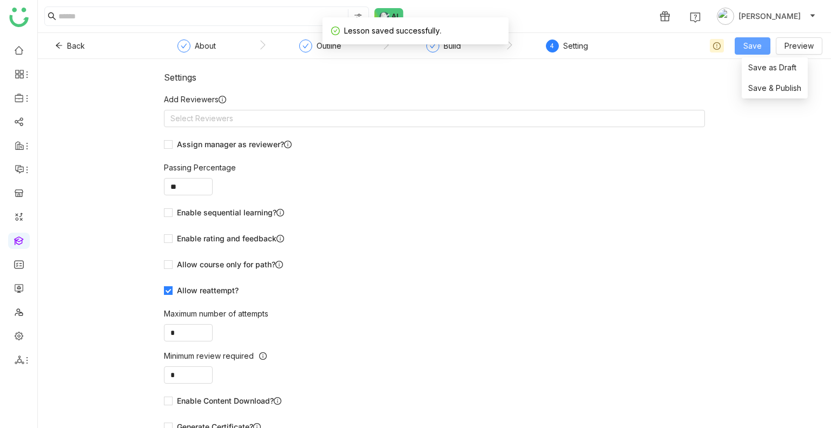
click at [759, 48] on span "Save" at bounding box center [752, 46] width 18 height 12
click at [762, 81] on li "Save & Publish" at bounding box center [775, 88] width 66 height 21
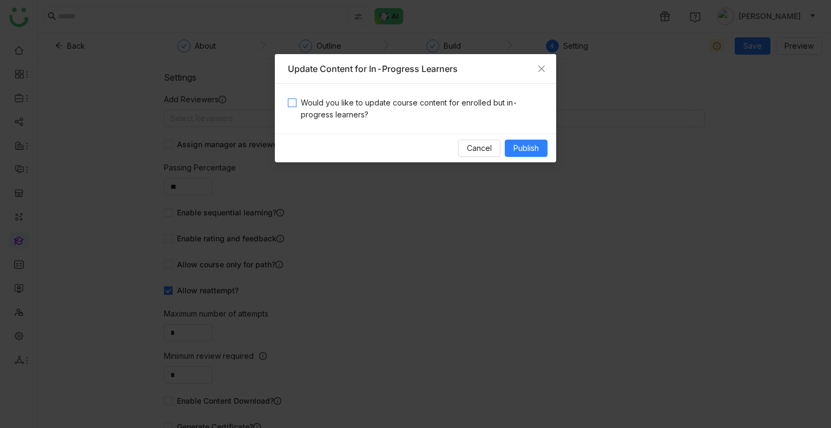
click at [444, 107] on span "Would you like to update course content for enrolled but in-progress learners?" at bounding box center [420, 109] width 247 height 24
click at [517, 143] on span "Publish" at bounding box center [525, 148] width 25 height 12
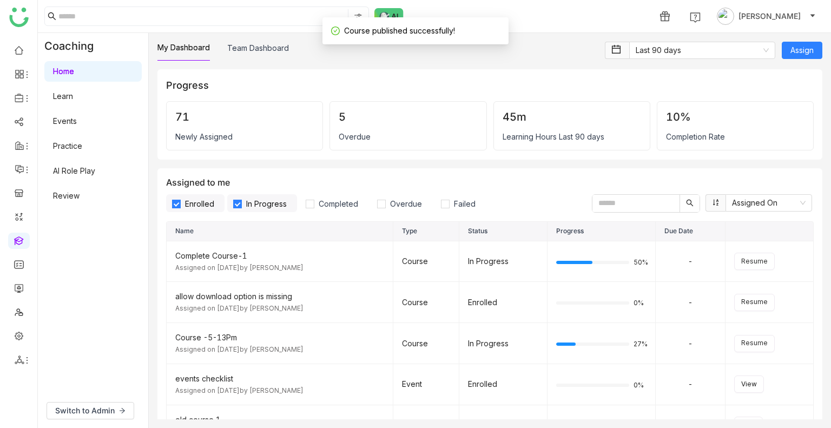
click at [61, 101] on link "Learn" at bounding box center [63, 95] width 20 height 9
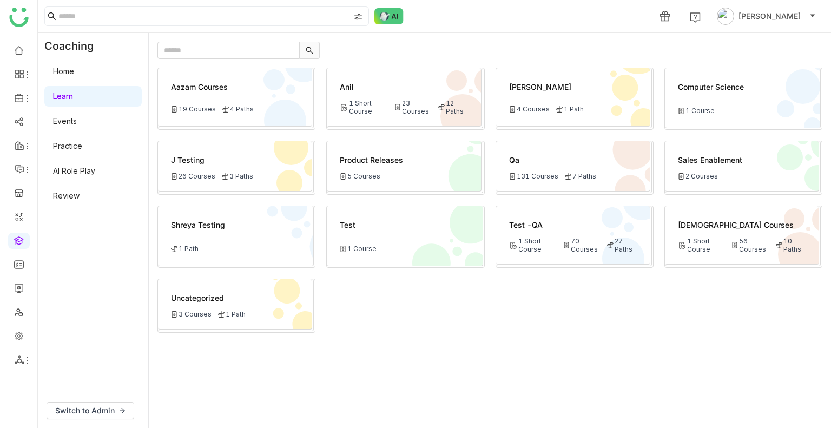
click at [519, 251] on div "1 Short Course" at bounding box center [533, 245] width 48 height 16
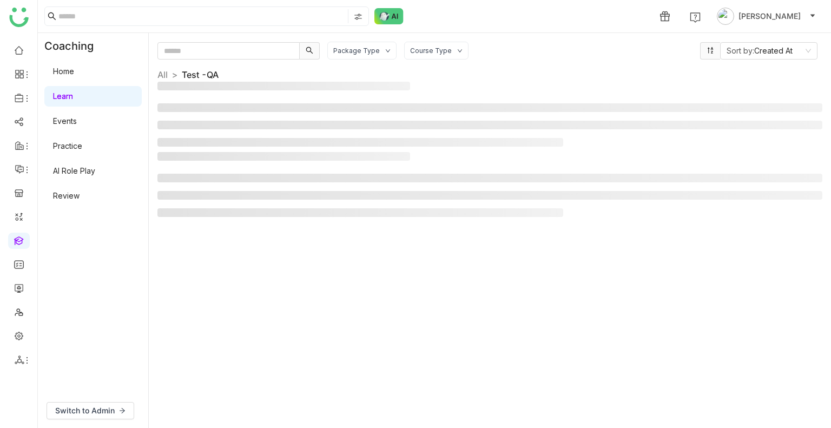
click at [519, 251] on div "Package Type Course Type Sort by: Created At All > Test -QA >" at bounding box center [489, 231] width 665 height 378
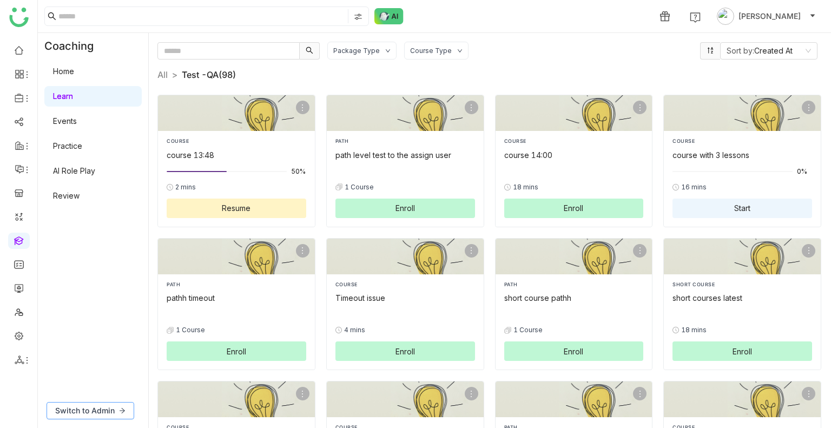
click at [77, 412] on span "Switch to Admin" at bounding box center [85, 411] width 60 height 12
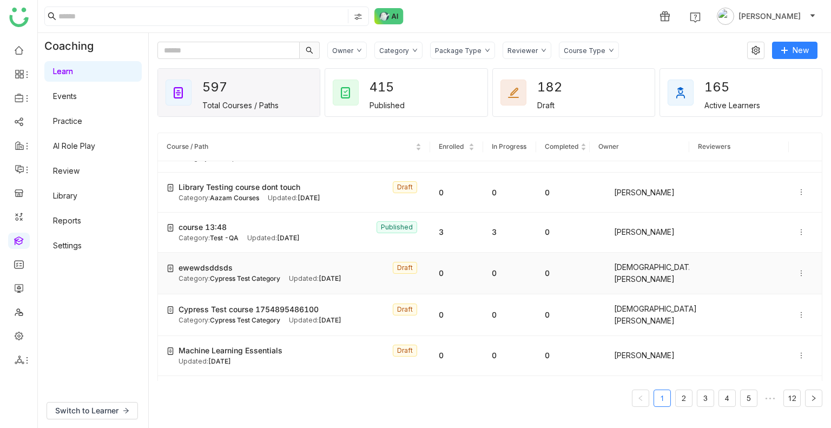
scroll to position [149, 0]
click at [245, 238] on div "Category: Test -QA Updated: Aug 13, 2025" at bounding box center [300, 237] width 243 height 10
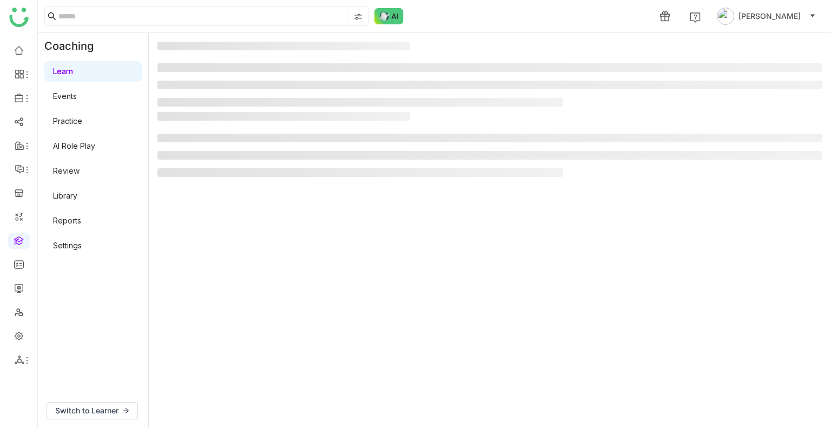
click at [245, 238] on gtmb-manage-detail-wrapper at bounding box center [489, 231] width 665 height 378
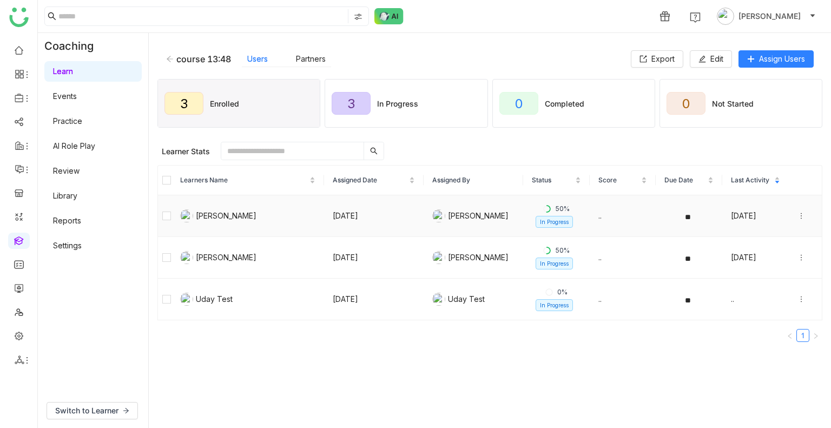
click at [798, 218] on icon at bounding box center [802, 216] width 8 height 8
click at [737, 175] on div "Unenroll" at bounding box center [732, 174] width 42 height 12
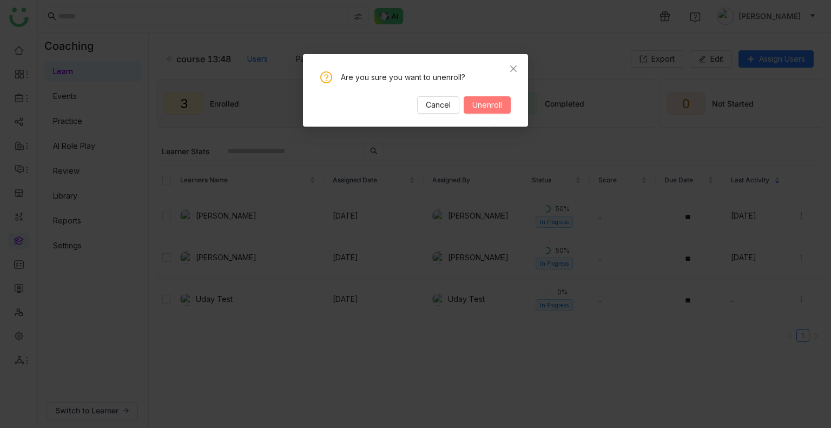
click at [504, 102] on button "Unenroll" at bounding box center [487, 104] width 47 height 17
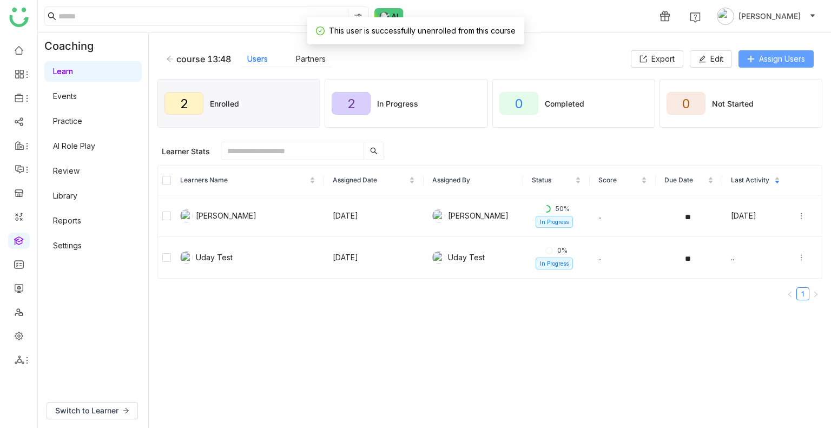
click at [767, 63] on span "Assign Users" at bounding box center [782, 59] width 46 height 12
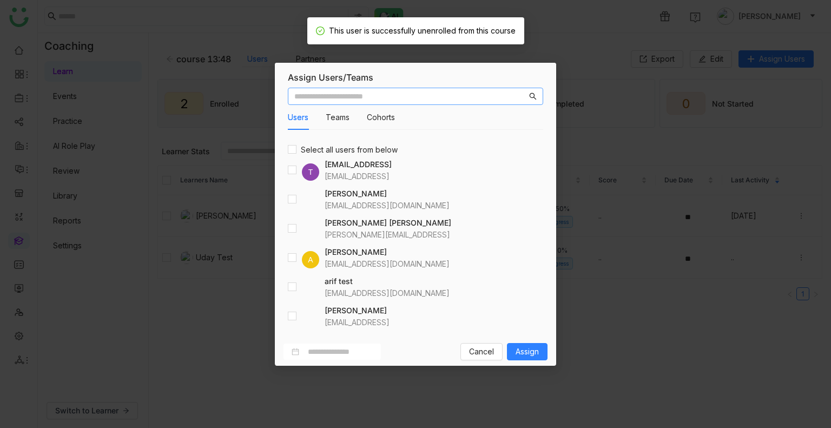
click at [345, 92] on input "text" at bounding box center [410, 96] width 233 height 12
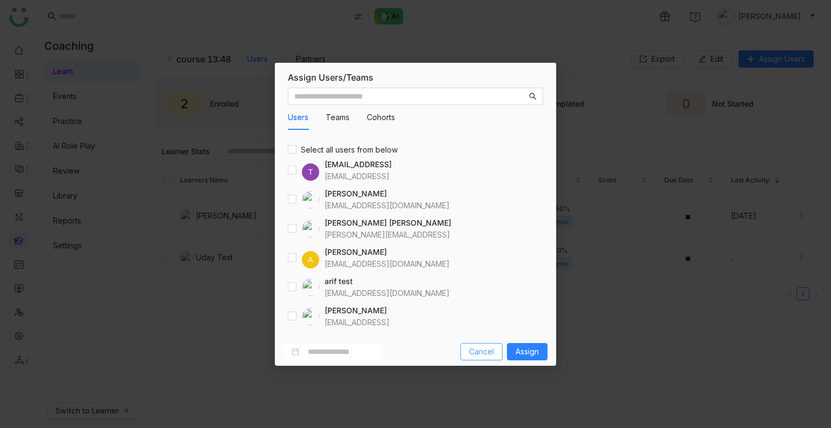
click at [484, 357] on span "Cancel" at bounding box center [481, 352] width 25 height 12
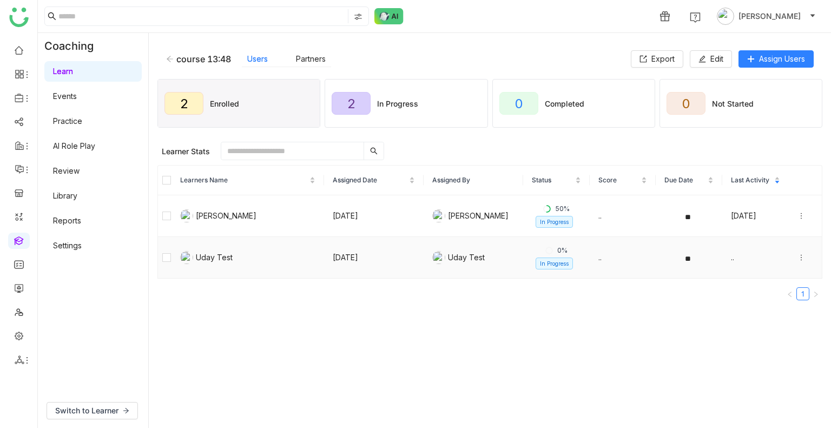
click at [798, 255] on icon at bounding box center [802, 258] width 8 height 8
click at [731, 216] on div "Unenroll" at bounding box center [732, 216] width 42 height 12
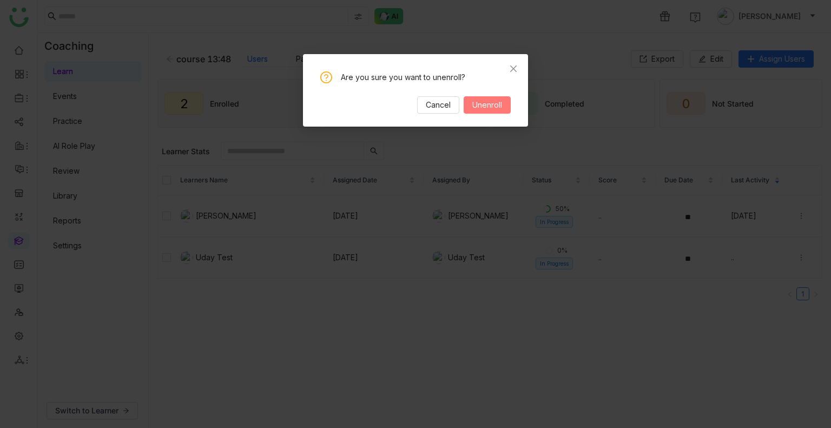
click at [485, 102] on span "Unenroll" at bounding box center [487, 105] width 30 height 12
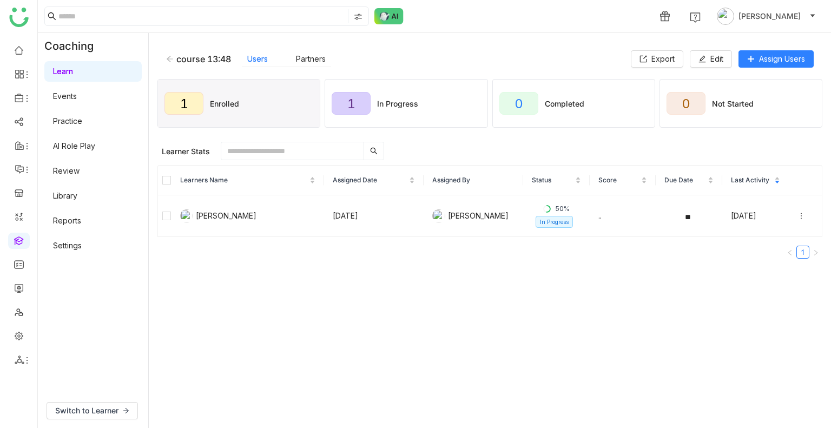
click at [173, 60] on icon at bounding box center [170, 59] width 8 height 8
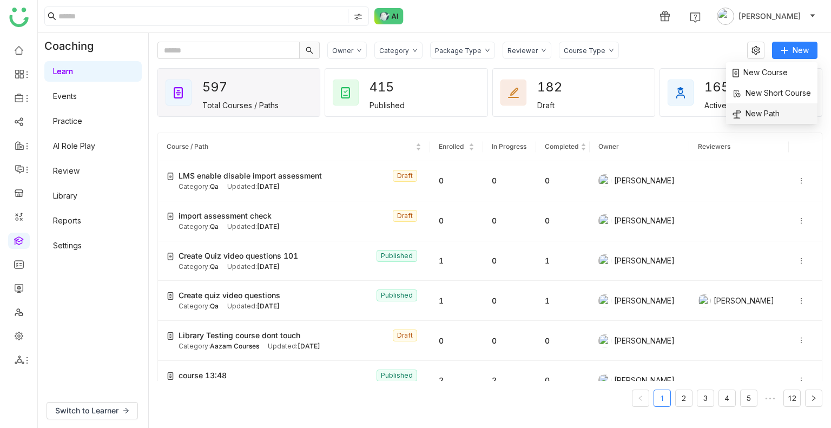
click at [760, 110] on span "New Path" at bounding box center [756, 114] width 47 height 12
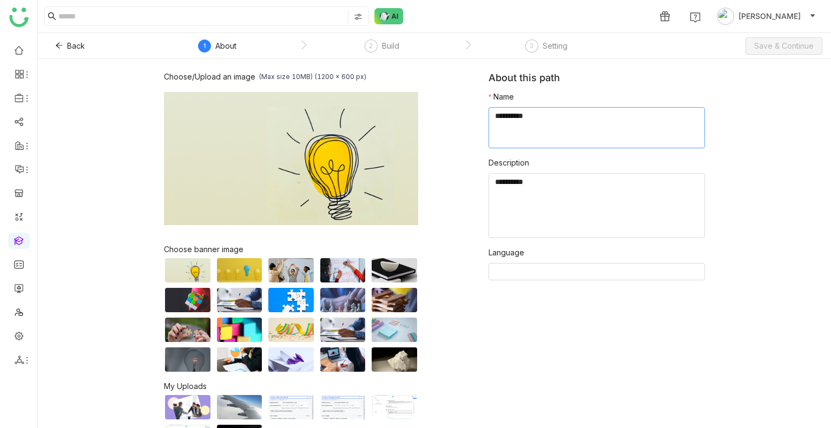
click at [570, 139] on textarea at bounding box center [597, 127] width 216 height 41
type textarea "********"
click at [774, 45] on span "Save & Continue" at bounding box center [784, 46] width 60 height 12
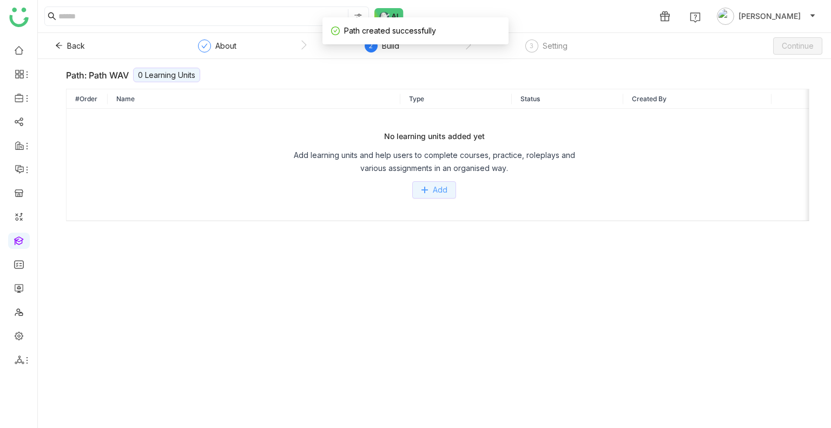
click at [433, 190] on span "Add" at bounding box center [440, 190] width 15 height 12
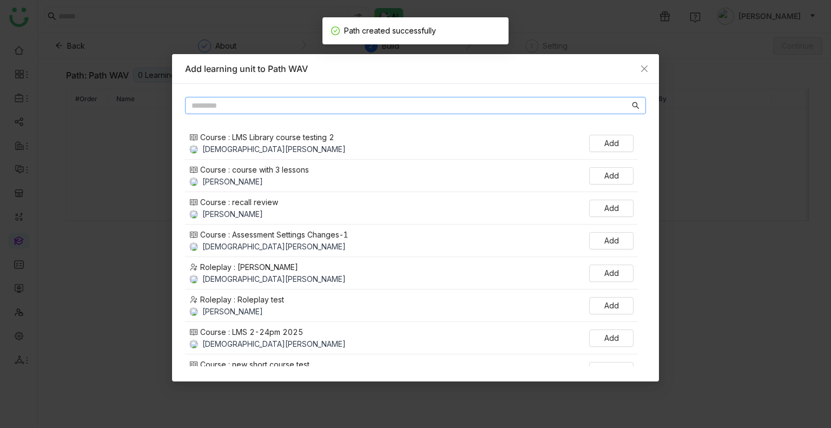
click at [227, 107] on input "text" at bounding box center [411, 106] width 438 height 12
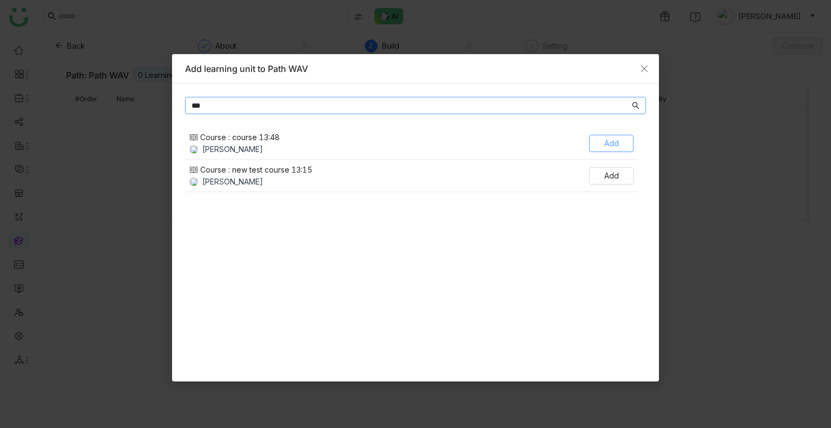
type input "***"
click at [621, 140] on button "Add" at bounding box center [611, 143] width 44 height 17
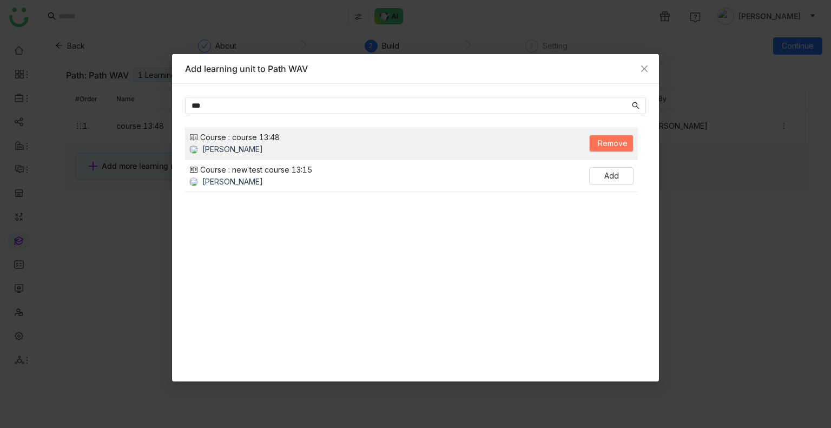
click at [730, 261] on nz-modal-container "Add learning unit to Path WAV *** Course : course 13:48 Uday Bhanu Remove Cours…" at bounding box center [415, 214] width 831 height 428
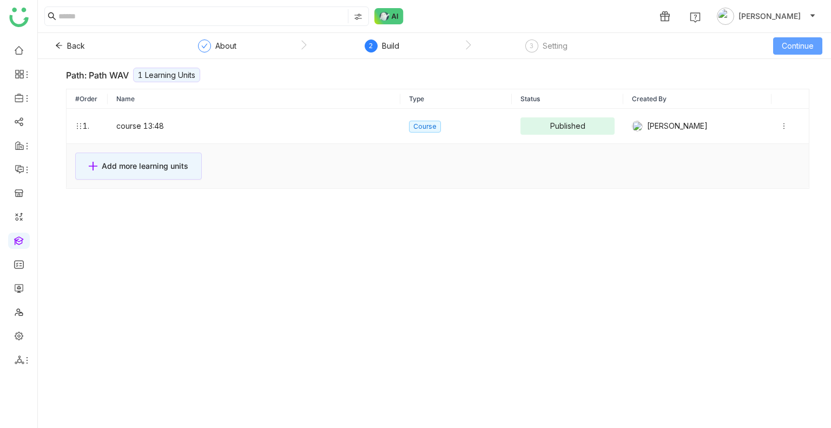
click at [807, 40] on span "Continue" at bounding box center [798, 46] width 32 height 12
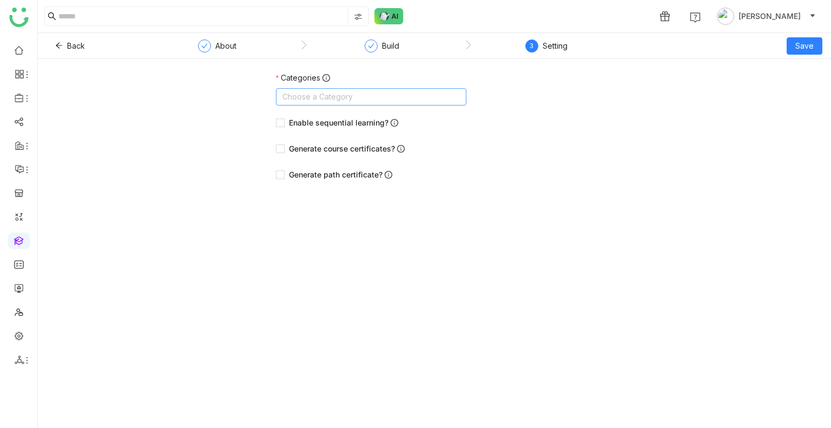
click at [291, 103] on nz-select-top-control "Choose a Category" at bounding box center [371, 96] width 190 height 17
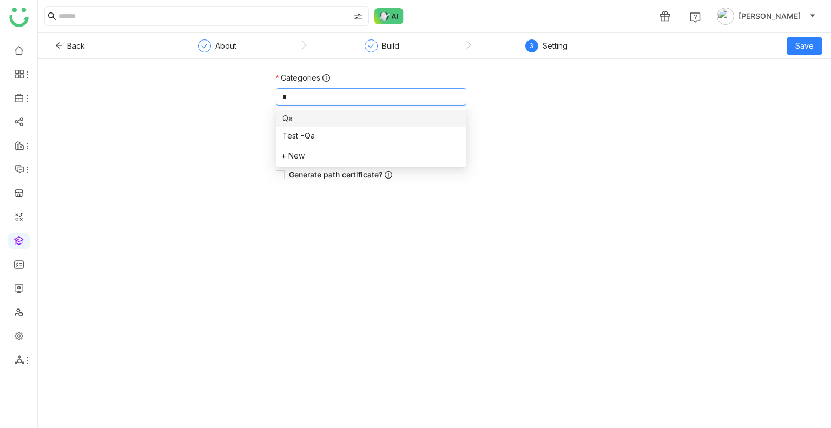
type input "**"
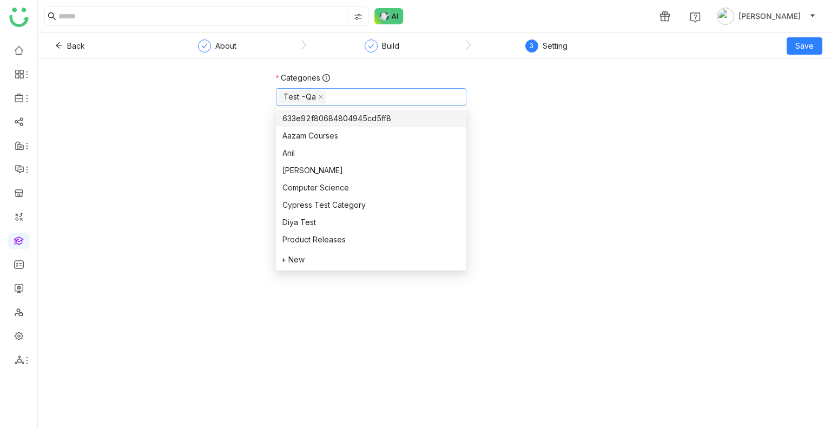
click at [585, 121] on div "Enable sequential learning?" at bounding box center [434, 123] width 317 height 12
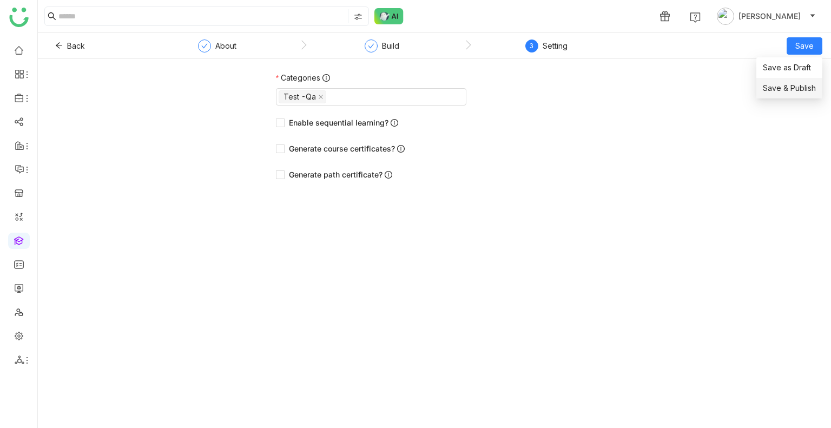
click at [795, 97] on li "Save & Publish" at bounding box center [789, 88] width 66 height 21
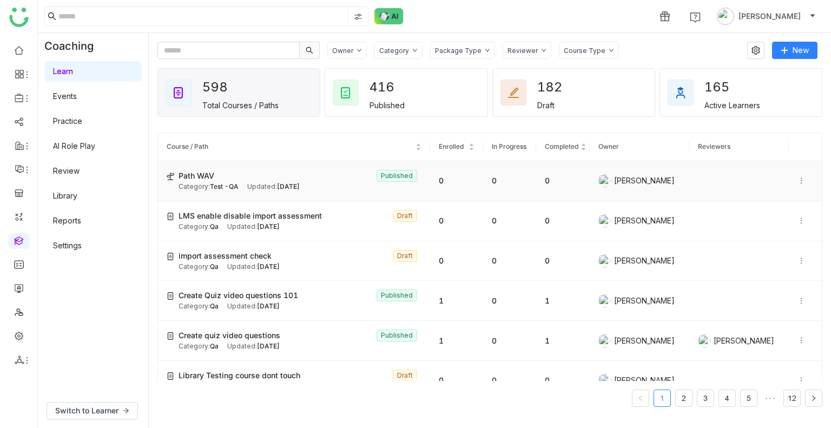
click at [798, 183] on icon at bounding box center [802, 181] width 8 height 8
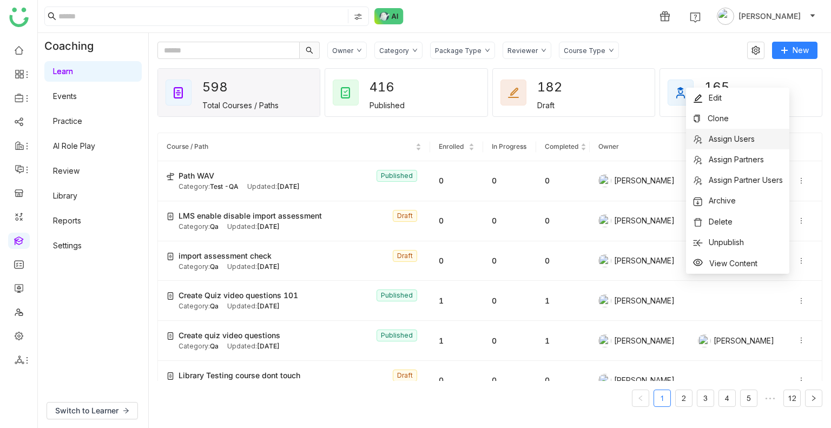
click at [722, 143] on span "Assign Users" at bounding box center [724, 139] width 62 height 12
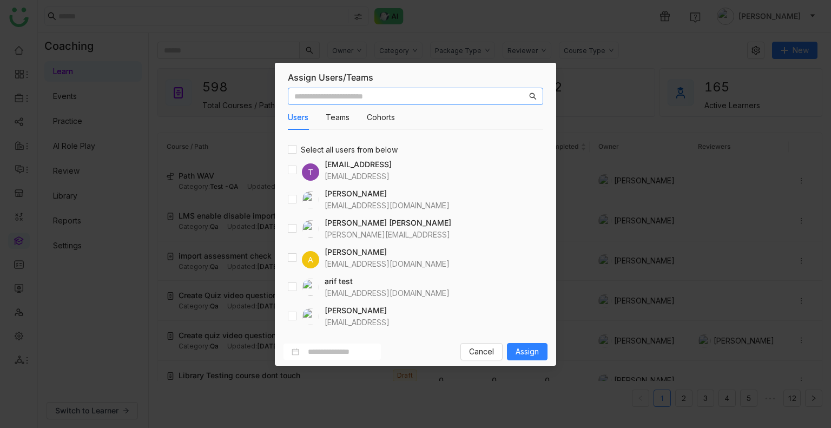
click at [367, 91] on input "text" at bounding box center [410, 96] width 233 height 12
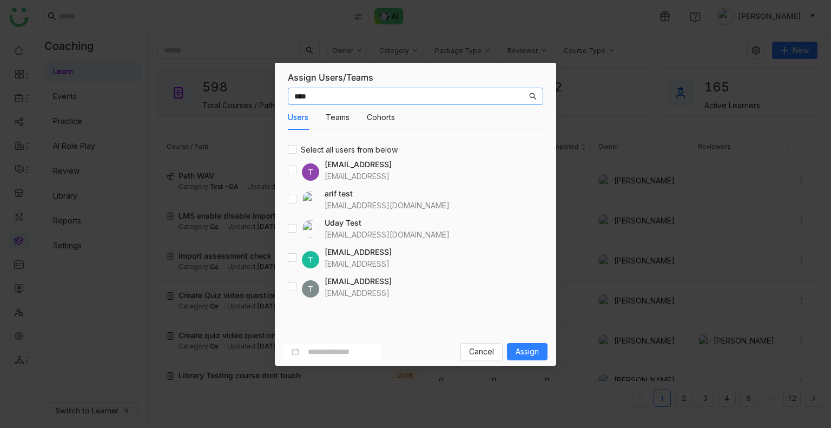
type input "****"
click at [299, 228] on div at bounding box center [303, 228] width 31 height 17
click at [297, 228] on div at bounding box center [303, 228] width 31 height 17
click at [539, 357] on button "Assign" at bounding box center [527, 351] width 41 height 17
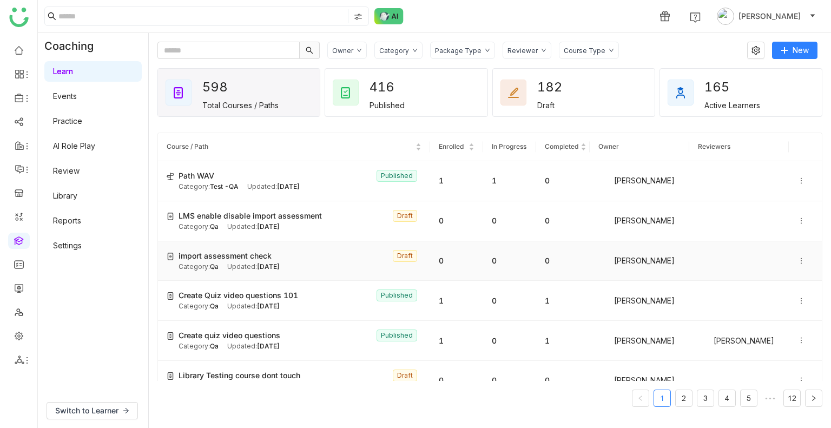
scroll to position [104, 0]
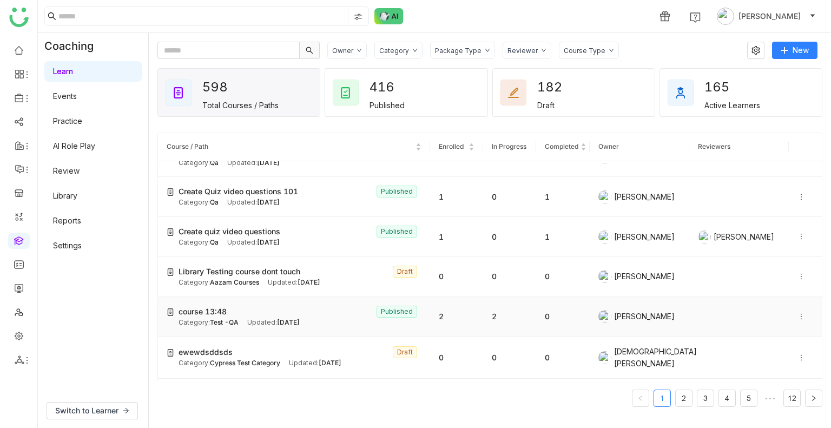
click at [220, 318] on div "Category: Test -QA" at bounding box center [209, 323] width 60 height 10
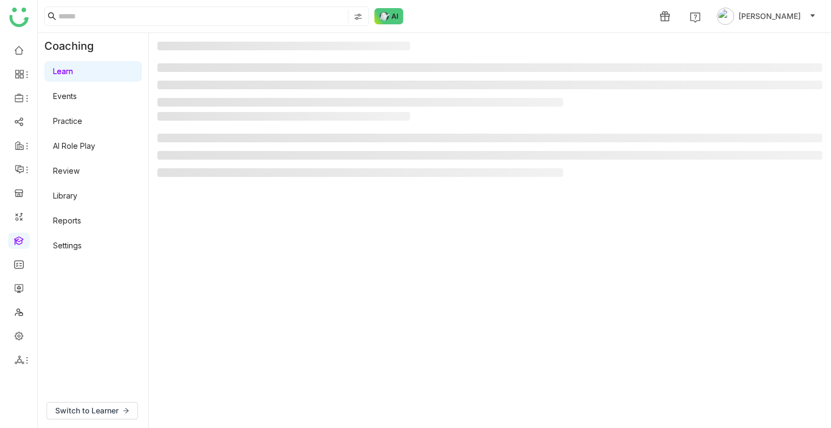
click at [220, 317] on gtmb-manage-detail-wrapper at bounding box center [489, 231] width 665 height 378
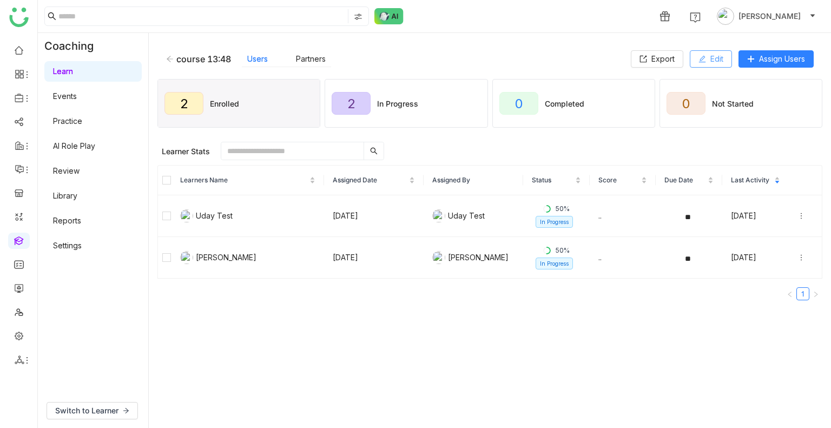
click at [704, 54] on button "Edit" at bounding box center [711, 58] width 42 height 17
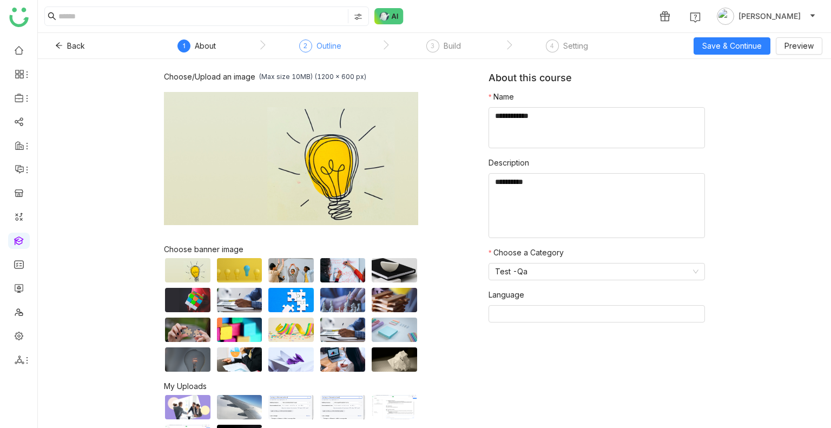
click at [330, 49] on div "Outline" at bounding box center [329, 45] width 25 height 13
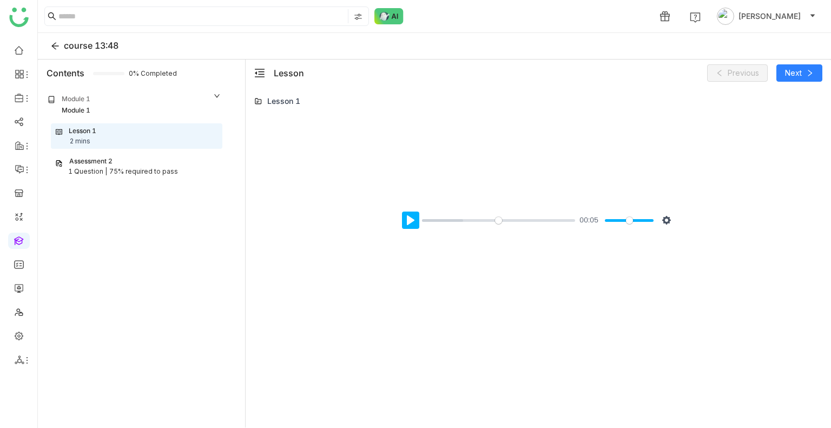
click at [406, 220] on button "Pause Play" at bounding box center [410, 220] width 17 height 17
type input "*****"
click at [794, 81] on button "Next" at bounding box center [799, 72] width 46 height 17
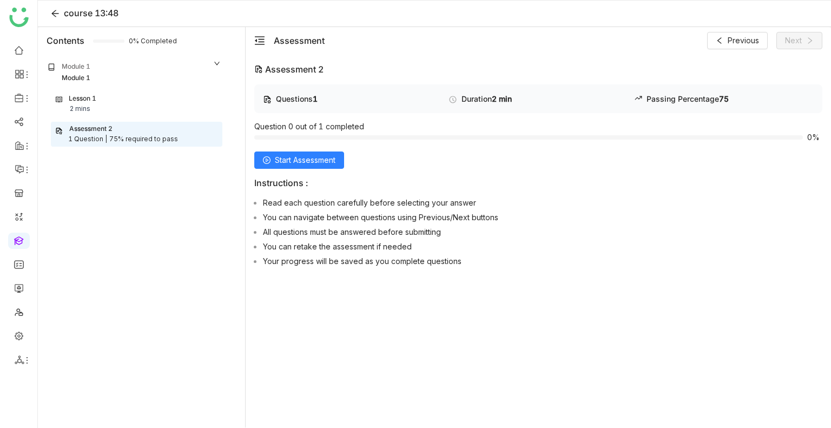
click at [112, 100] on div "Lesson 1 2 mins" at bounding box center [137, 104] width 162 height 21
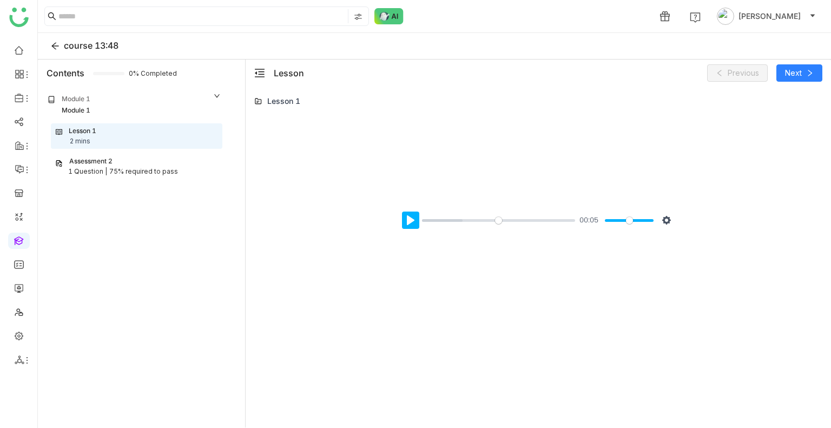
click at [410, 225] on button "Pause Play" at bounding box center [410, 220] width 17 height 17
type input "***"
click at [790, 75] on span "Next" at bounding box center [793, 73] width 17 height 12
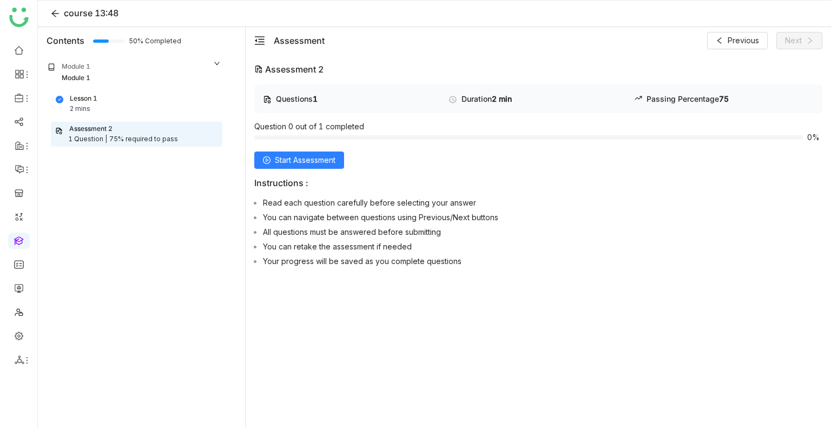
click at [97, 103] on div "Lesson 1 2 mins" at bounding box center [137, 104] width 162 height 21
